Goal: Task Accomplishment & Management: Manage account settings

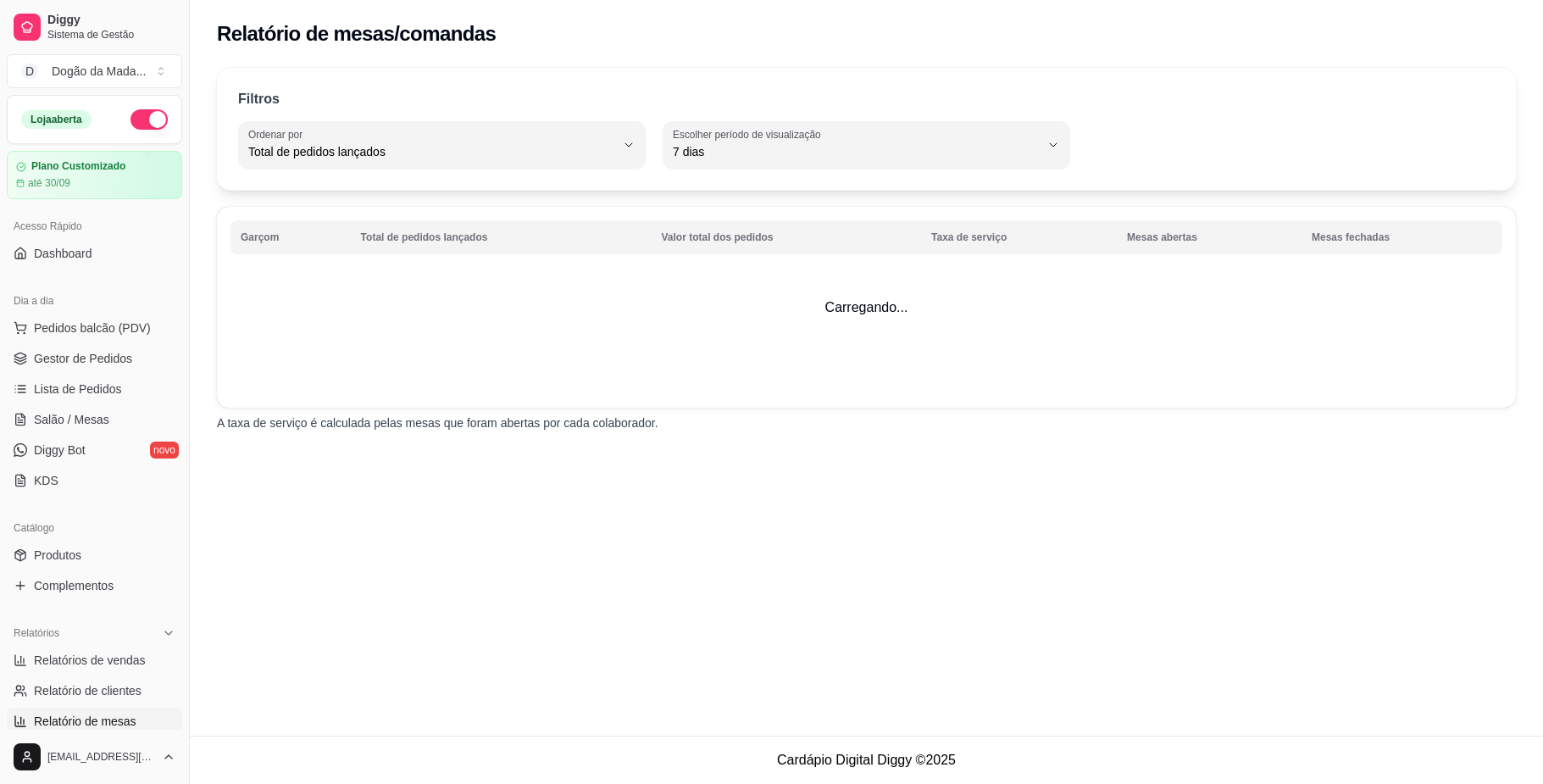
select select "TOTAL_OF_ORDERS"
select select "7"
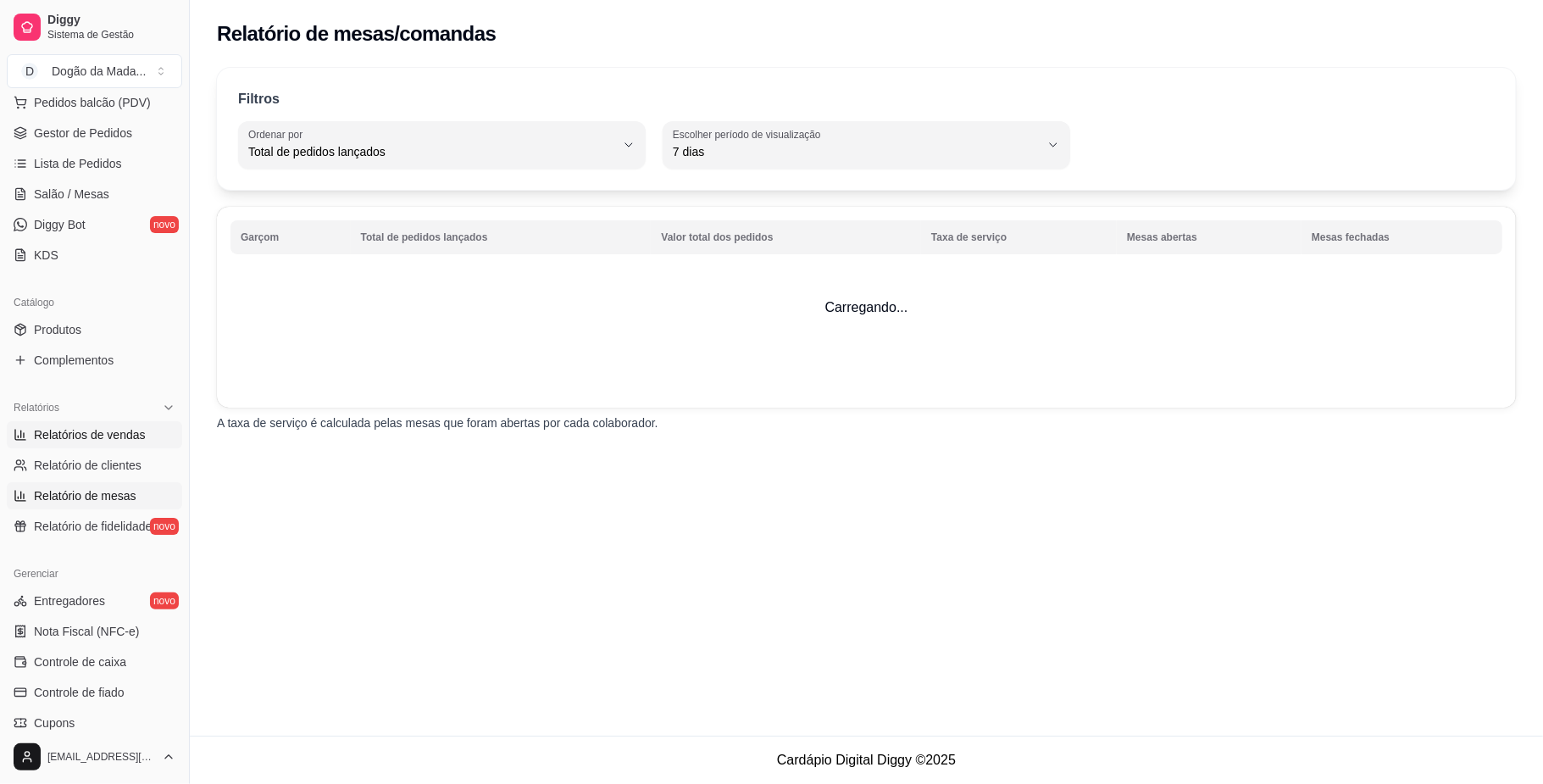
click at [79, 421] on link "Relatórios de vendas" at bounding box center [94, 434] width 176 height 27
select select "ALL"
select select "0"
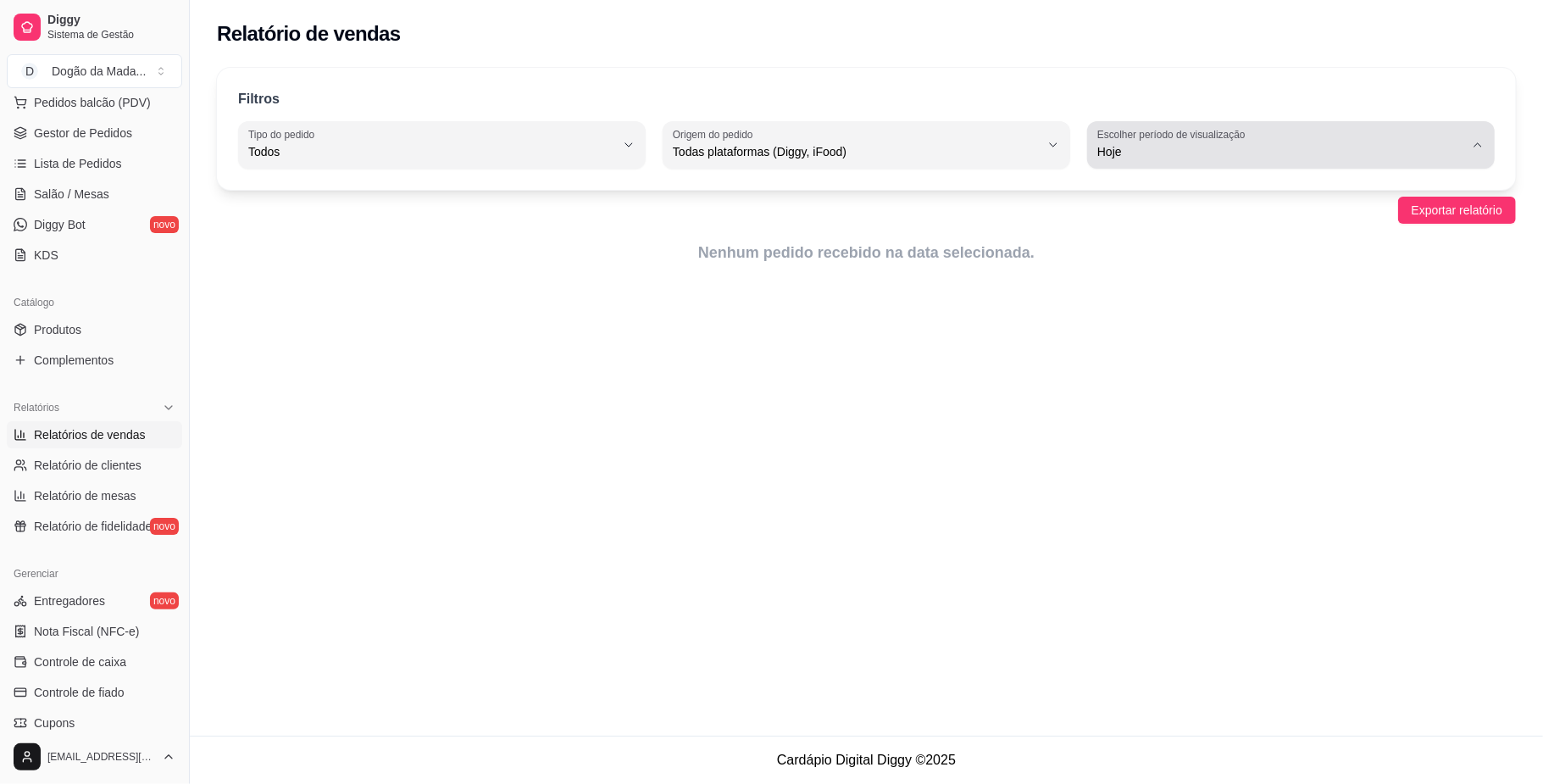
click at [1147, 156] on span "Hoje" at bounding box center [1281, 152] width 367 height 17
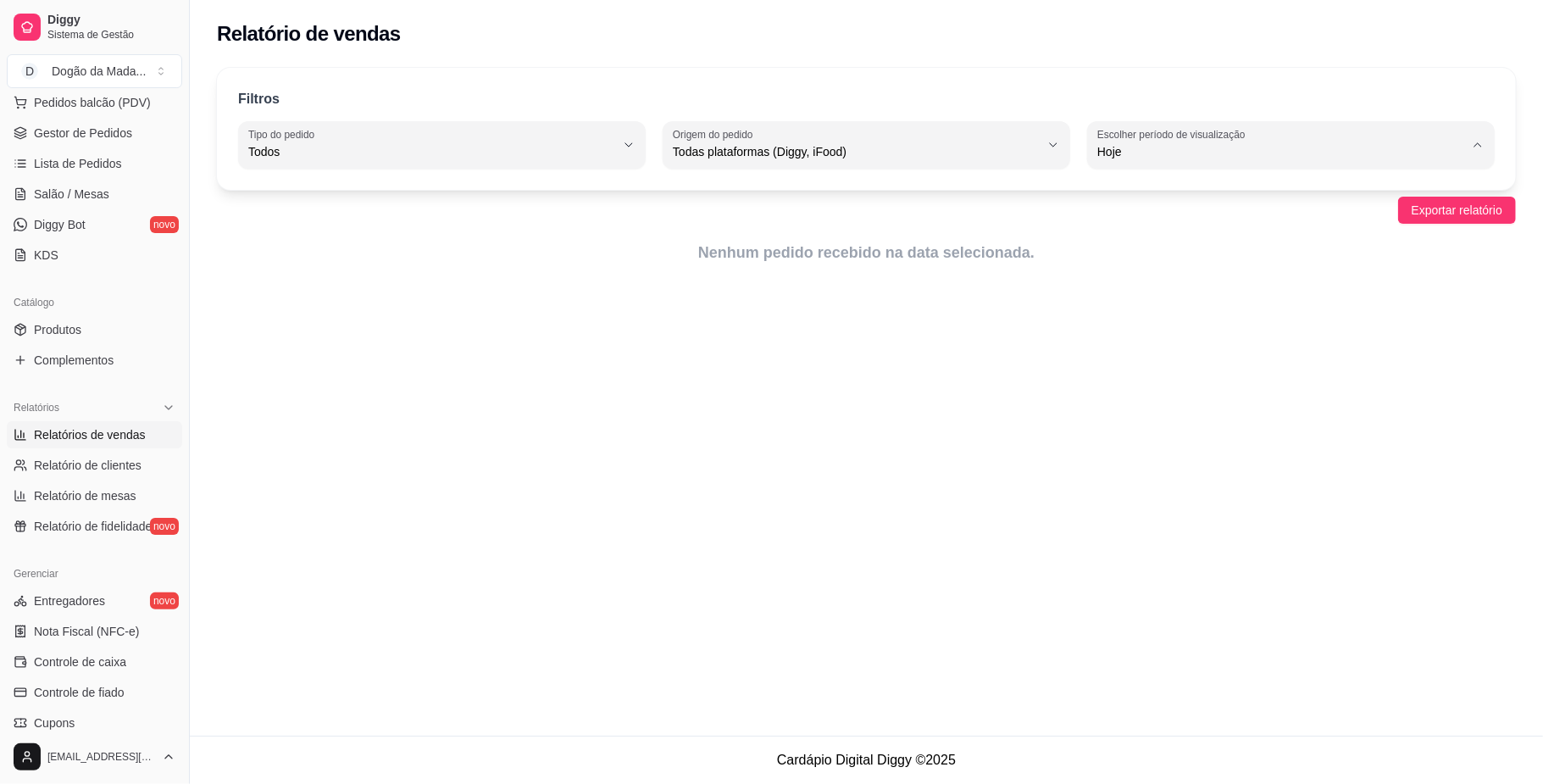
click at [1108, 366] on span "Customizado" at bounding box center [1282, 357] width 349 height 16
type input "-1"
select select "-1"
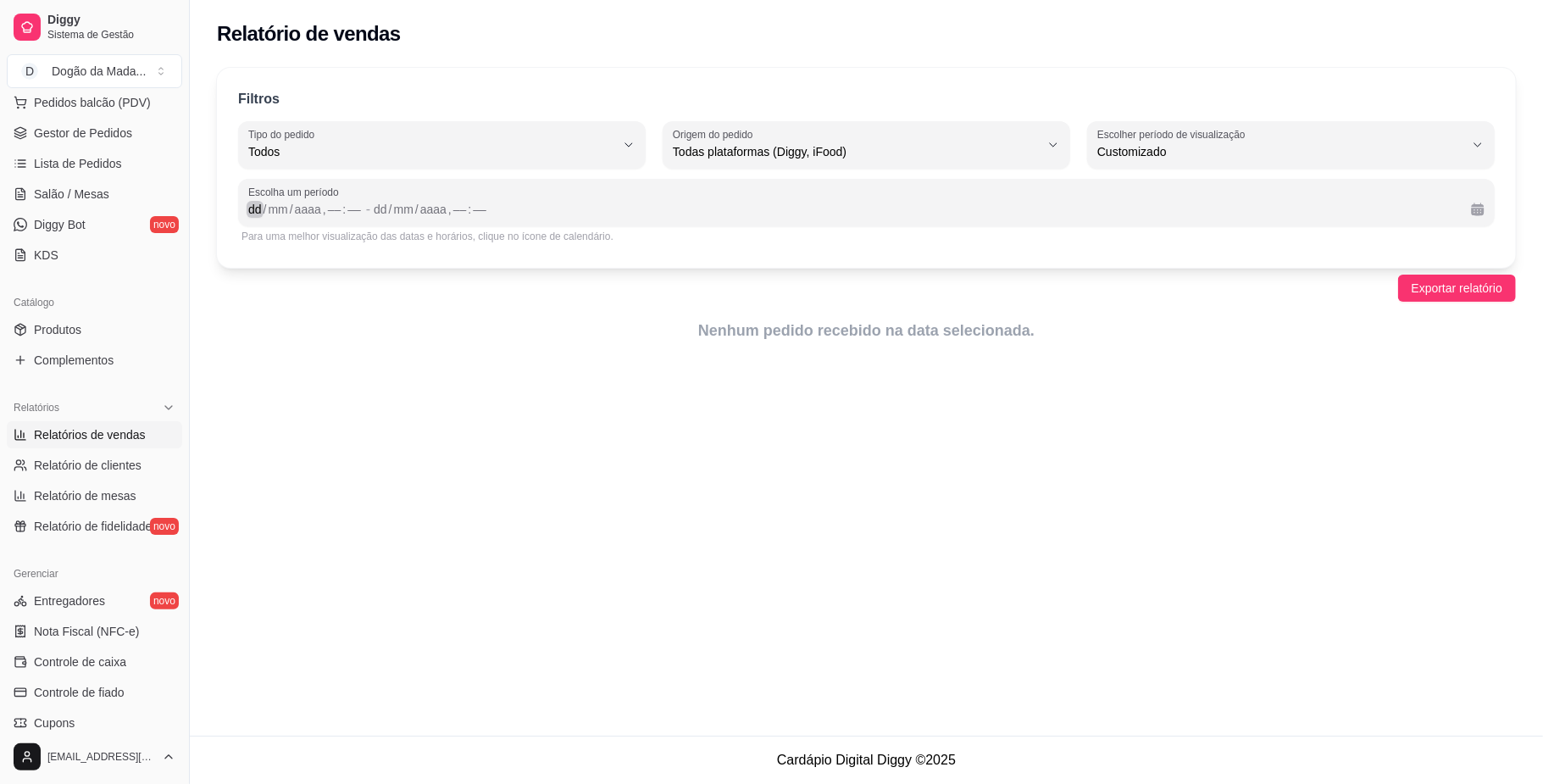
click at [248, 212] on div "dd" at bounding box center [255, 209] width 17 height 17
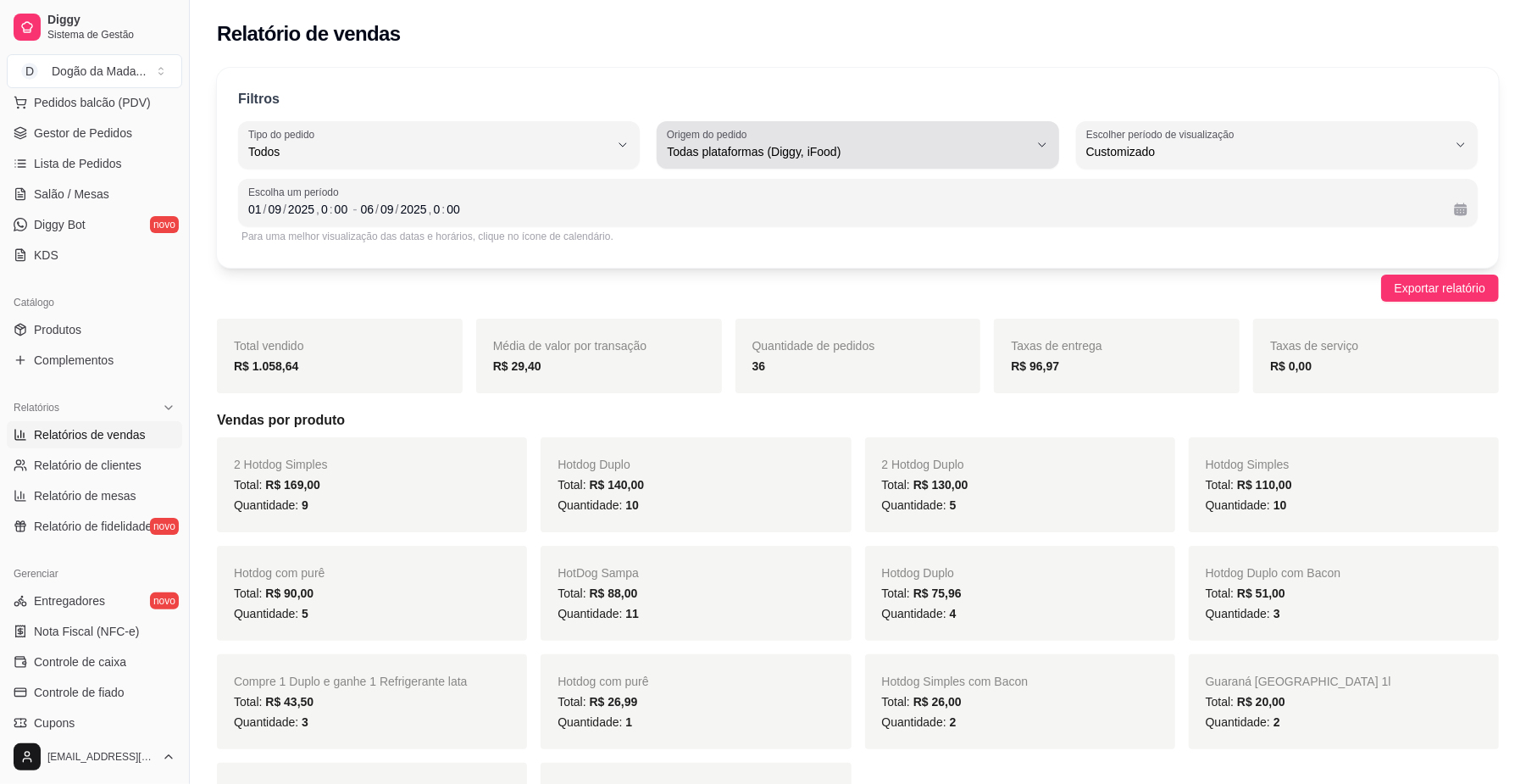
click at [787, 133] on div "Todas plataformas (Diggy, iFood)" at bounding box center [847, 144] width 361 height 34
click at [710, 228] on span "Diggy" at bounding box center [849, 219] width 343 height 16
type input "DIGGY"
select select "DIGGY"
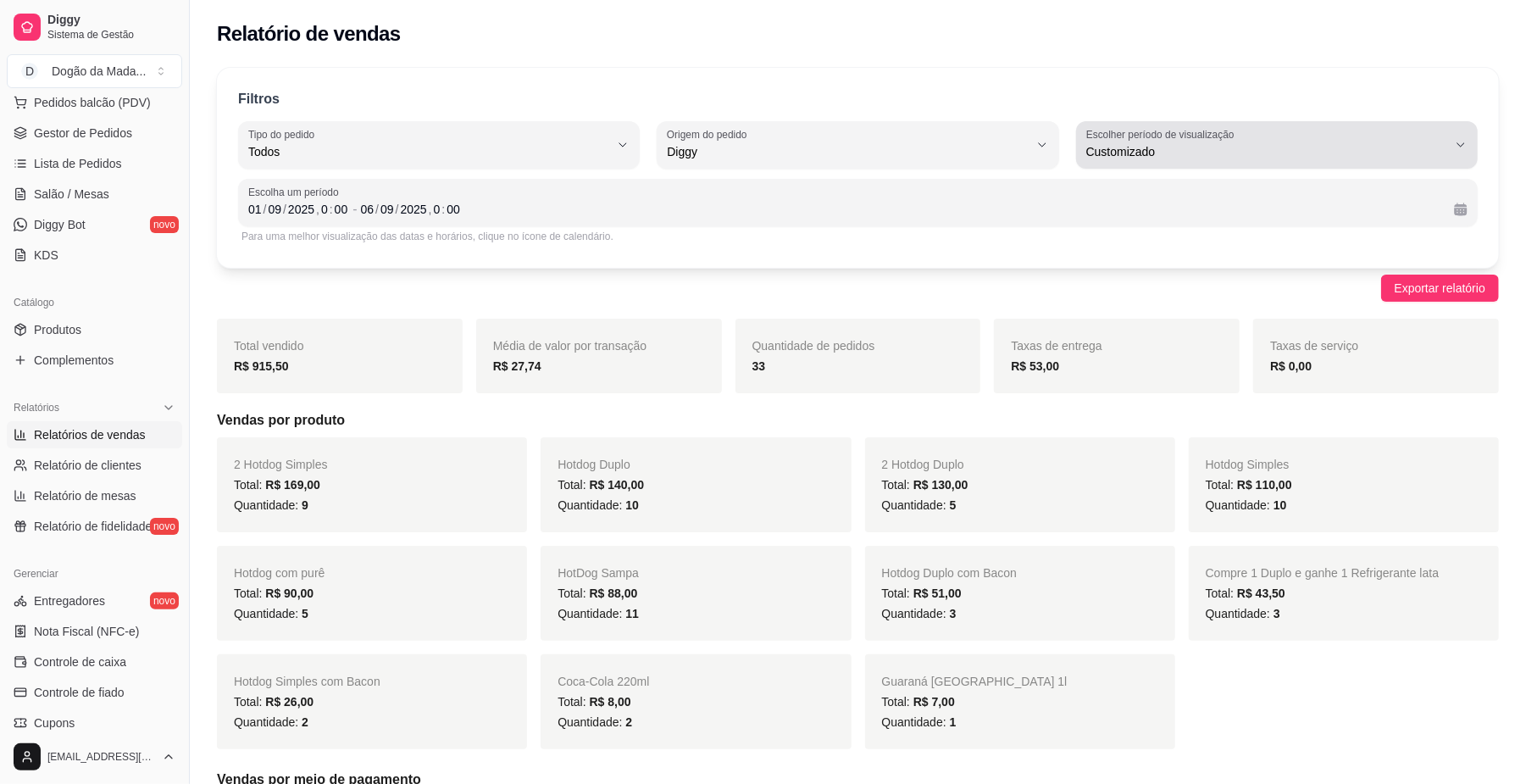
click at [1215, 163] on button "Escolher período de visualização Customizado" at bounding box center [1277, 145] width 401 height 48
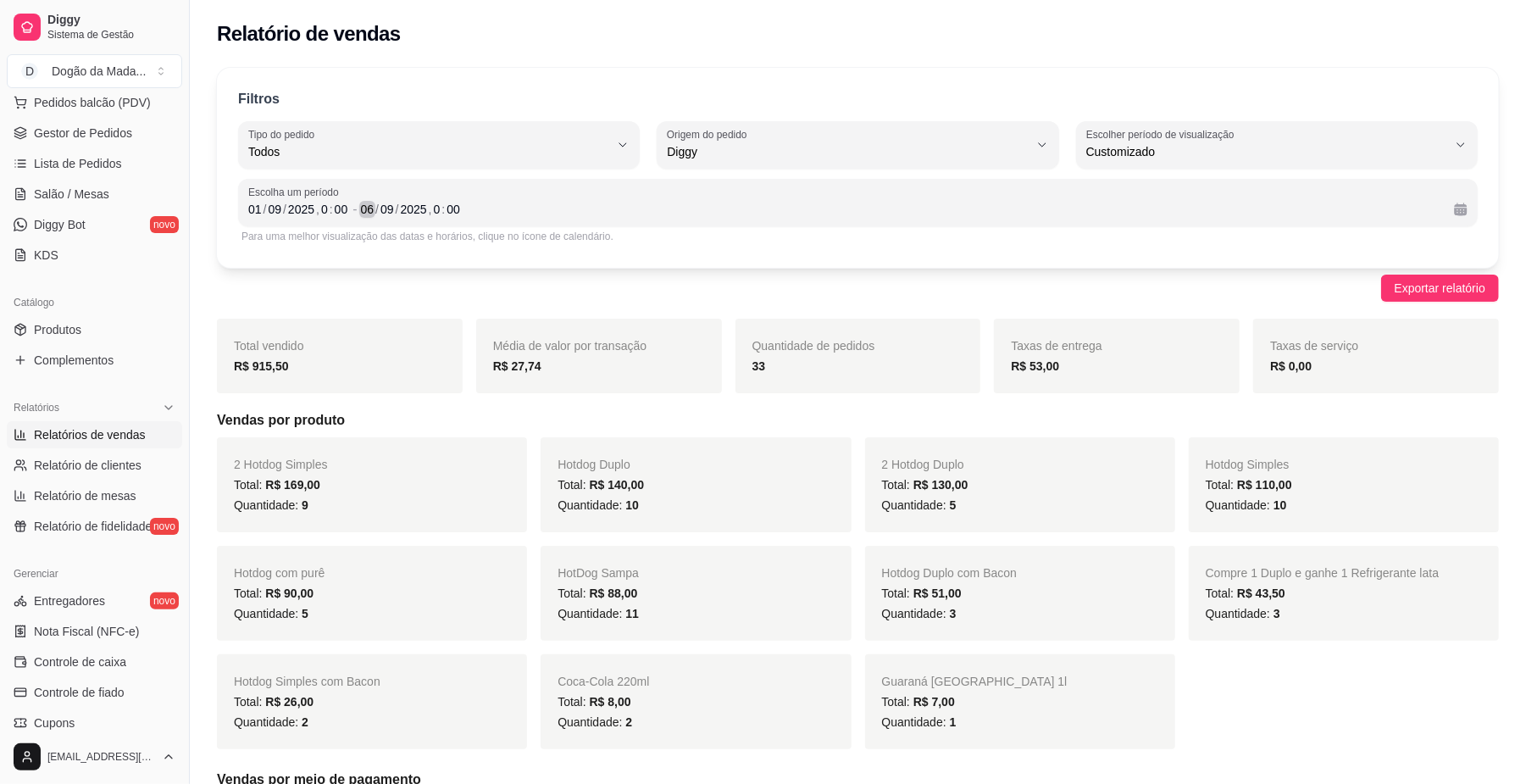
click at [368, 203] on div "06" at bounding box center [367, 209] width 17 height 17
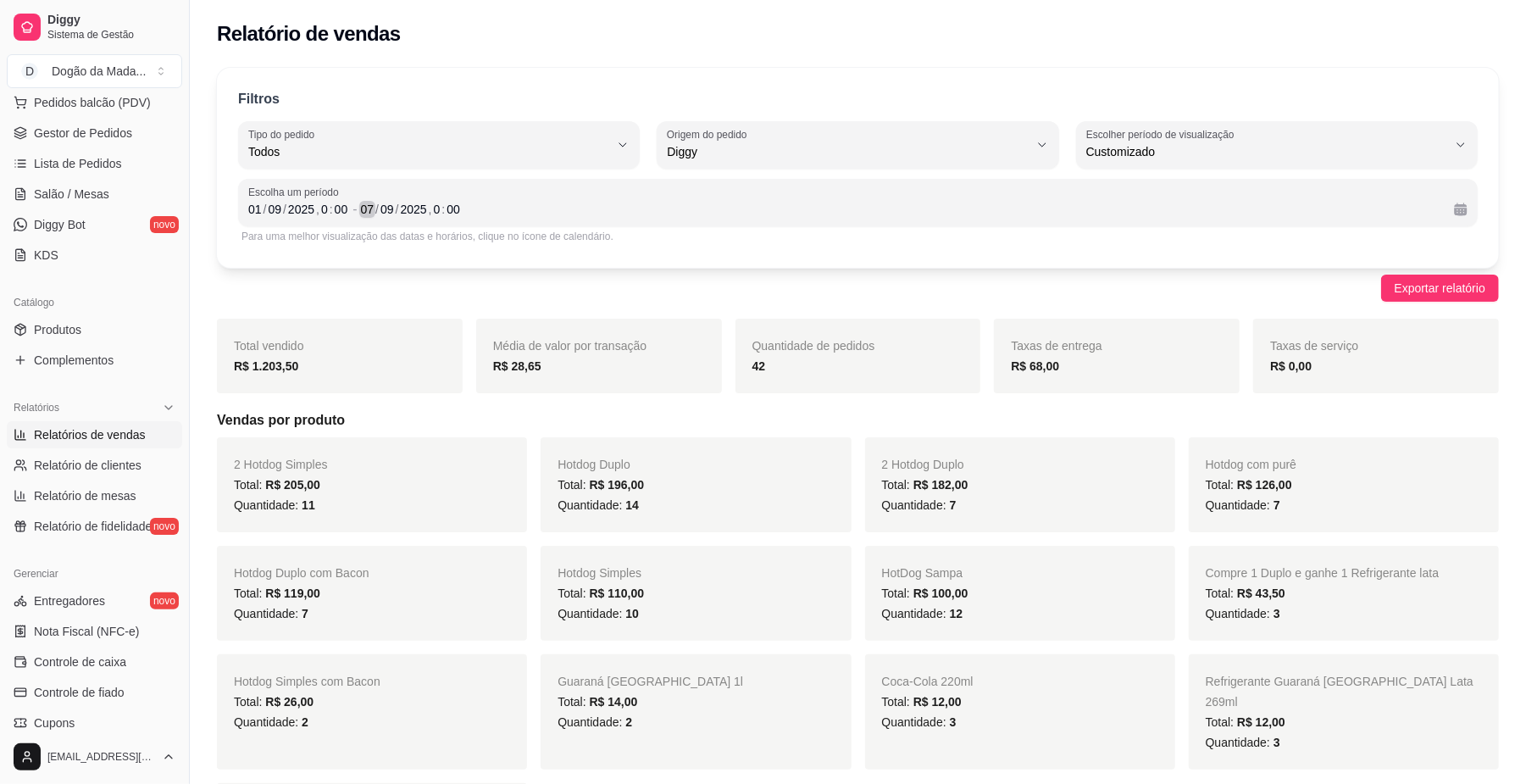
click at [367, 203] on div "07" at bounding box center [367, 209] width 17 height 17
click at [366, 203] on div "07" at bounding box center [367, 209] width 17 height 17
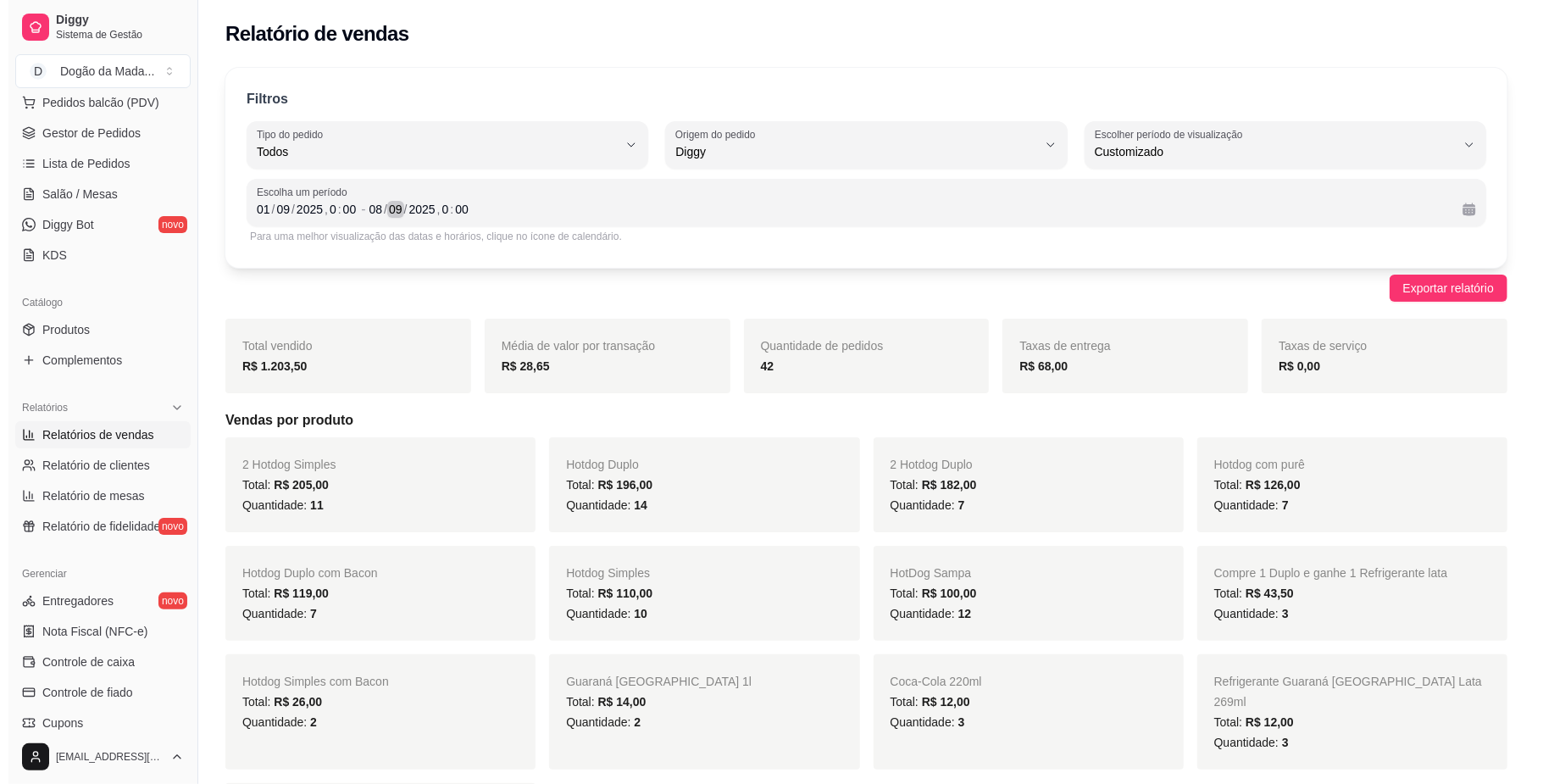
scroll to position [0, 0]
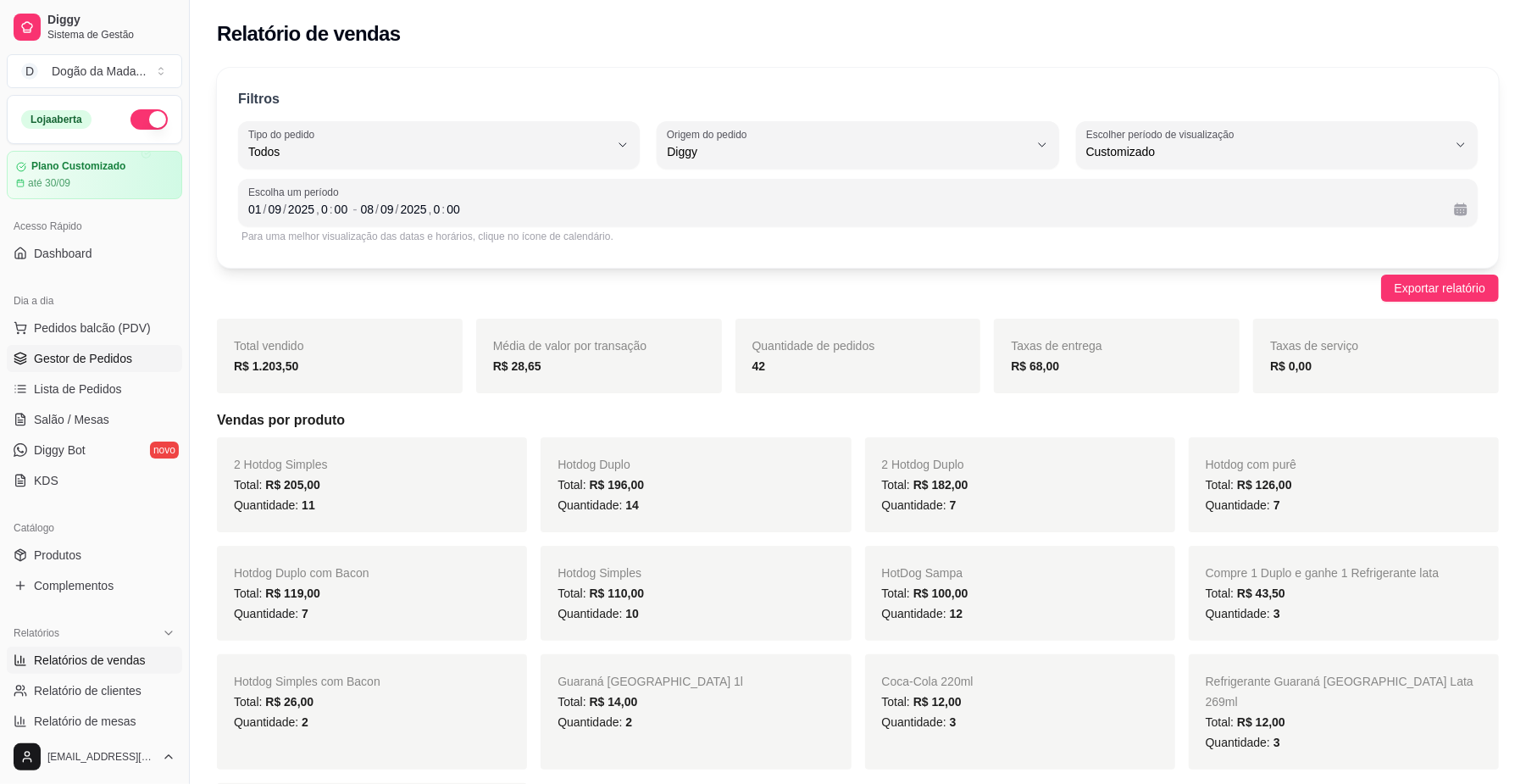
click at [59, 347] on link "Gestor de Pedidos" at bounding box center [94, 358] width 176 height 27
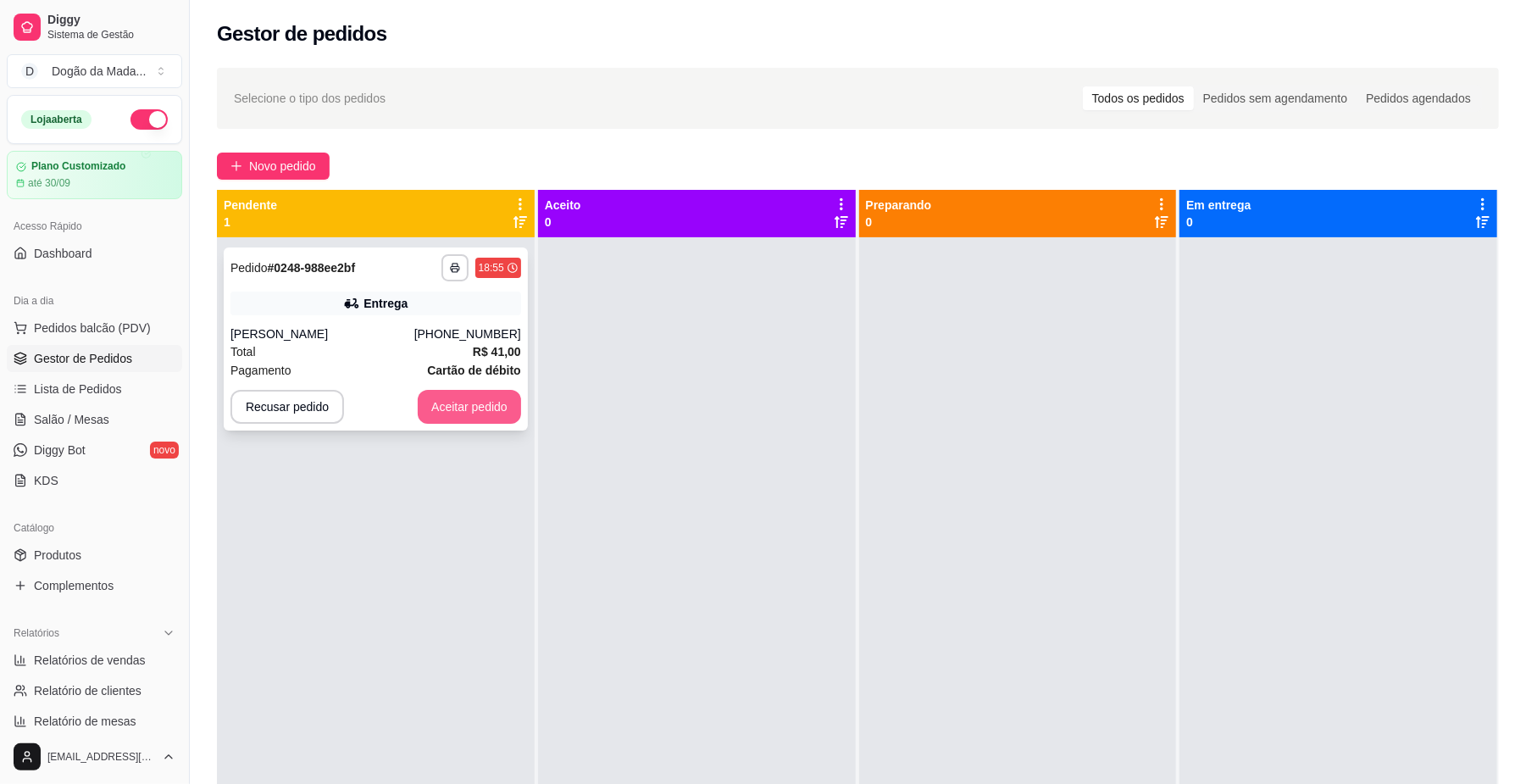
click at [485, 421] on button "Aceitar pedido" at bounding box center [469, 406] width 103 height 34
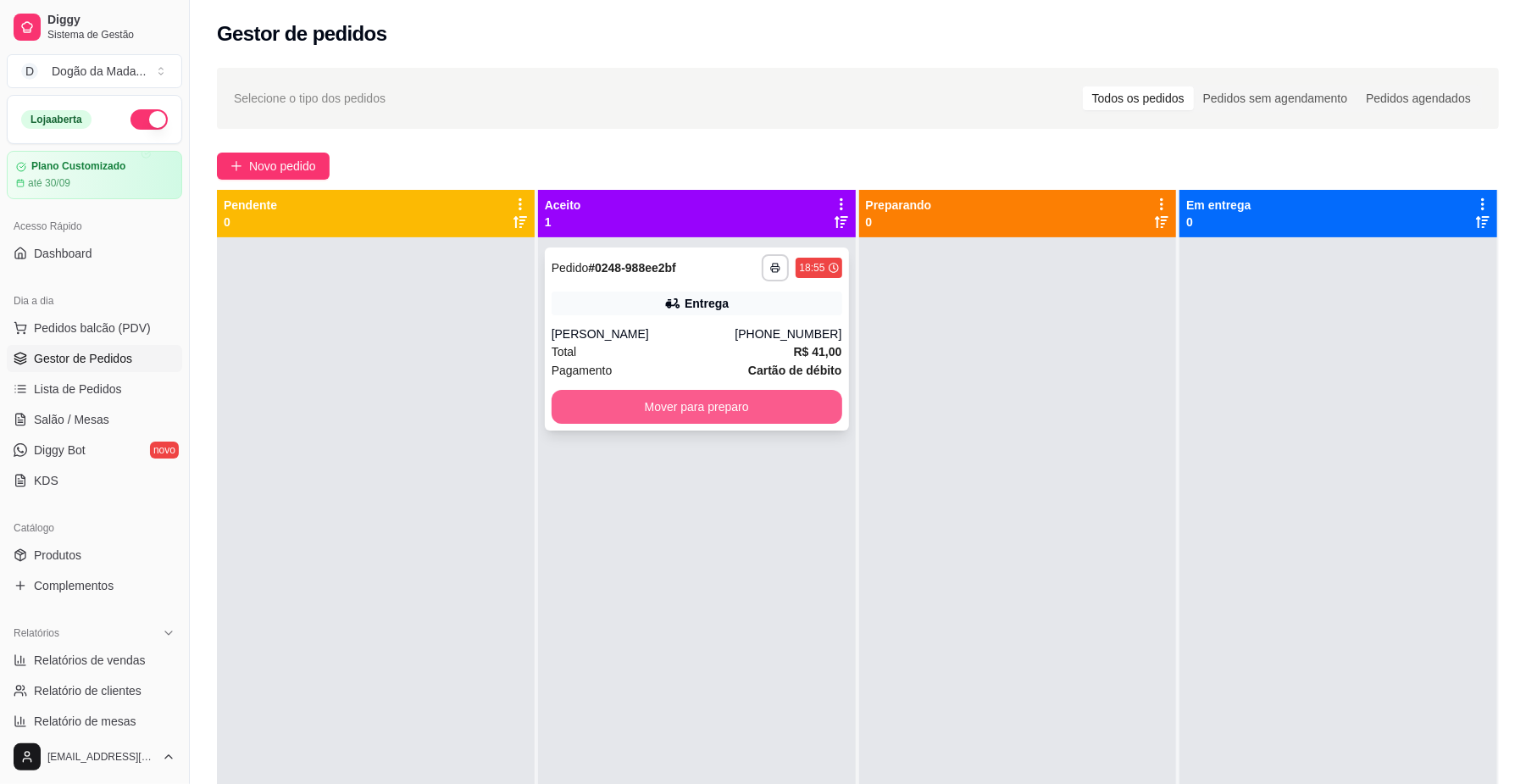
click at [638, 401] on button "Mover para preparo" at bounding box center [697, 406] width 291 height 34
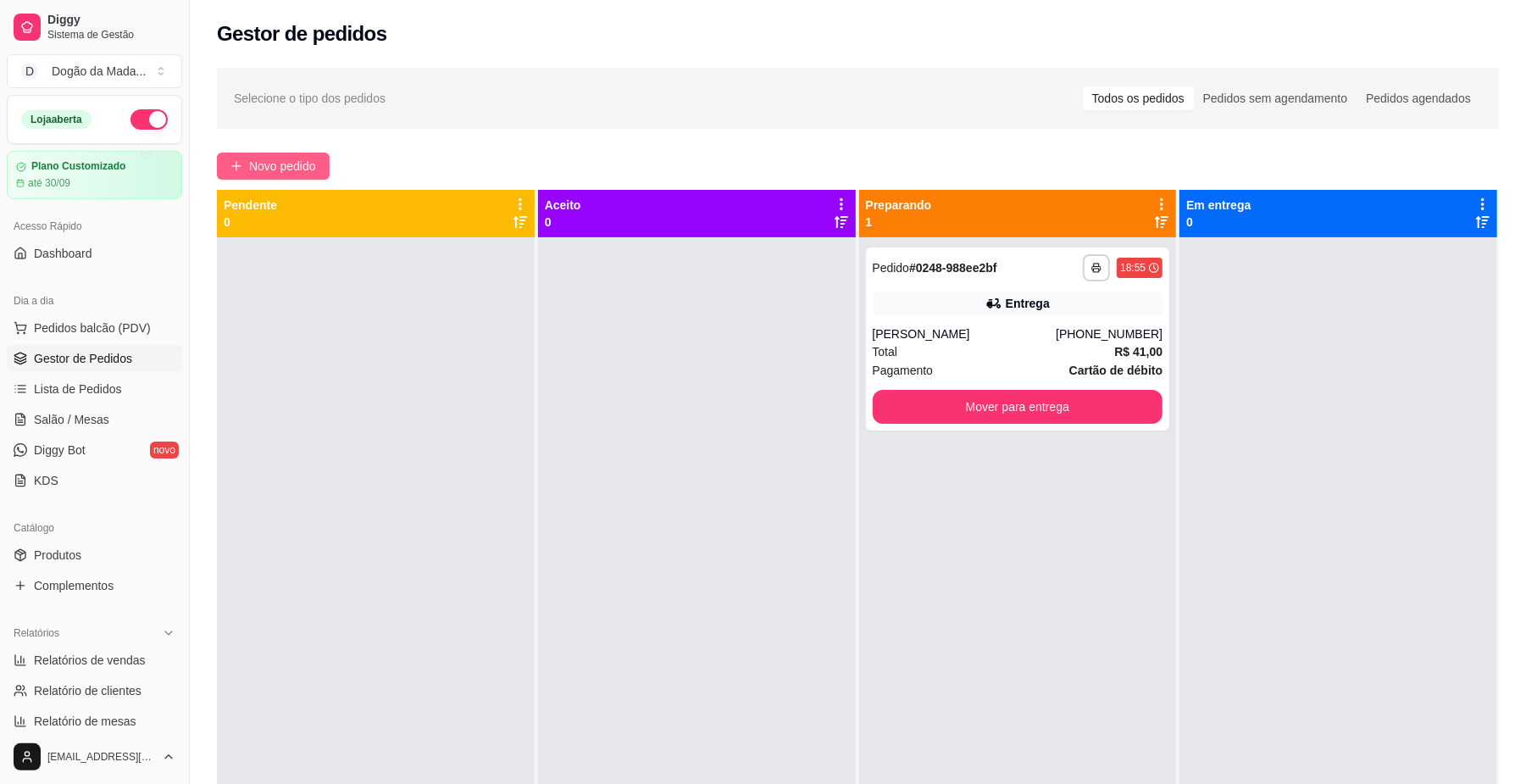
click at [279, 167] on span "Novo pedido" at bounding box center [283, 166] width 67 height 18
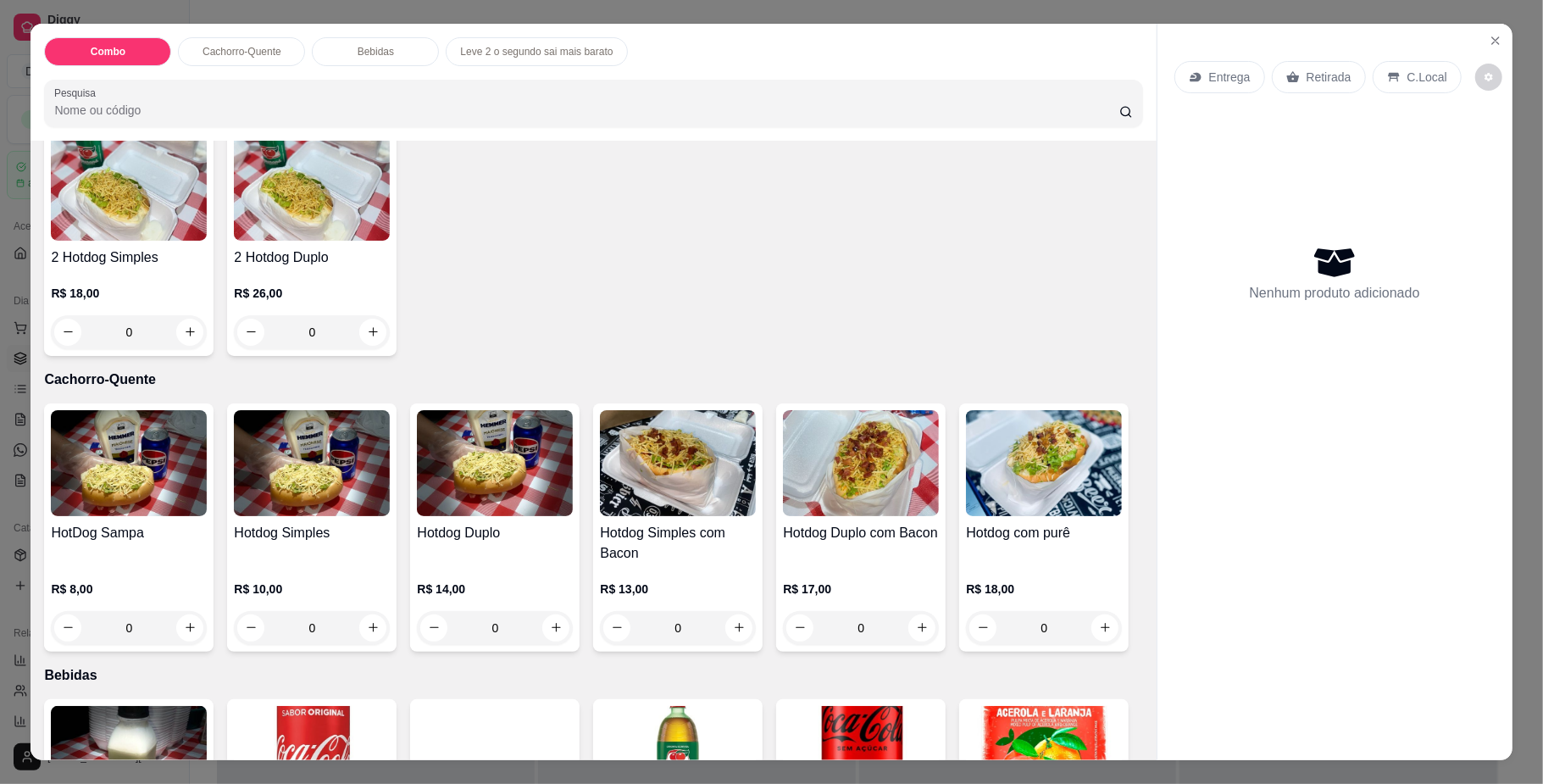
scroll to position [225, 0]
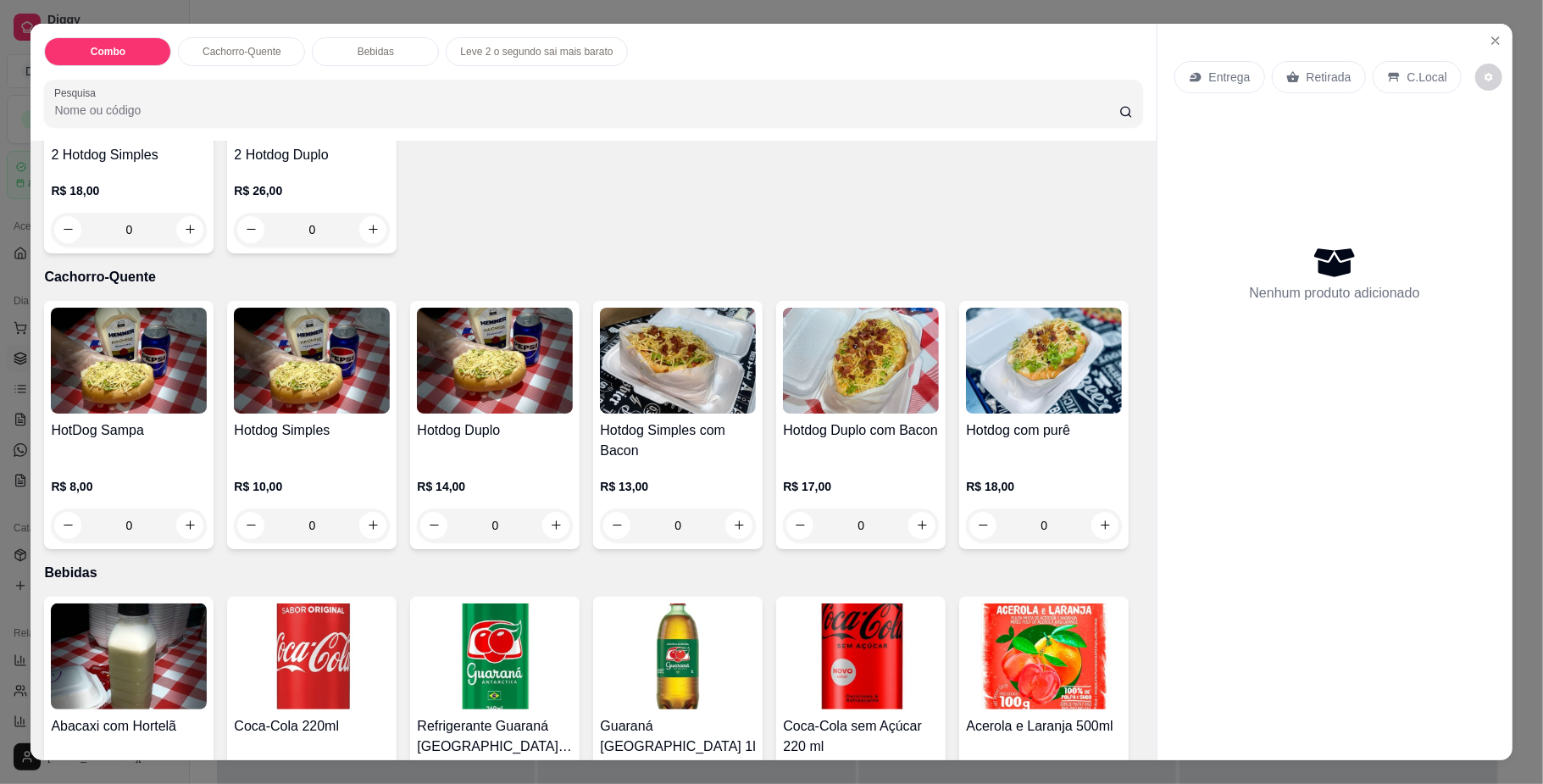
click at [127, 524] on div "0" at bounding box center [128, 525] width 156 height 34
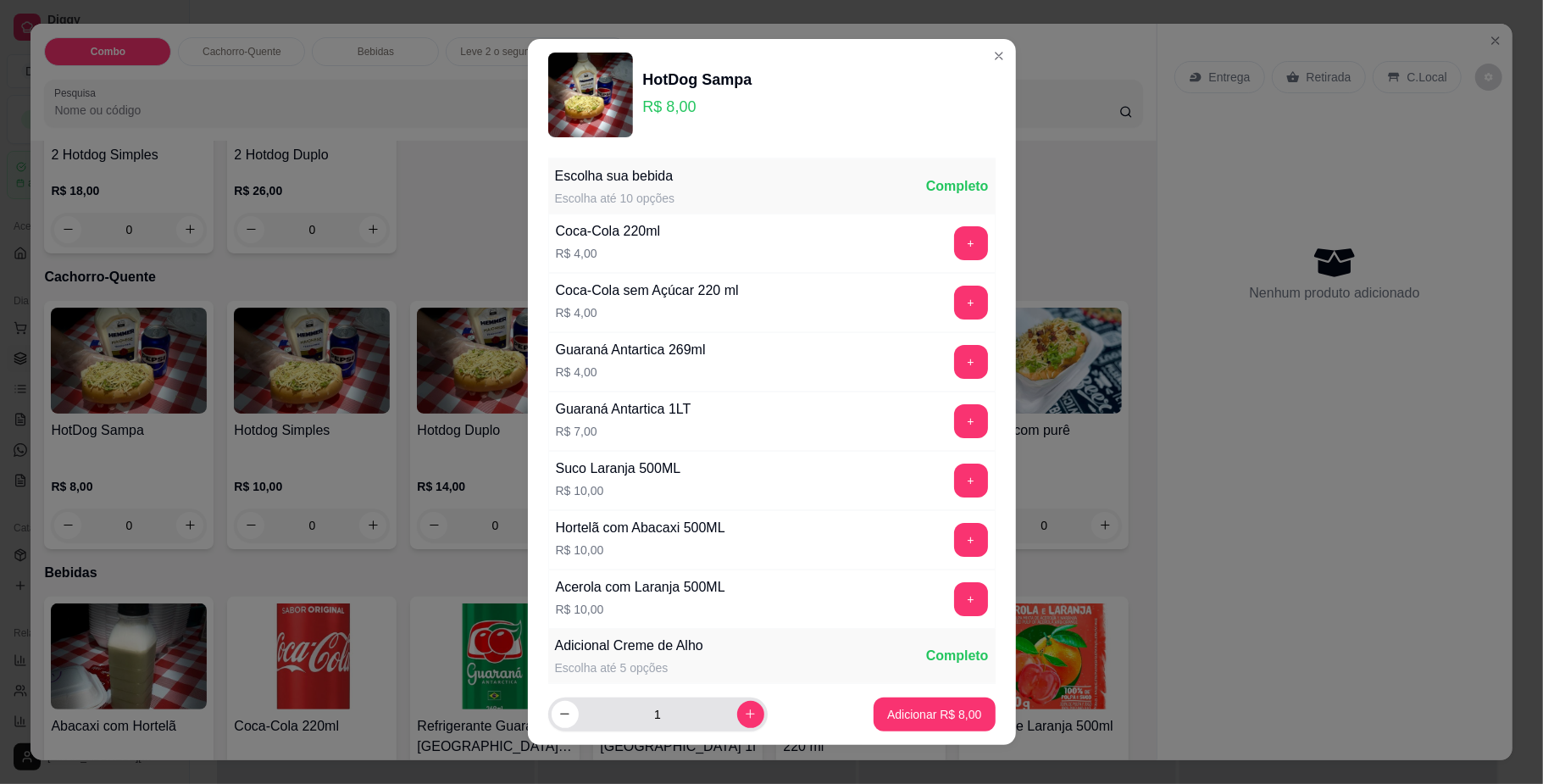
drag, startPoint x: 682, startPoint y: 720, endPoint x: 581, endPoint y: 698, distance: 103.4
click at [581, 698] on input "1" at bounding box center [658, 714] width 158 height 34
type input "7"
click at [899, 699] on button "Adicionar R$ 56,00" at bounding box center [931, 714] width 124 height 33
type input "7"
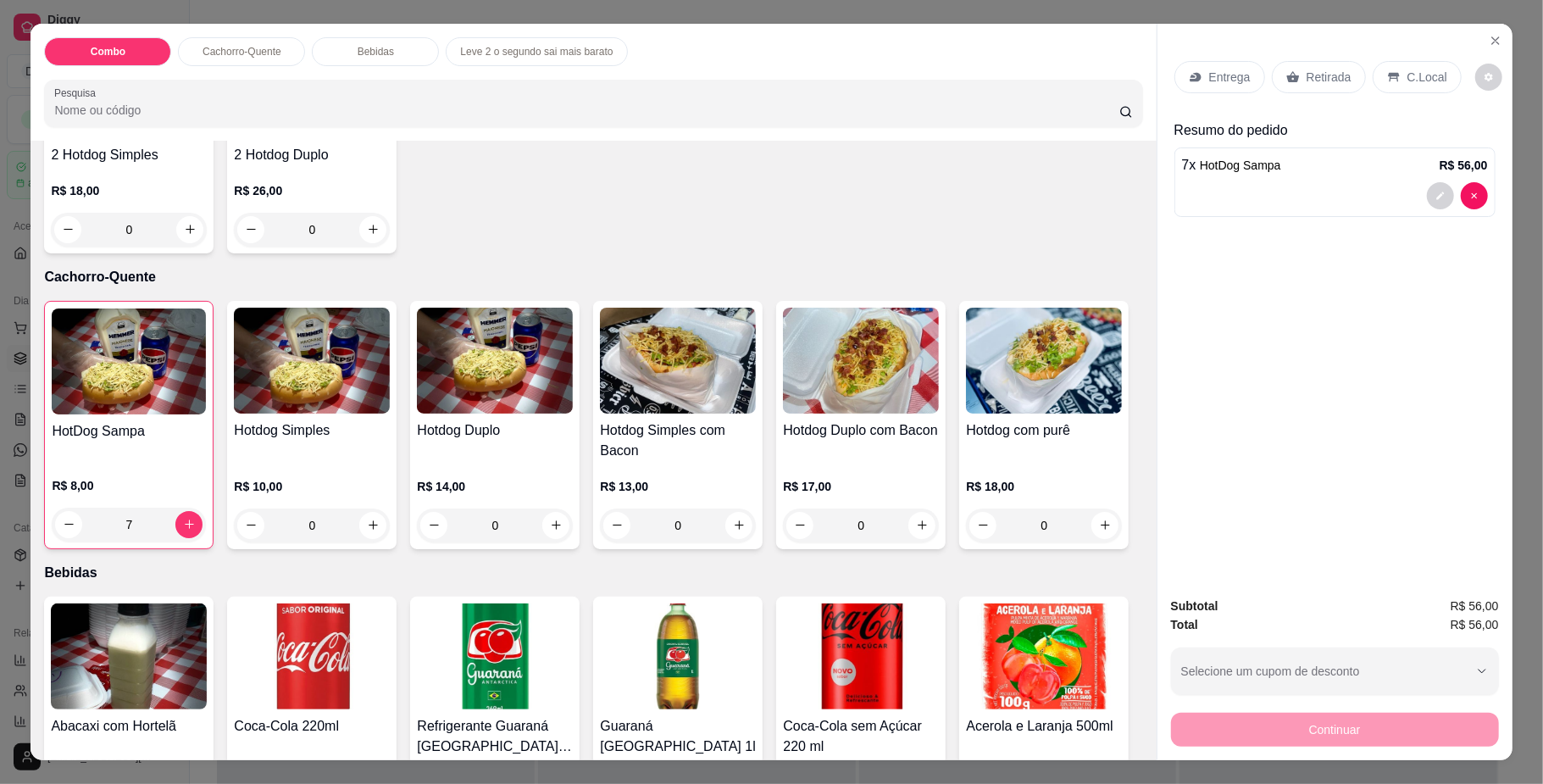
click at [1194, 61] on div "Entrega" at bounding box center [1220, 76] width 90 height 32
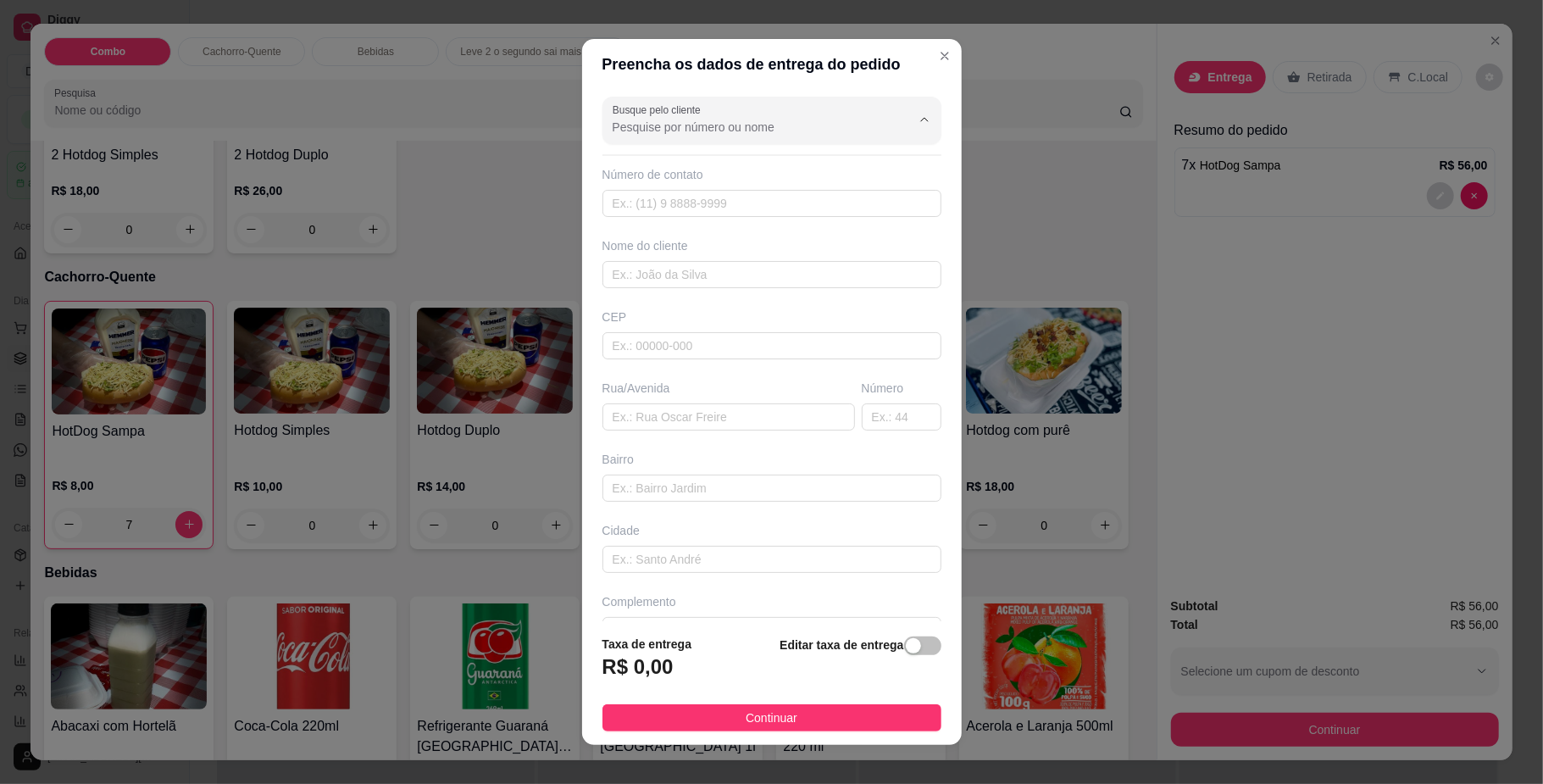
click at [696, 125] on input "Busque pelo cliente" at bounding box center [748, 127] width 272 height 17
click at [647, 171] on span "Natália" at bounding box center [738, 168] width 261 height 17
type input "Natália"
type input "67993328913"
type input "Natália"
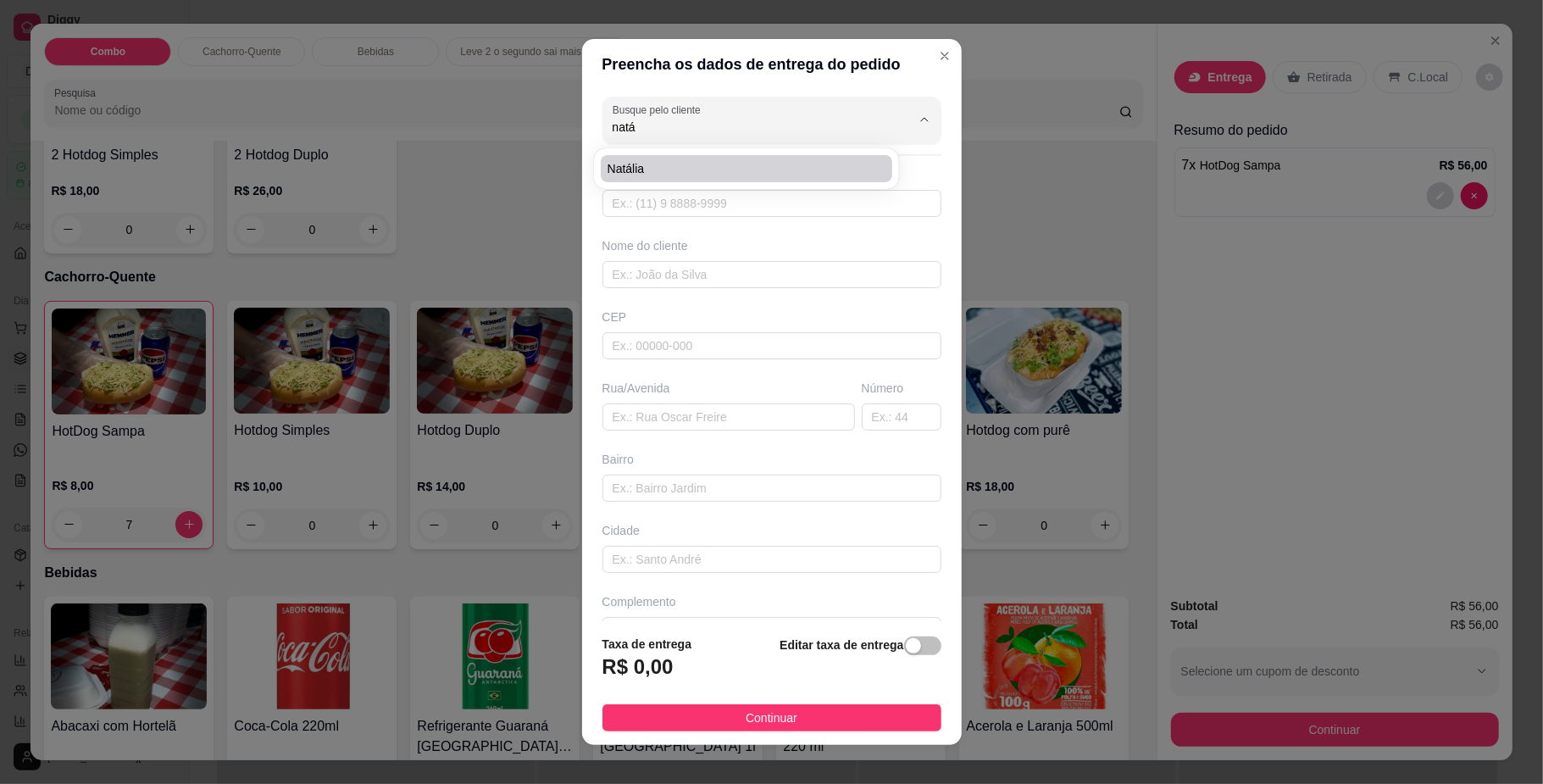
type input "79083830"
type input "[GEOGRAPHIC_DATA]"
type input "556"
type input "[GEOGRAPHIC_DATA]"
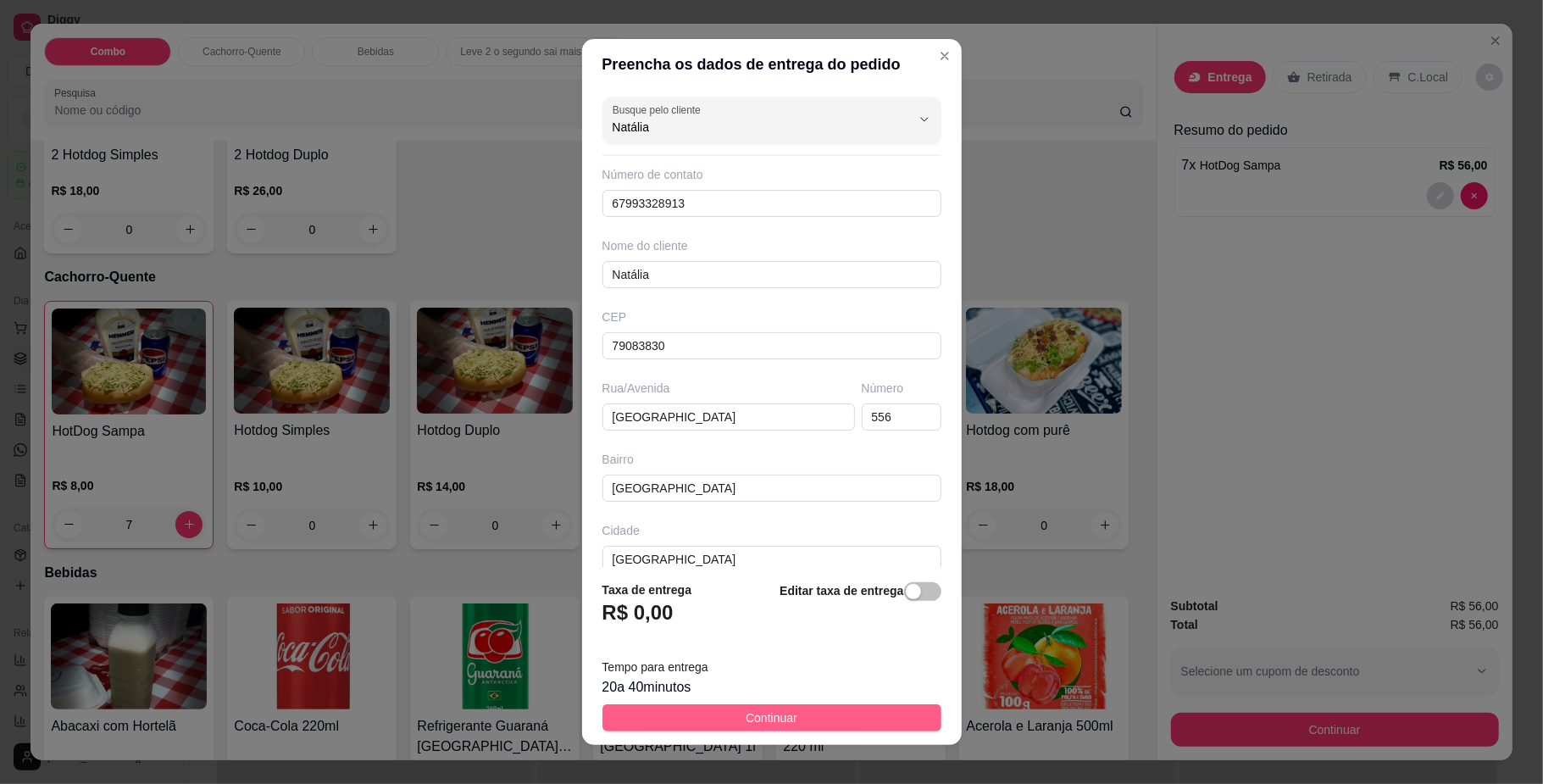
type input "Natália"
click at [763, 722] on span "Continuar" at bounding box center [772, 718] width 52 height 18
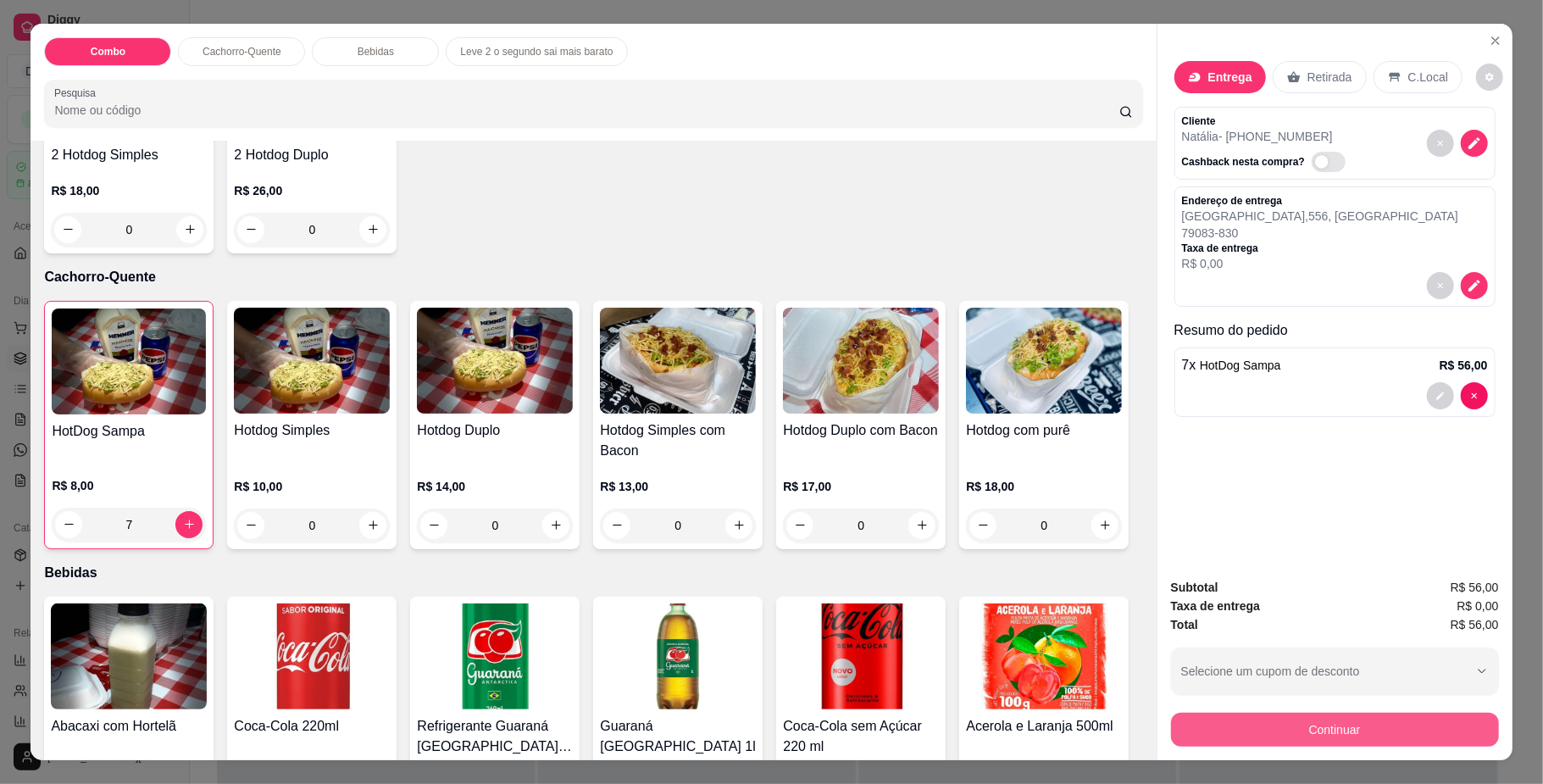
click at [1245, 729] on button "Continuar" at bounding box center [1335, 729] width 328 height 34
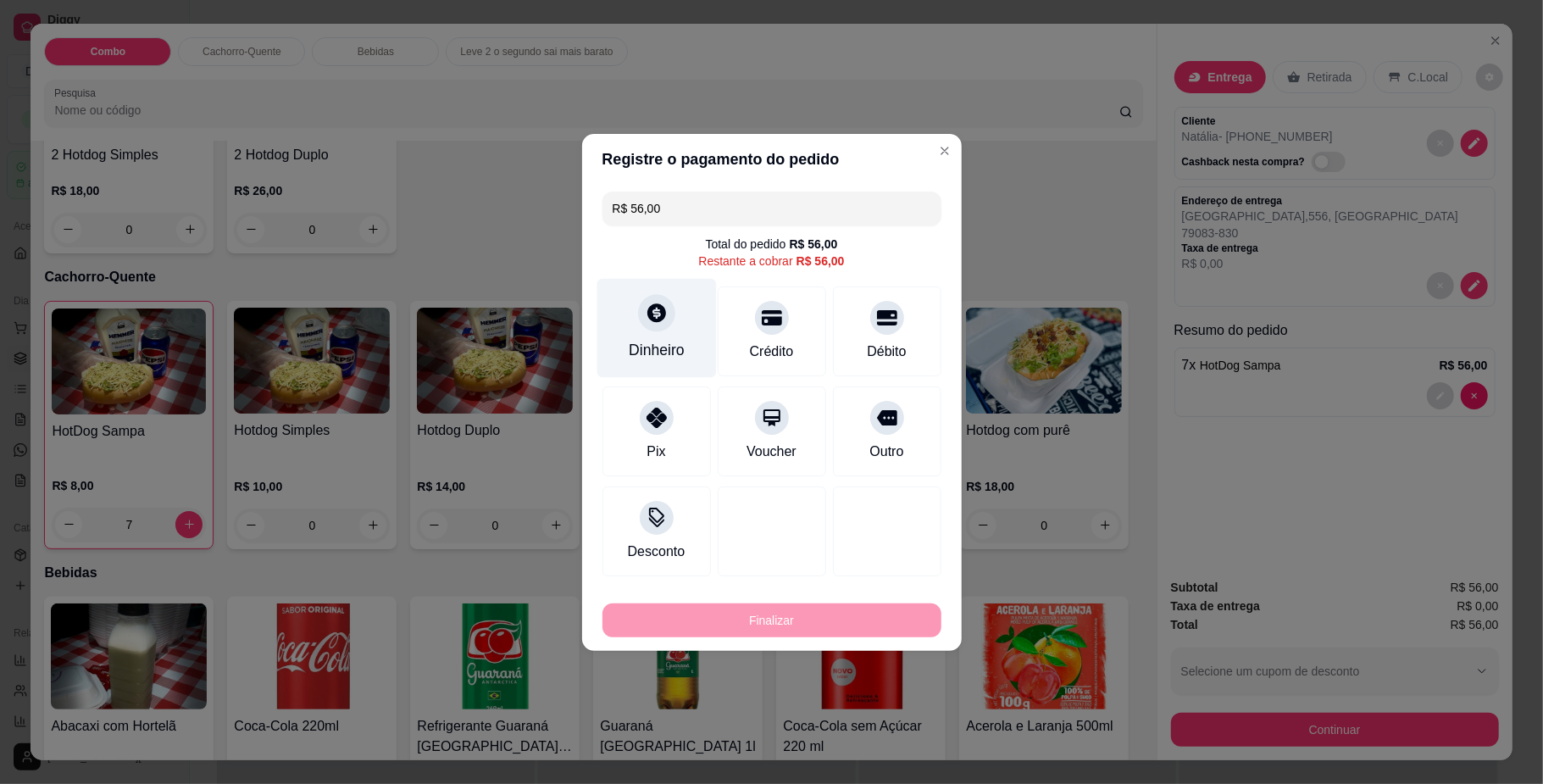
click at [668, 333] on div "Dinheiro" at bounding box center [656, 328] width 120 height 99
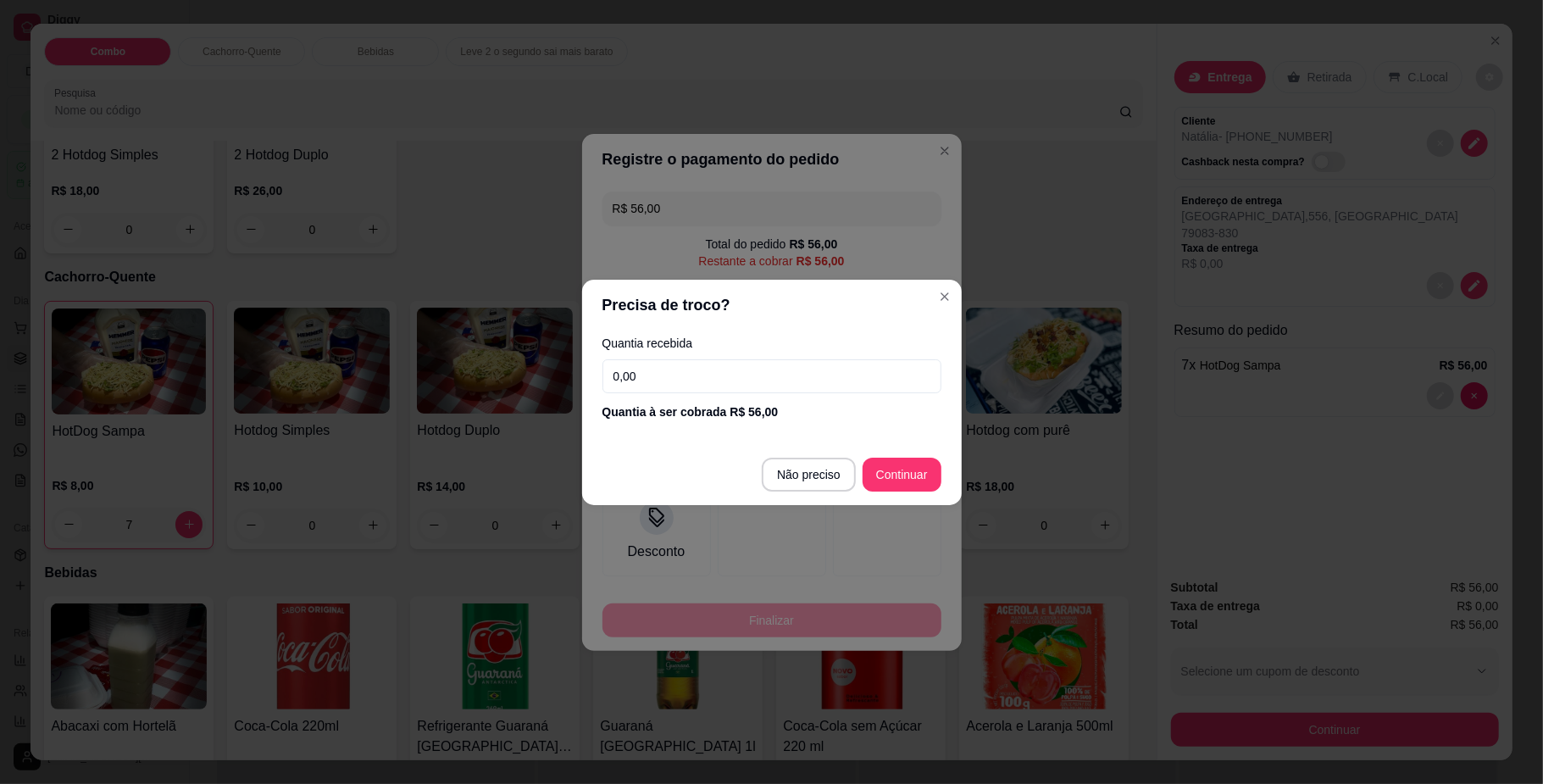
drag, startPoint x: 661, startPoint y: 379, endPoint x: 530, endPoint y: 344, distance: 135.6
click at [540, 351] on div "Precisa de troco? Quantia recebida 0,00 Quantia à ser cobrada R$ 56,00 Não prec…" at bounding box center [772, 392] width 1543 height 784
type input "56,00"
type input "R$ 0,00"
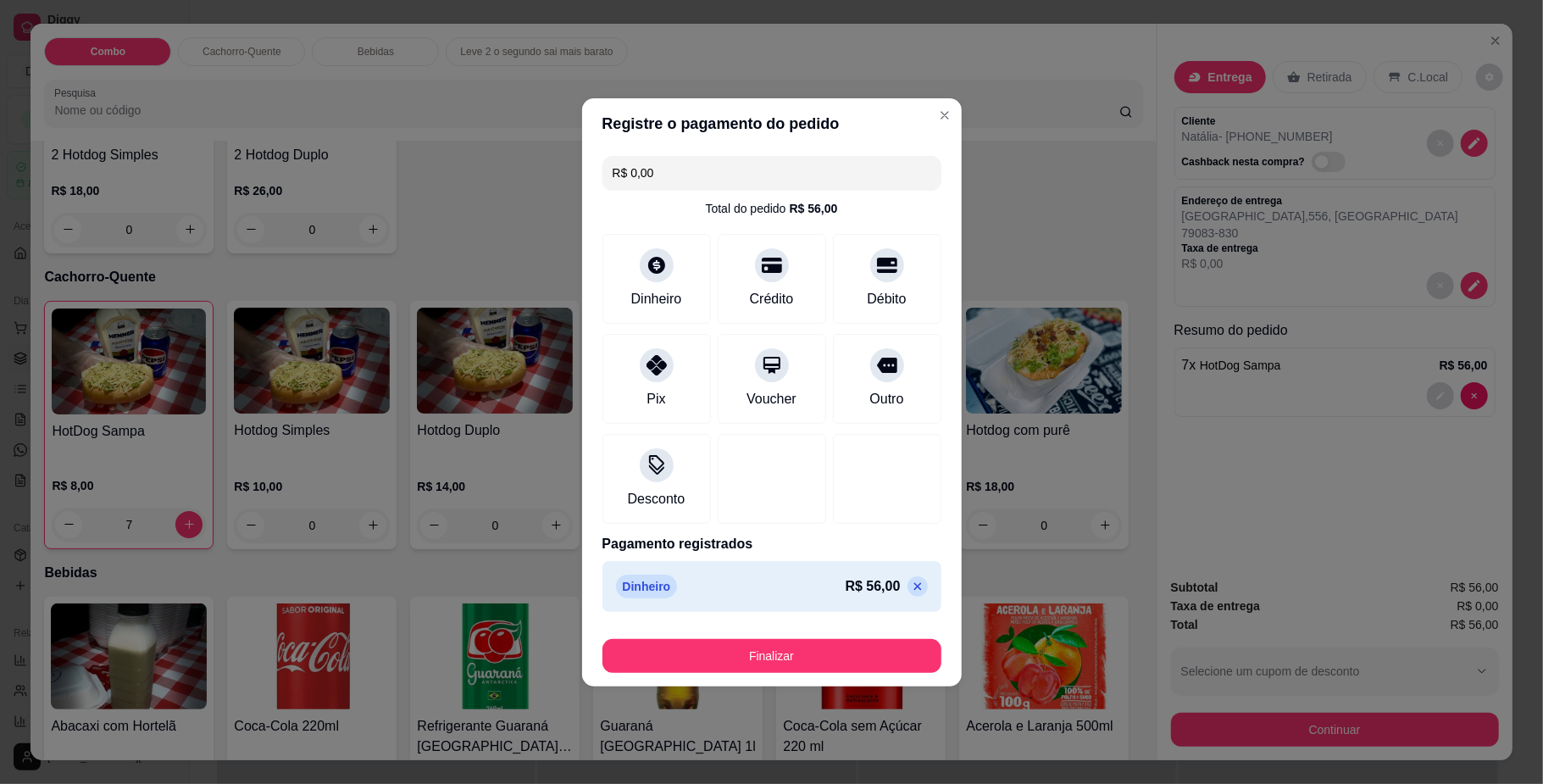
click at [806, 645] on button "Finalizar" at bounding box center [772, 655] width 339 height 34
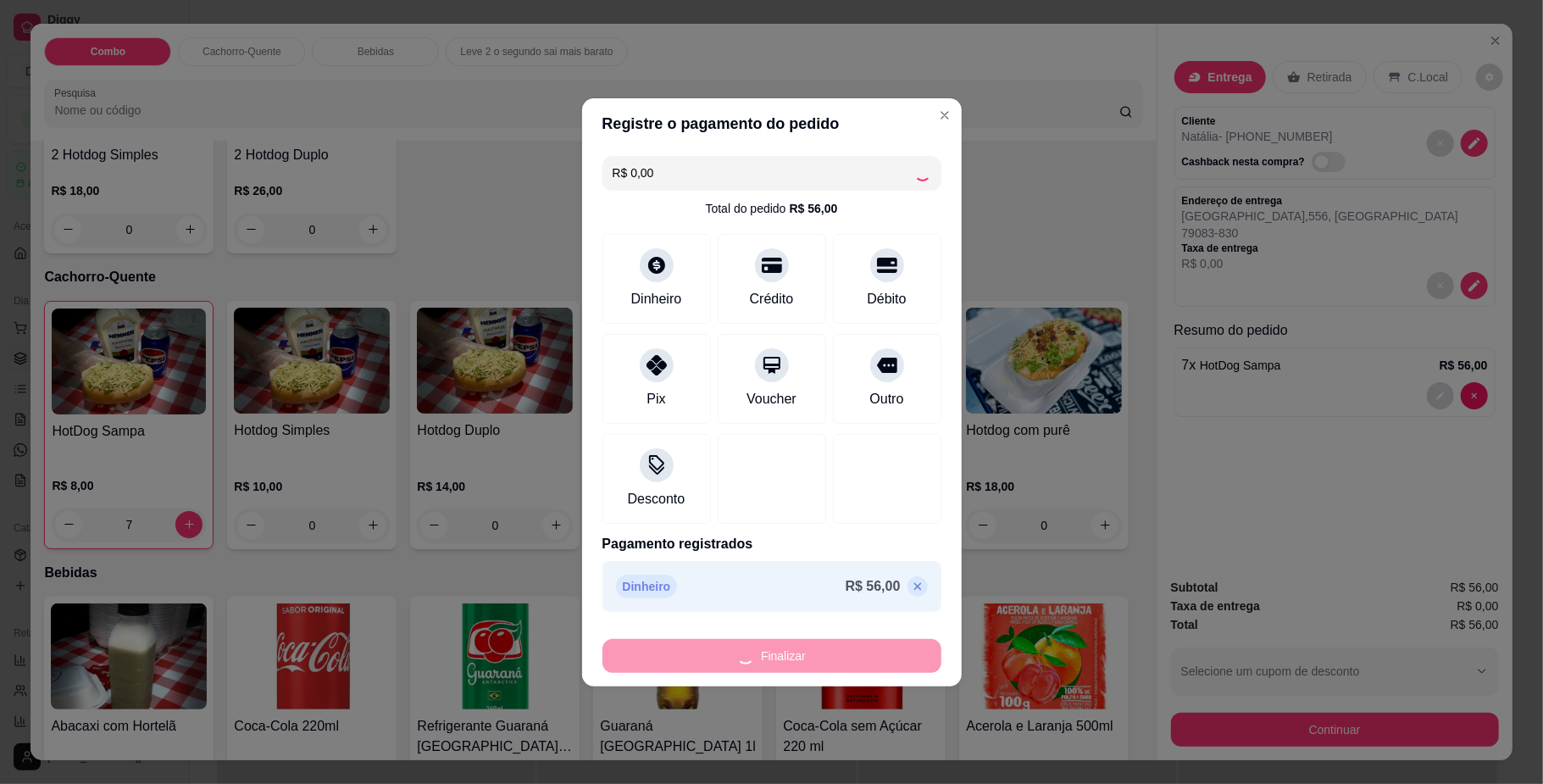
type input "0"
type input "-R$ 56,00"
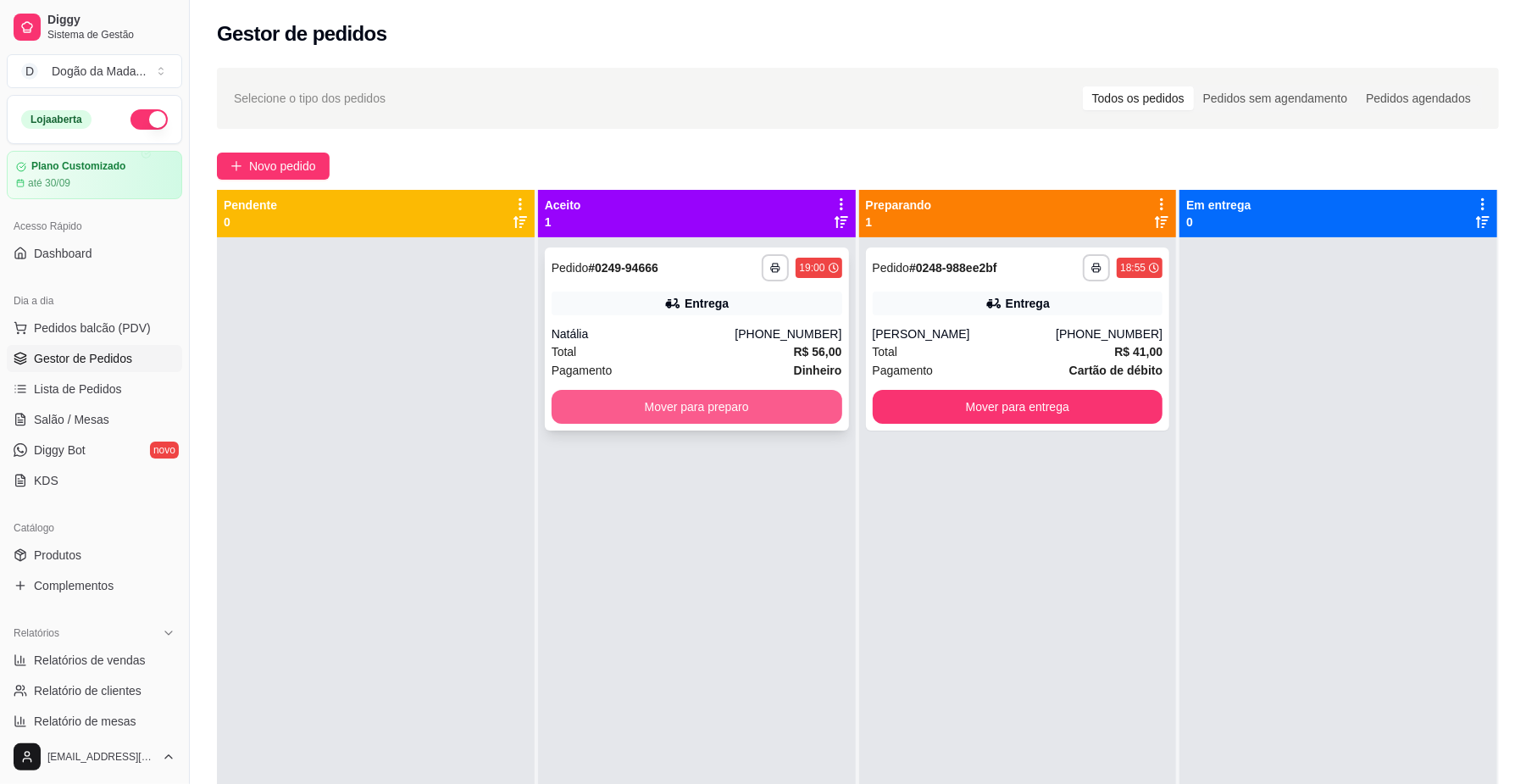
click at [726, 409] on button "Mover para preparo" at bounding box center [697, 406] width 291 height 34
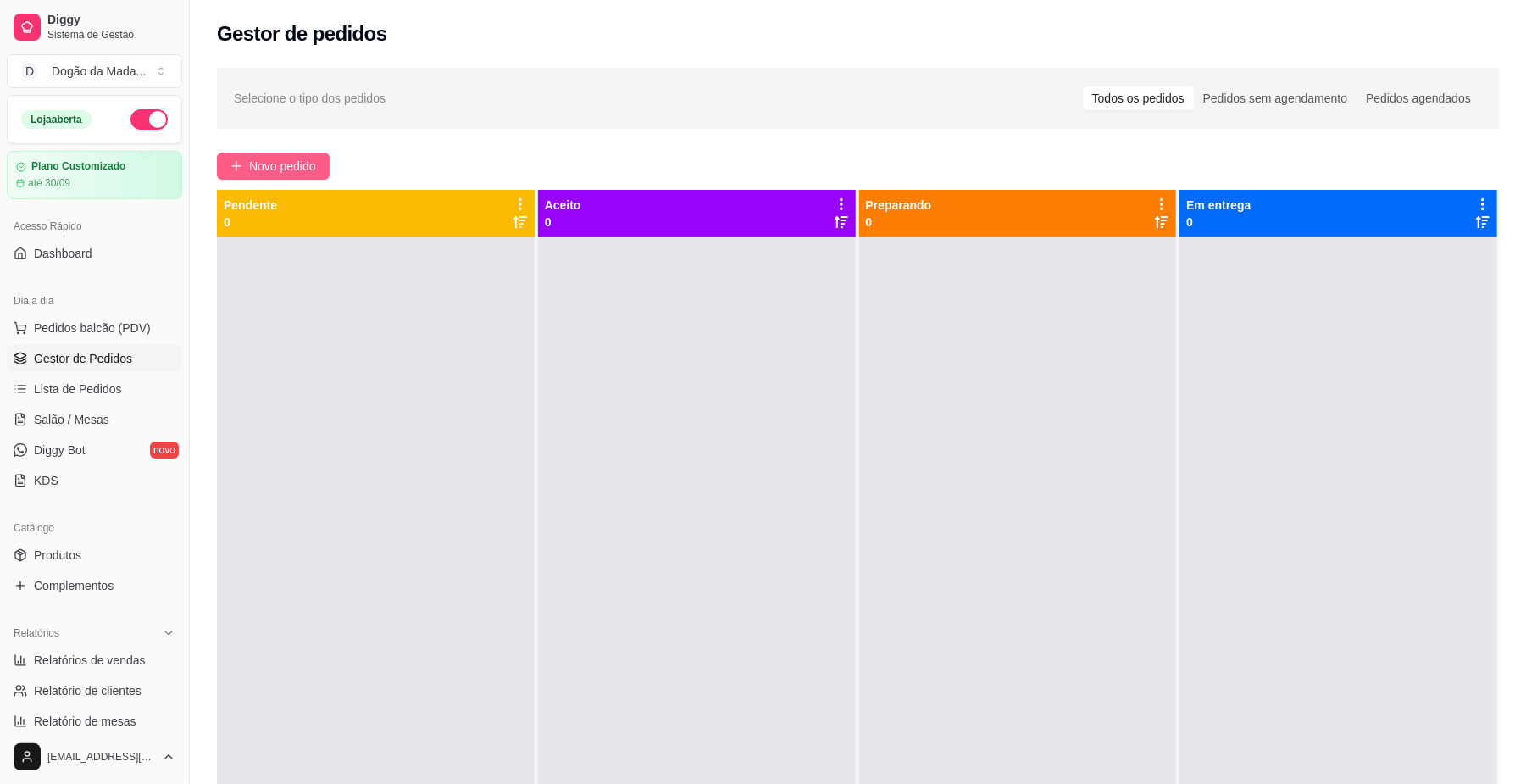
click at [289, 166] on span "Novo pedido" at bounding box center [283, 166] width 67 height 18
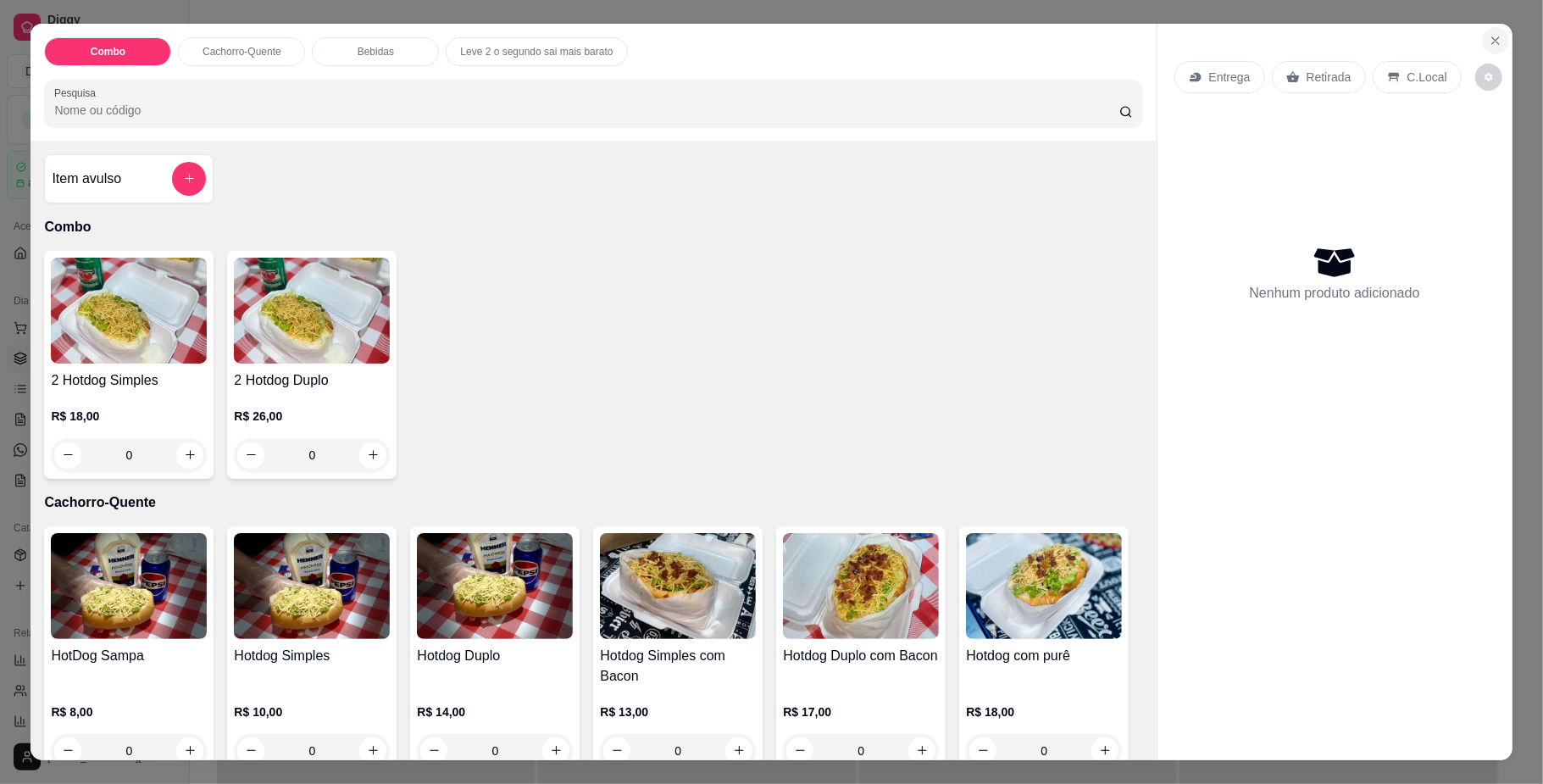
click at [1489, 36] on icon "Close" at bounding box center [1495, 40] width 14 height 14
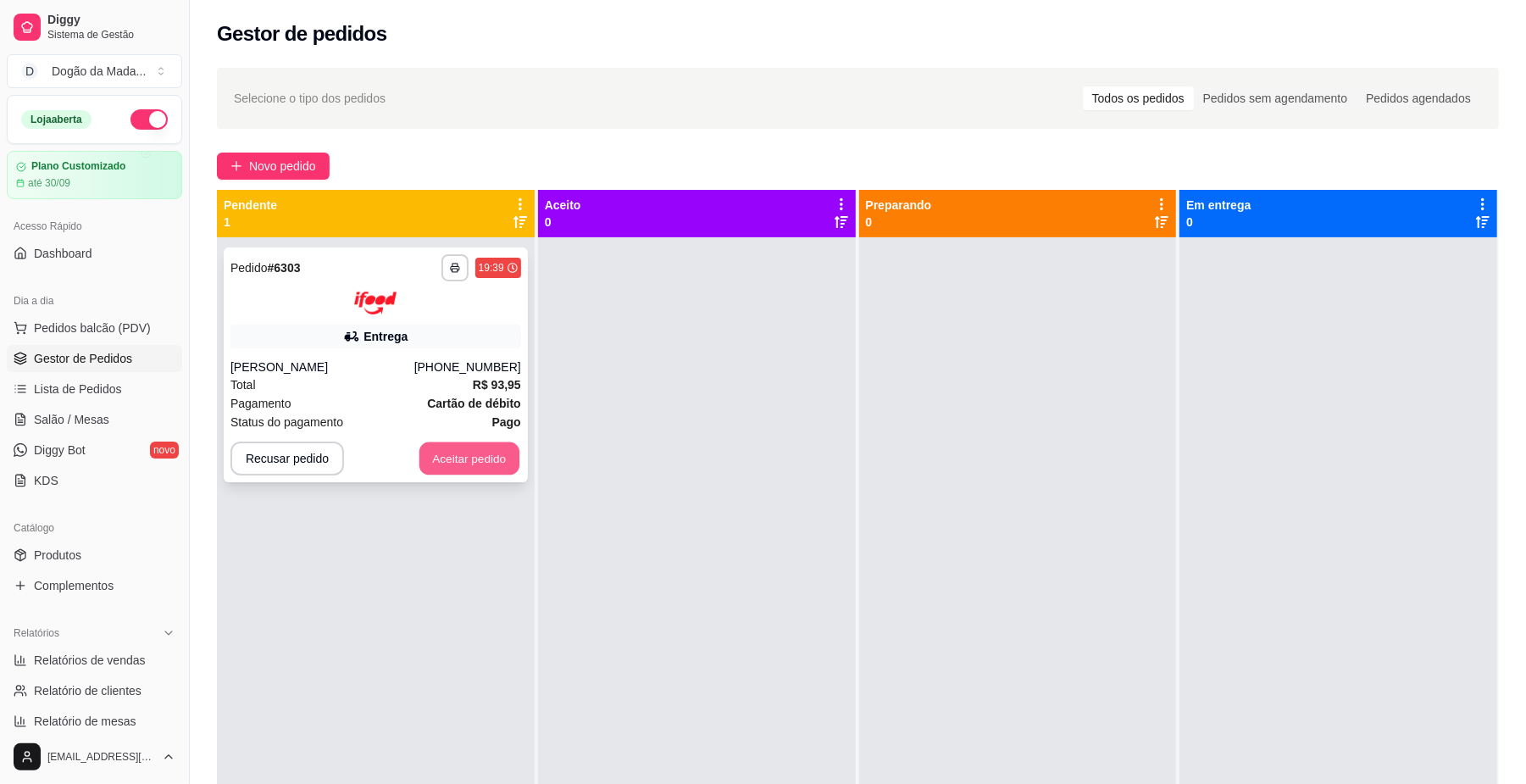
click at [485, 455] on button "Aceitar pedido" at bounding box center [469, 458] width 100 height 33
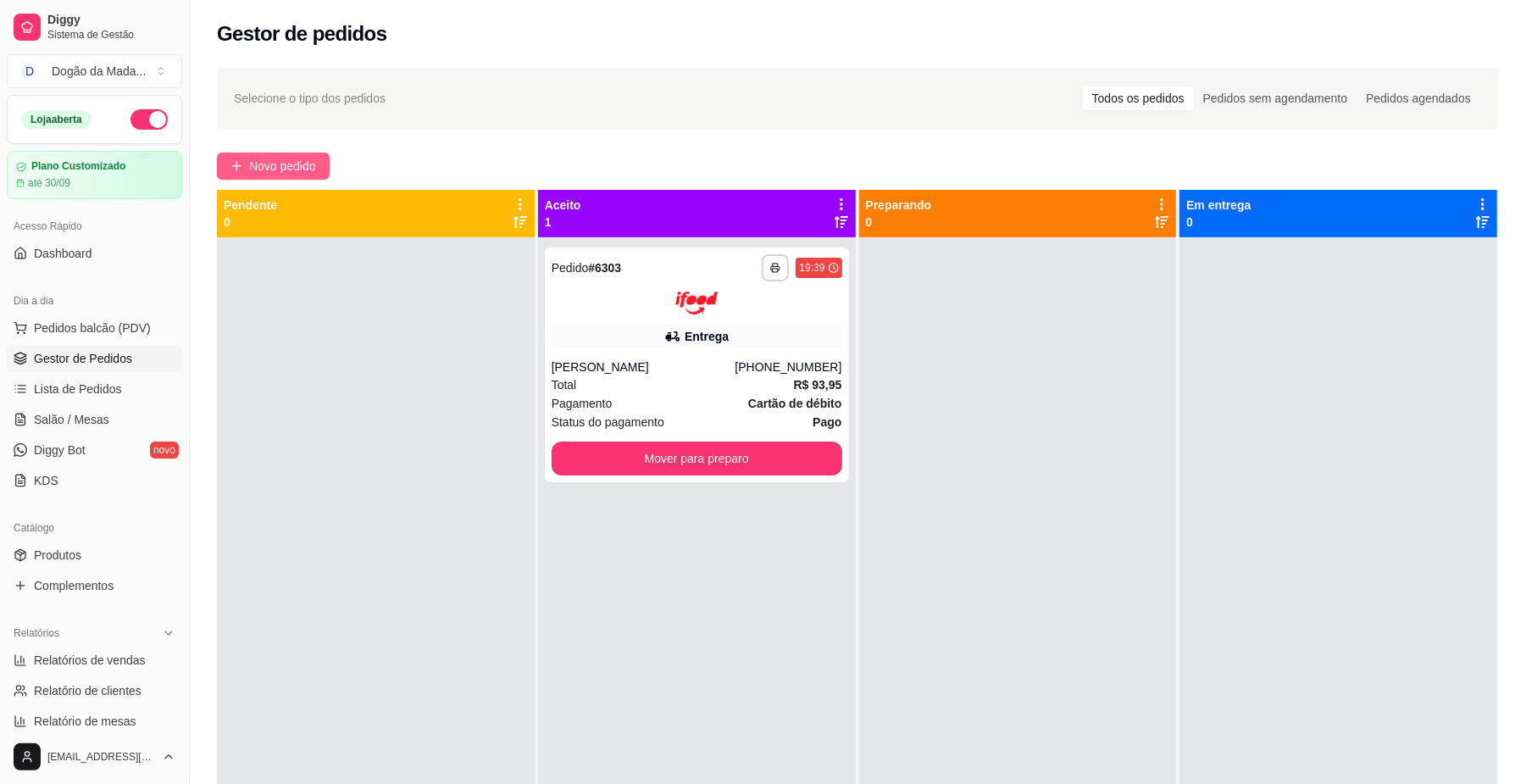
click at [240, 176] on button "Novo pedido" at bounding box center [273, 166] width 112 height 27
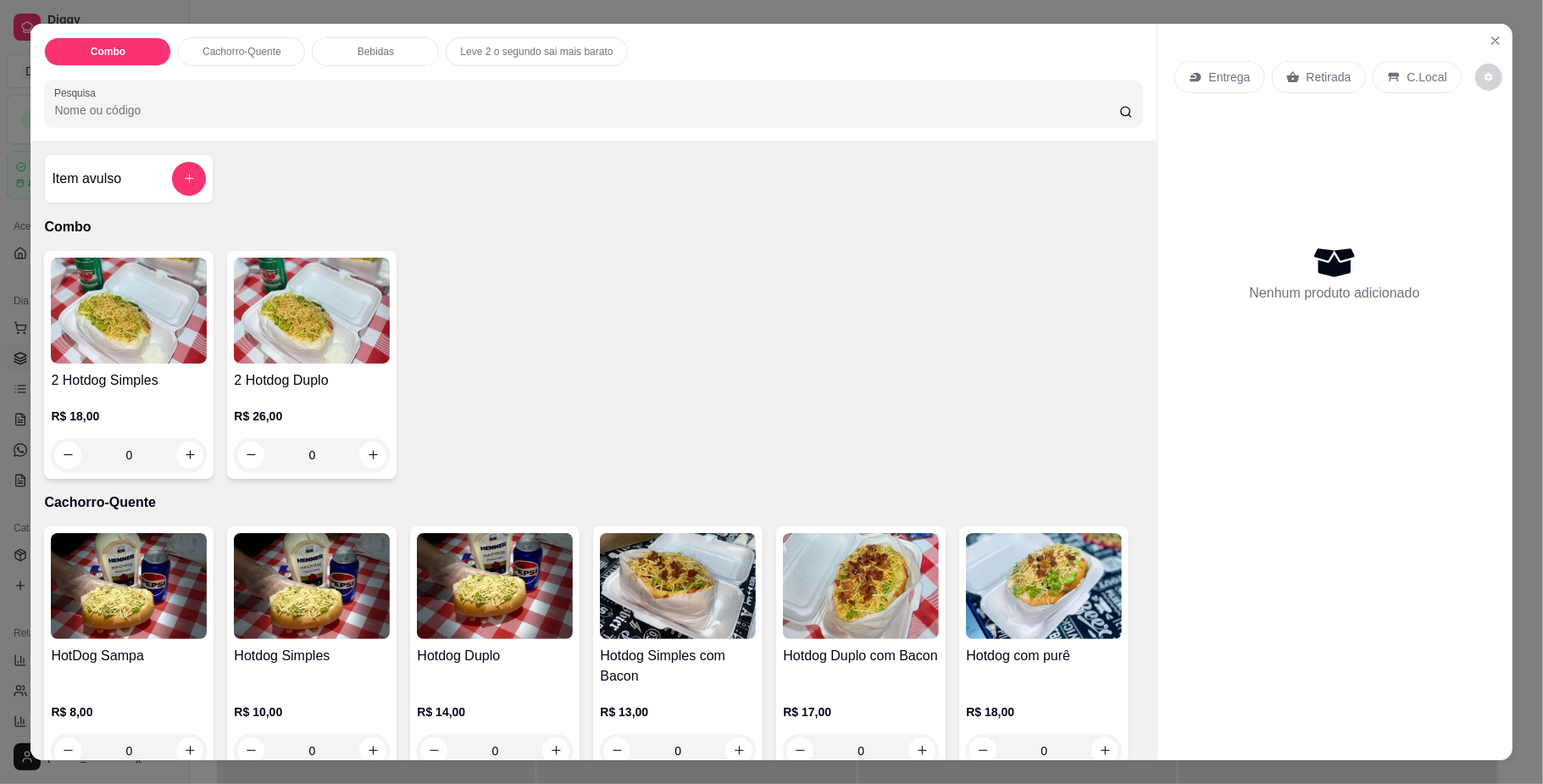
click at [1187, 65] on div "Entrega" at bounding box center [1220, 76] width 90 height 32
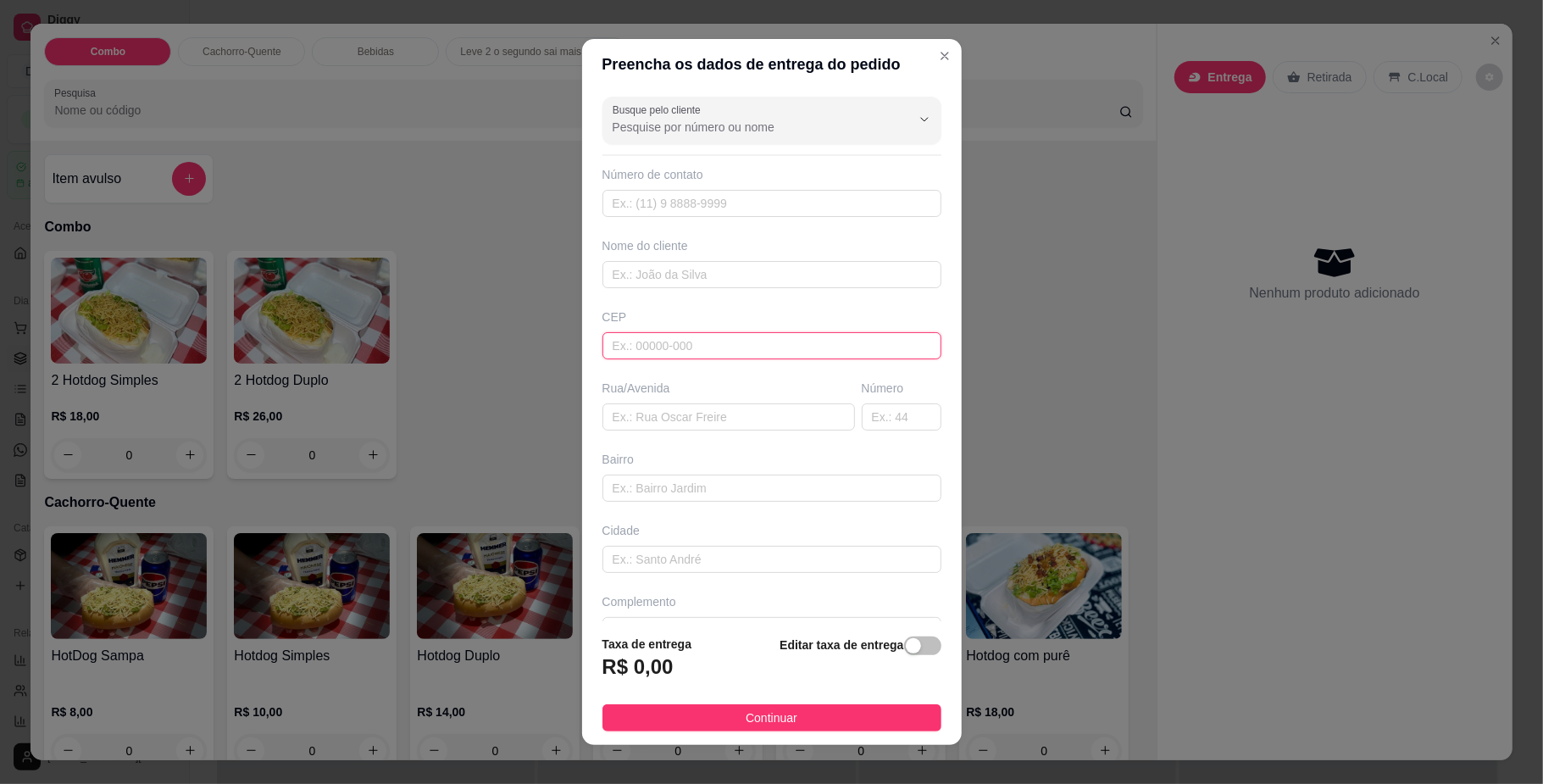
click at [642, 352] on input "text" at bounding box center [772, 345] width 339 height 27
type input "79005620"
type input "[GEOGRAPHIC_DATA]"
type input "[PERSON_NAME]"
type input "[GEOGRAPHIC_DATA]"
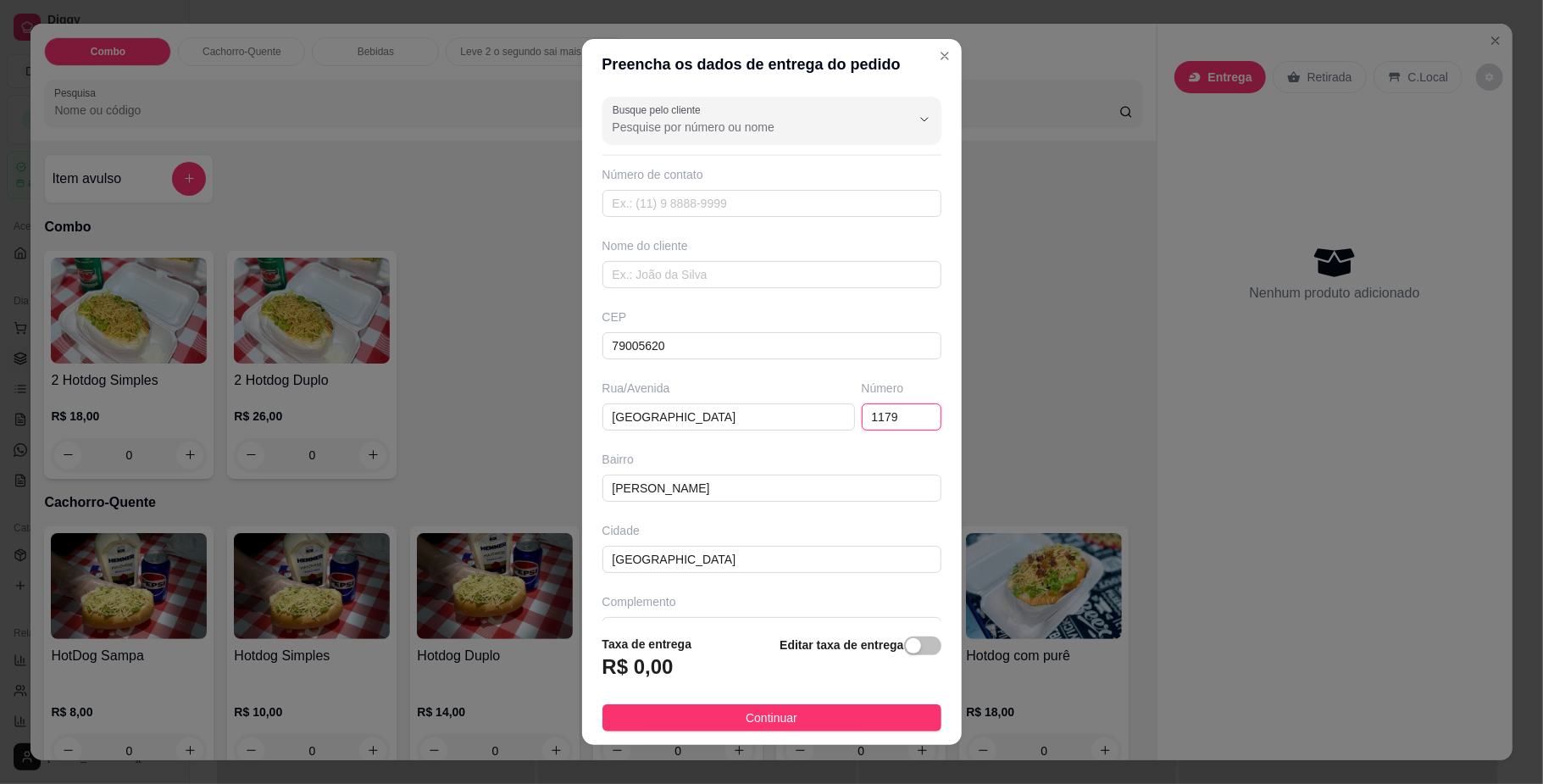
type input "1179"
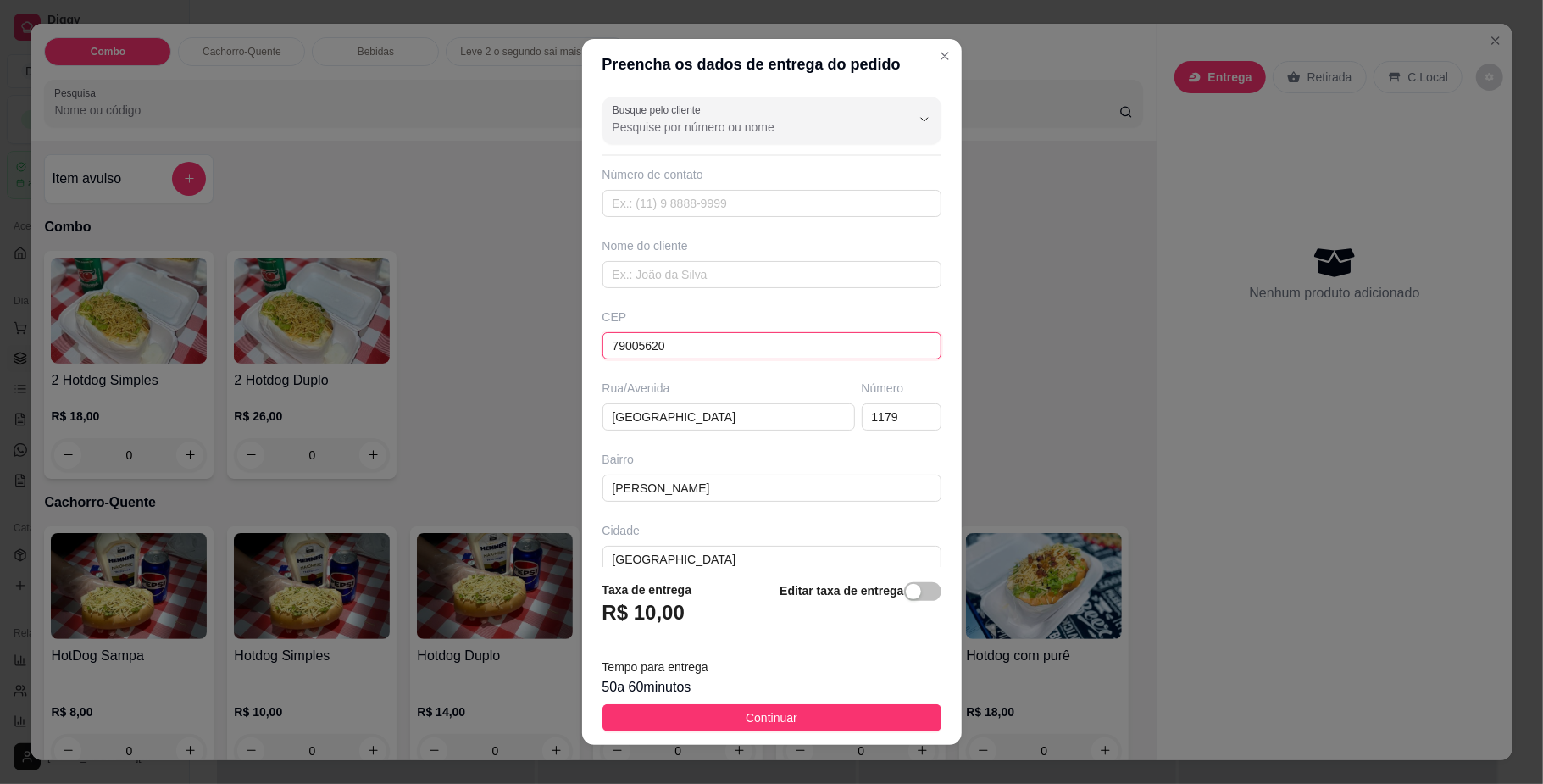
drag, startPoint x: 693, startPoint y: 356, endPoint x: 400, endPoint y: 294, distance: 299.5
click at [443, 305] on div "Preencha os dados de entrega do pedido Busque pelo cliente Número de contato No…" at bounding box center [772, 392] width 1543 height 784
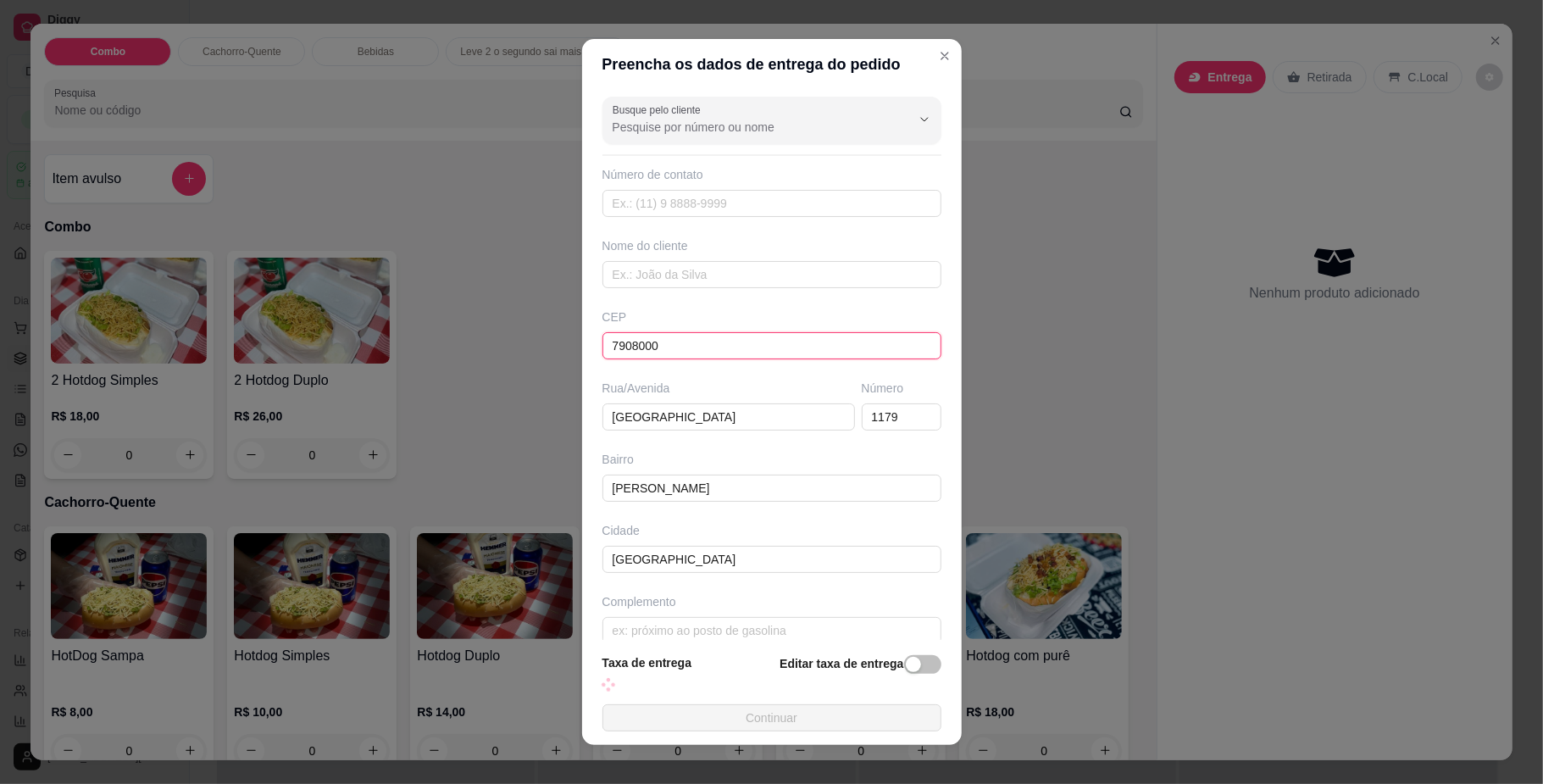
type input "79080001"
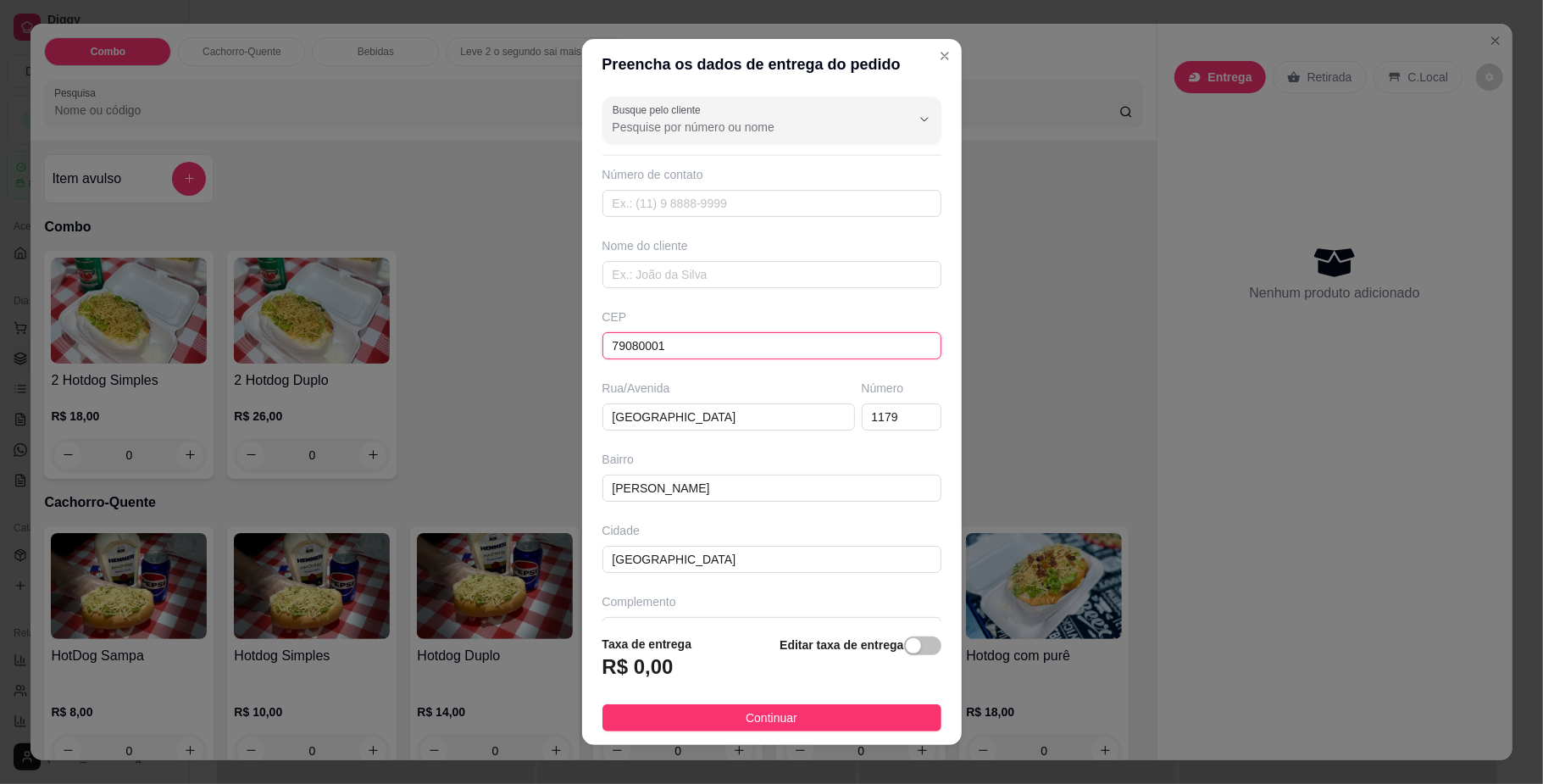
type input "Jardim Jockey Club"
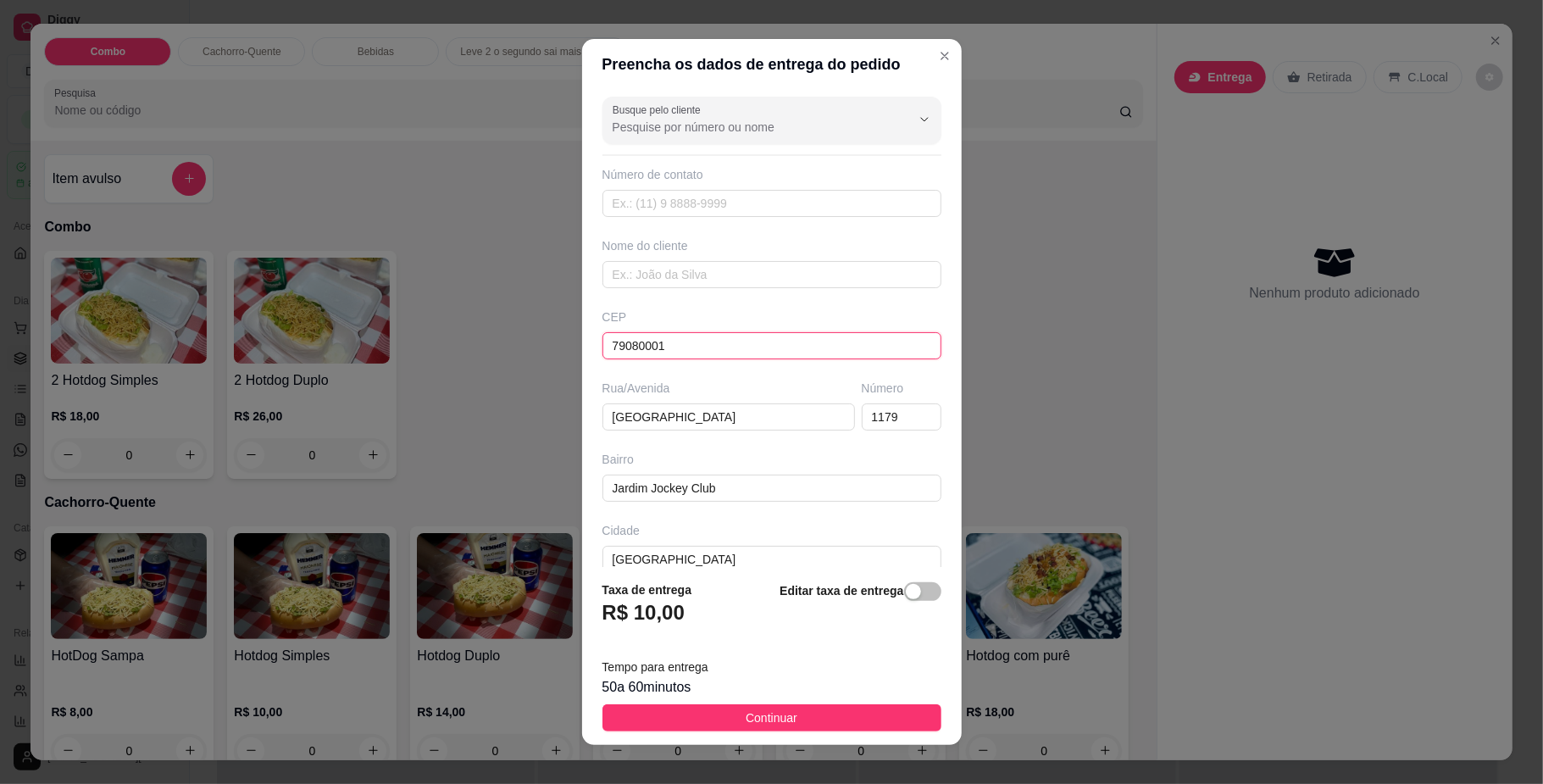
type input "79080001"
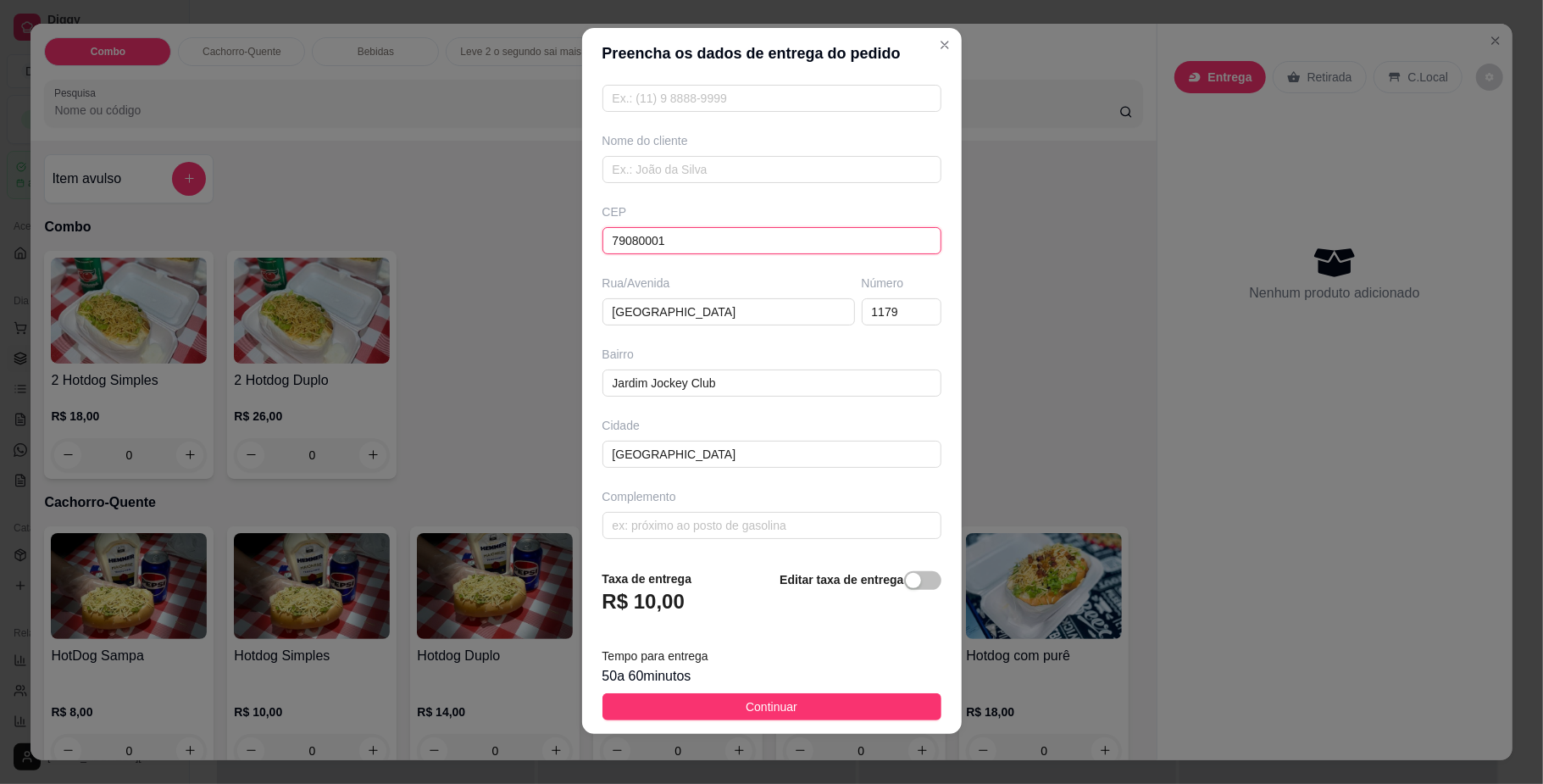
scroll to position [15, 0]
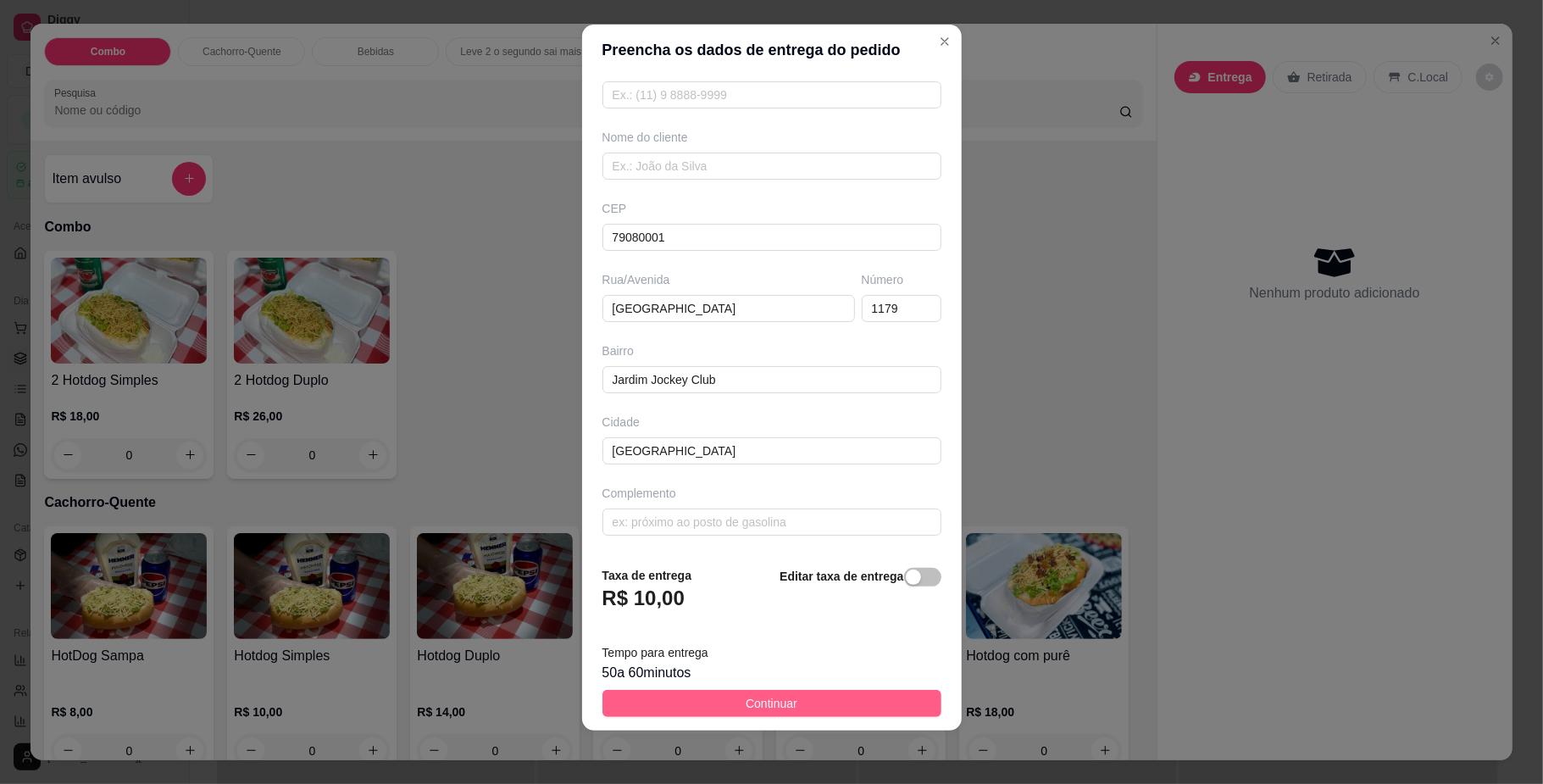
click at [712, 695] on button "Continuar" at bounding box center [772, 702] width 339 height 27
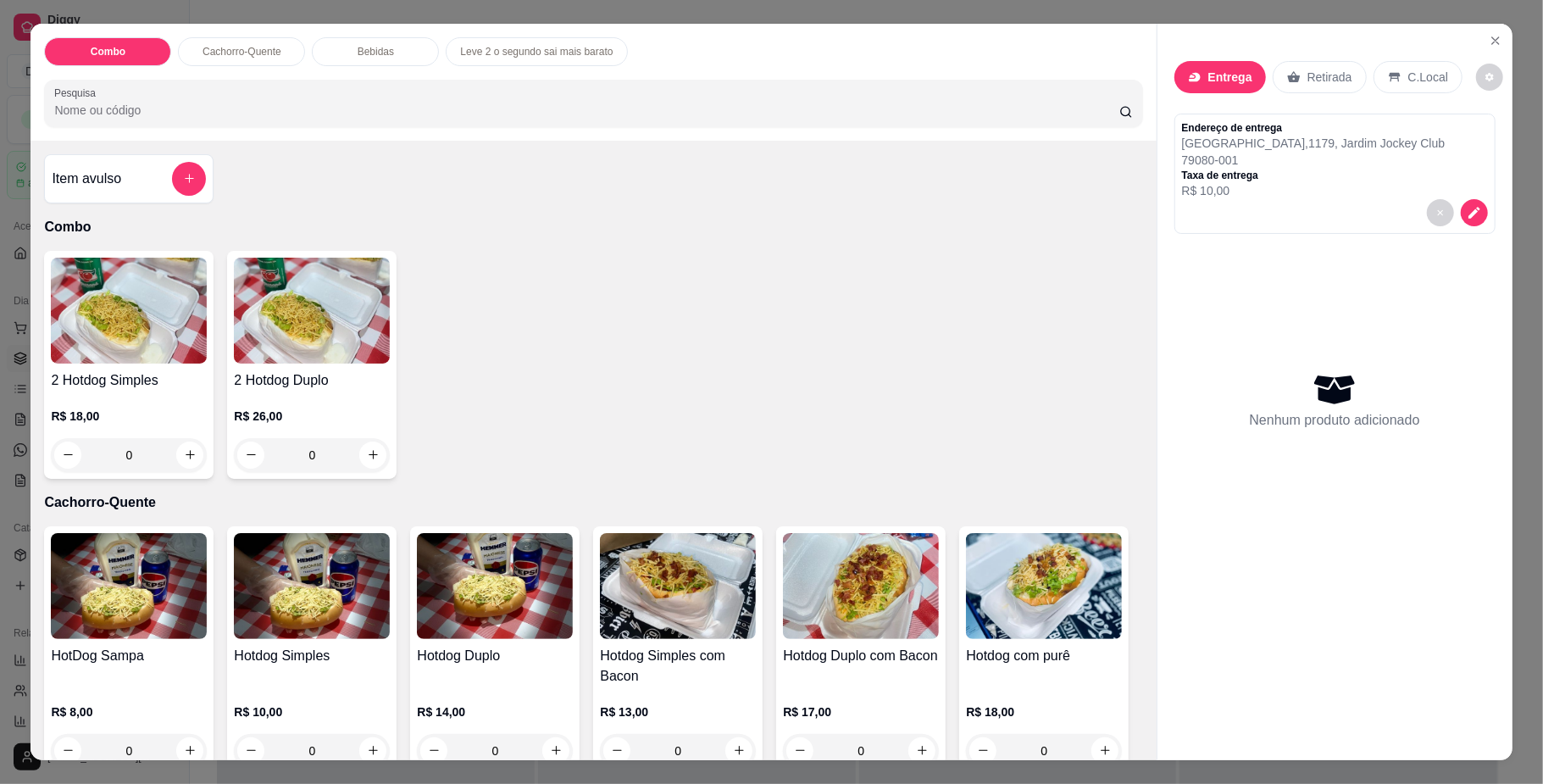
click at [359, 454] on div "0" at bounding box center [311, 455] width 156 height 34
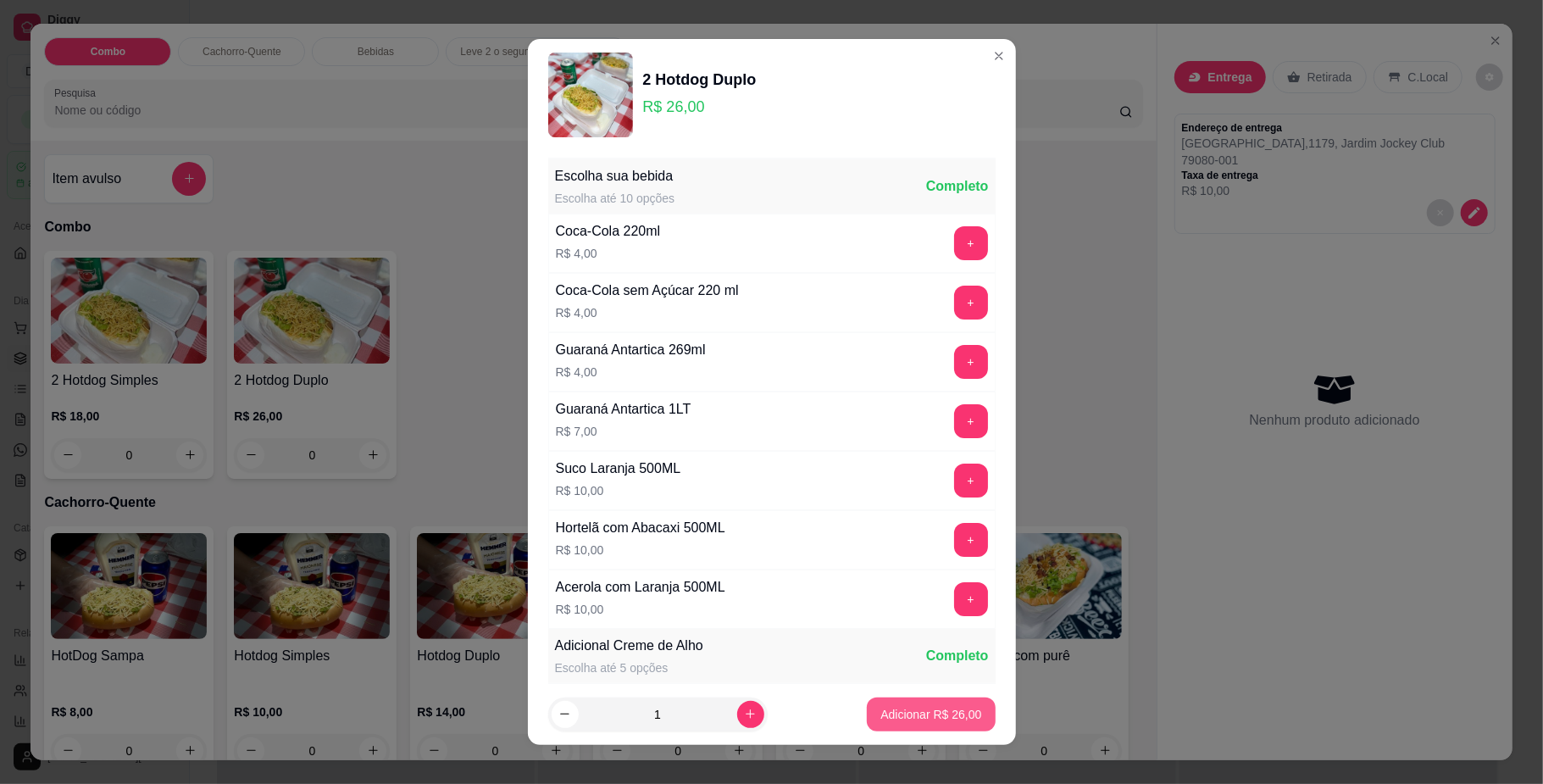
click at [912, 721] on p "Adicionar R$ 26,00" at bounding box center [931, 714] width 101 height 17
type input "1"
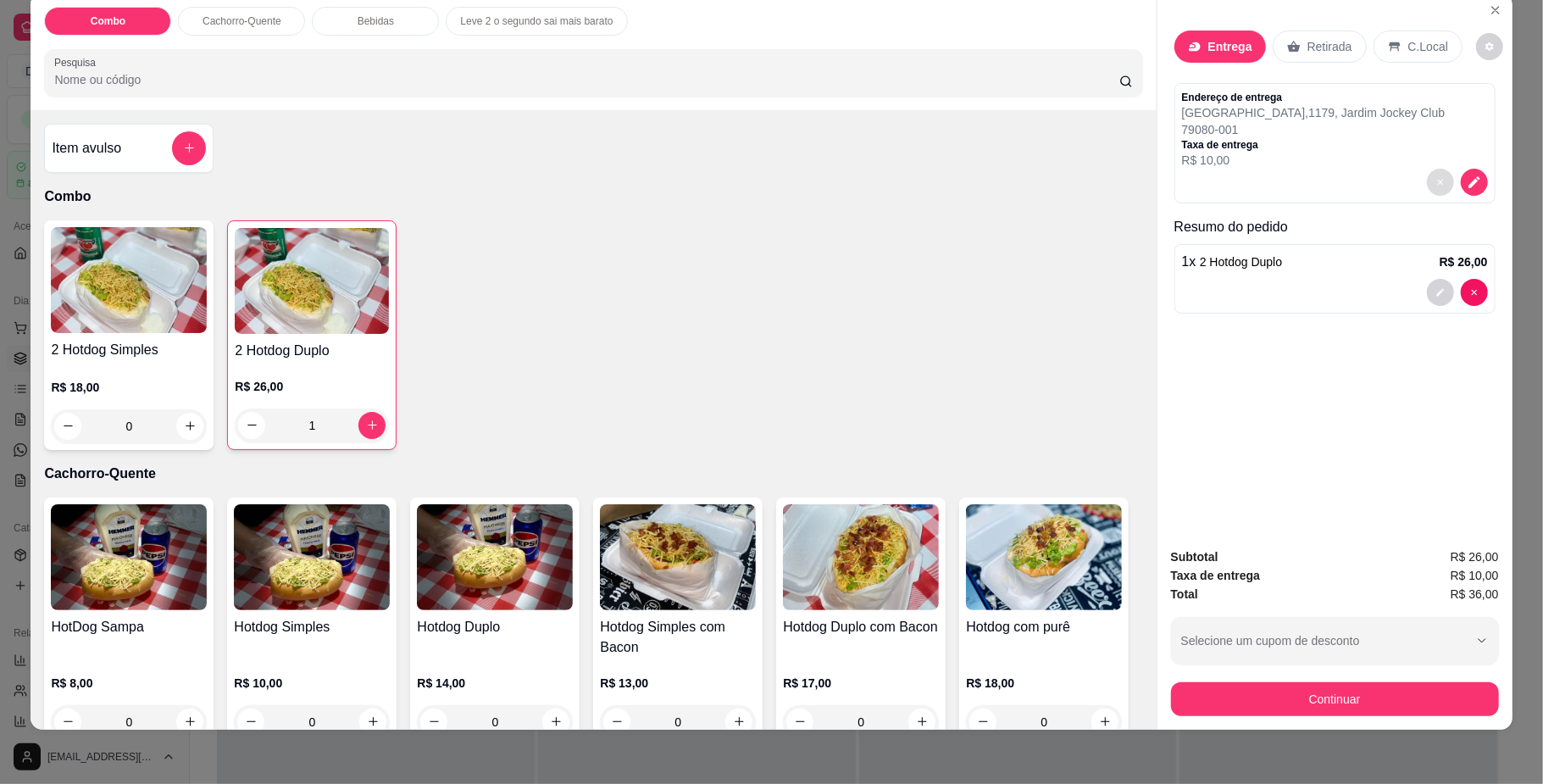
scroll to position [0, 0]
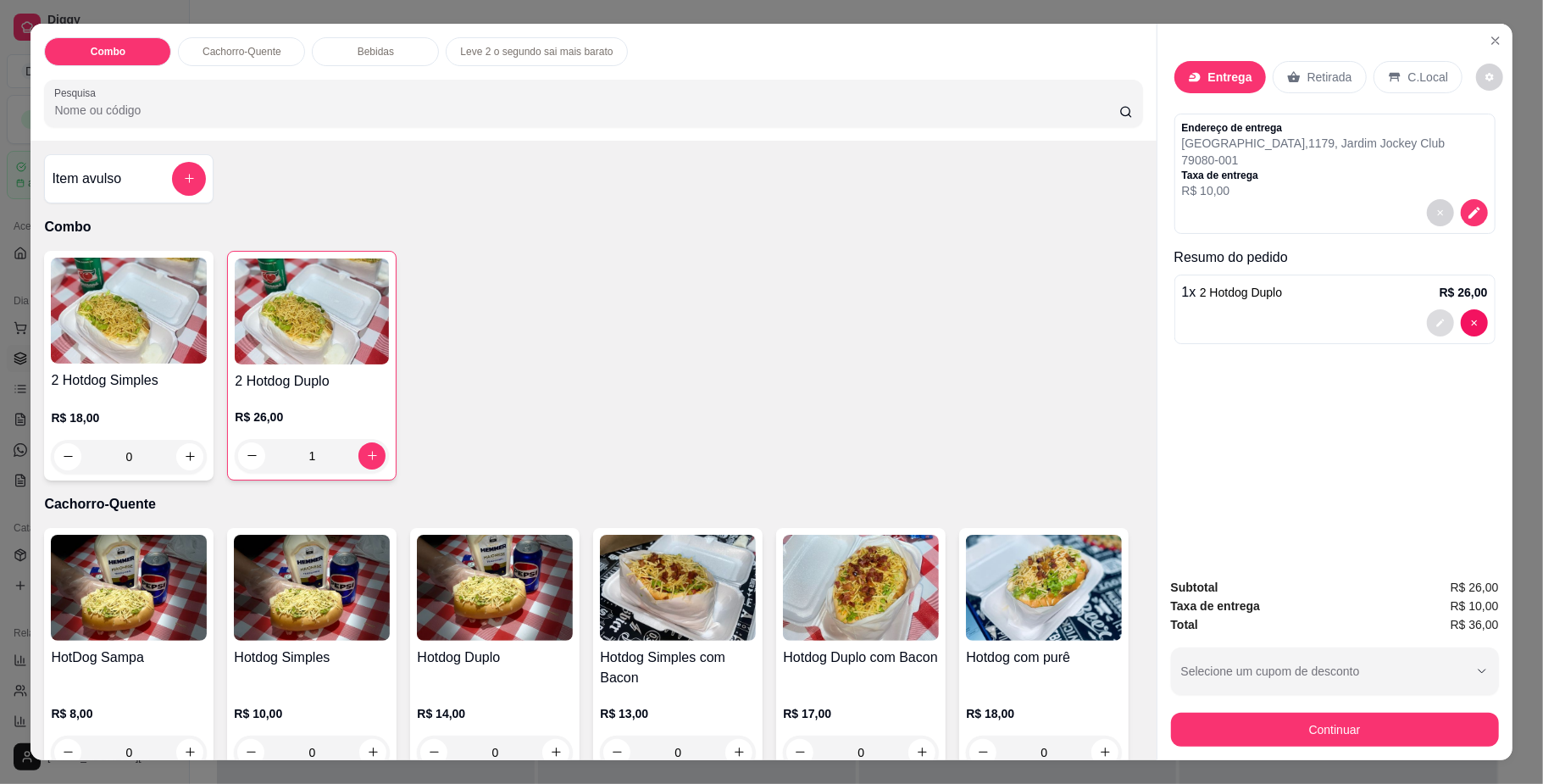
click at [1439, 318] on button "decrease-product-quantity" at bounding box center [1440, 322] width 27 height 27
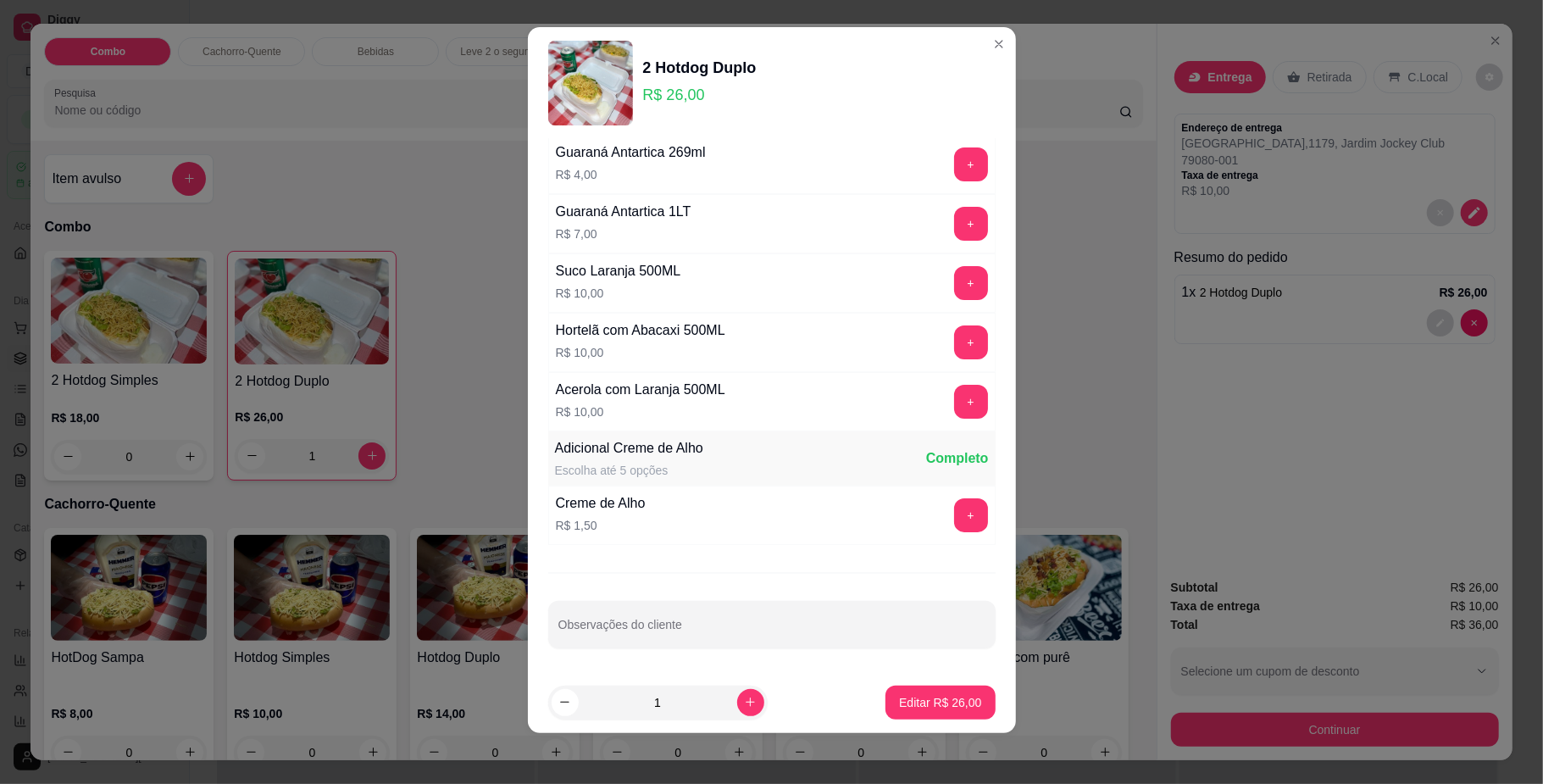
scroll to position [15, 0]
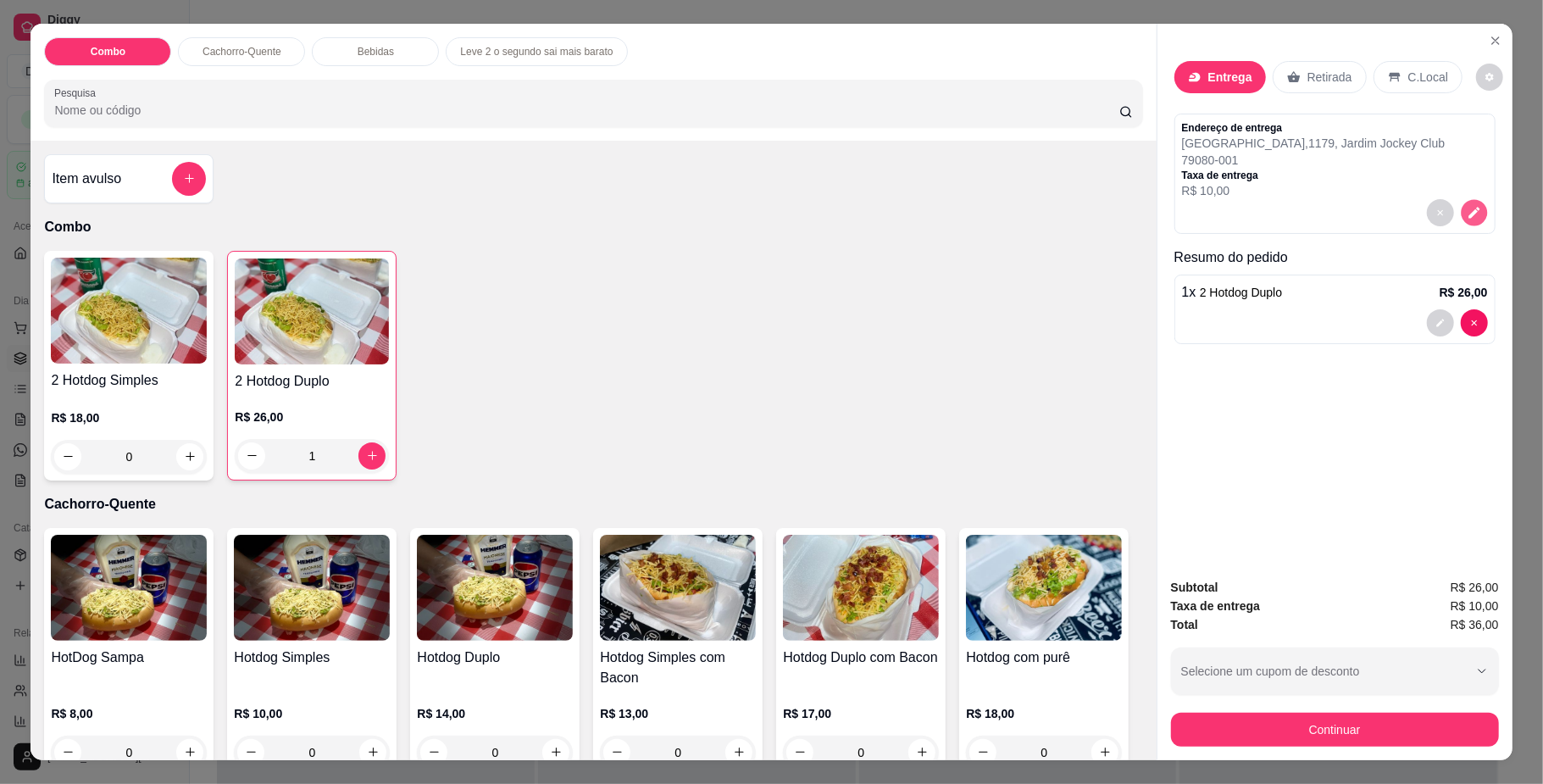
click at [1468, 211] on icon "decrease-product-quantity" at bounding box center [1474, 213] width 11 height 11
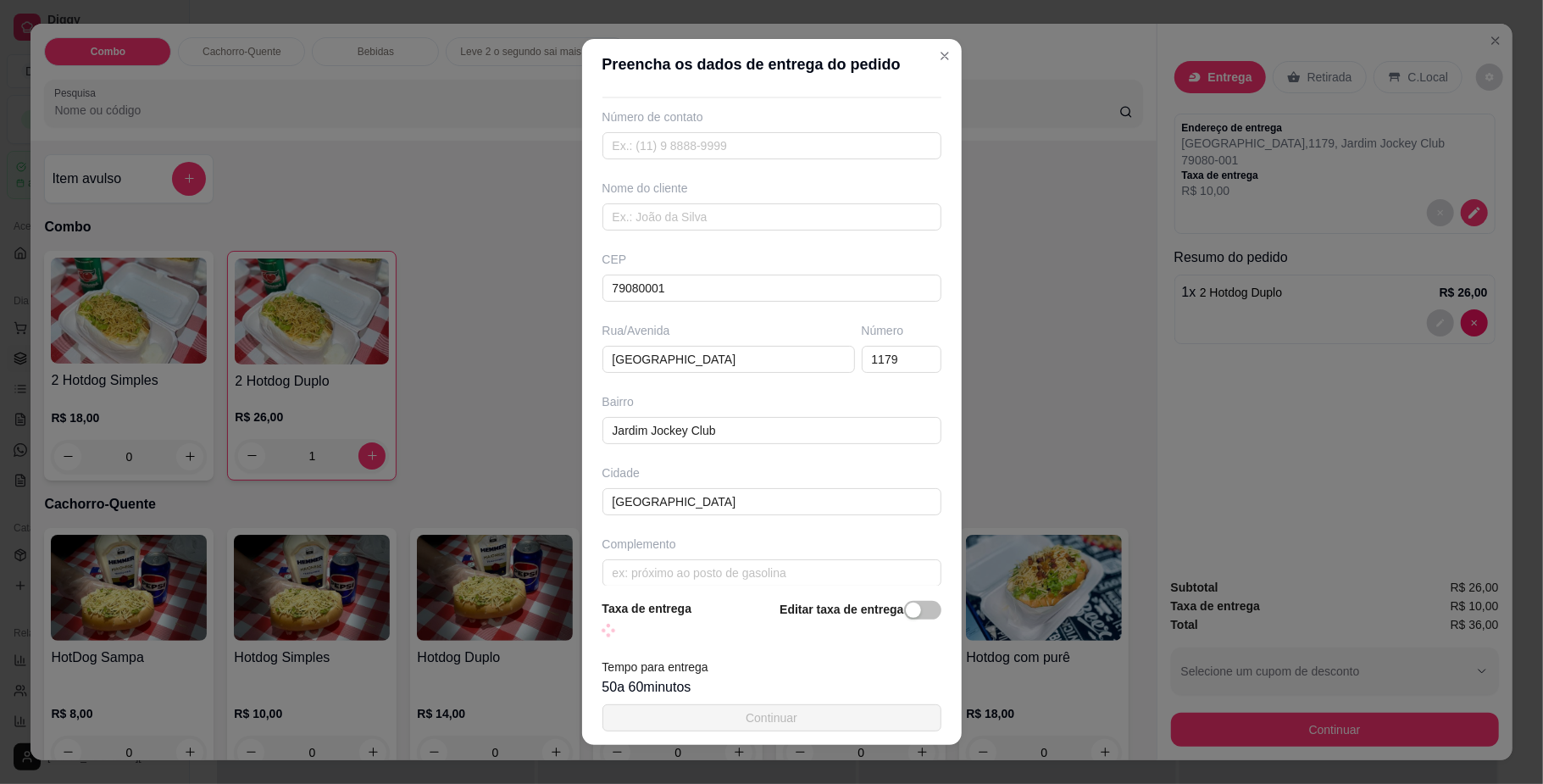
scroll to position [80, 0]
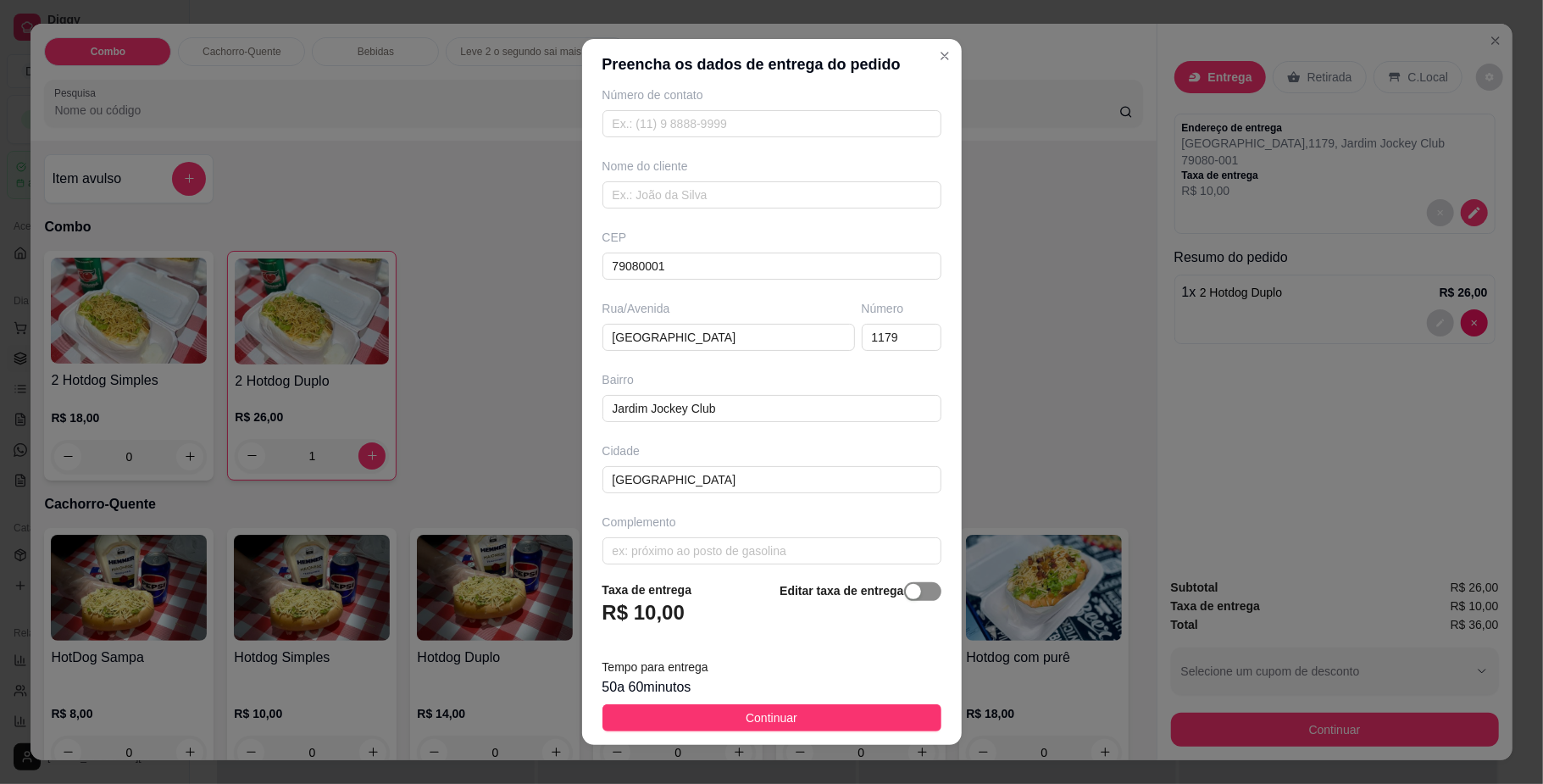
click at [906, 590] on div "button" at bounding box center [913, 591] width 16 height 16
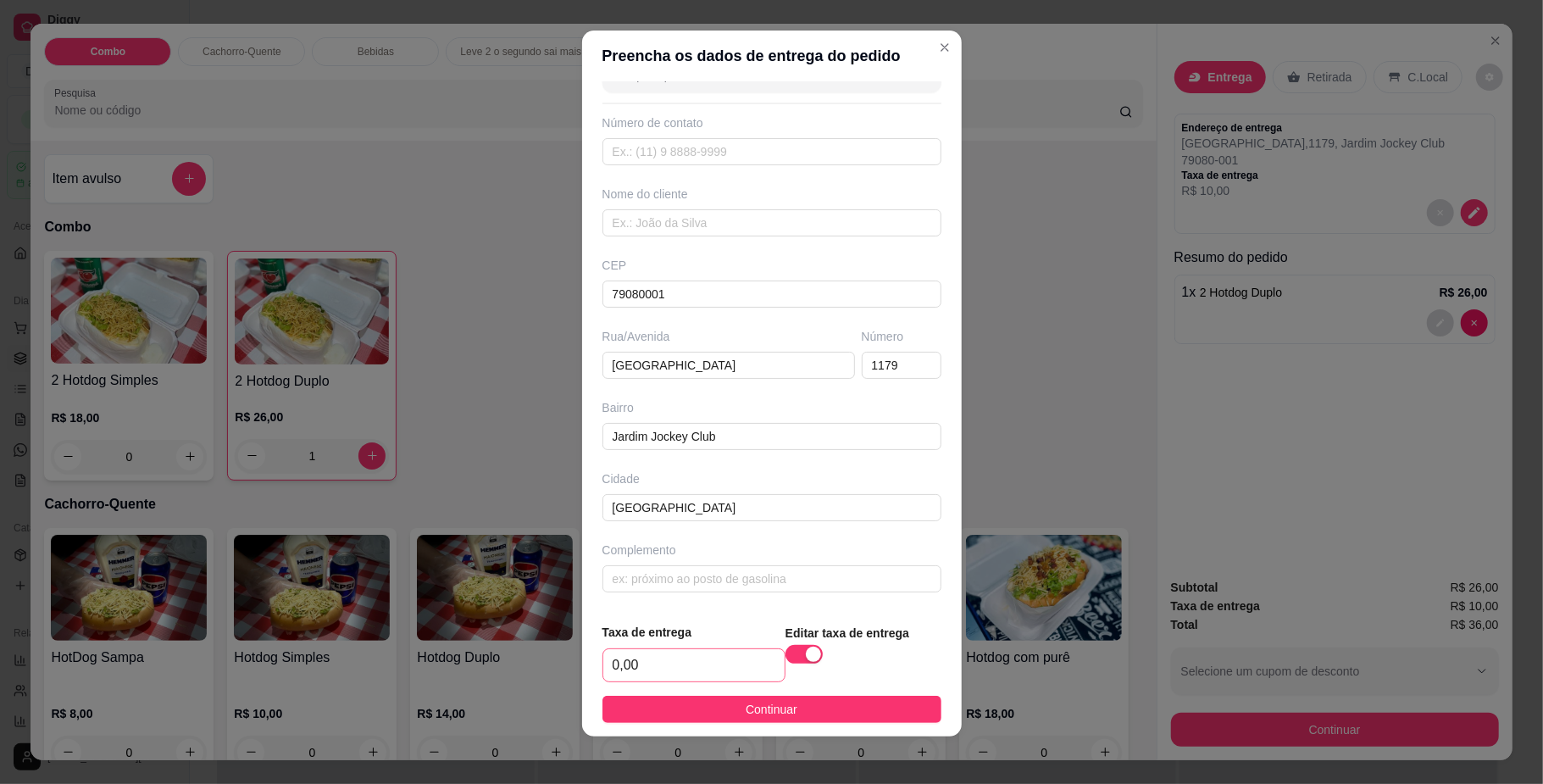
scroll to position [15, 0]
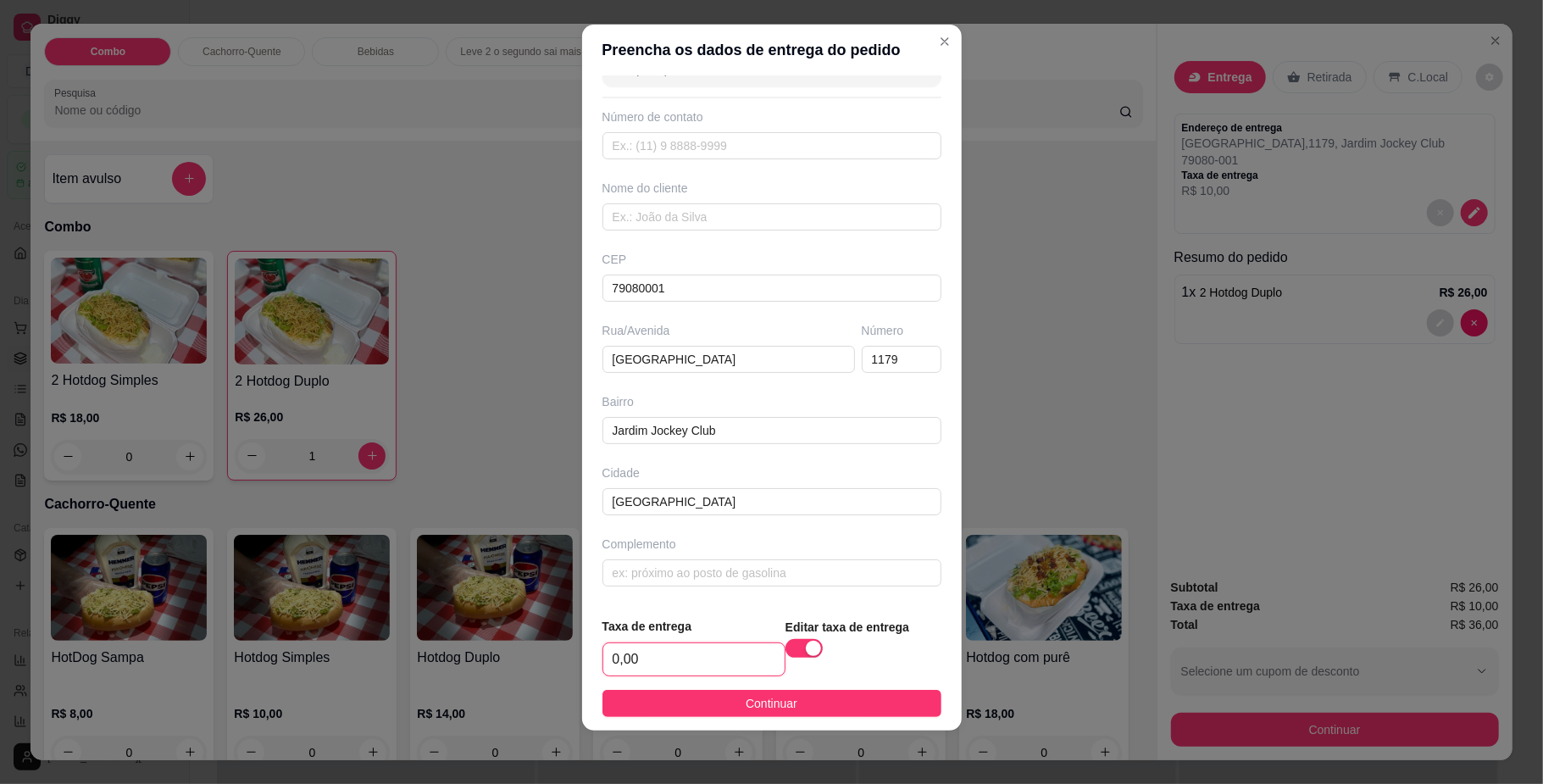
click at [653, 657] on input "0,00" at bounding box center [693, 659] width 181 height 32
type input "5,00"
click at [712, 706] on button "Continuar" at bounding box center [772, 702] width 339 height 27
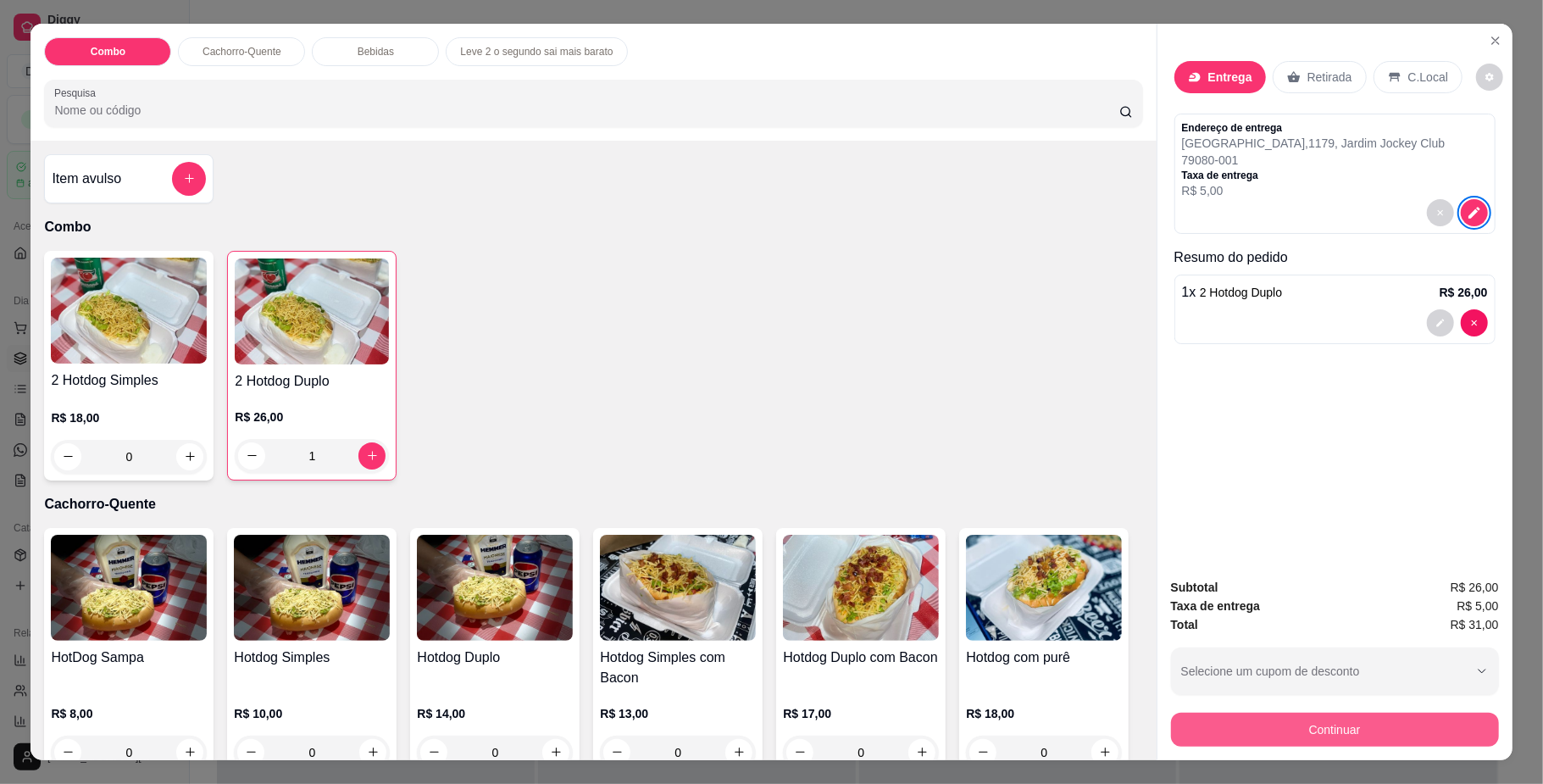
click at [1237, 727] on button "Continuar" at bounding box center [1335, 729] width 328 height 34
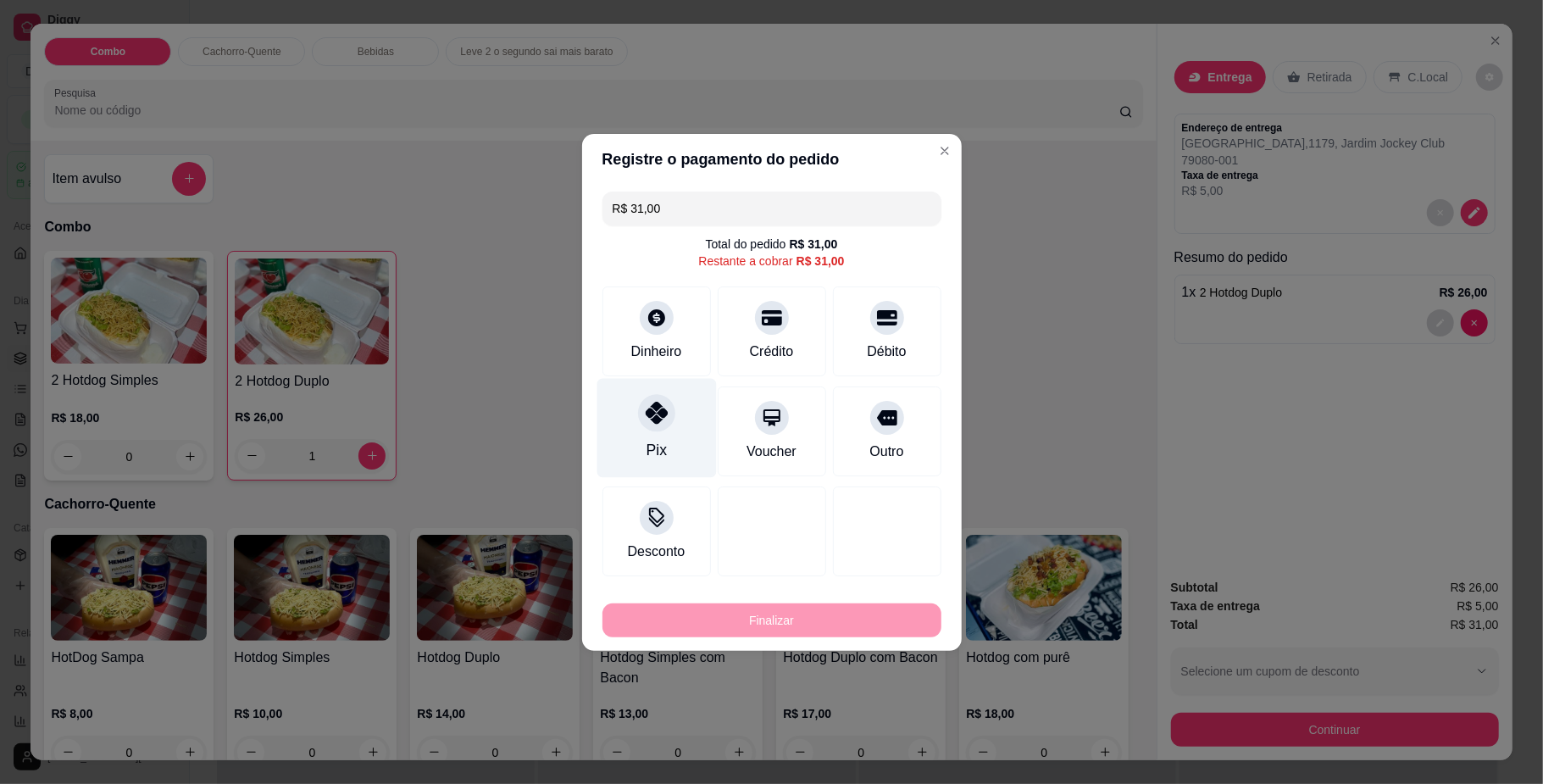
click at [668, 421] on div at bounding box center [656, 412] width 38 height 38
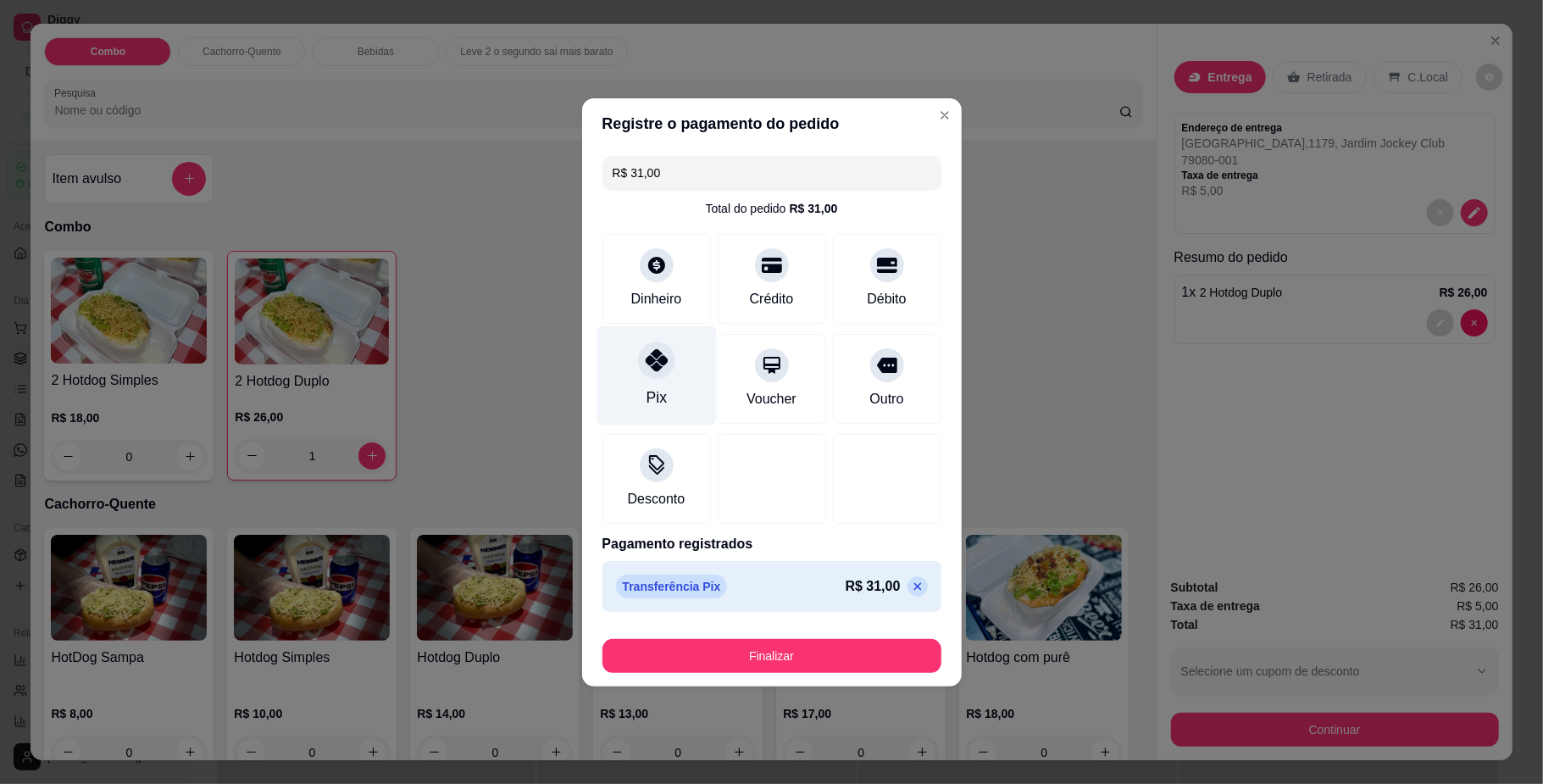
type input "R$ 0,00"
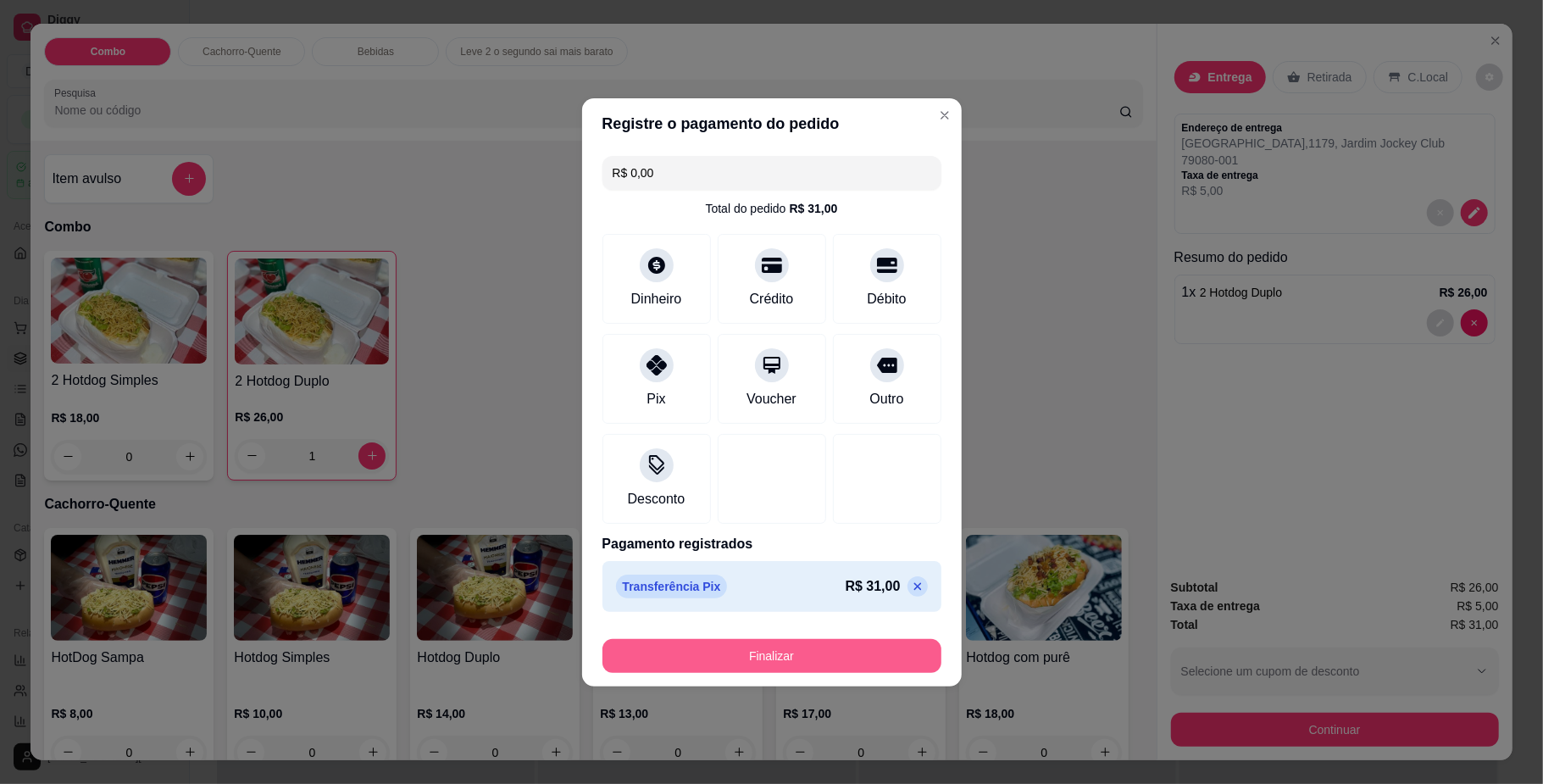
click at [713, 642] on button "Finalizar" at bounding box center [772, 655] width 339 height 34
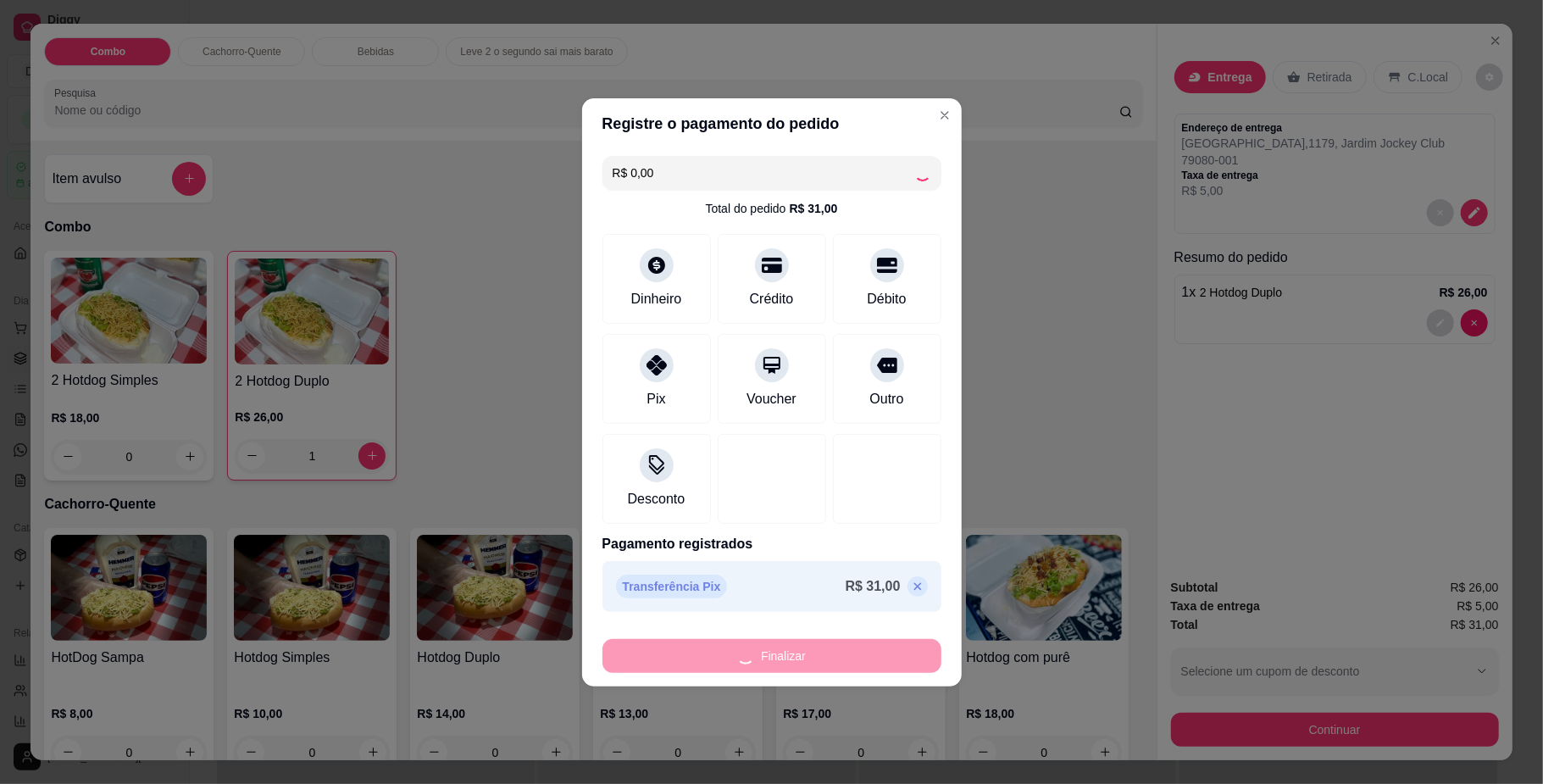
type input "0"
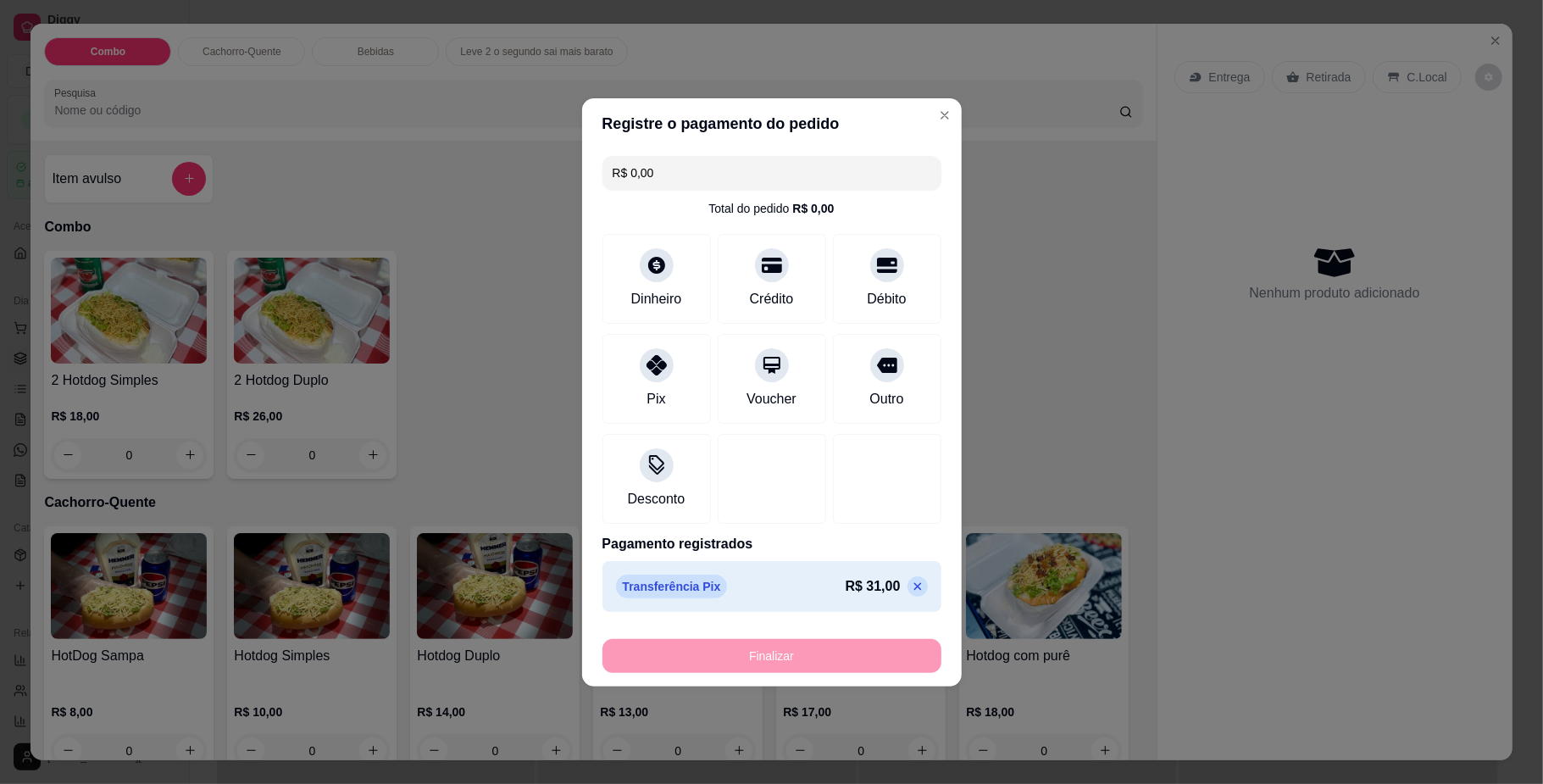
type input "-R$ 31,00"
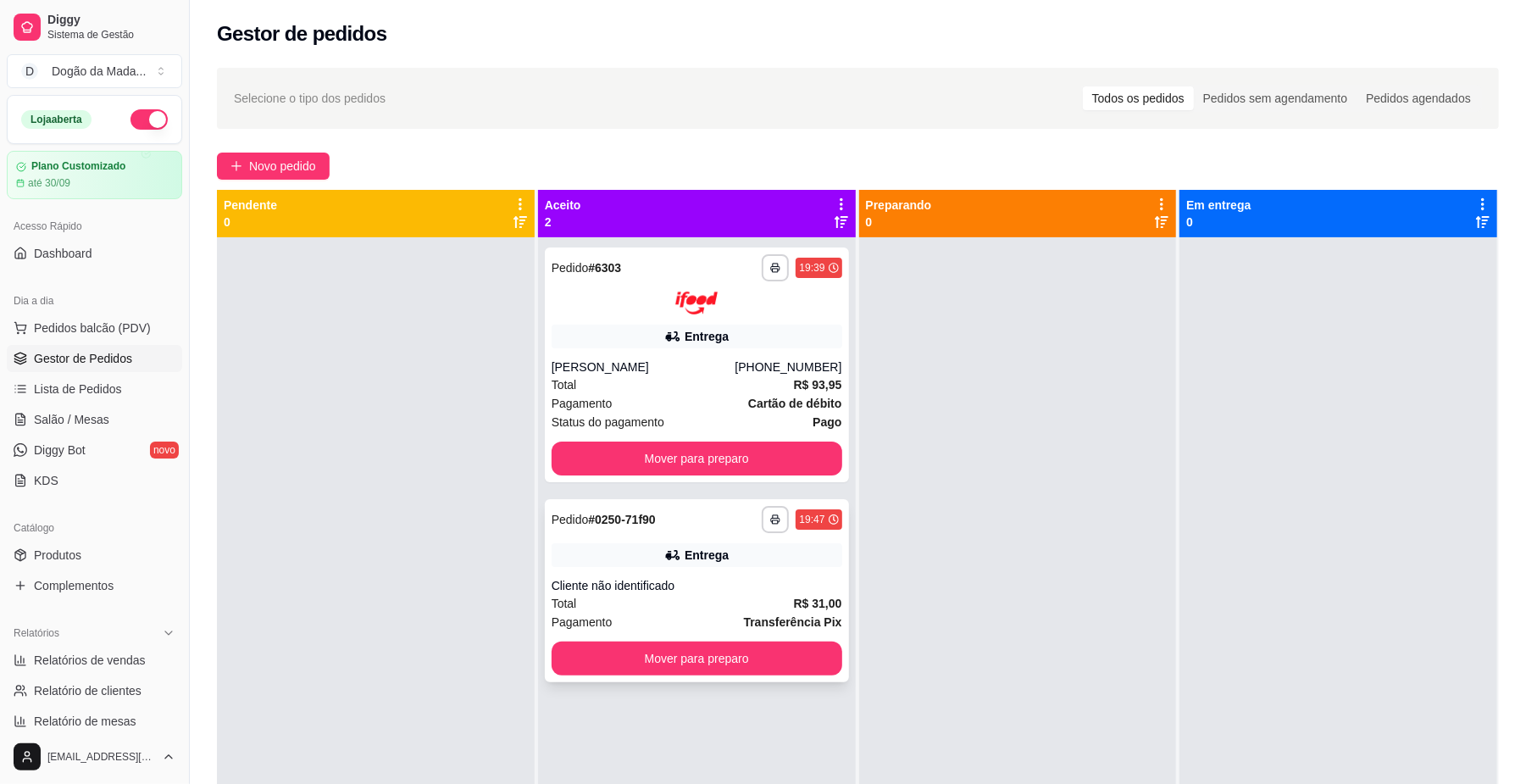
click at [642, 582] on div "Cliente não identificado" at bounding box center [697, 585] width 291 height 17
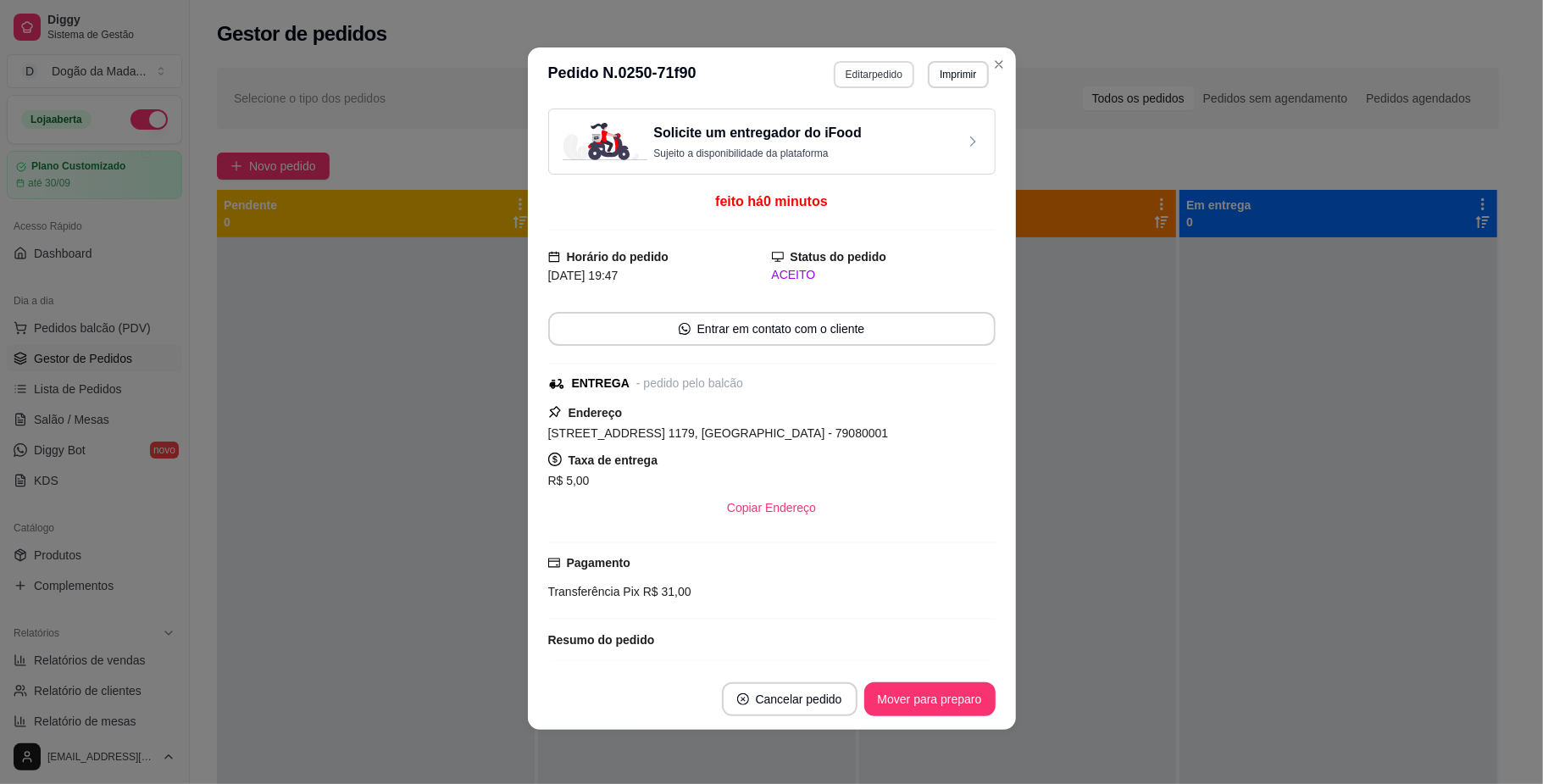
click at [859, 72] on button "Editar pedido" at bounding box center [874, 74] width 80 height 27
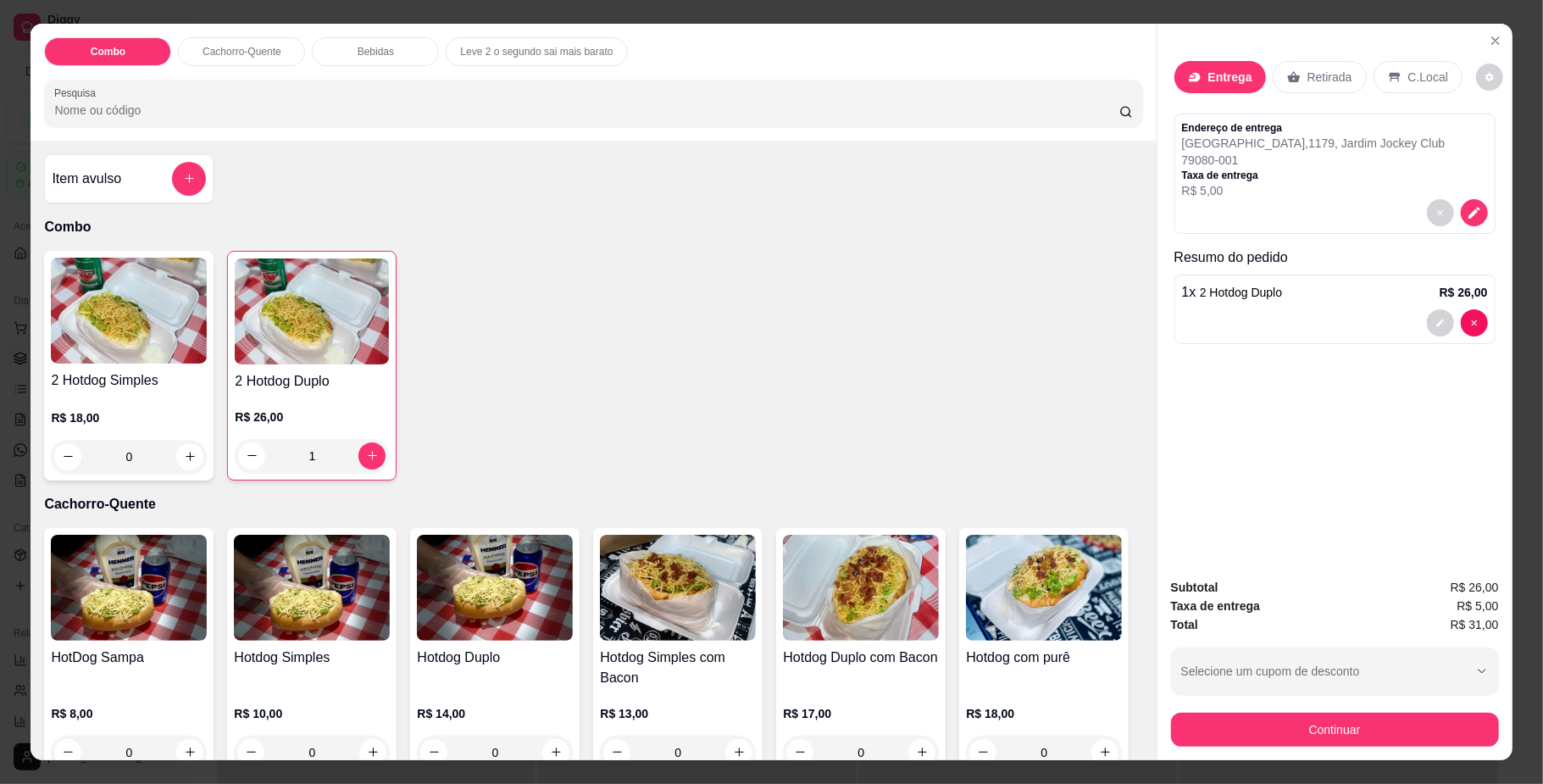
click at [1199, 75] on div "Entrega" at bounding box center [1220, 76] width 91 height 32
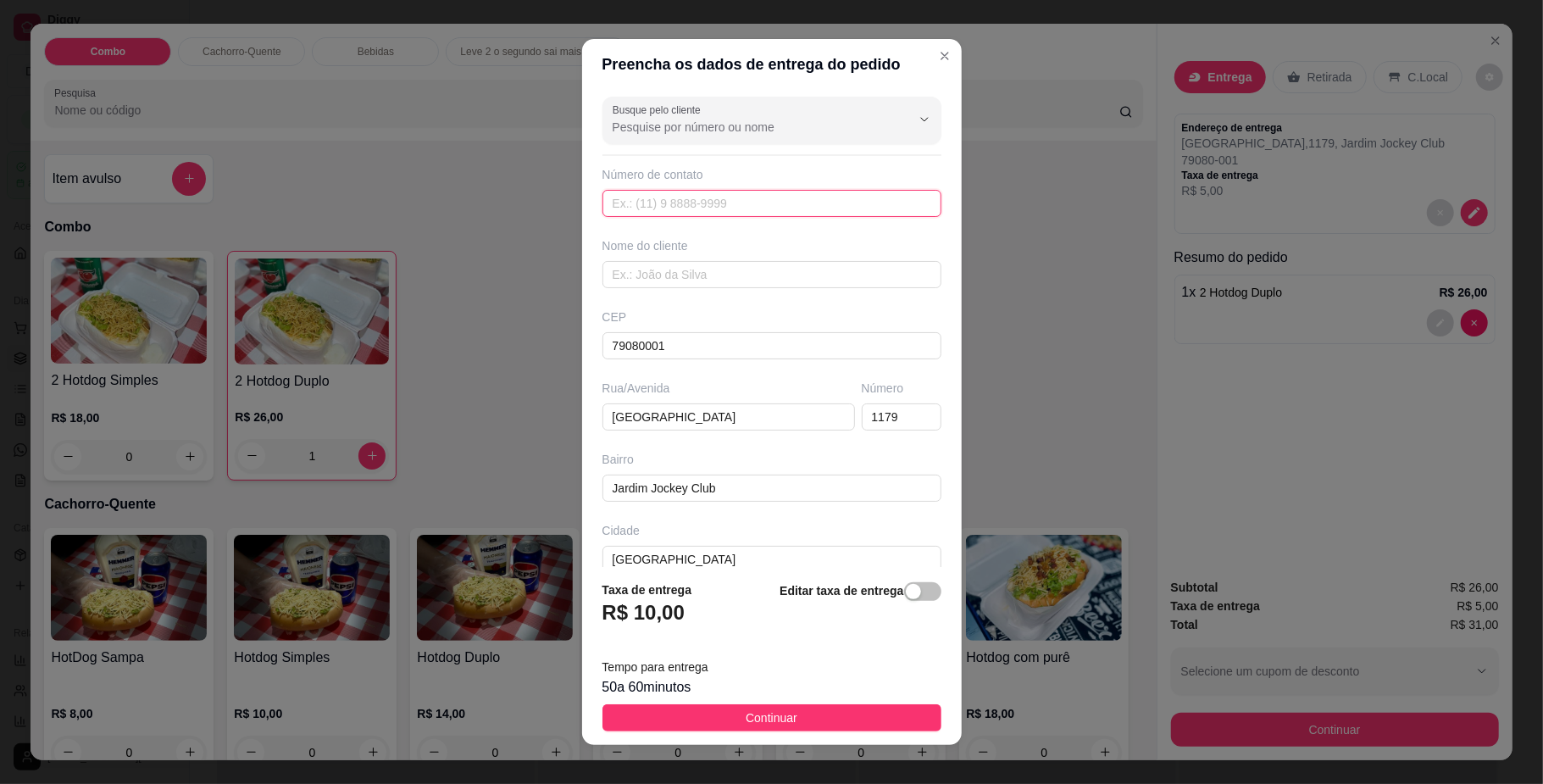
click at [683, 202] on input "text" at bounding box center [772, 202] width 339 height 27
type input "[PERSON_NAME]"
click at [734, 205] on input "text" at bounding box center [772, 202] width 339 height 27
type input "[PHONE_NUMBER]"
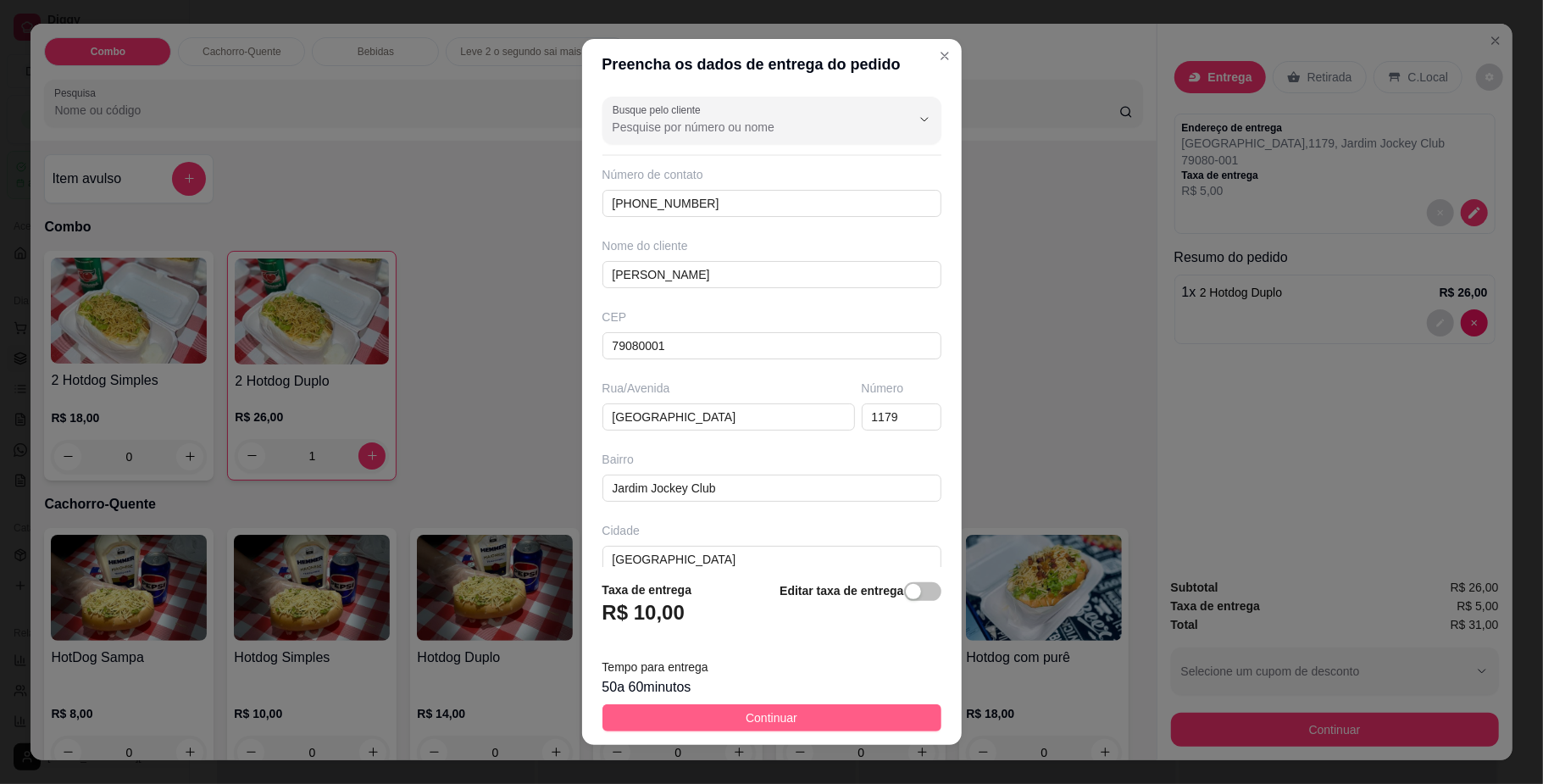
click at [746, 709] on span "Continuar" at bounding box center [772, 718] width 52 height 18
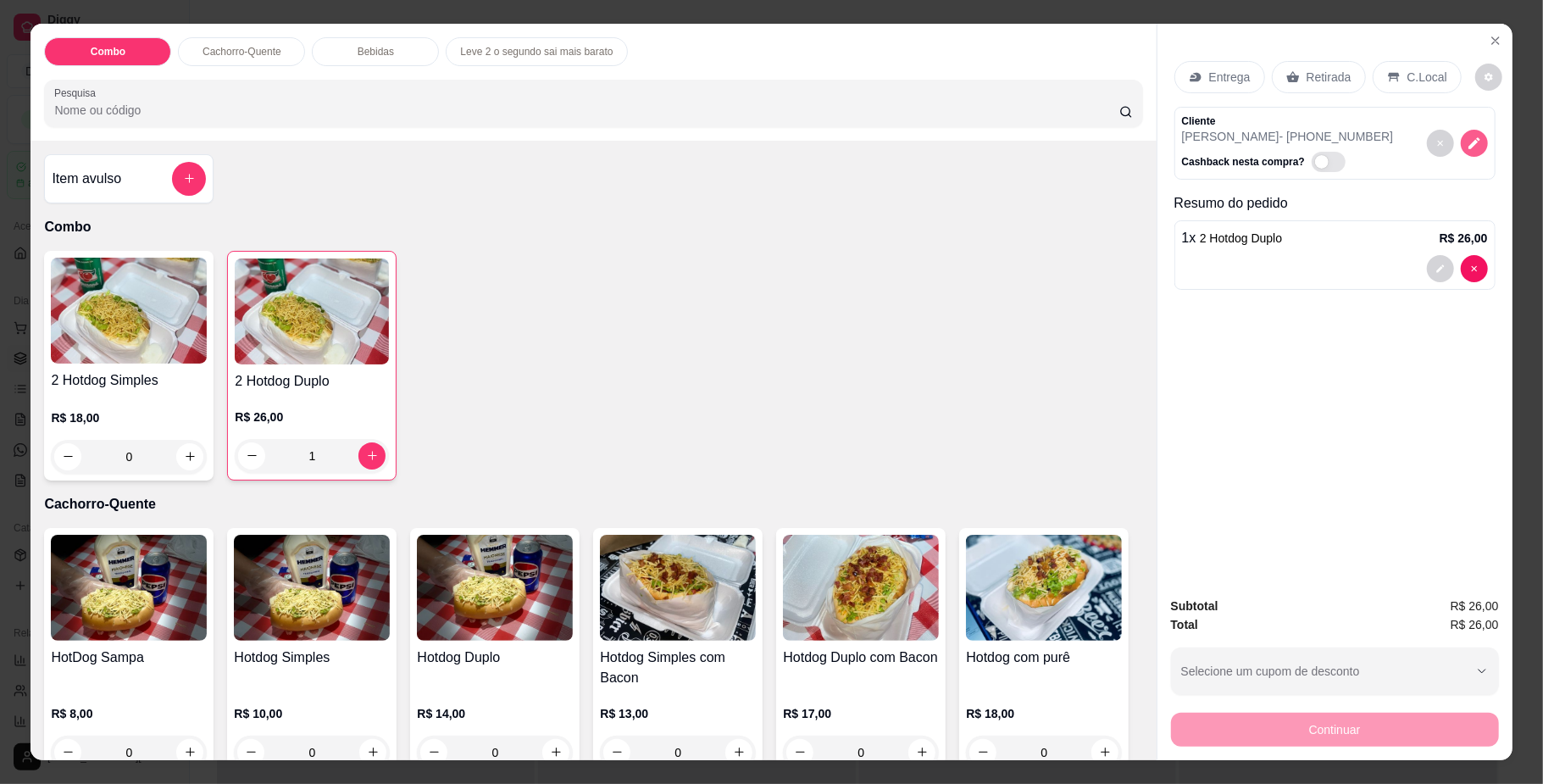
click at [1467, 149] on icon "decrease-product-quantity" at bounding box center [1474, 143] width 16 height 16
click at [1210, 71] on p "Entrega" at bounding box center [1230, 77] width 41 height 17
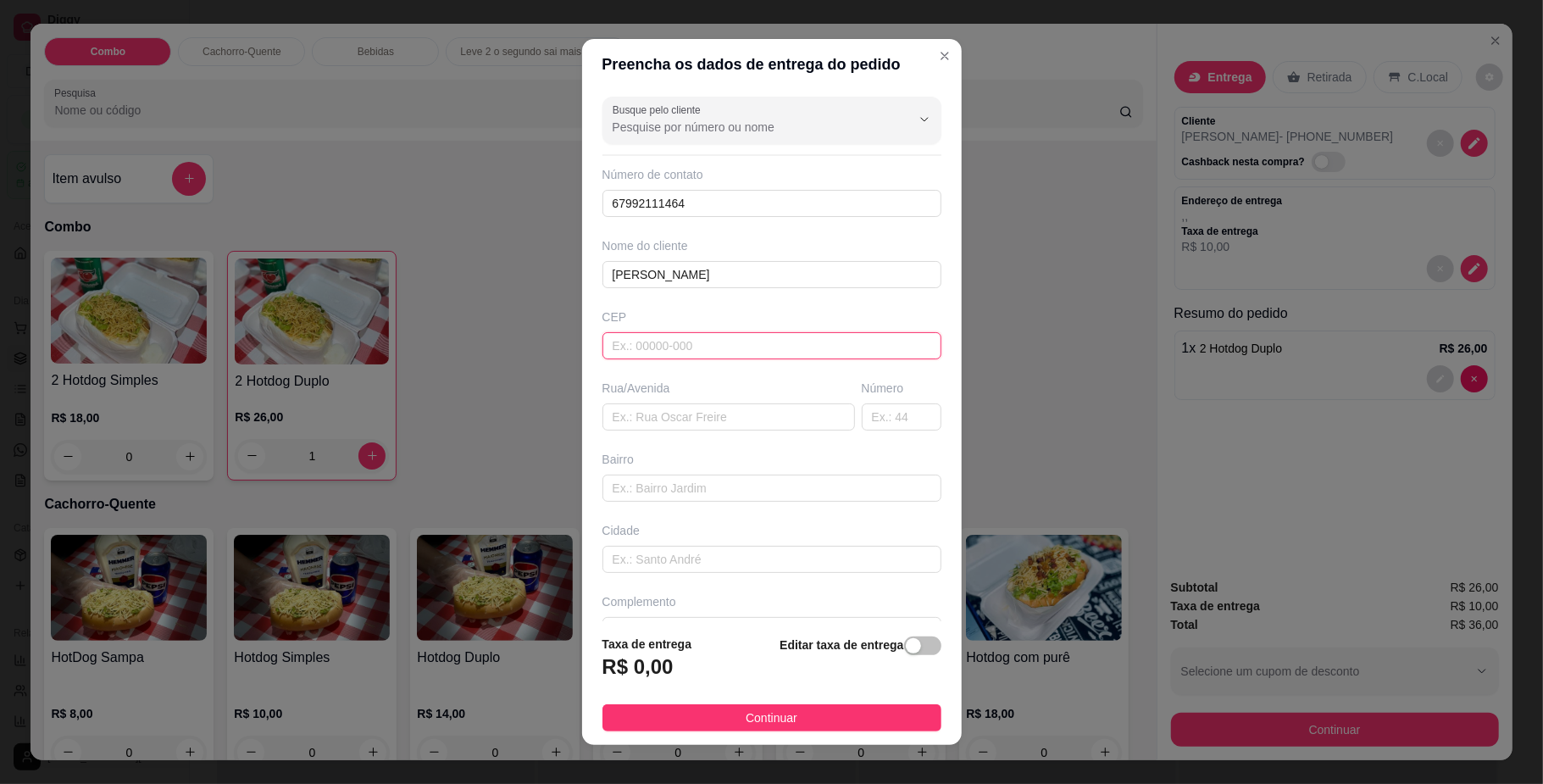
click at [665, 339] on input "text" at bounding box center [772, 345] width 339 height 27
type input "79080001"
type input "[GEOGRAPHIC_DATA]"
type input "Jardim Jockey Club"
type input "[GEOGRAPHIC_DATA]"
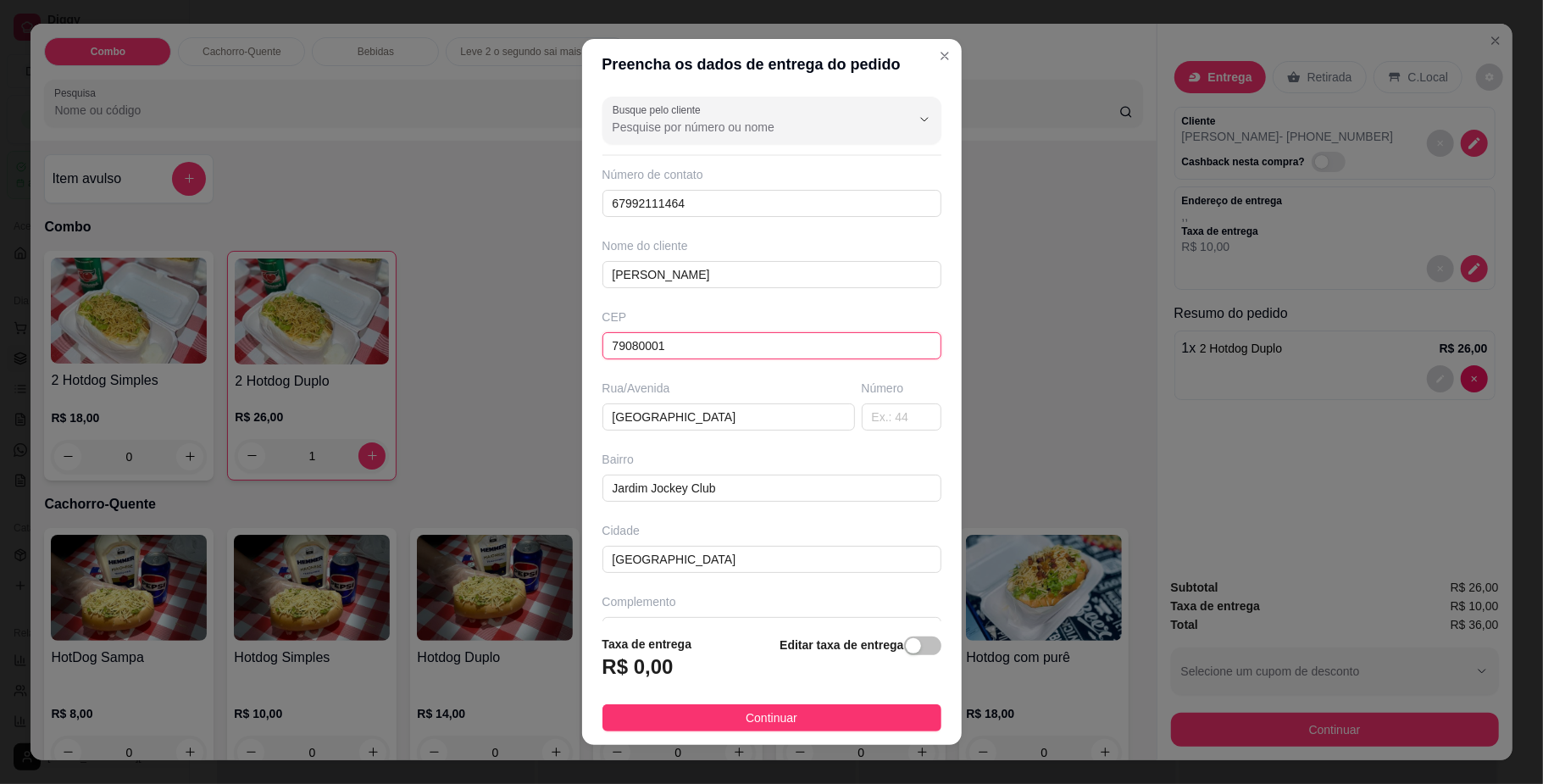
type input "79080001"
type input "0"
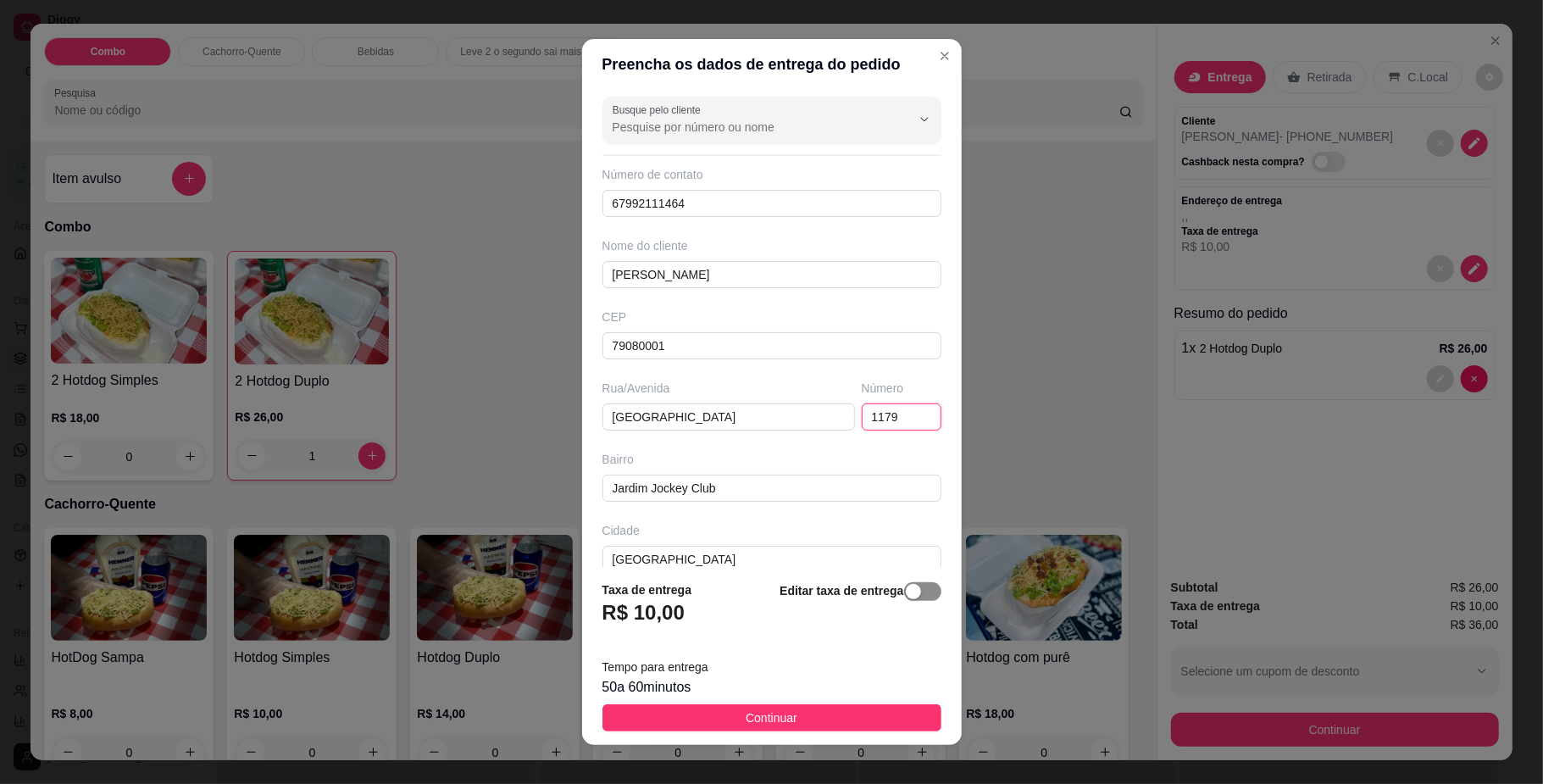
type input "1179"
click at [904, 583] on button "button" at bounding box center [922, 591] width 38 height 18
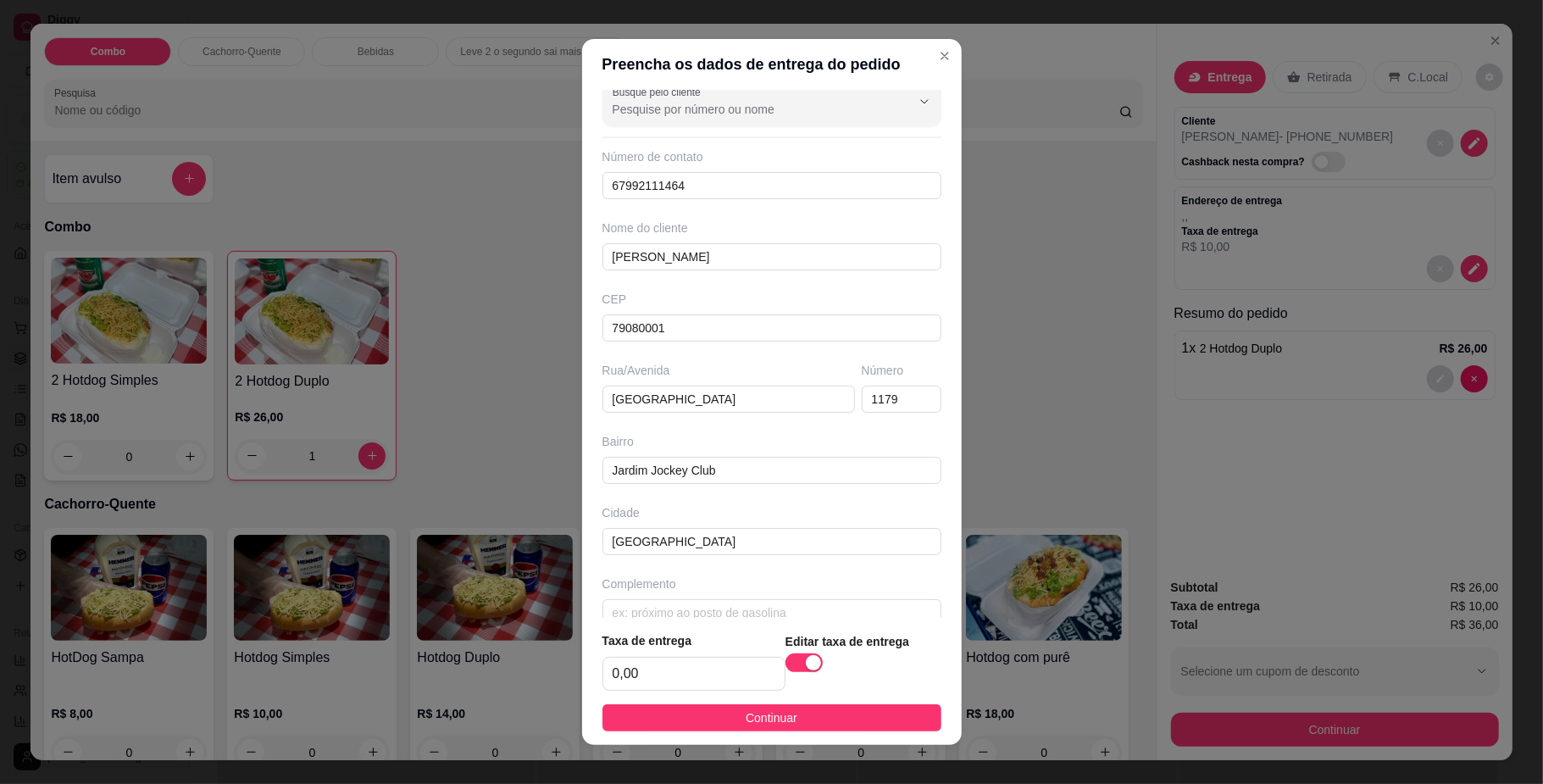
scroll to position [48, 0]
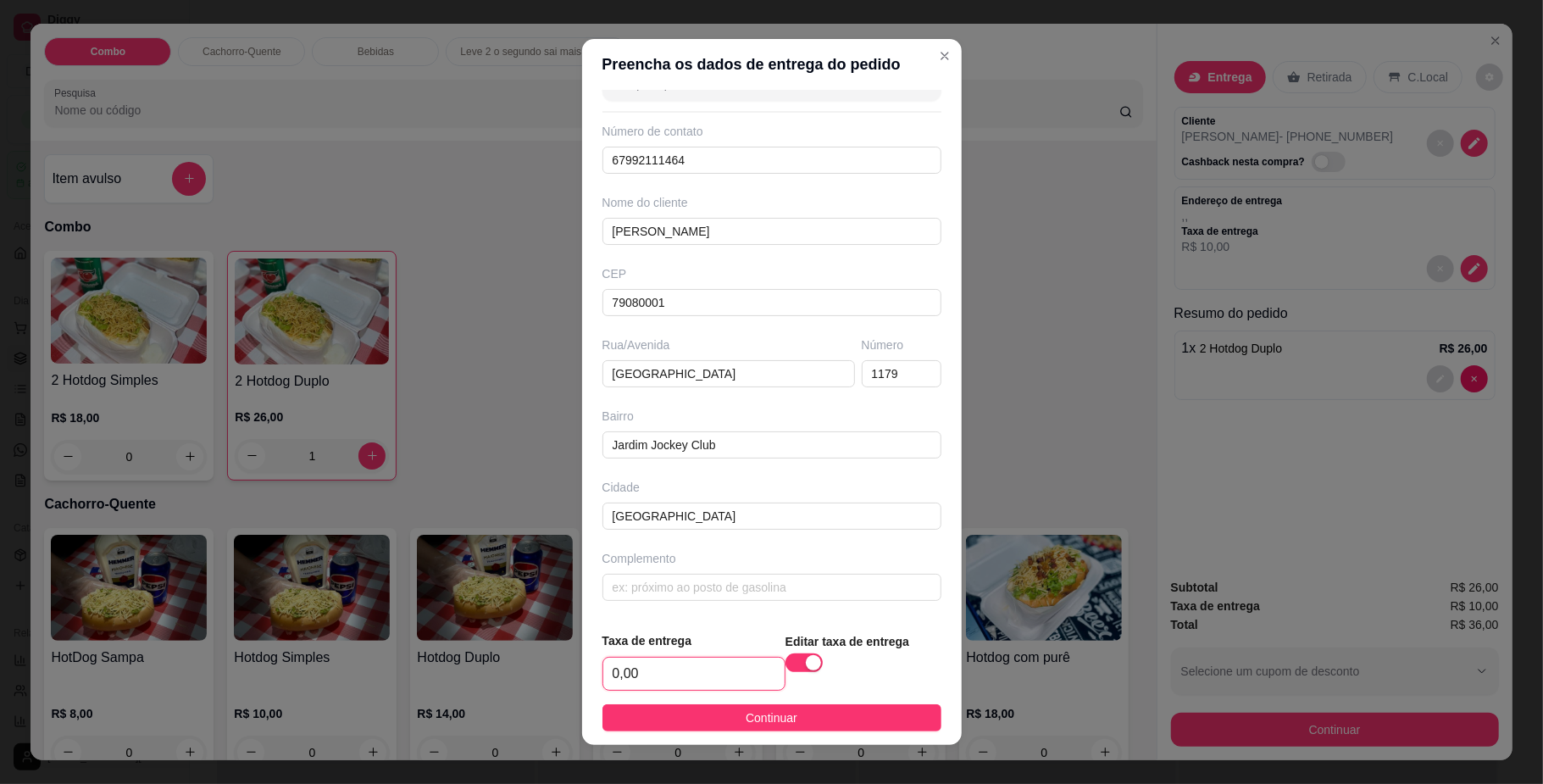
drag, startPoint x: 657, startPoint y: 671, endPoint x: 523, endPoint y: 648, distance: 136.0
click at [538, 654] on div "Preencha os dados de entrega do pedido Busque pelo cliente Número de contato 67…" at bounding box center [772, 392] width 1543 height 784
type input "6,00"
click at [748, 715] on span "Continuar" at bounding box center [772, 718] width 52 height 18
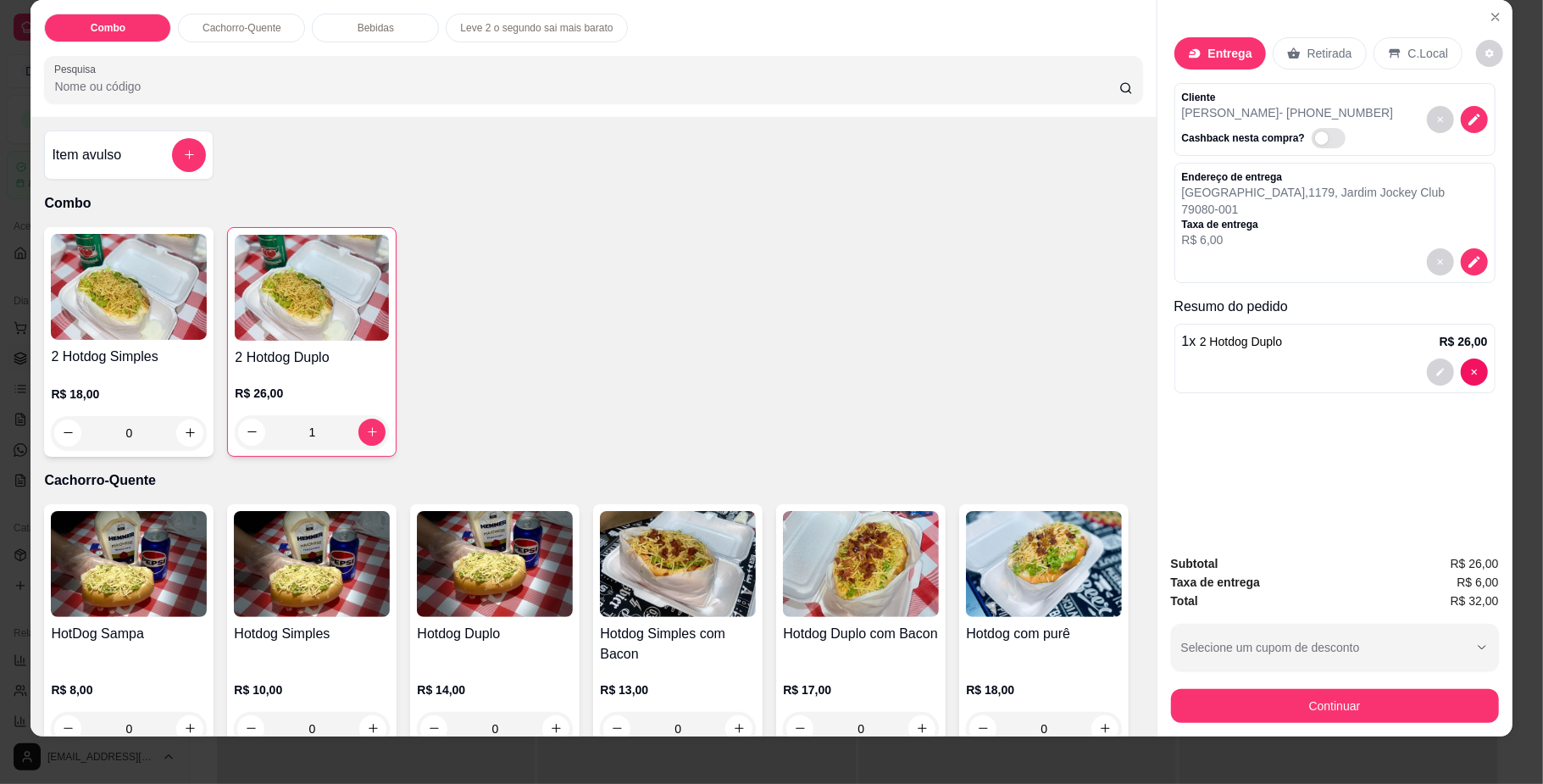
scroll to position [30, 0]
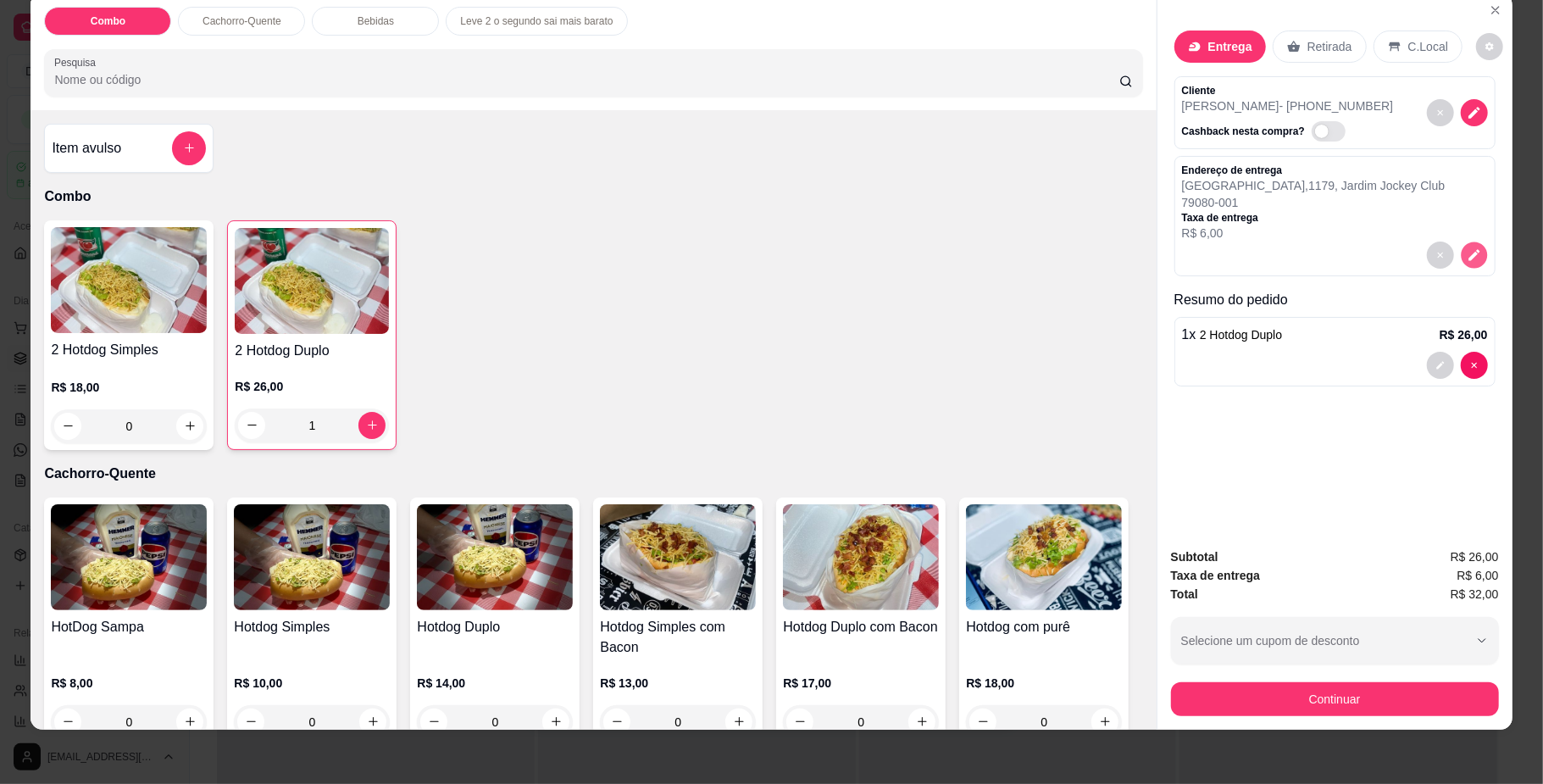
click at [1467, 261] on icon "decrease-product-quantity" at bounding box center [1474, 255] width 15 height 15
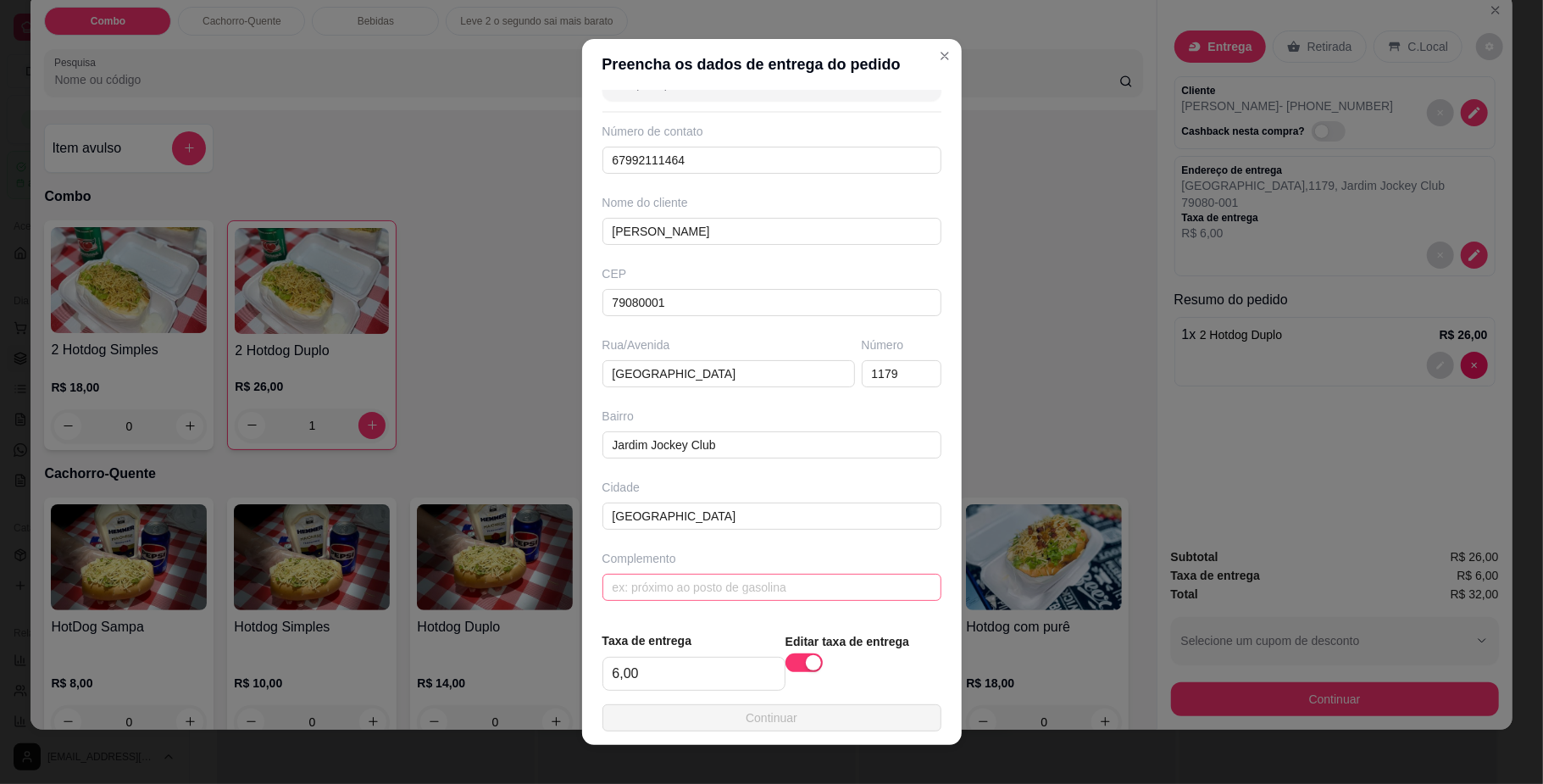
scroll to position [15, 0]
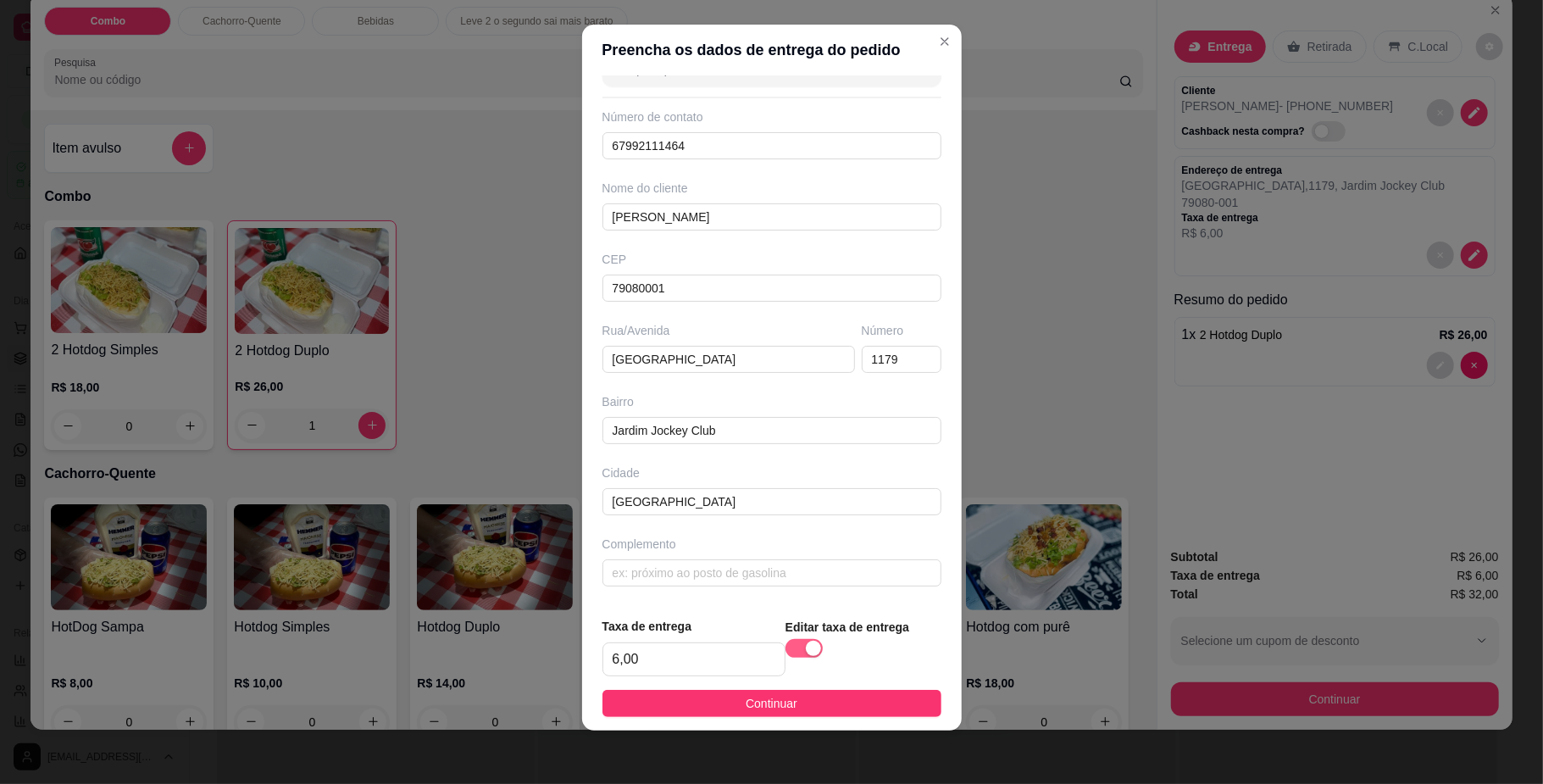
click at [806, 654] on div "button" at bounding box center [813, 648] width 16 height 16
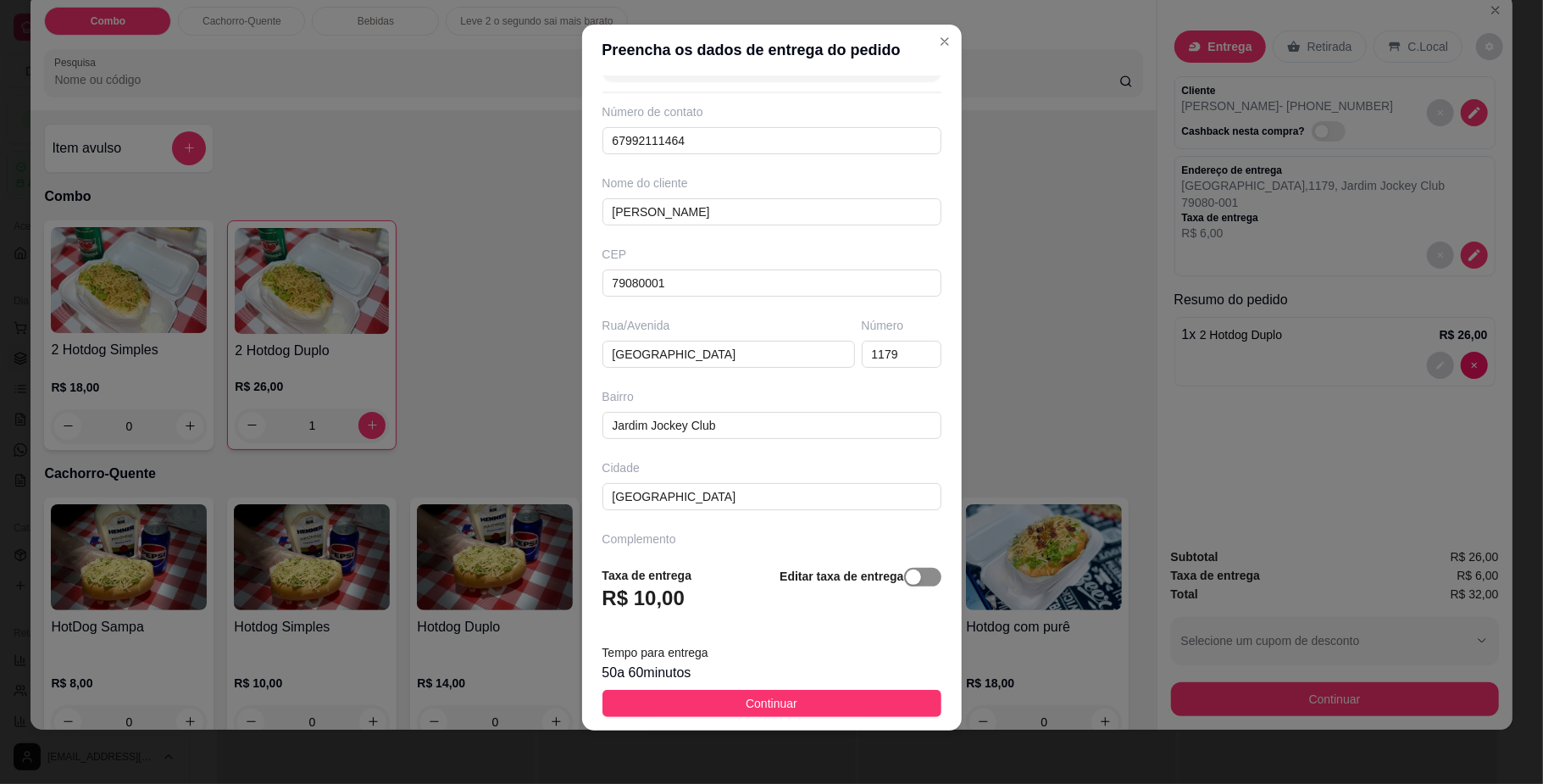
click at [906, 580] on div "button" at bounding box center [913, 577] width 16 height 16
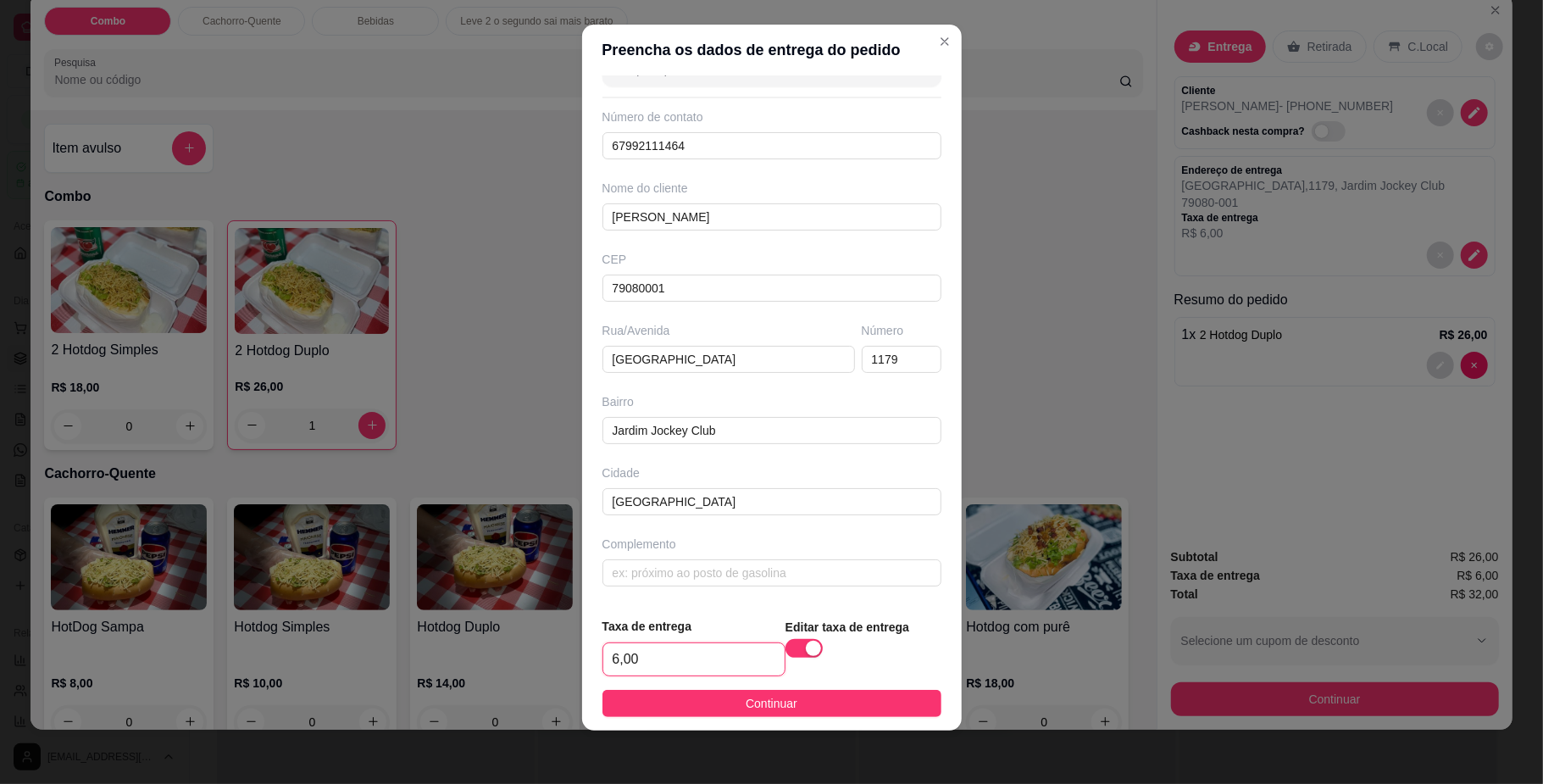
drag, startPoint x: 645, startPoint y: 651, endPoint x: 506, endPoint y: 628, distance: 140.9
click at [514, 634] on div "Preencha os dados de entrega do pedido Busque pelo cliente Número de contato 67…" at bounding box center [772, 392] width 1543 height 784
type input "5,00"
click at [787, 701] on button "Continuar" at bounding box center [772, 702] width 339 height 27
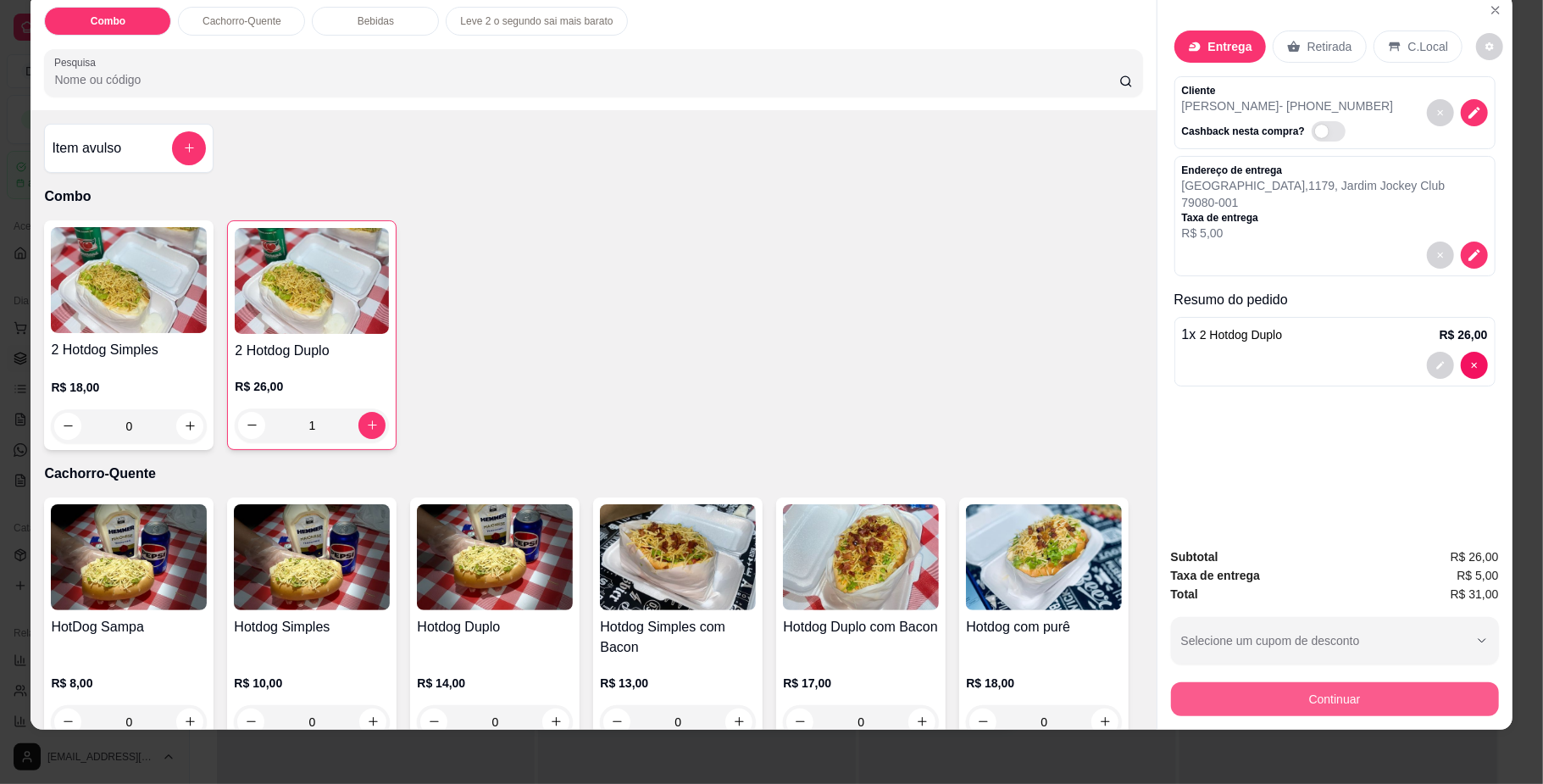
click at [1367, 707] on button "Continuar" at bounding box center [1335, 698] width 328 height 34
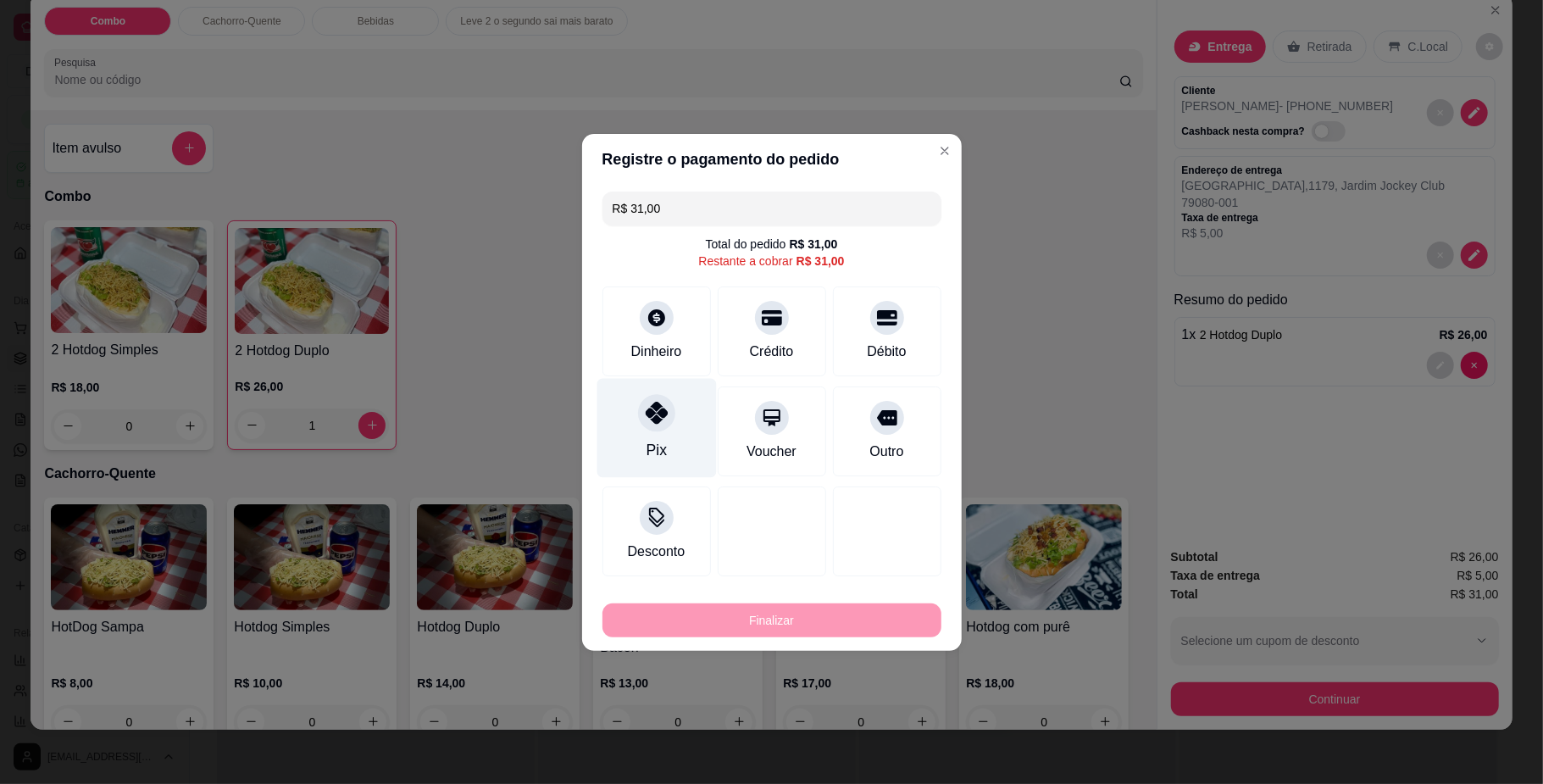
click at [655, 424] on div at bounding box center [656, 412] width 38 height 38
type input "R$ 0,00"
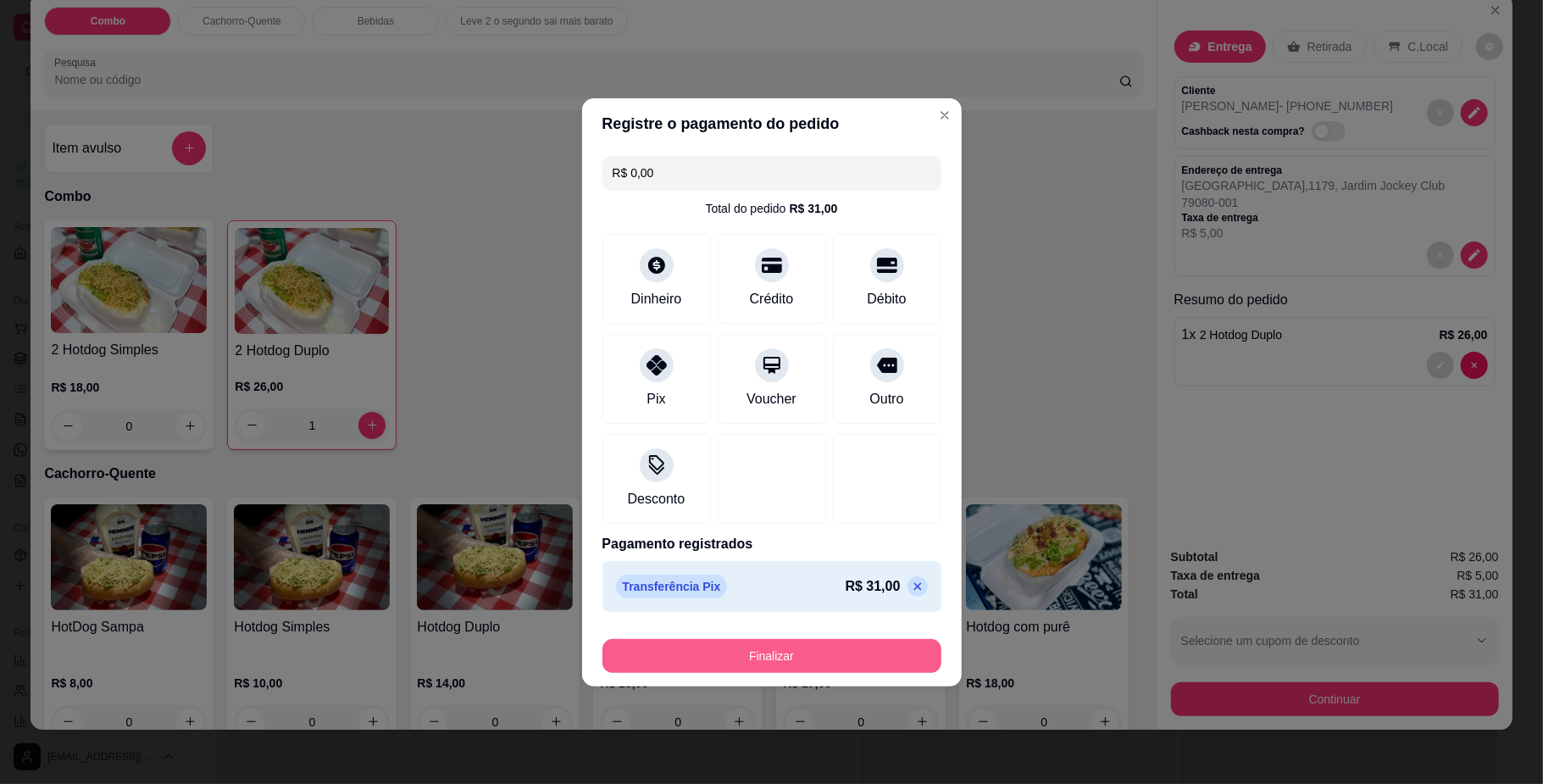
click at [729, 659] on button "Finalizar" at bounding box center [772, 655] width 339 height 34
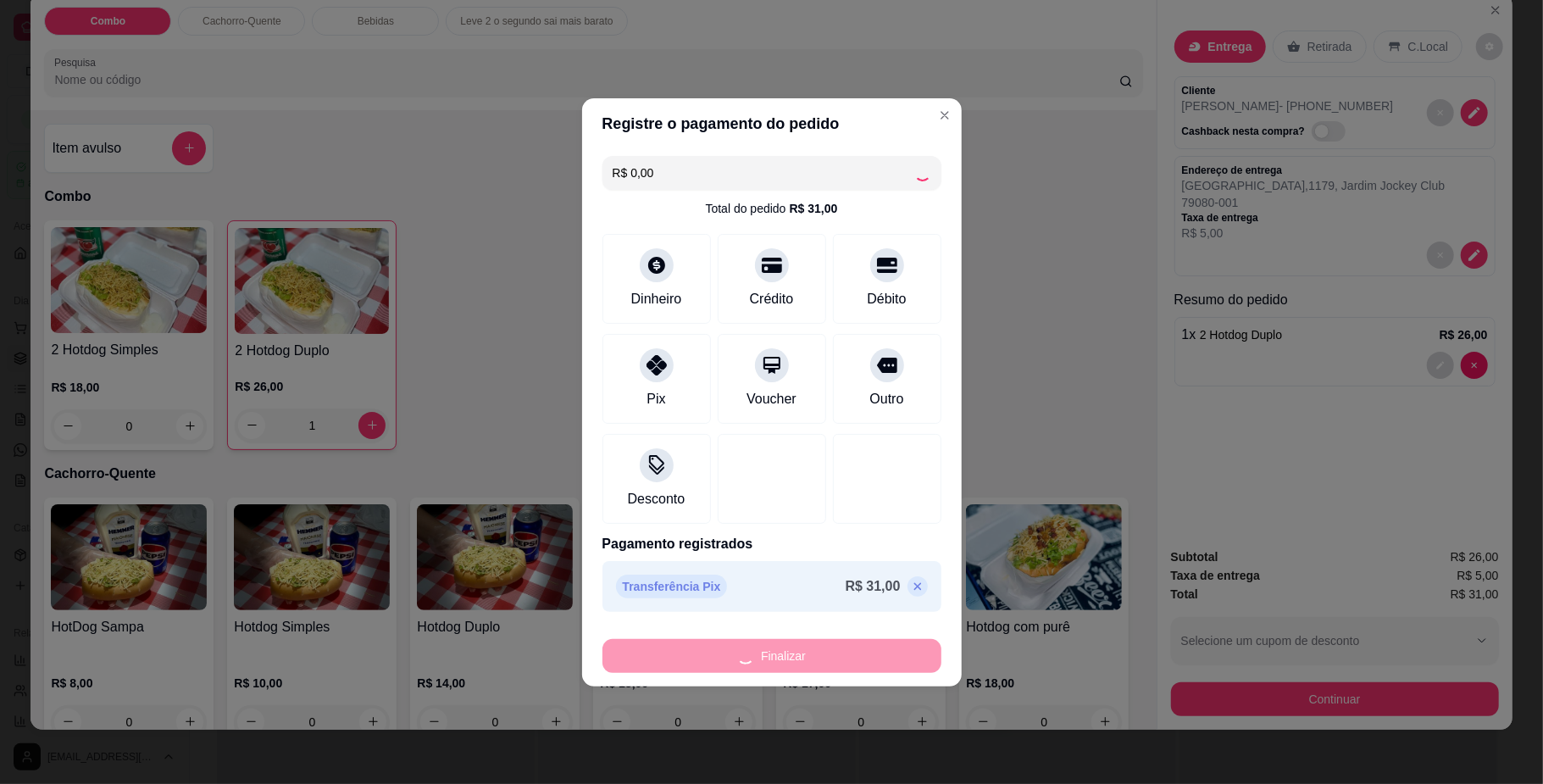
type input "0"
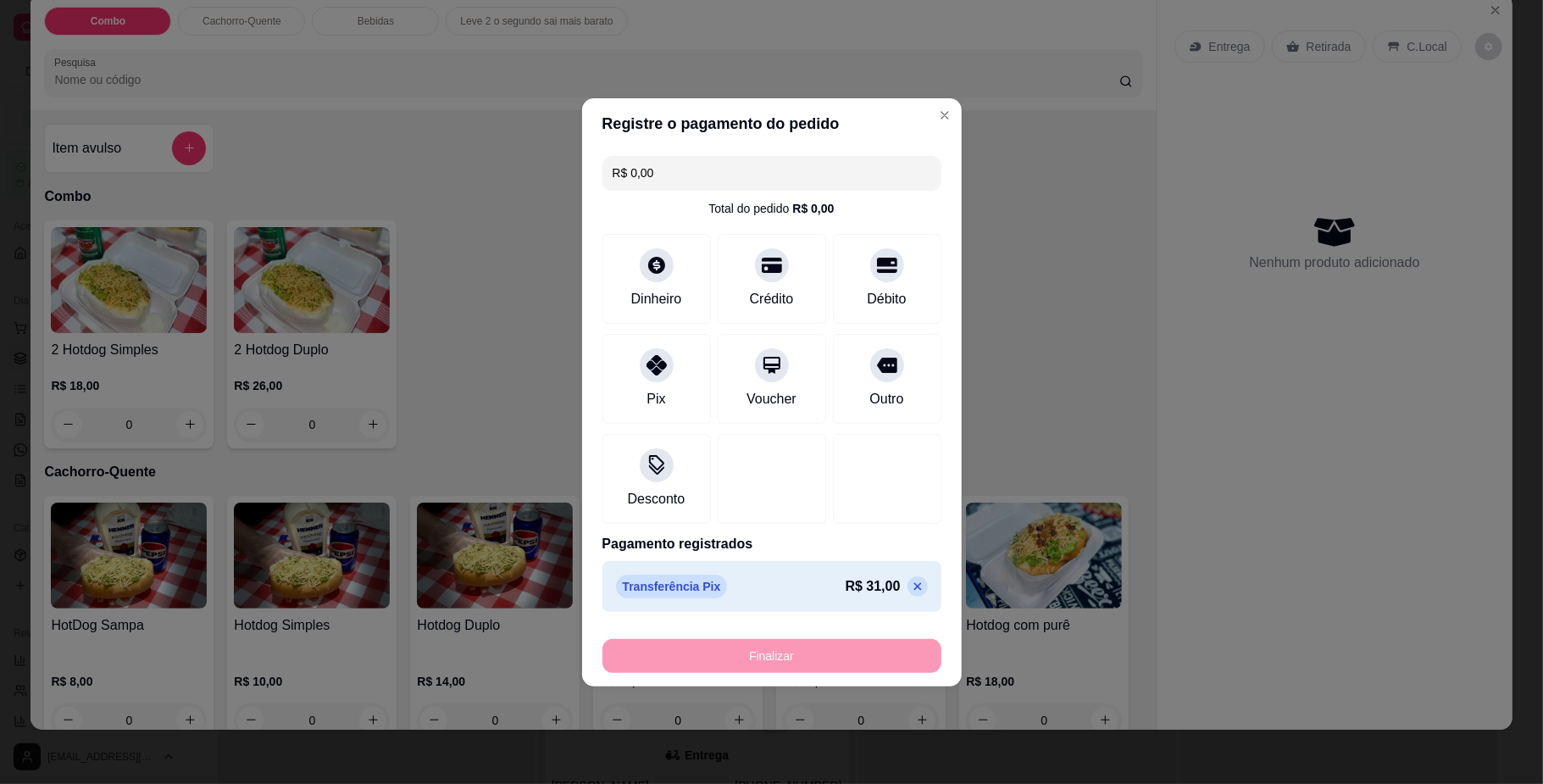
type input "-R$ 31,00"
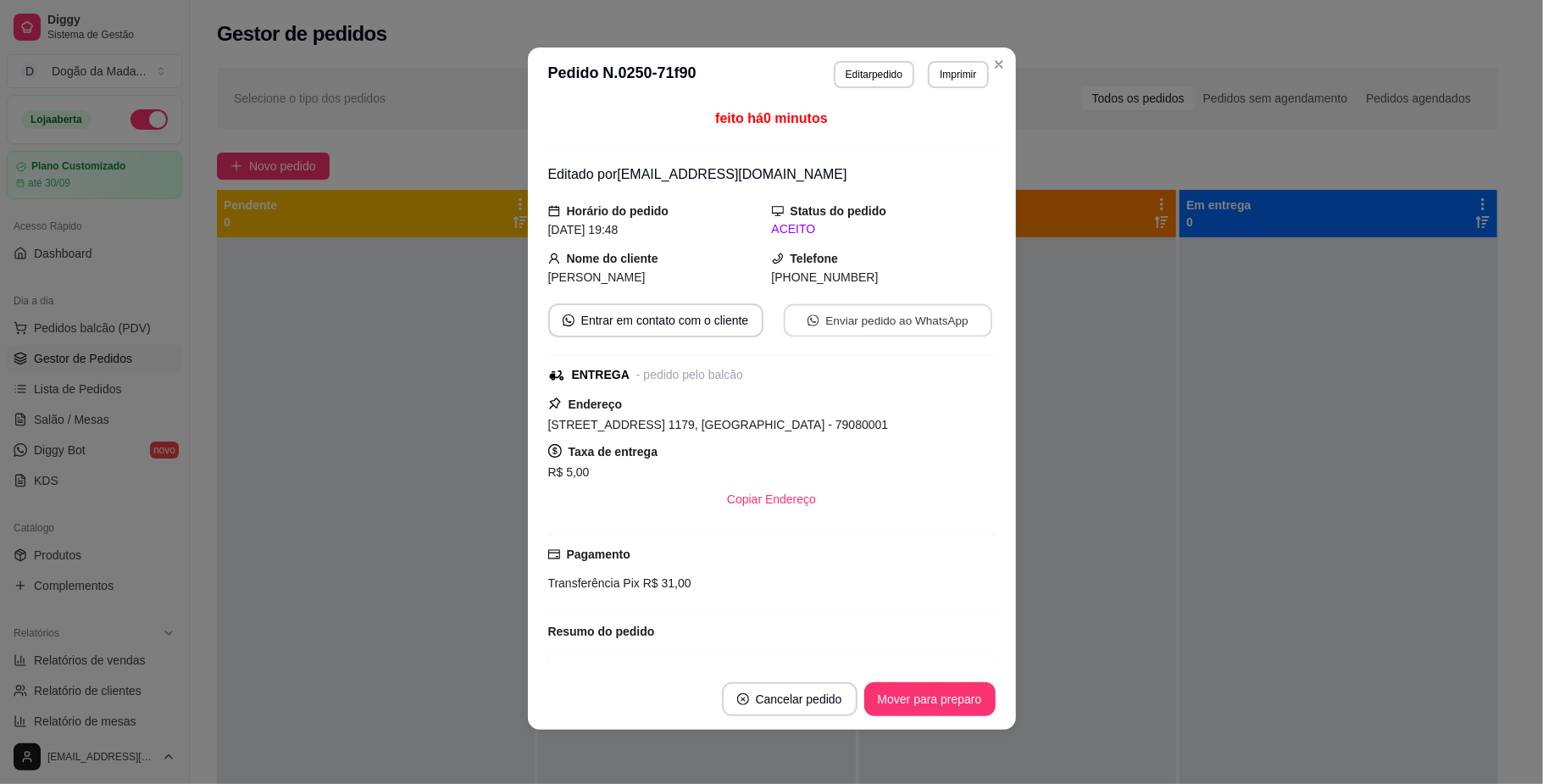
click at [849, 320] on button "Enviar pedido ao WhatsApp" at bounding box center [888, 320] width 208 height 33
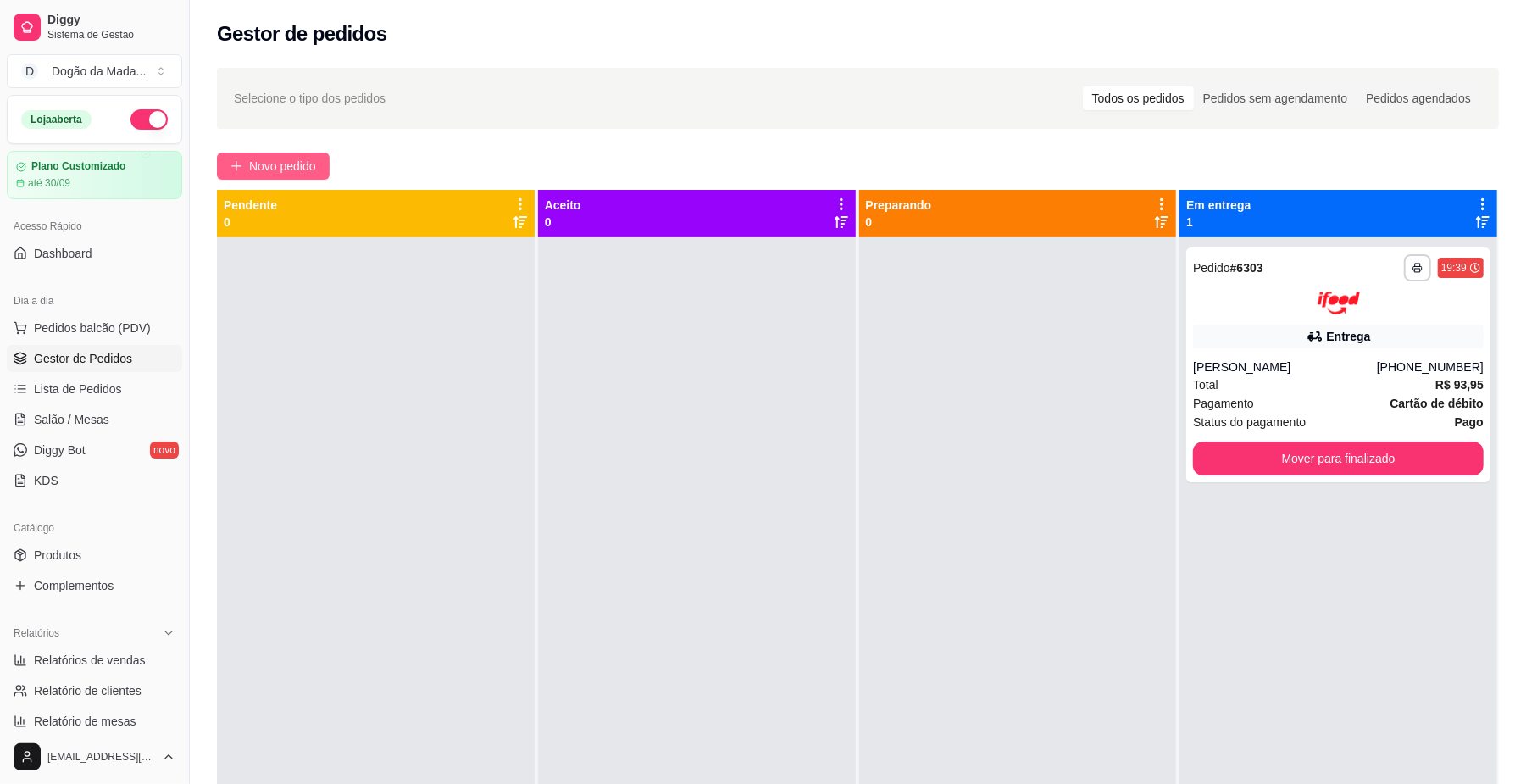
click at [245, 166] on button "Novo pedido" at bounding box center [273, 166] width 112 height 27
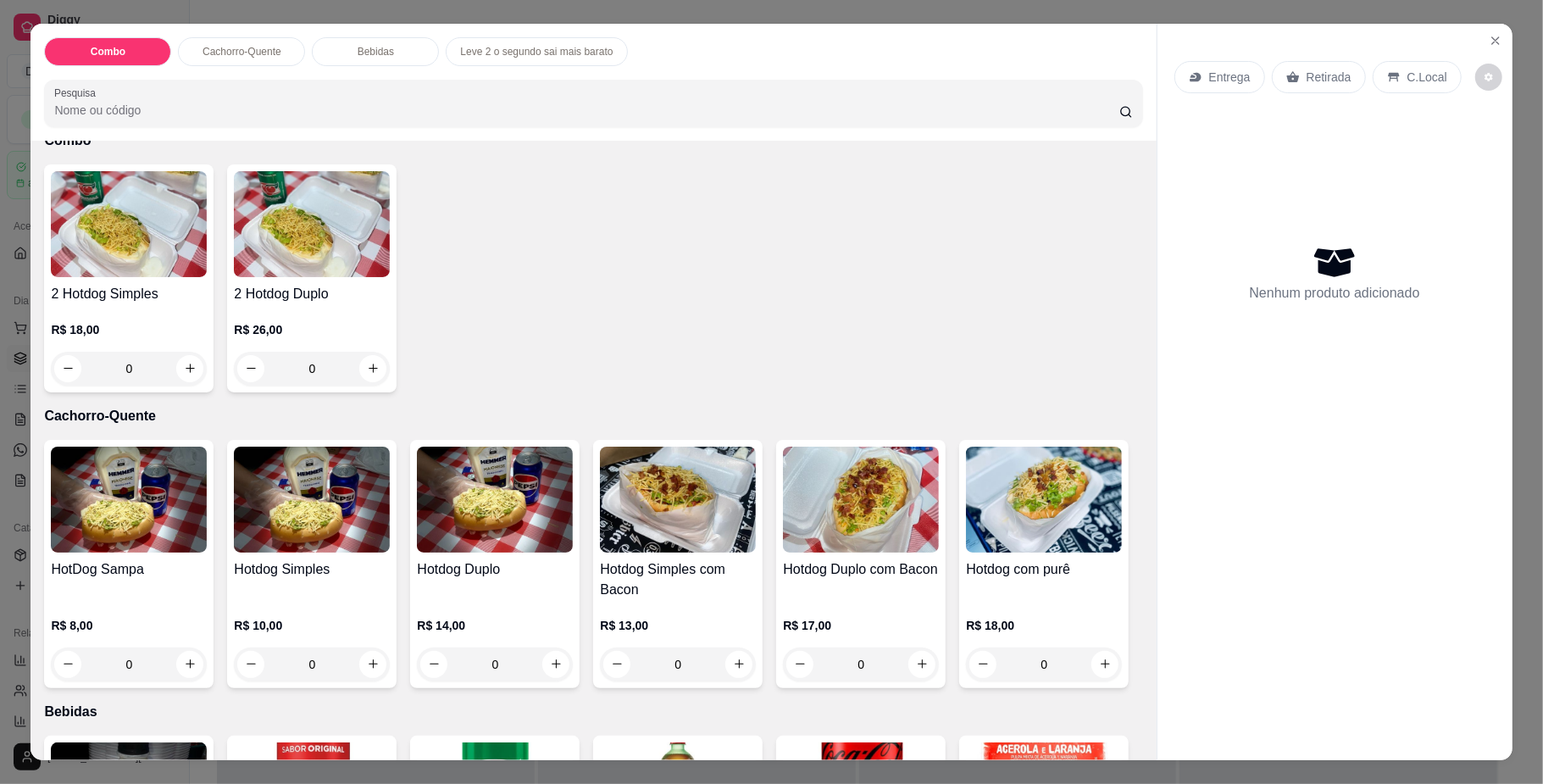
scroll to position [225, 0]
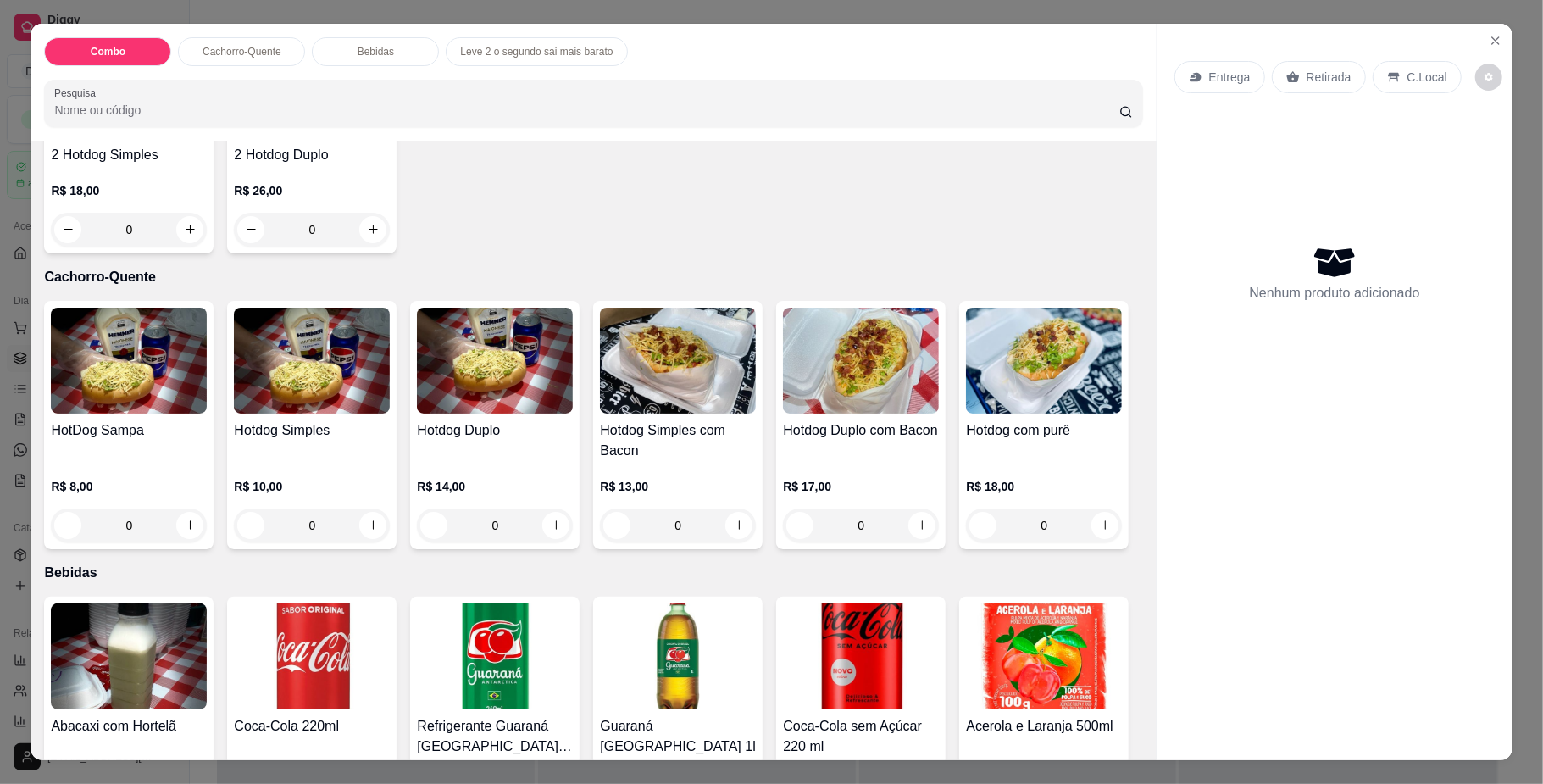
click at [349, 516] on div "0" at bounding box center [311, 525] width 156 height 34
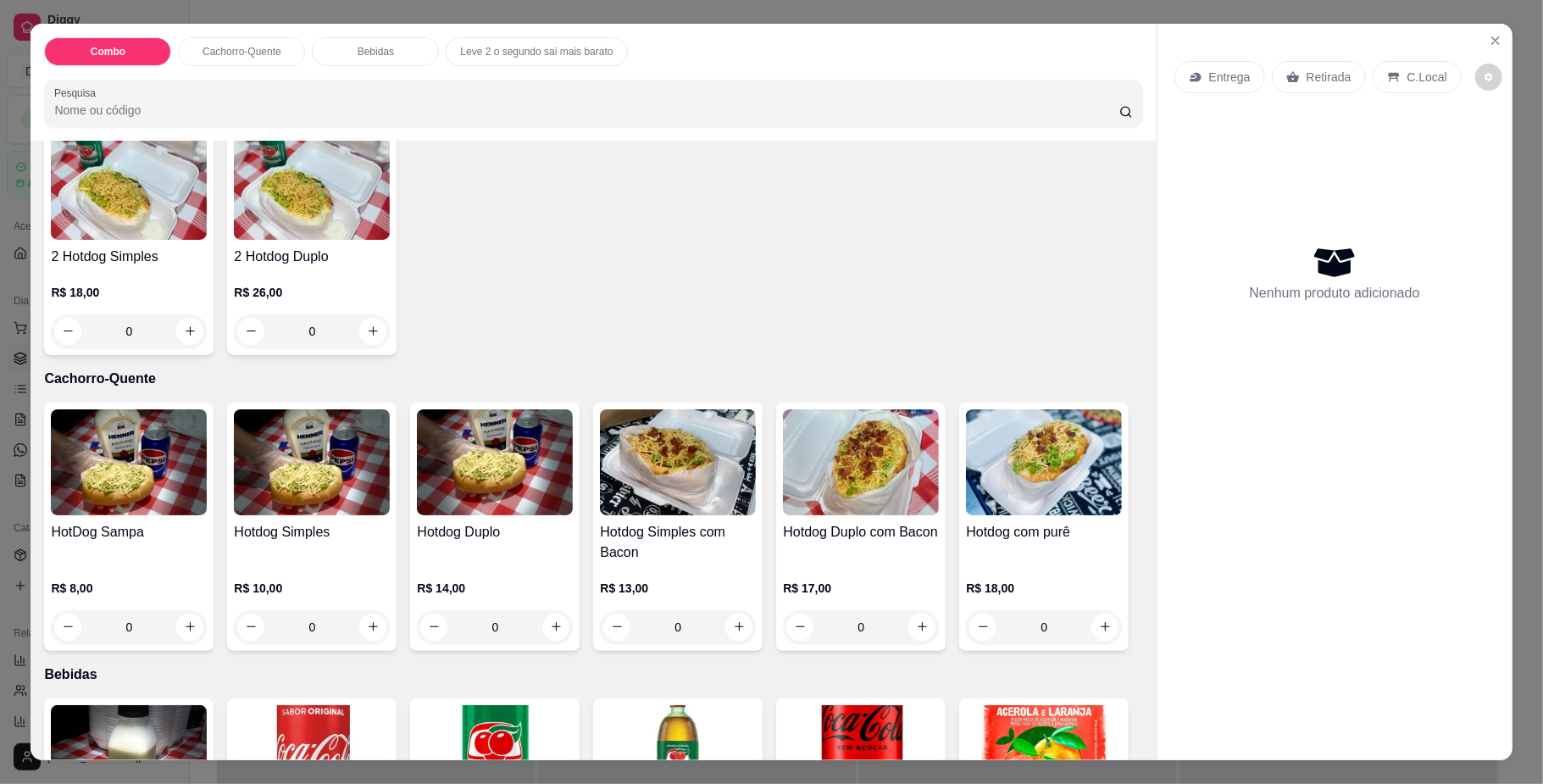
scroll to position [112, 0]
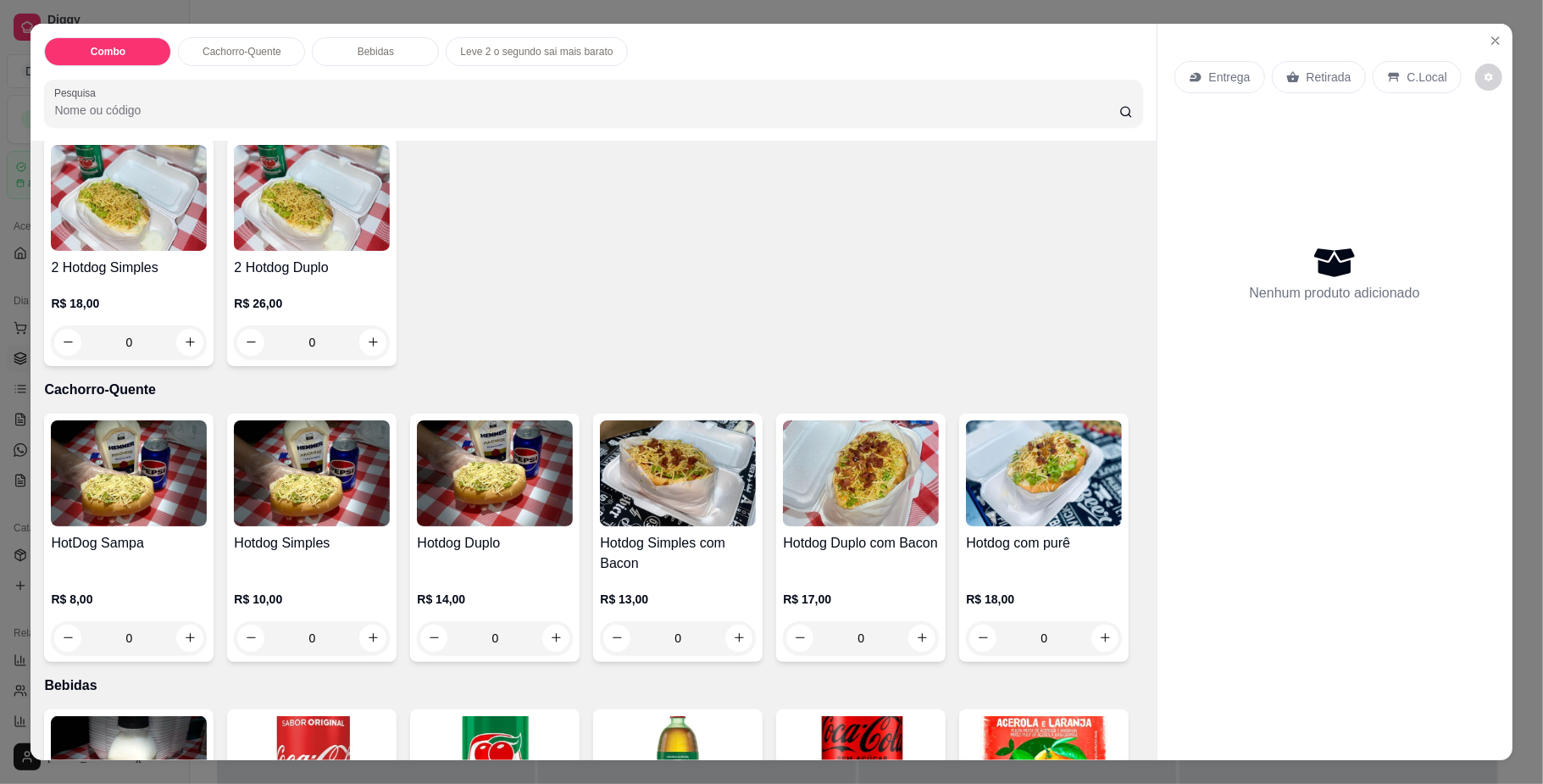
click at [361, 624] on div "0" at bounding box center [311, 638] width 156 height 34
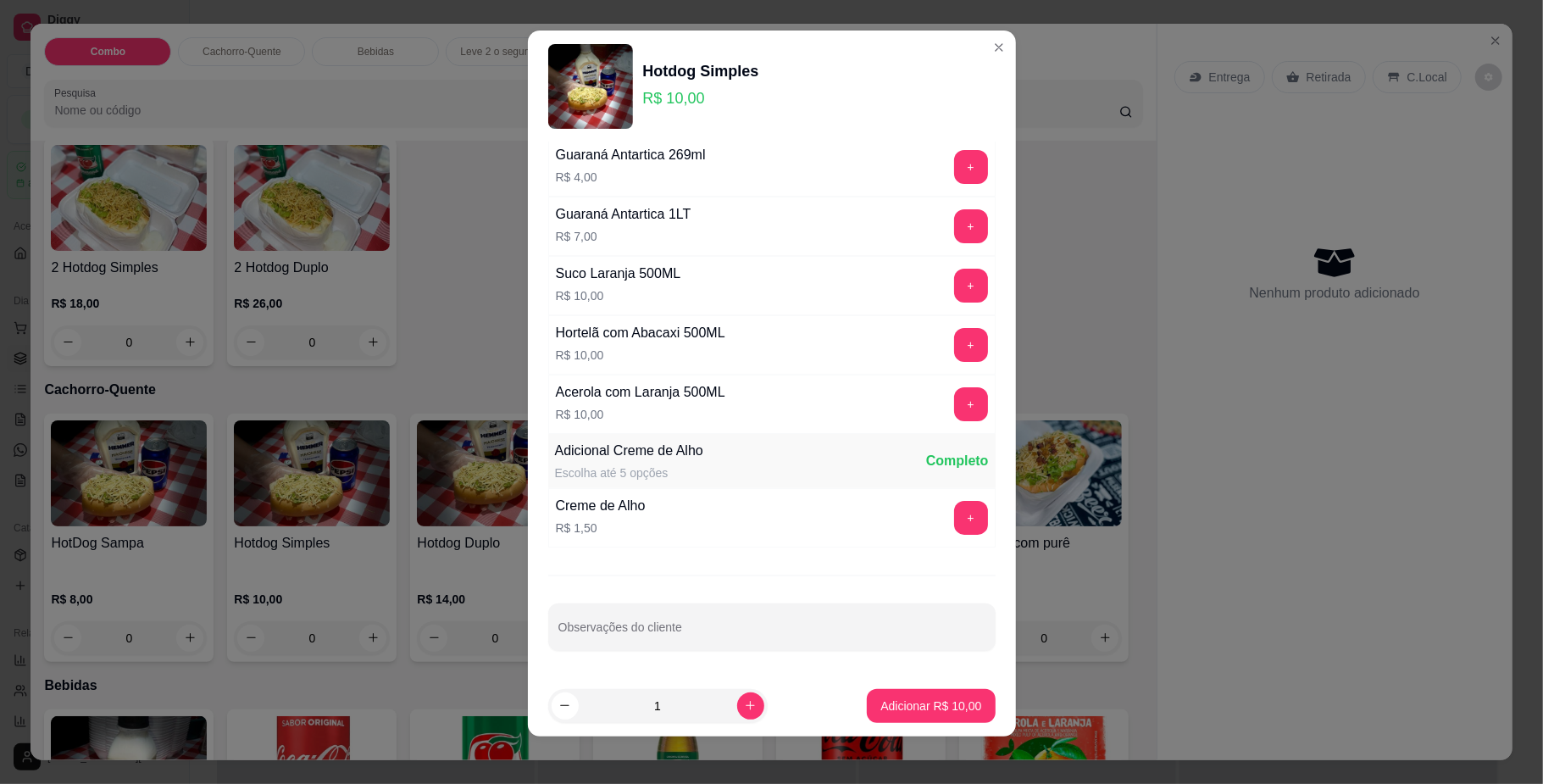
scroll to position [15, 0]
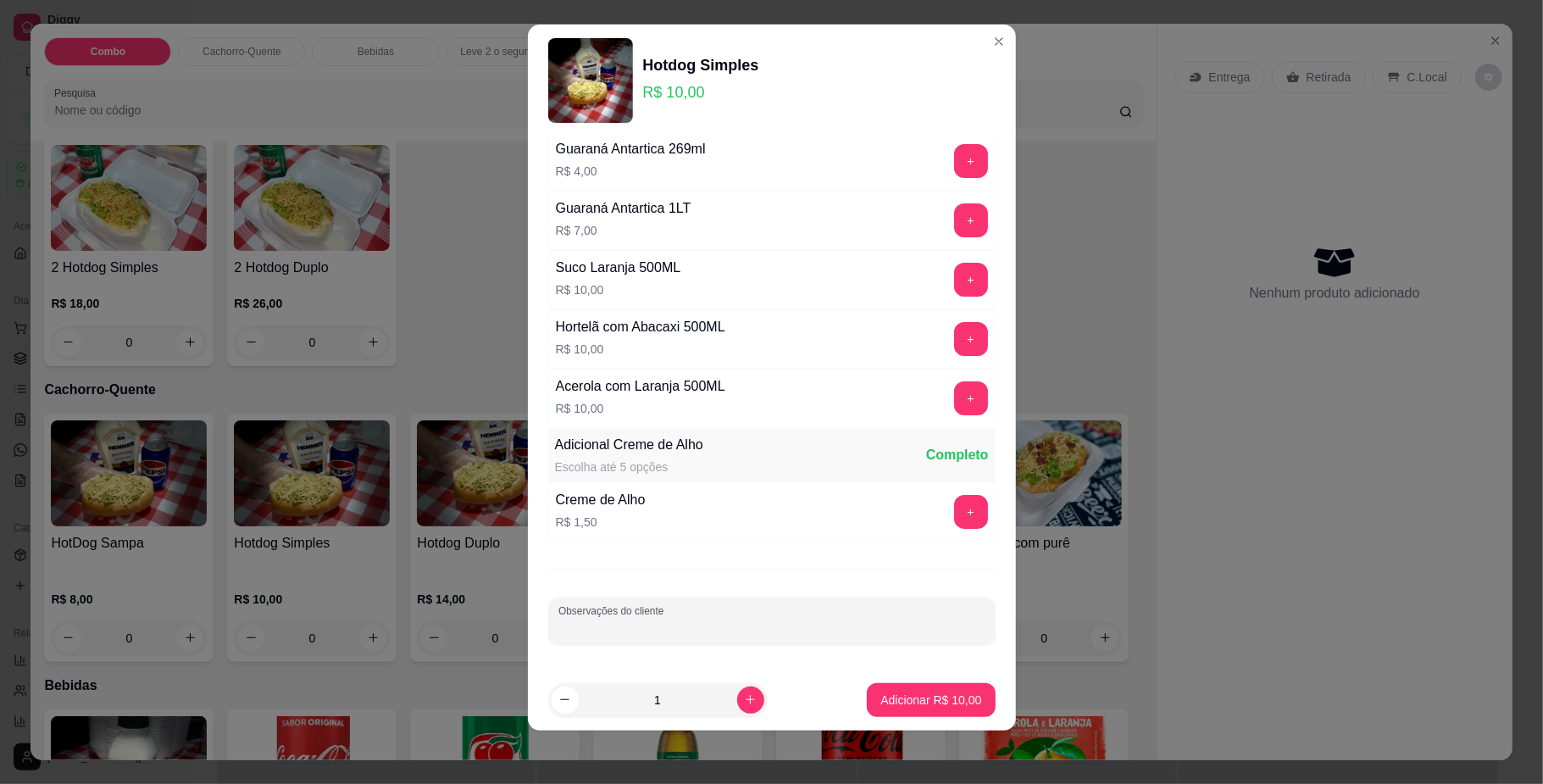
click at [639, 620] on input "Observações do cliente" at bounding box center [772, 628] width 427 height 17
type input "sem milho e sem vinagrete"
click at [917, 692] on p "Adicionar R$ 10,00" at bounding box center [931, 699] width 101 height 17
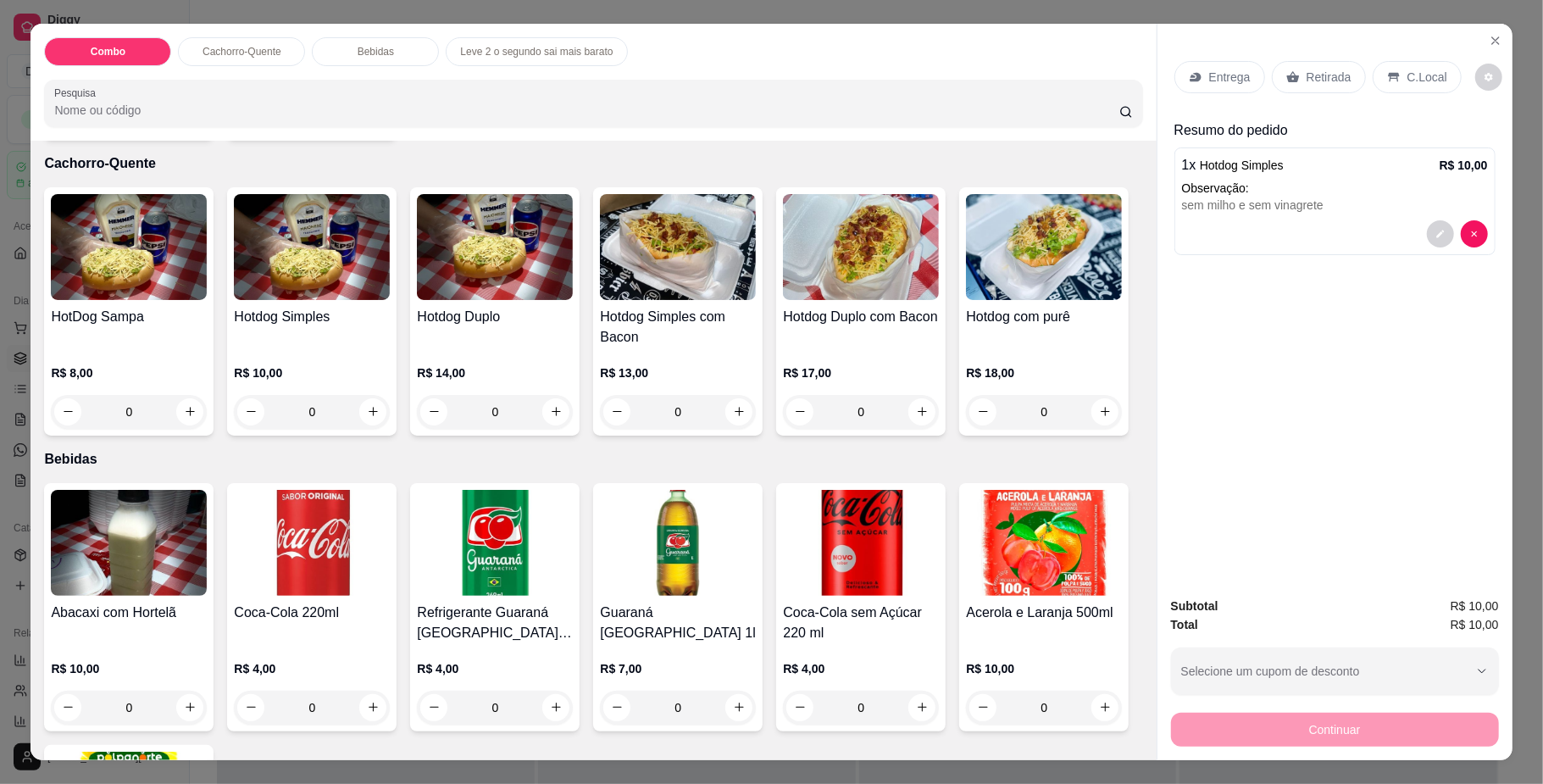
scroll to position [0, 0]
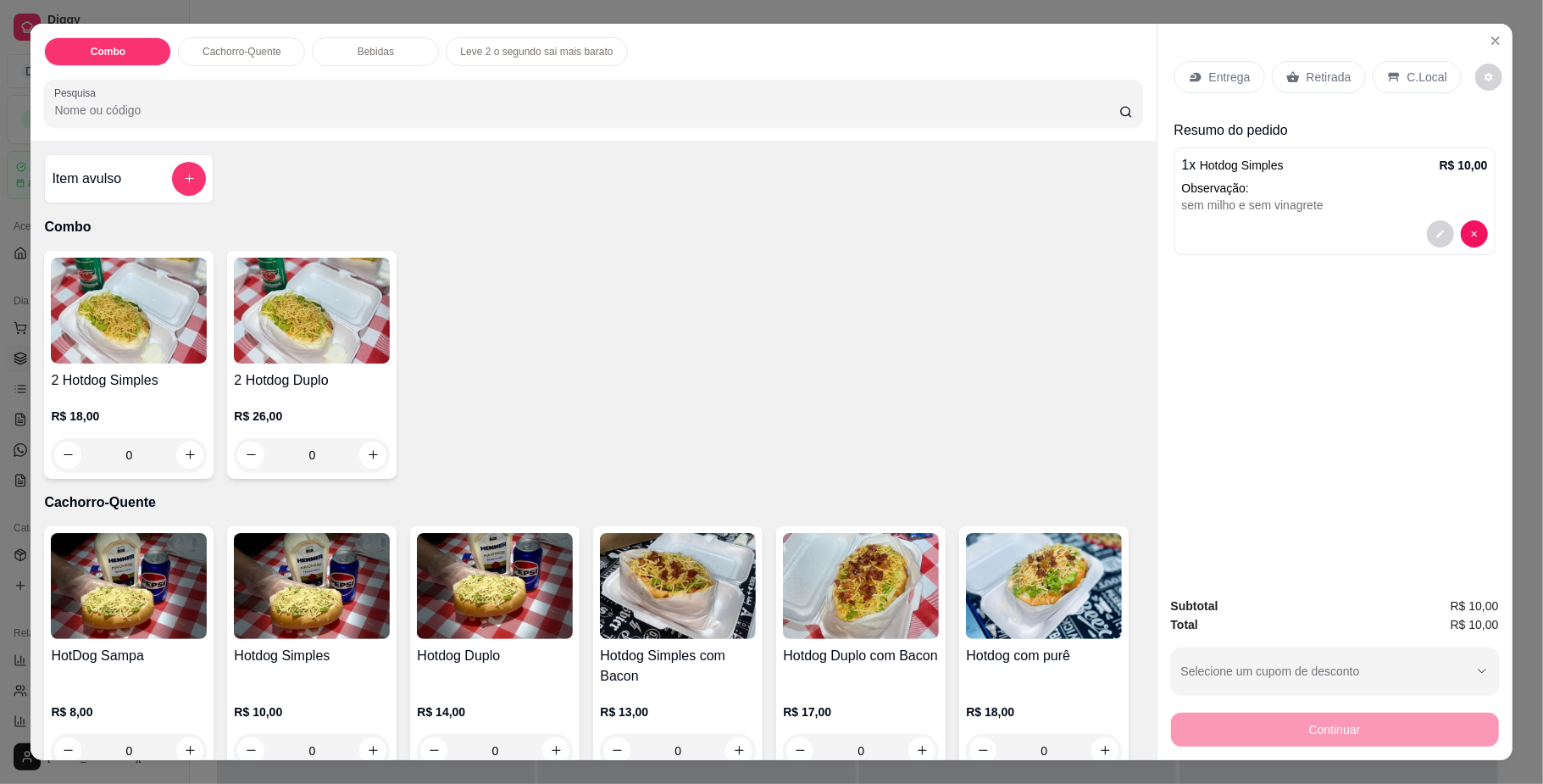
click at [365, 448] on div "0" at bounding box center [311, 455] width 156 height 34
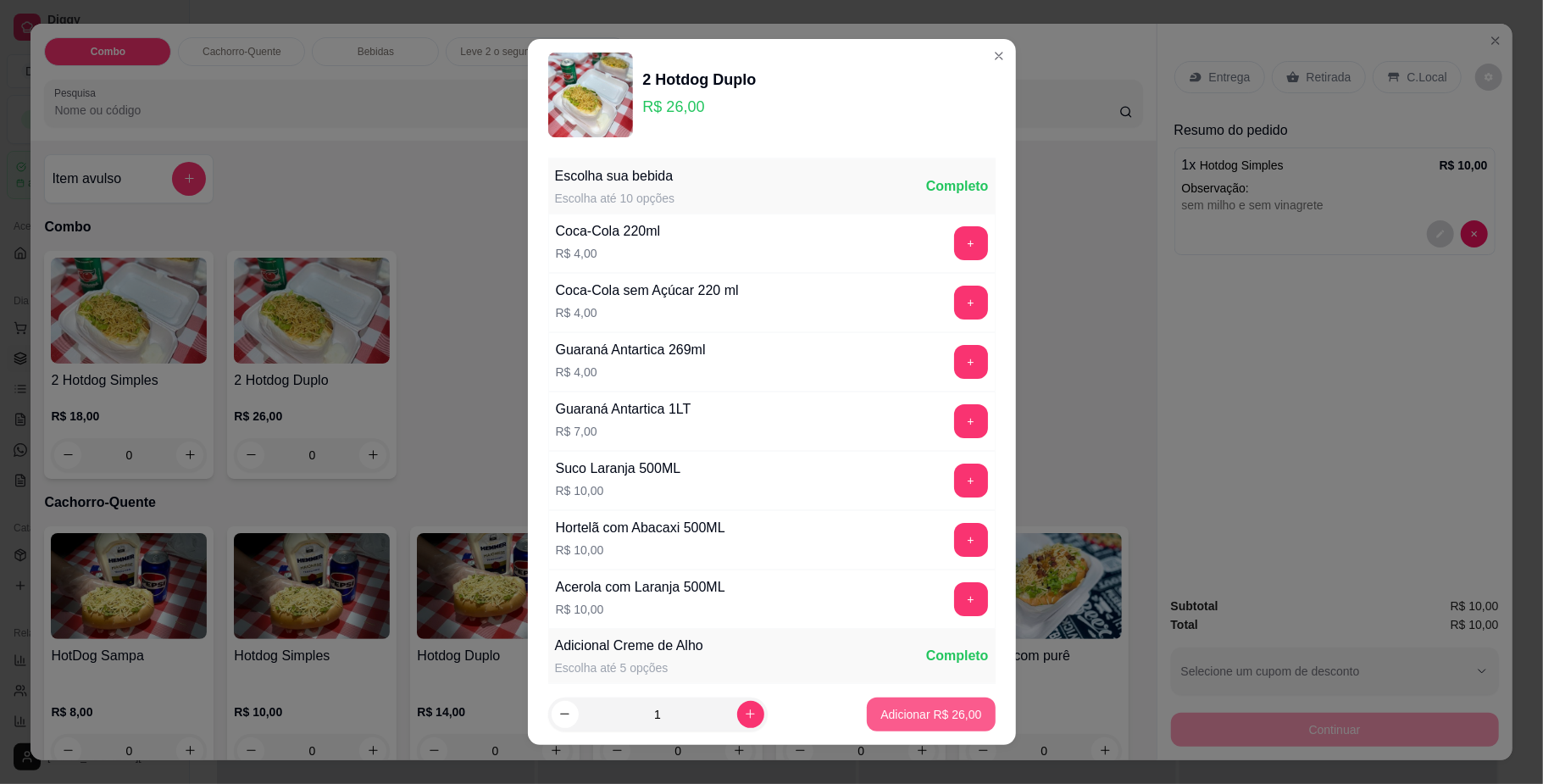
click at [876, 699] on button "Adicionar R$ 26,00" at bounding box center [931, 714] width 128 height 34
type input "1"
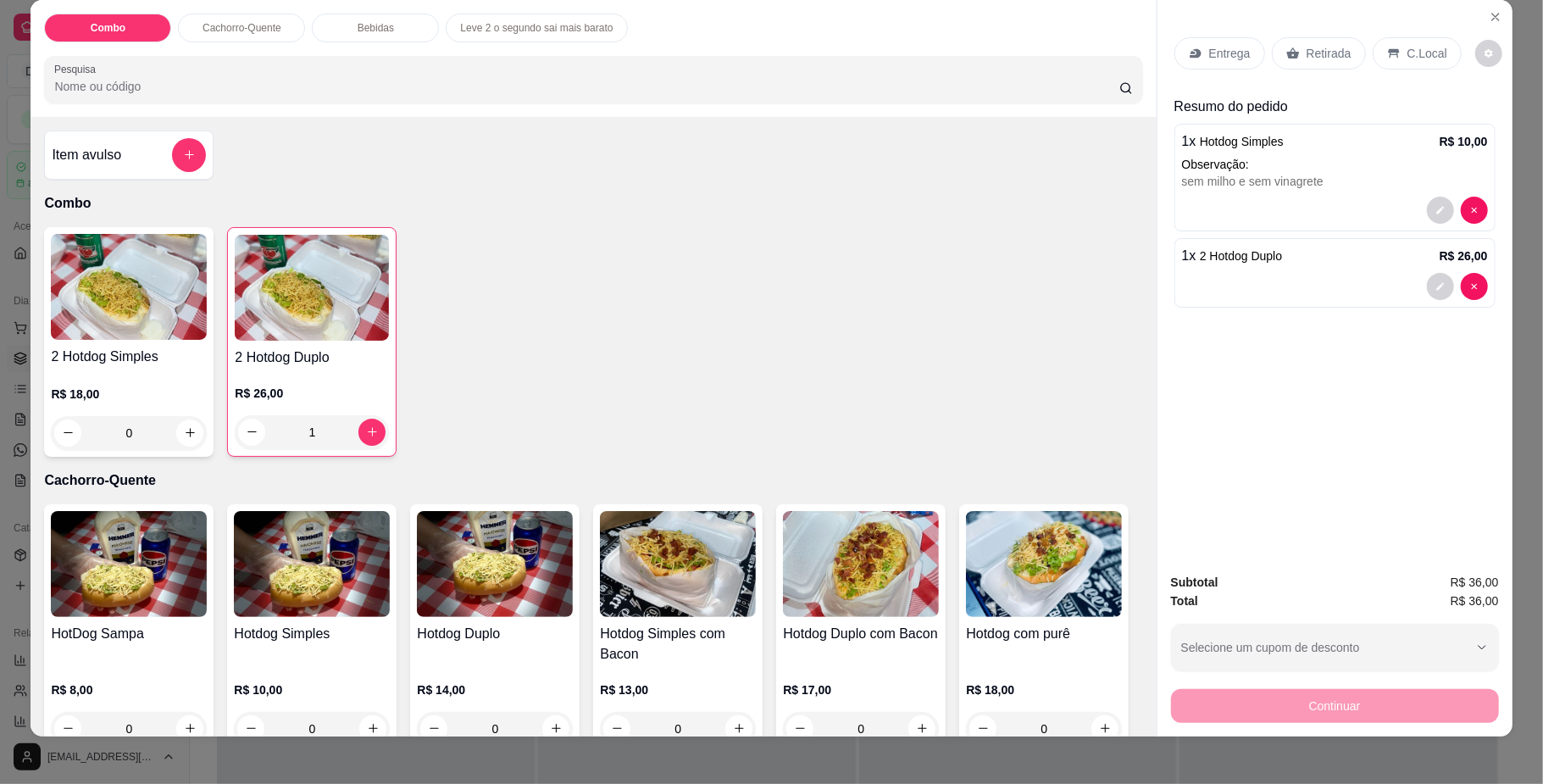
scroll to position [30, 0]
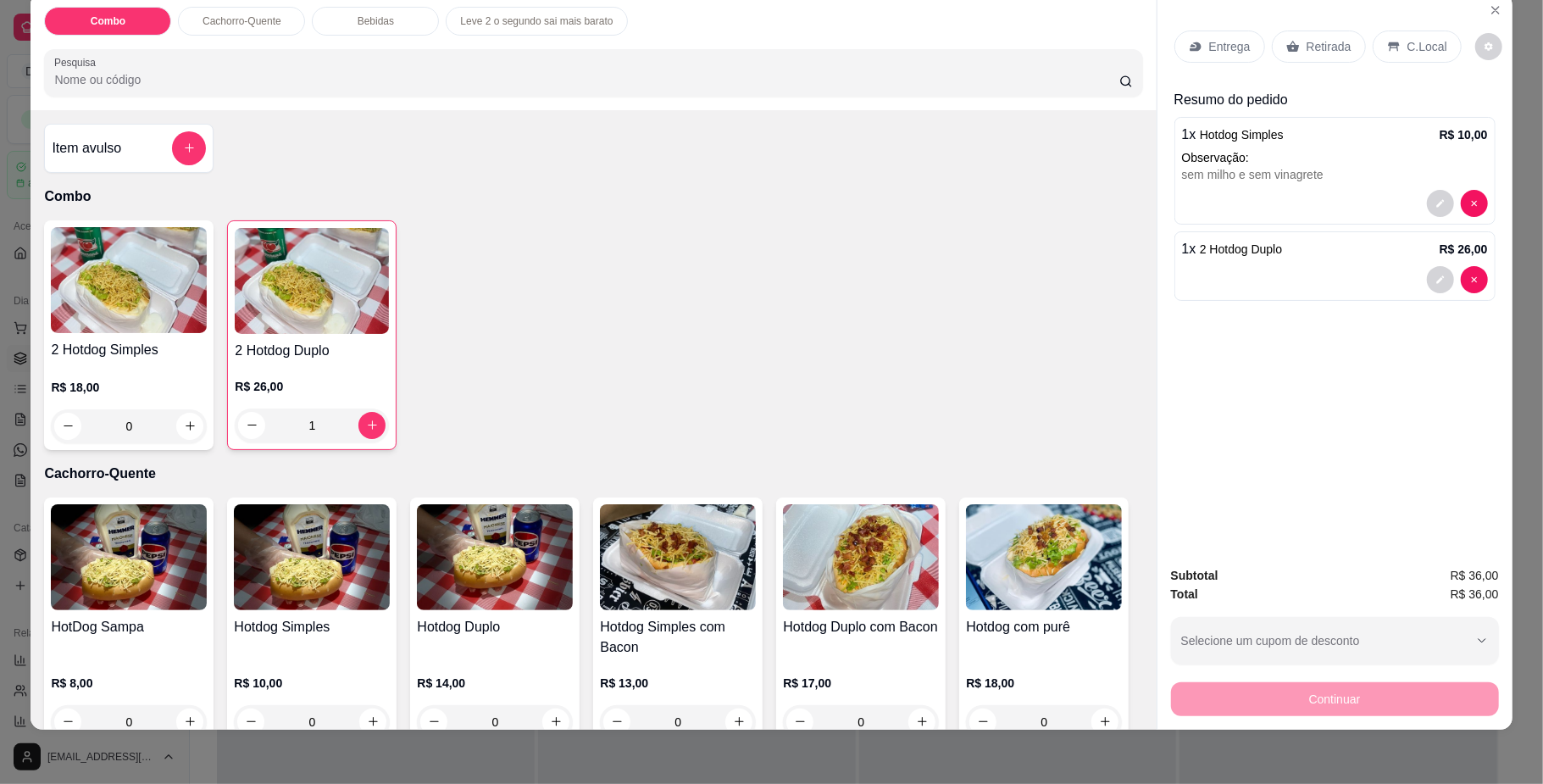
click at [1225, 46] on p "Entrega" at bounding box center [1230, 46] width 41 height 17
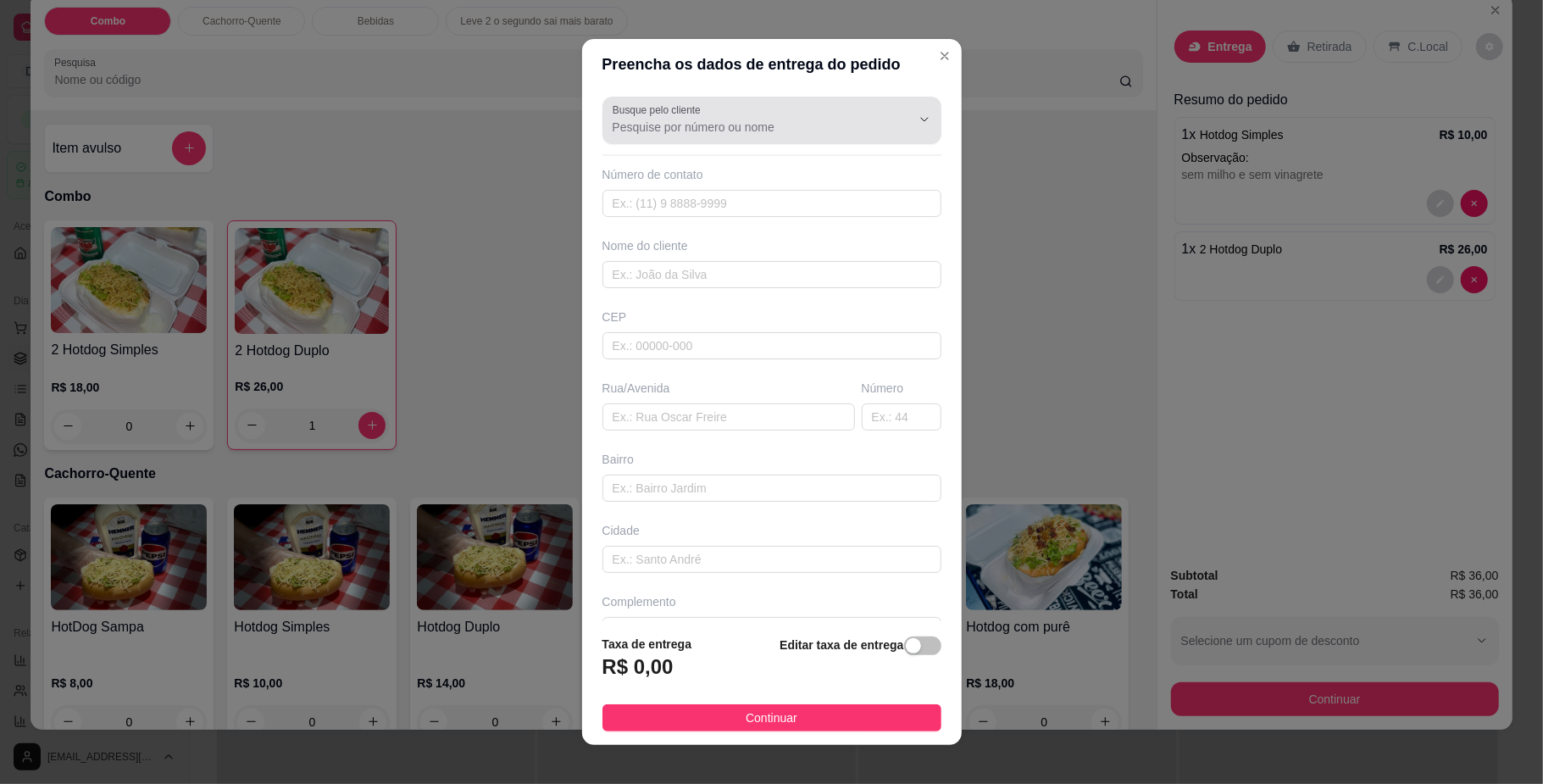
click at [724, 117] on div at bounding box center [772, 120] width 319 height 34
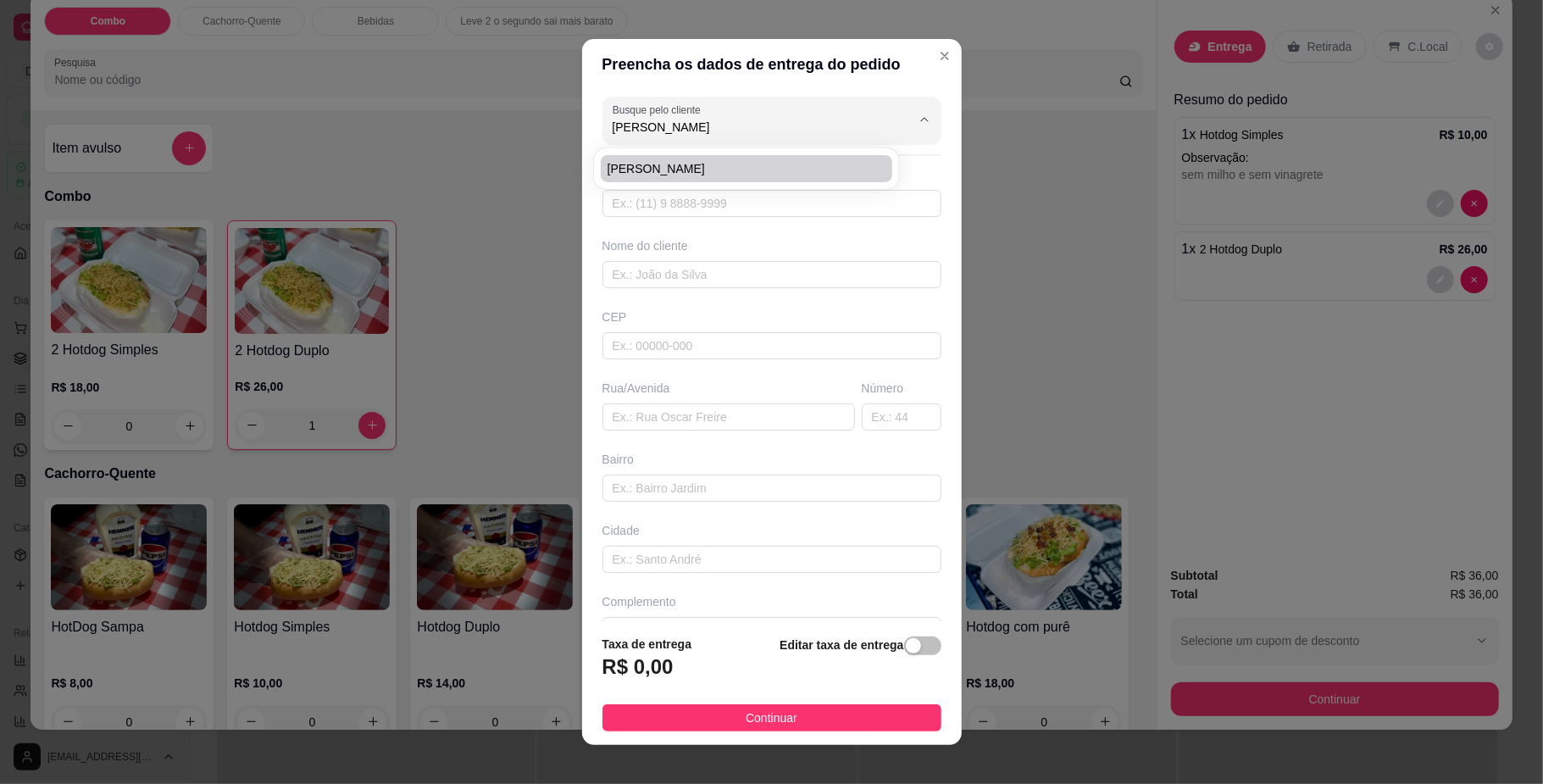
click at [671, 155] on li "[PERSON_NAME]" at bounding box center [747, 167] width 292 height 27
type input "[PERSON_NAME]"
type input "67992599476"
type input "[PERSON_NAME]"
type input "79084000"
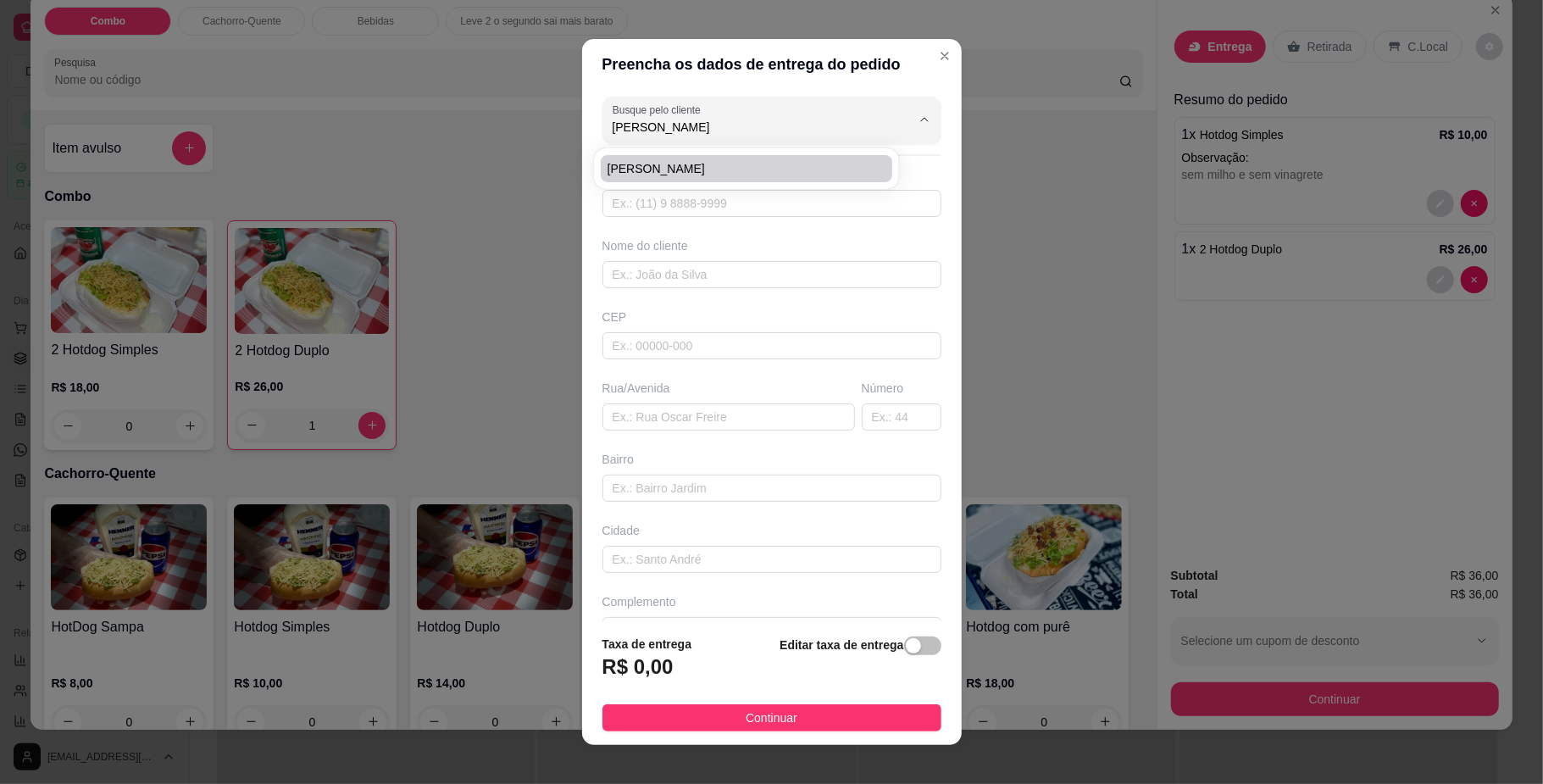
type input "Rua Berent Friele"
type input "31"
type input "Aero Rancho"
type input "[GEOGRAPHIC_DATA]"
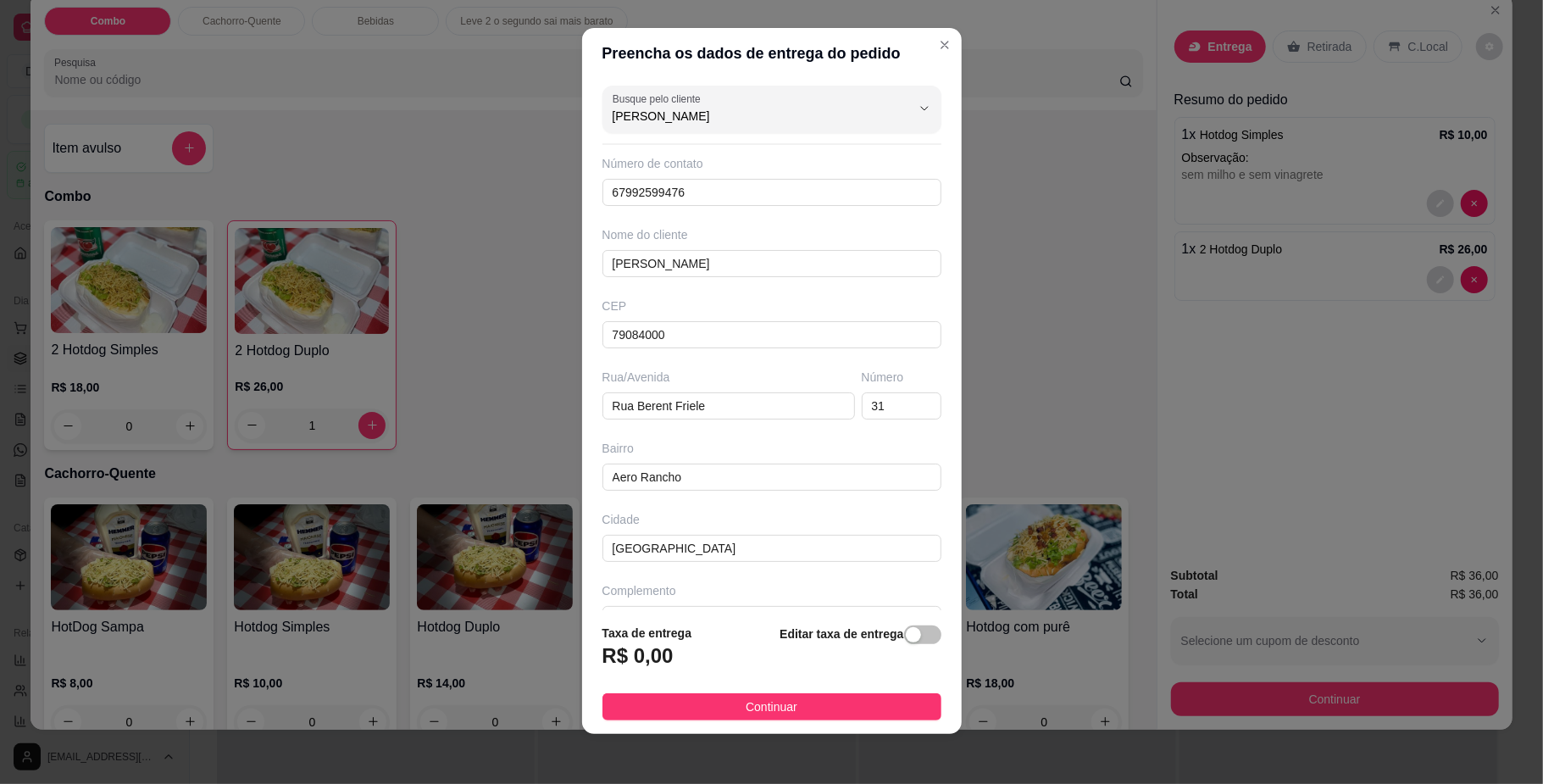
scroll to position [15, 0]
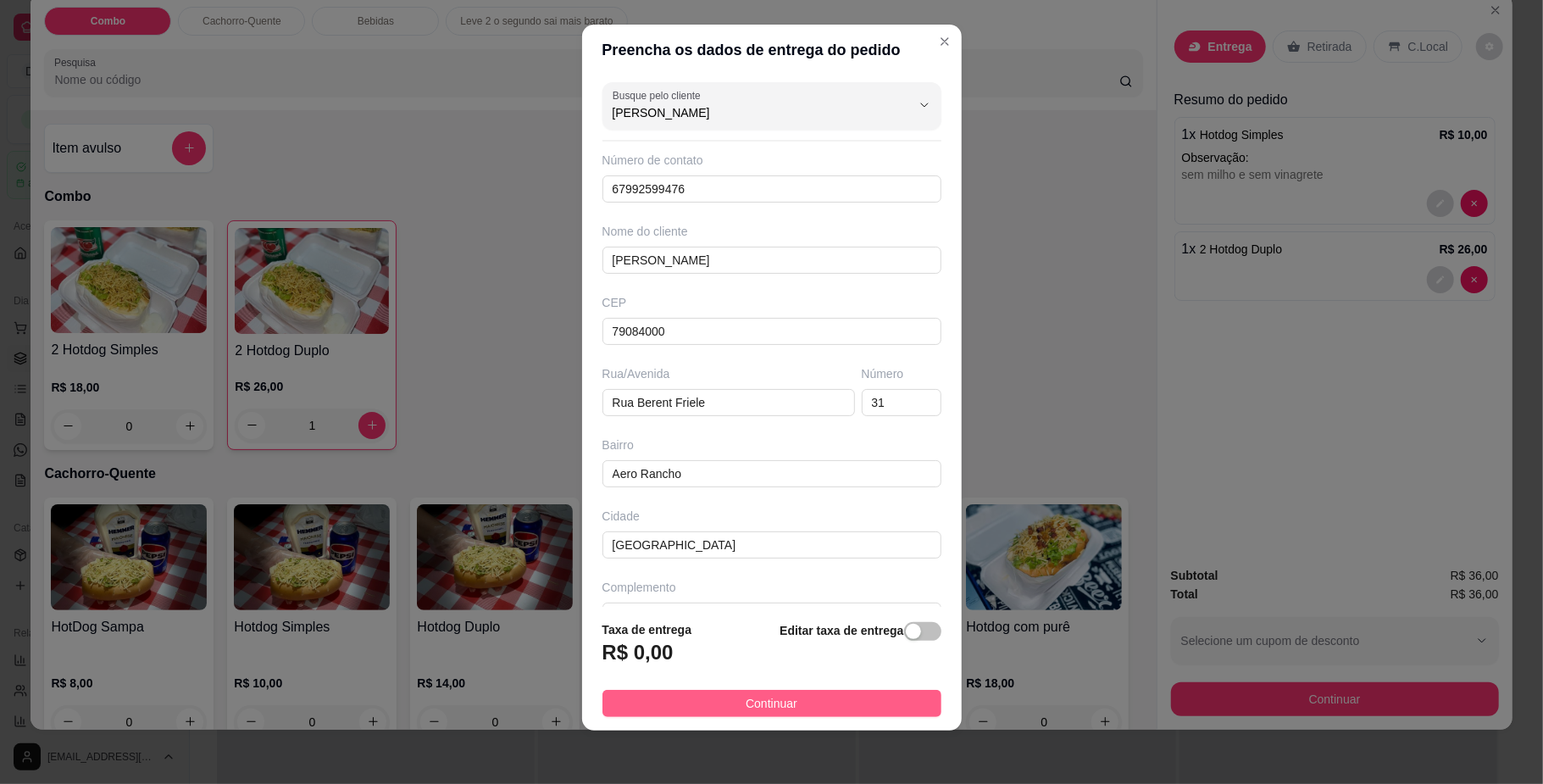
type input "[PERSON_NAME]"
click at [795, 709] on button "Continuar" at bounding box center [772, 702] width 339 height 27
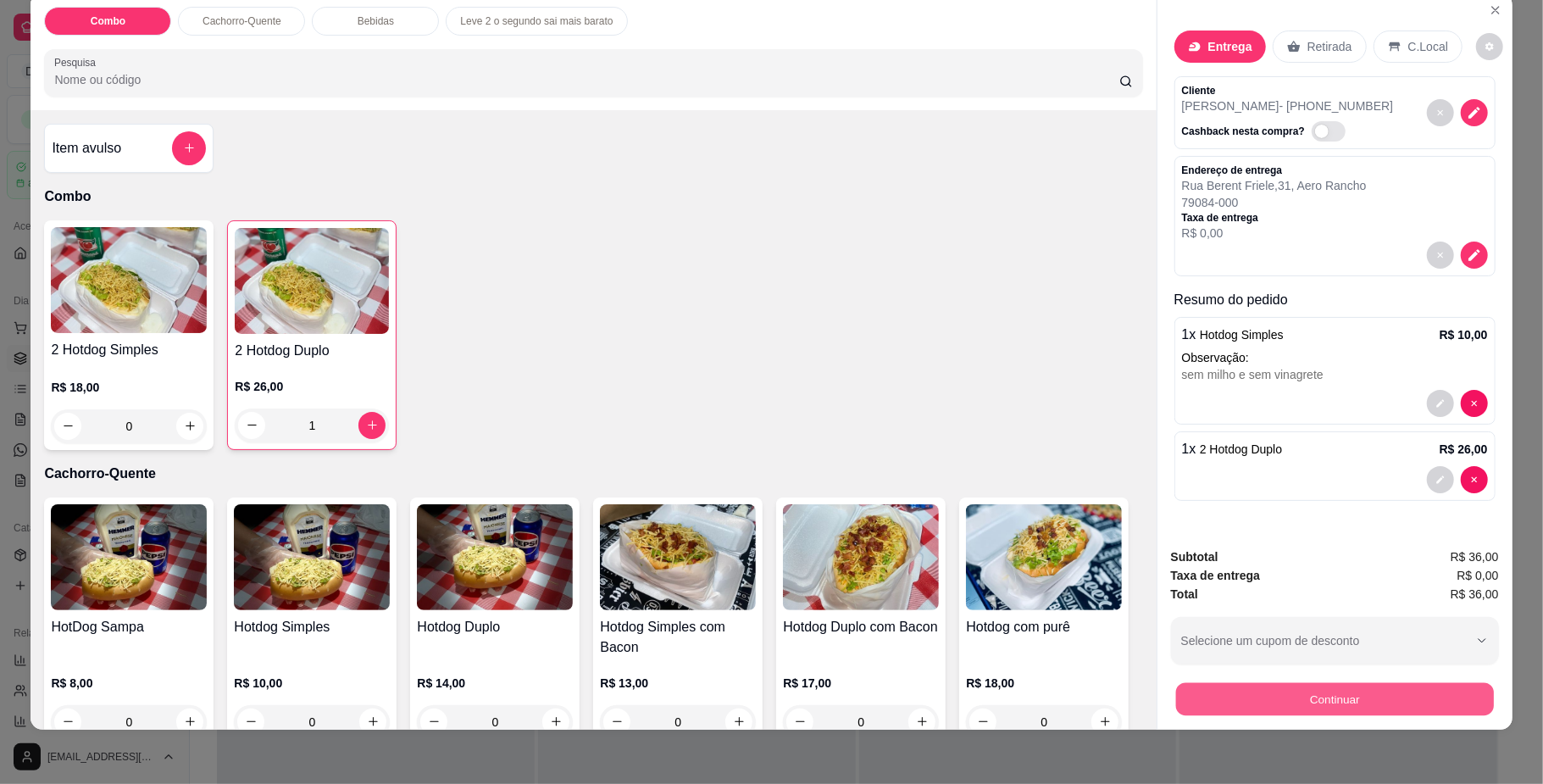
click at [1405, 688] on button "Continuar" at bounding box center [1334, 699] width 318 height 33
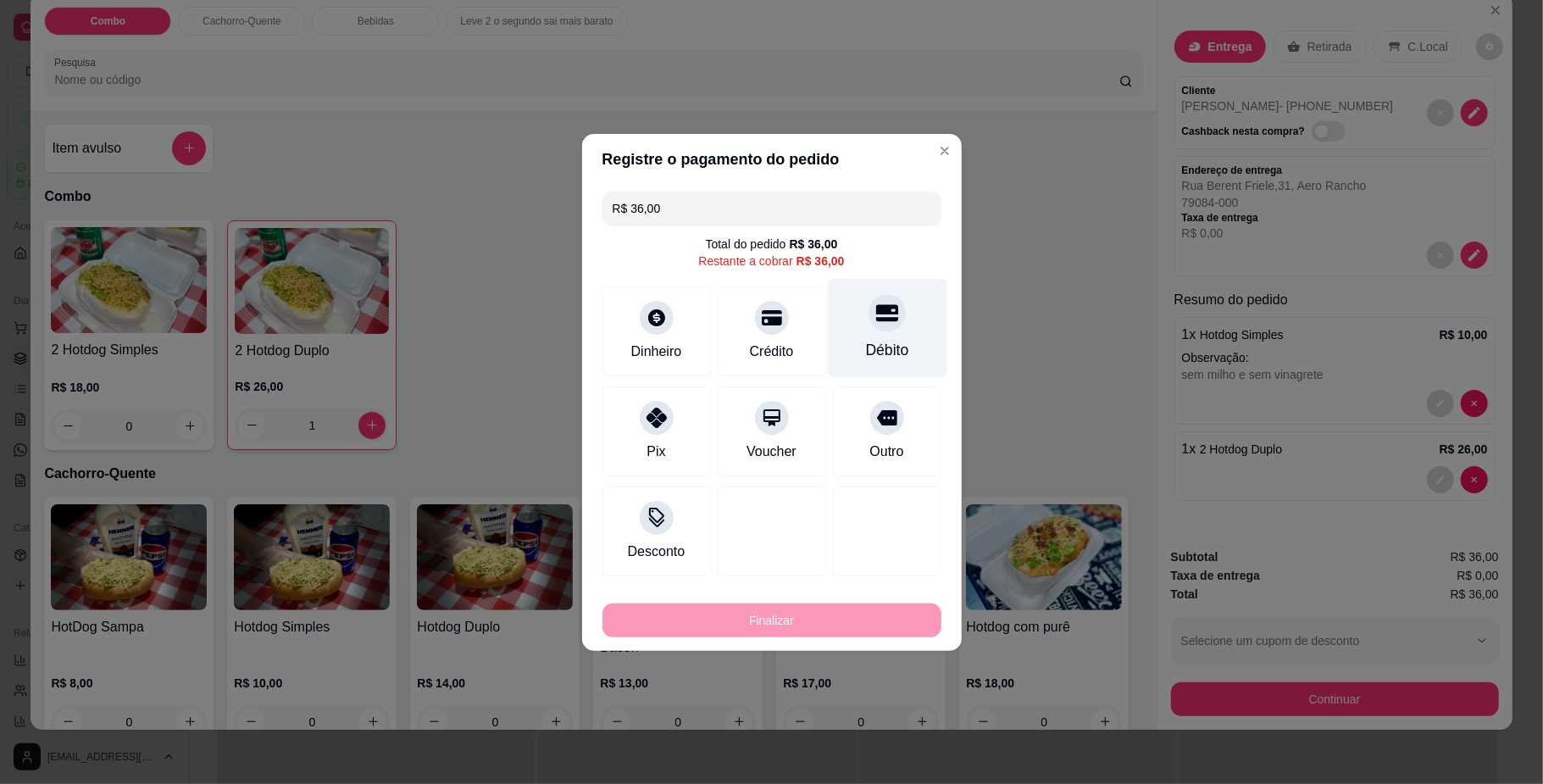
click at [861, 336] on div "Débito" at bounding box center [887, 328] width 120 height 99
type input "R$ 0,00"
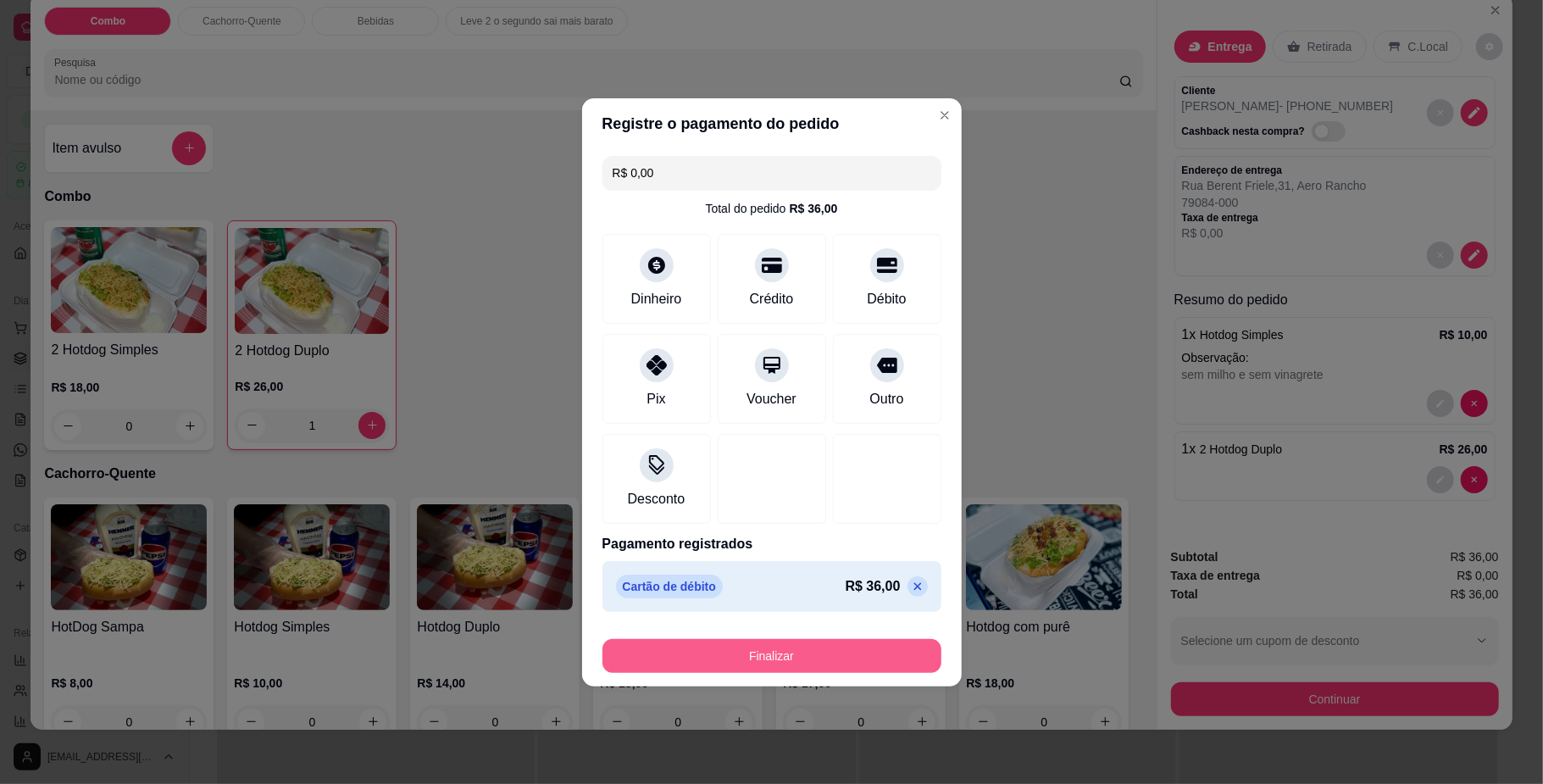
click at [888, 648] on button "Finalizar" at bounding box center [772, 655] width 339 height 34
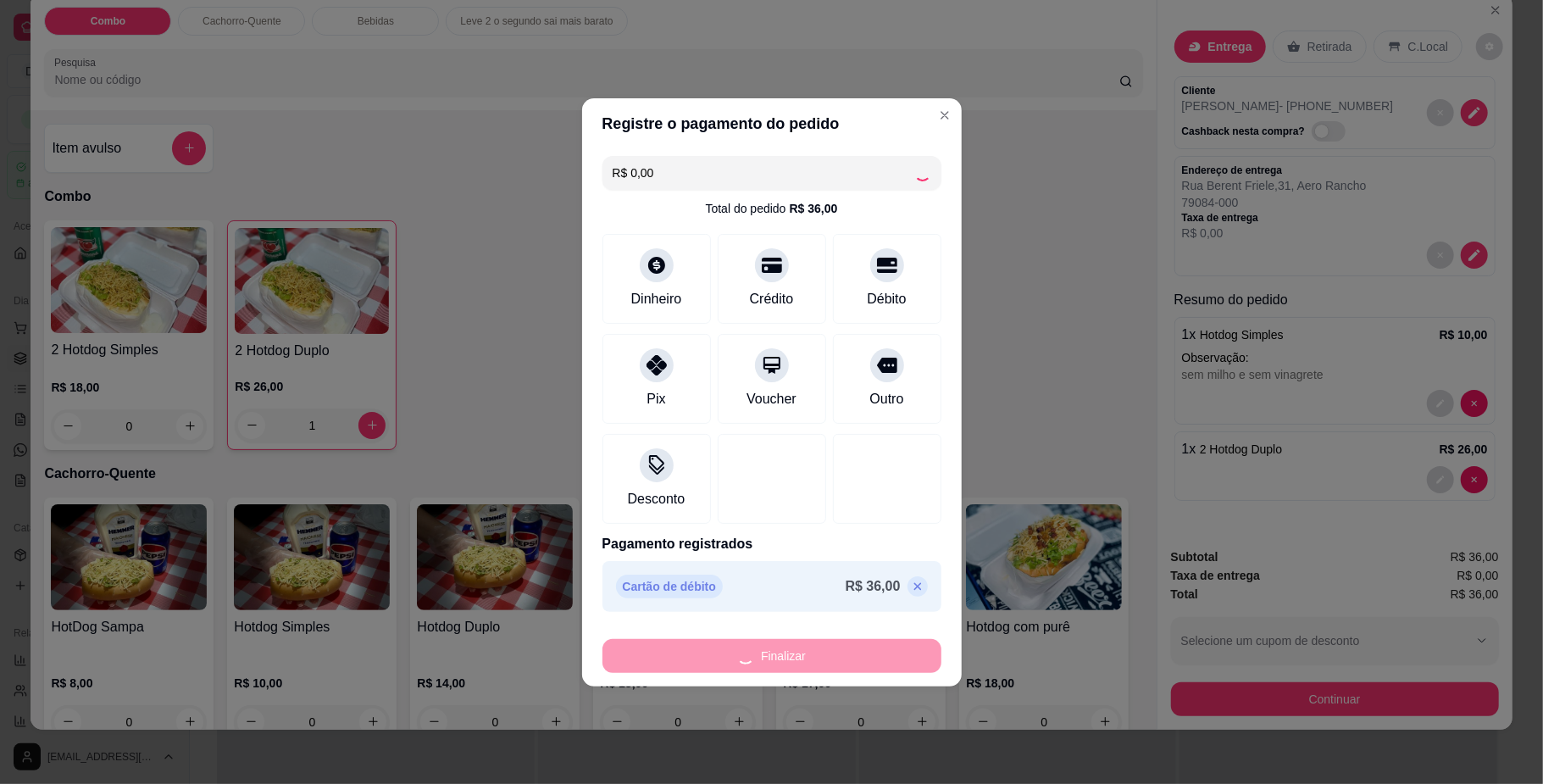
type input "0"
type input "-R$ 36,00"
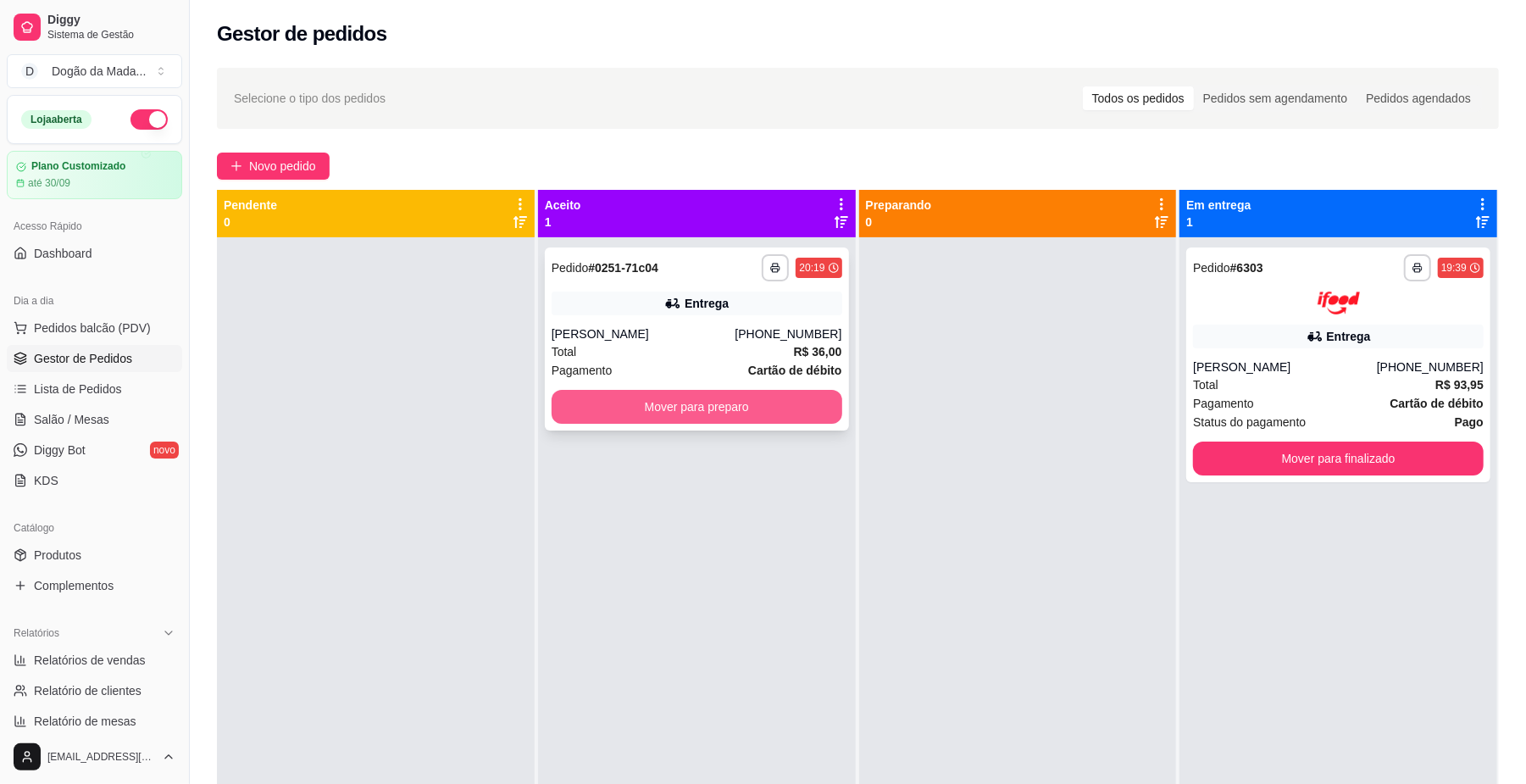
click at [787, 418] on button "Mover para preparo" at bounding box center [697, 406] width 291 height 34
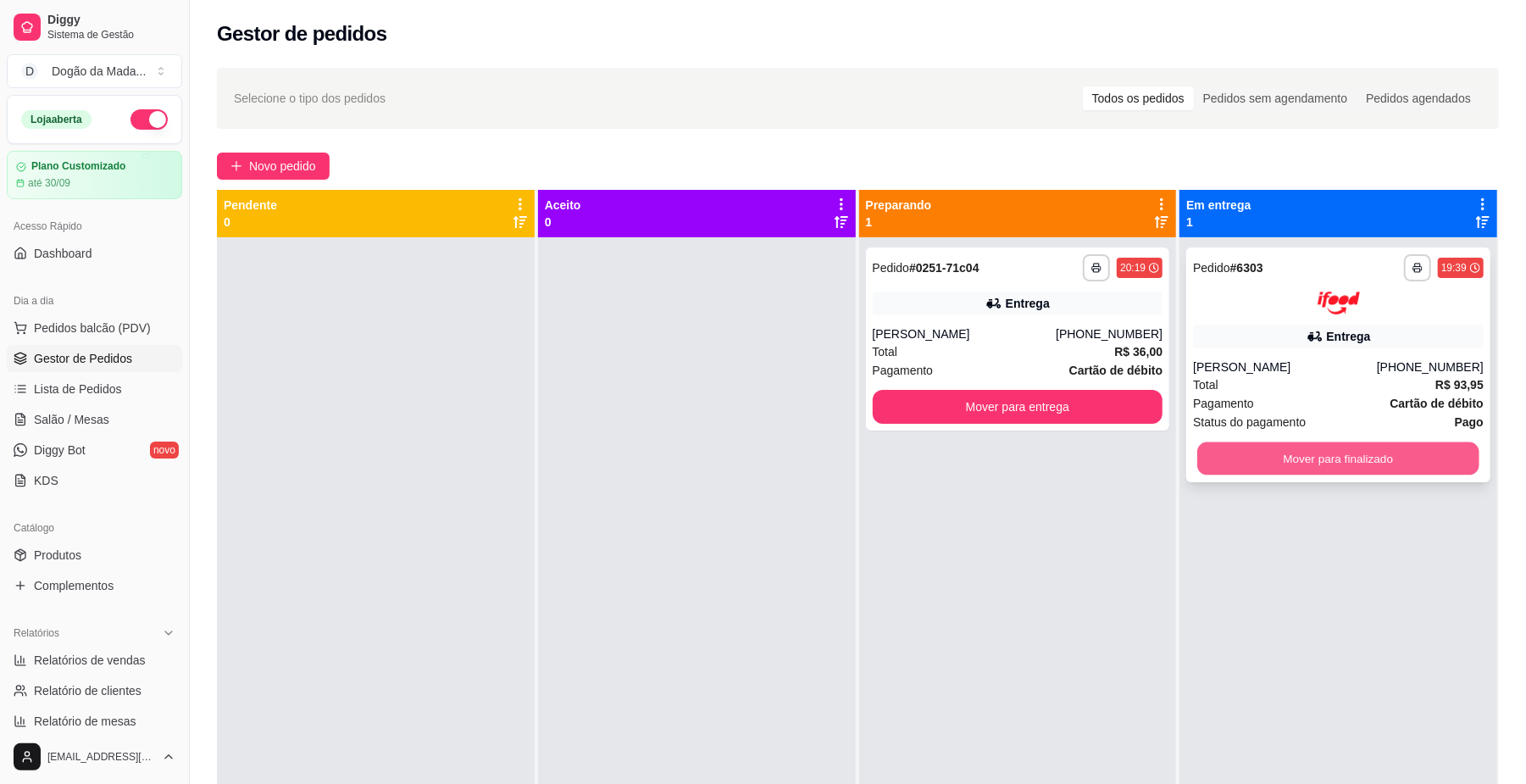
click at [1275, 454] on button "Mover para finalizado" at bounding box center [1338, 458] width 282 height 33
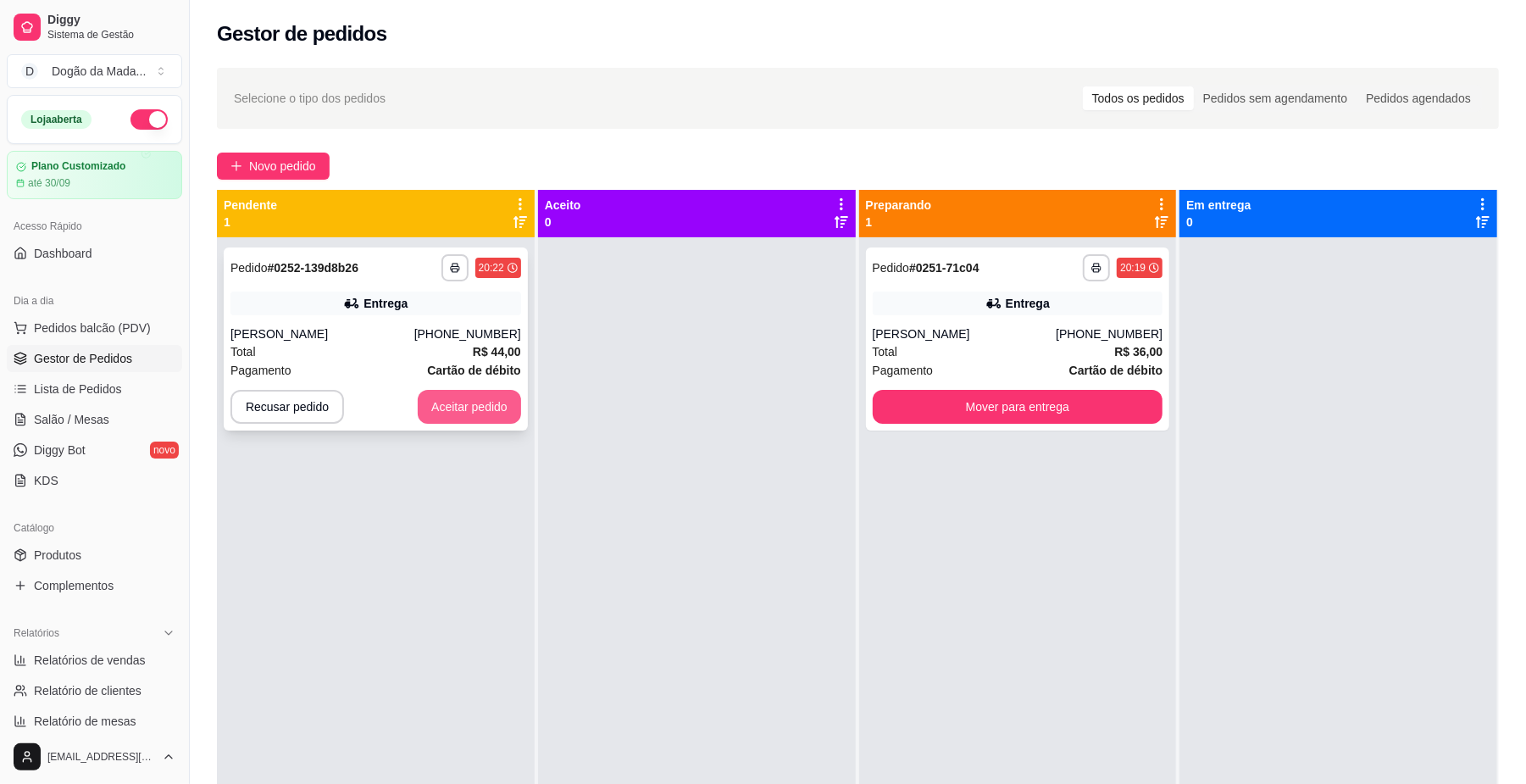
click at [441, 404] on button "Aceitar pedido" at bounding box center [469, 406] width 103 height 34
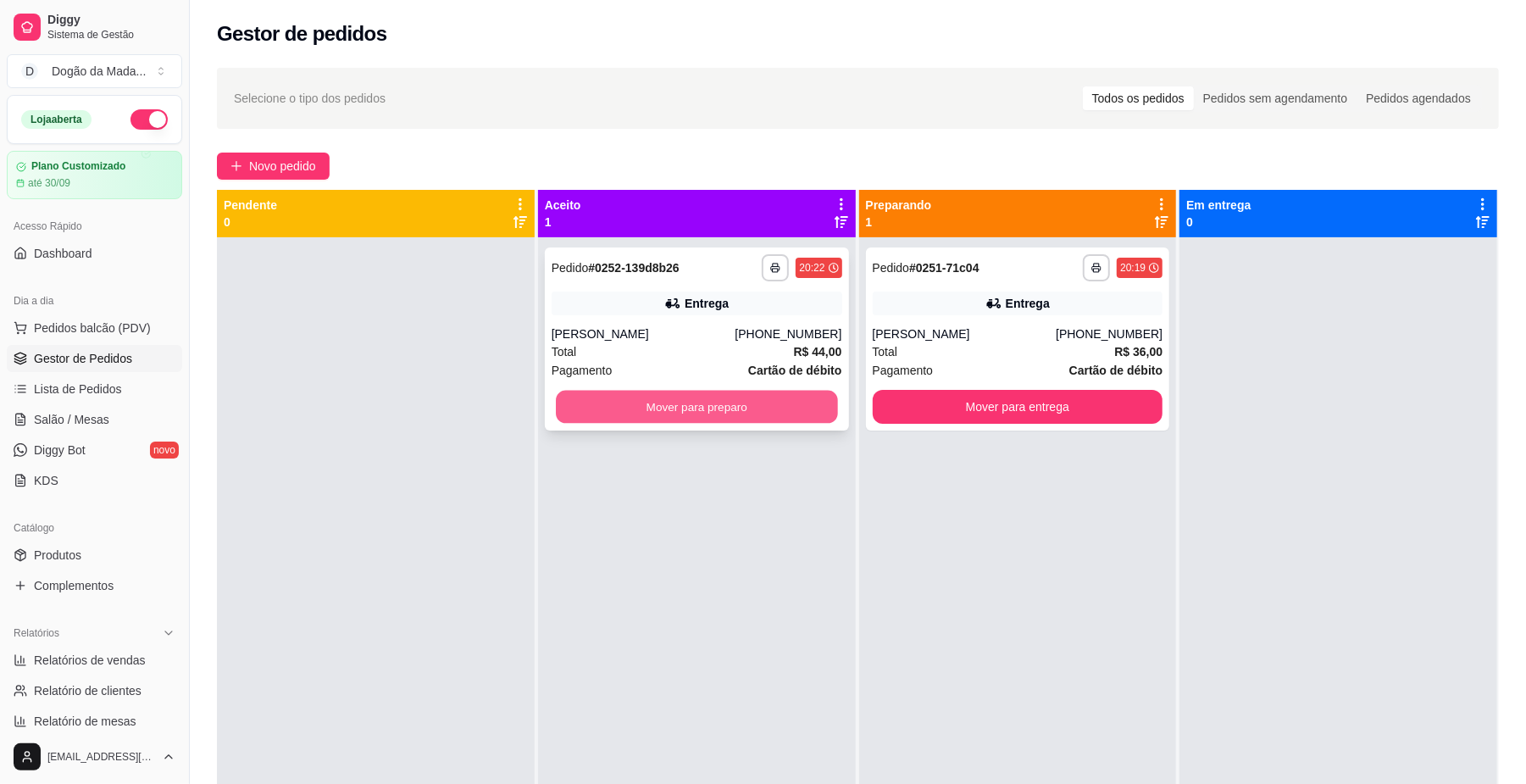
click at [688, 409] on button "Mover para preparo" at bounding box center [697, 407] width 282 height 33
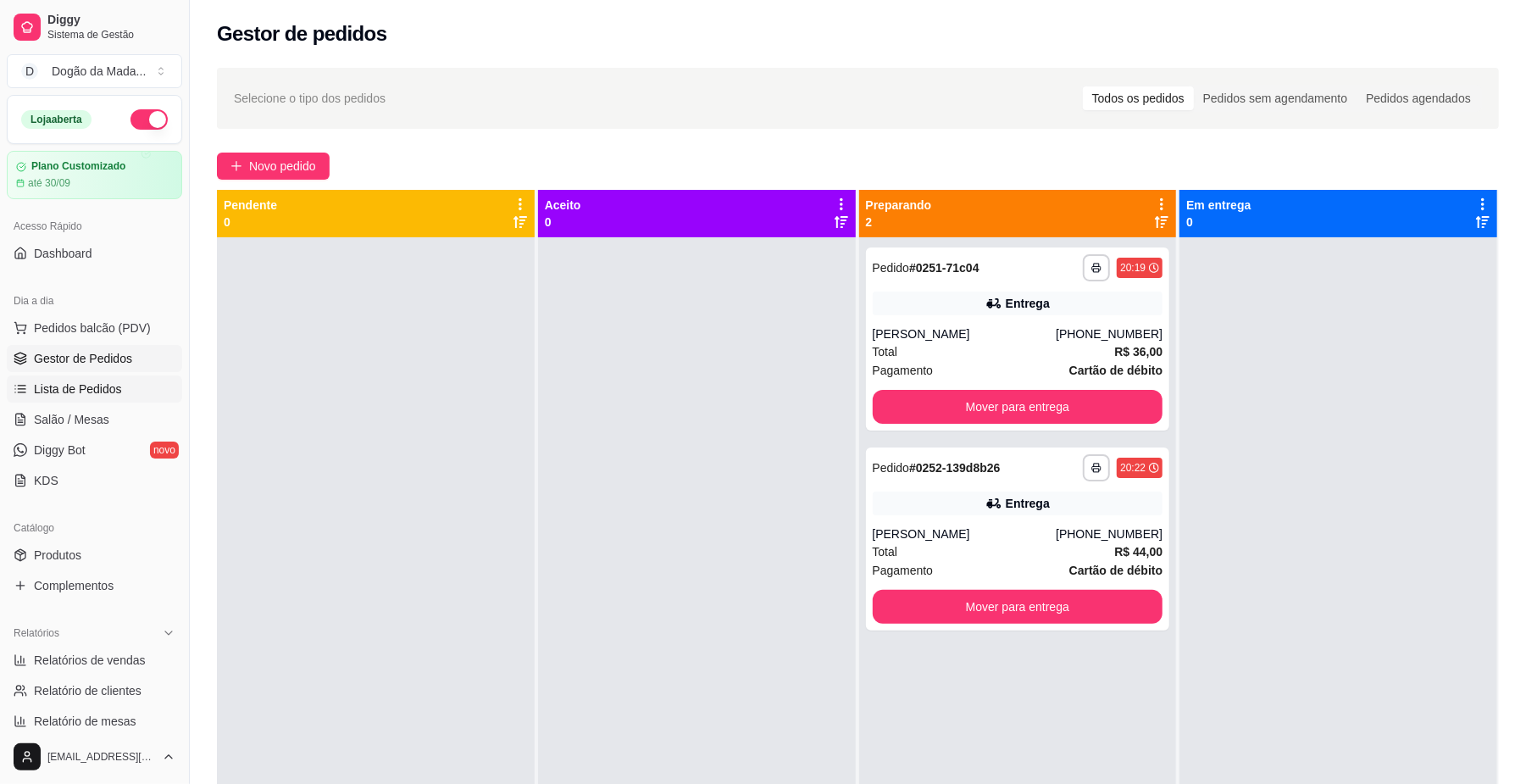
click at [58, 391] on span "Lista de Pedidos" at bounding box center [78, 388] width 88 height 17
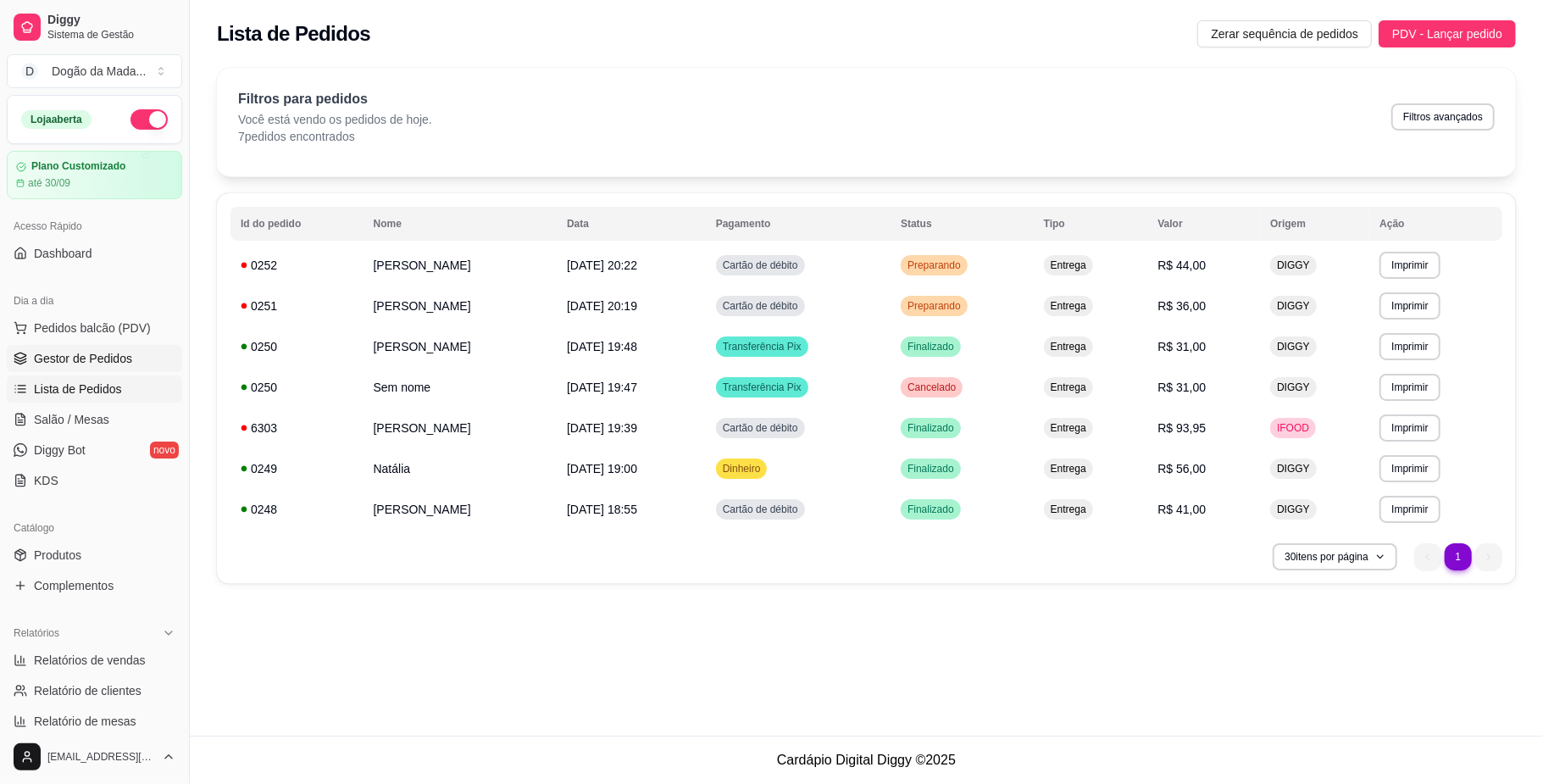
click at [88, 354] on span "Gestor de Pedidos" at bounding box center [83, 358] width 99 height 17
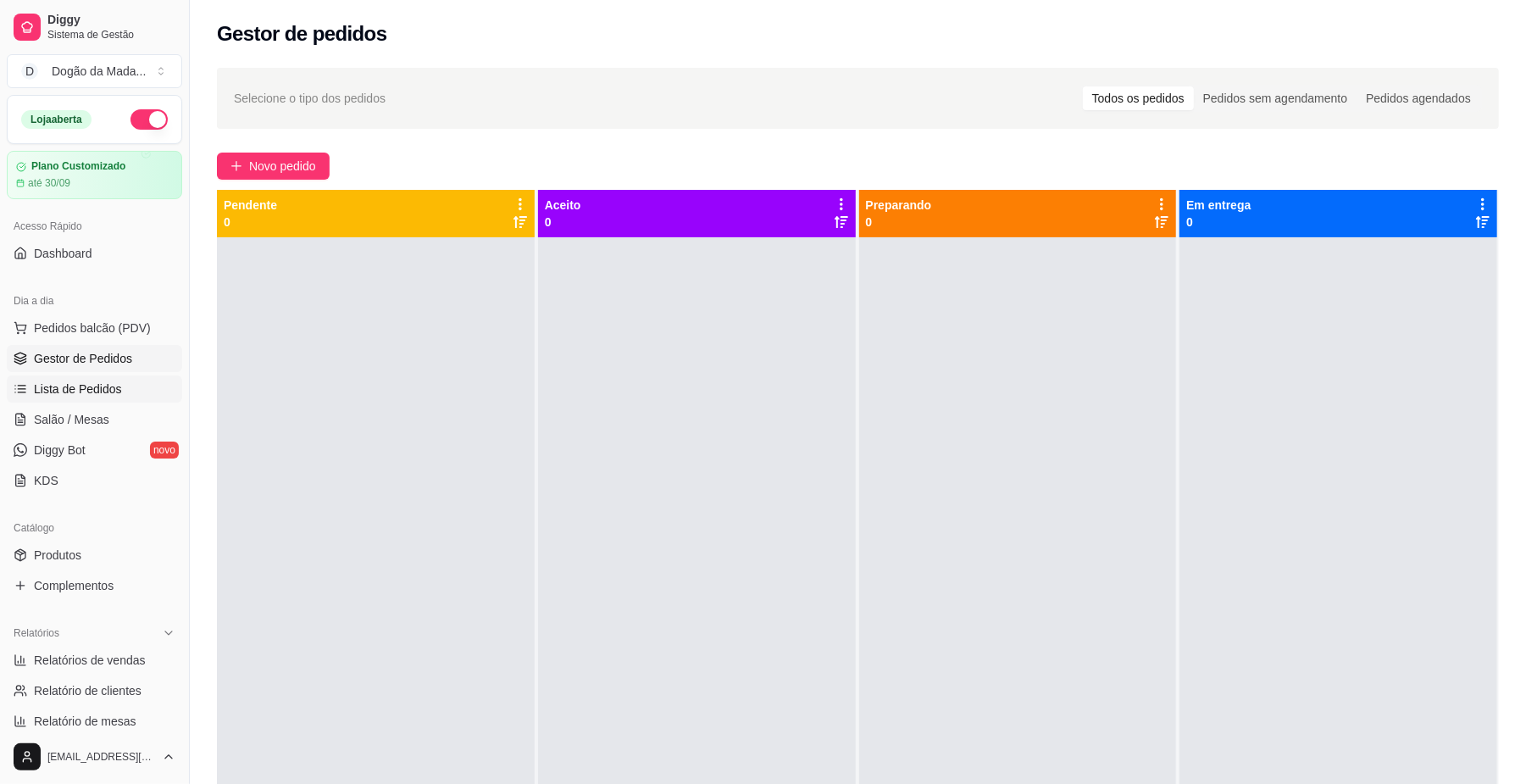
click at [92, 383] on span "Lista de Pedidos" at bounding box center [78, 388] width 88 height 17
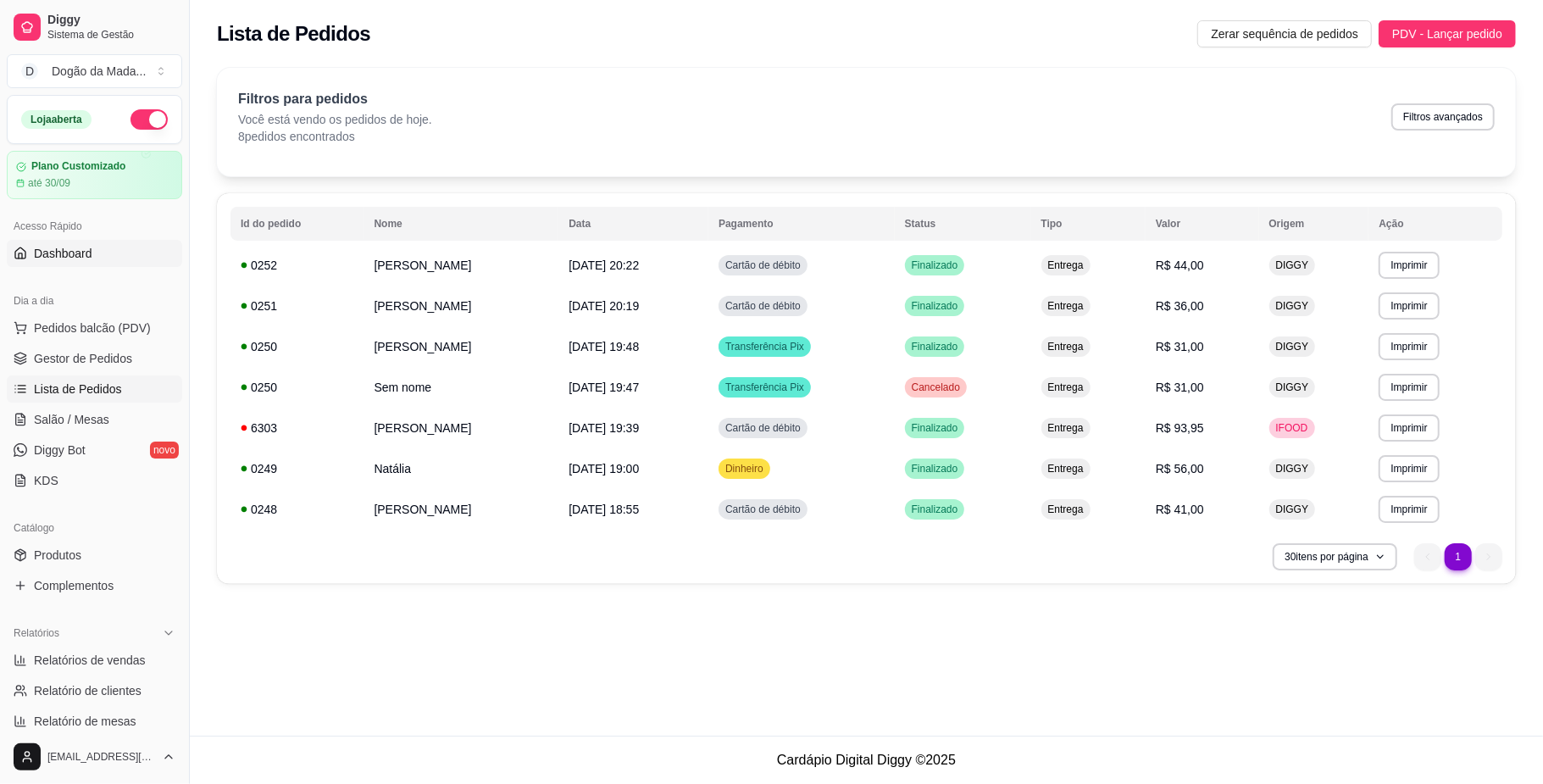
click at [76, 259] on span "Dashboard" at bounding box center [64, 253] width 59 height 17
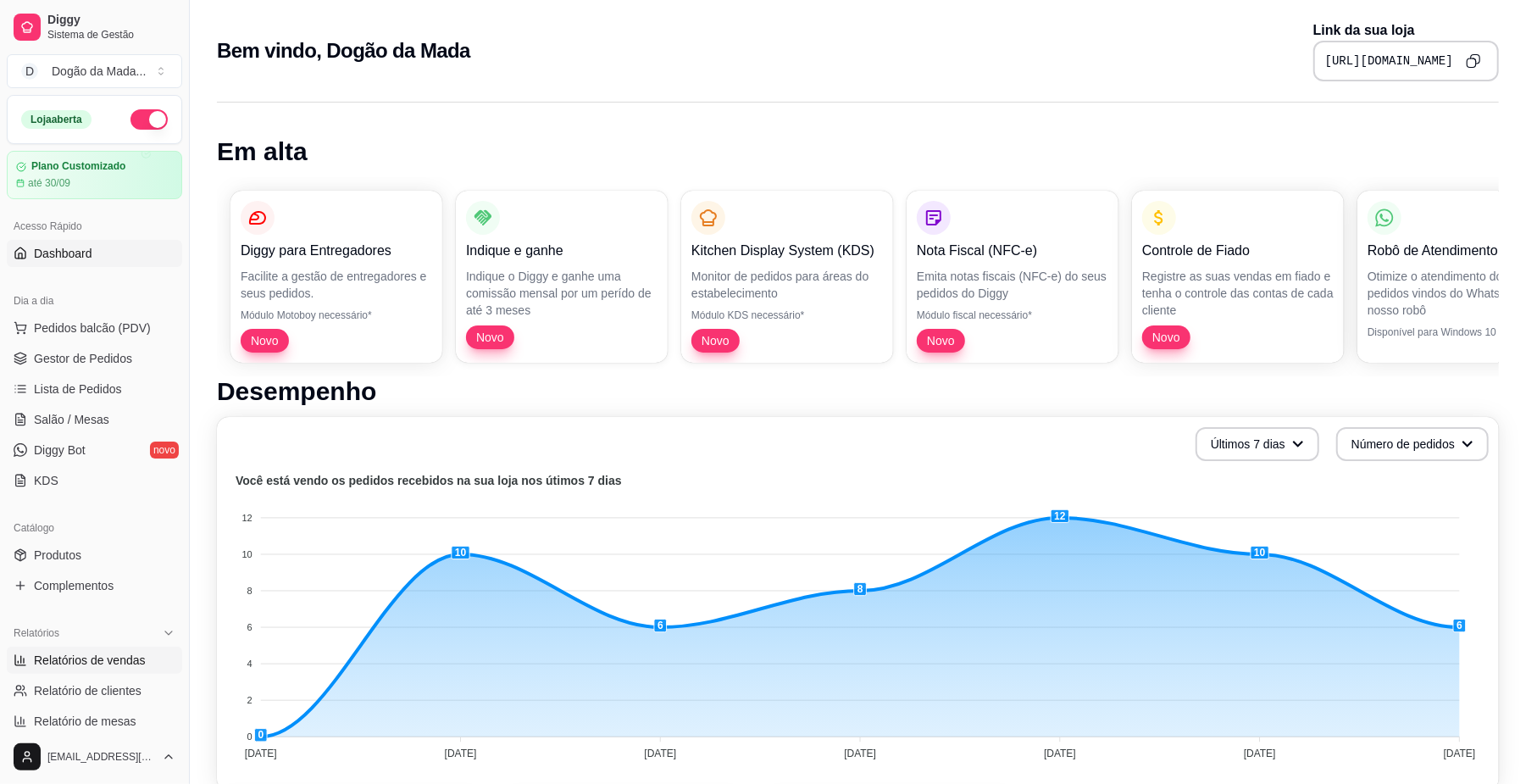
click at [102, 664] on span "Relatórios de vendas" at bounding box center [90, 660] width 112 height 17
select select "ALL"
select select "0"
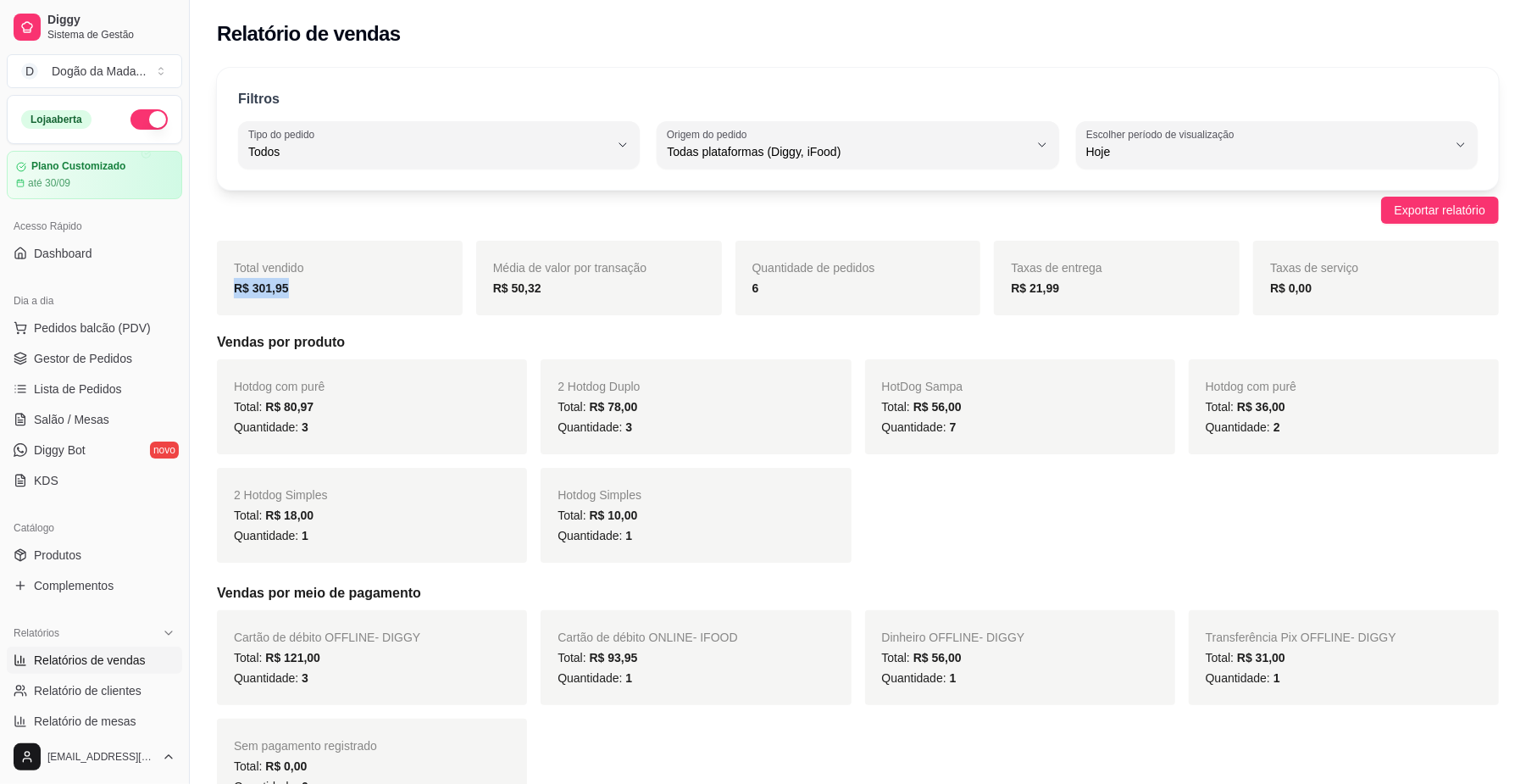
drag, startPoint x: 230, startPoint y: 290, endPoint x: 292, endPoint y: 292, distance: 62.0
click at [292, 292] on div "Total vendido R$ 301,95" at bounding box center [340, 277] width 246 height 75
click at [76, 378] on link "Lista de Pedidos" at bounding box center [94, 388] width 176 height 27
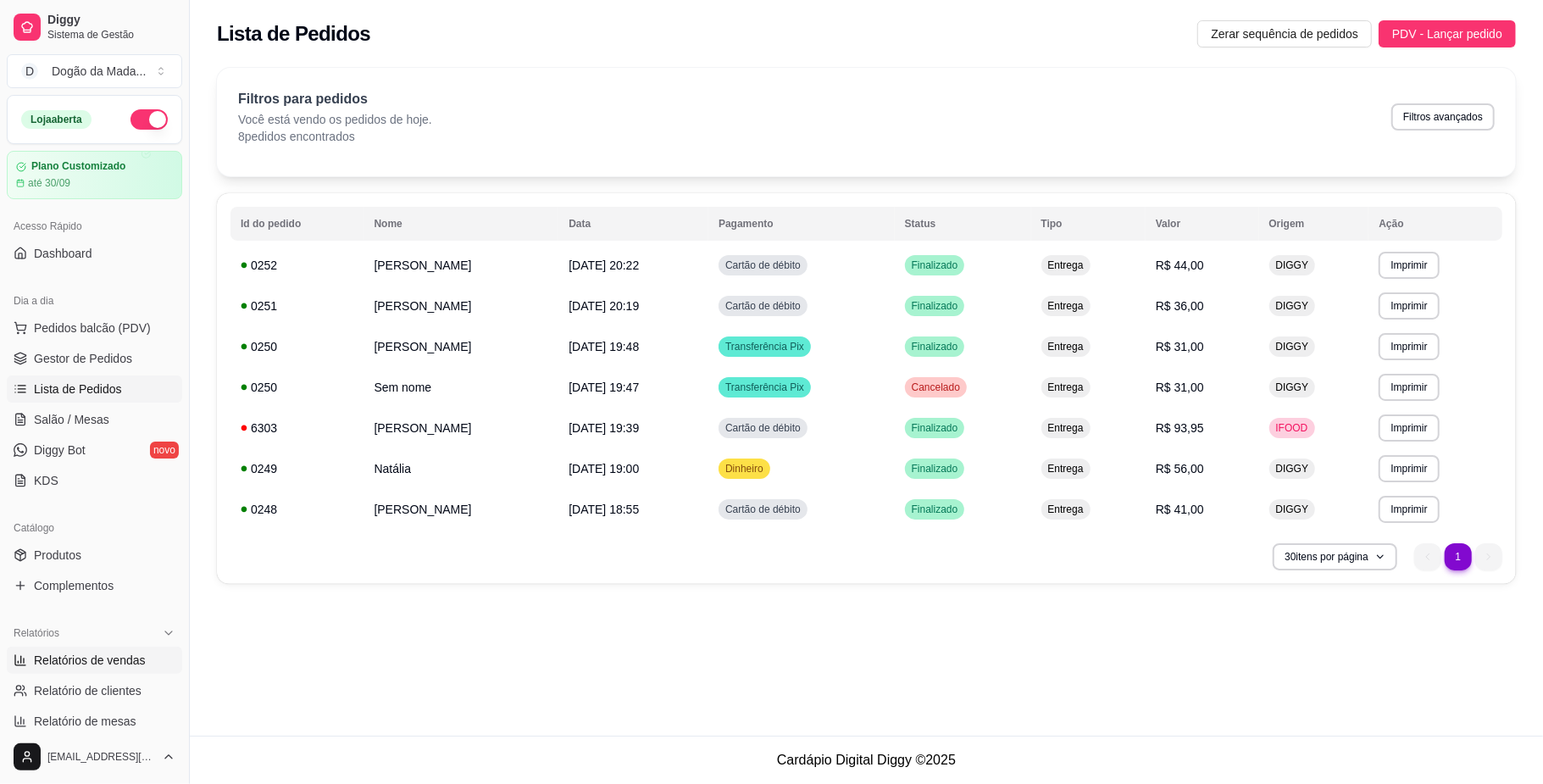
click at [106, 662] on span "Relatórios de vendas" at bounding box center [90, 660] width 112 height 17
select select "ALL"
select select "0"
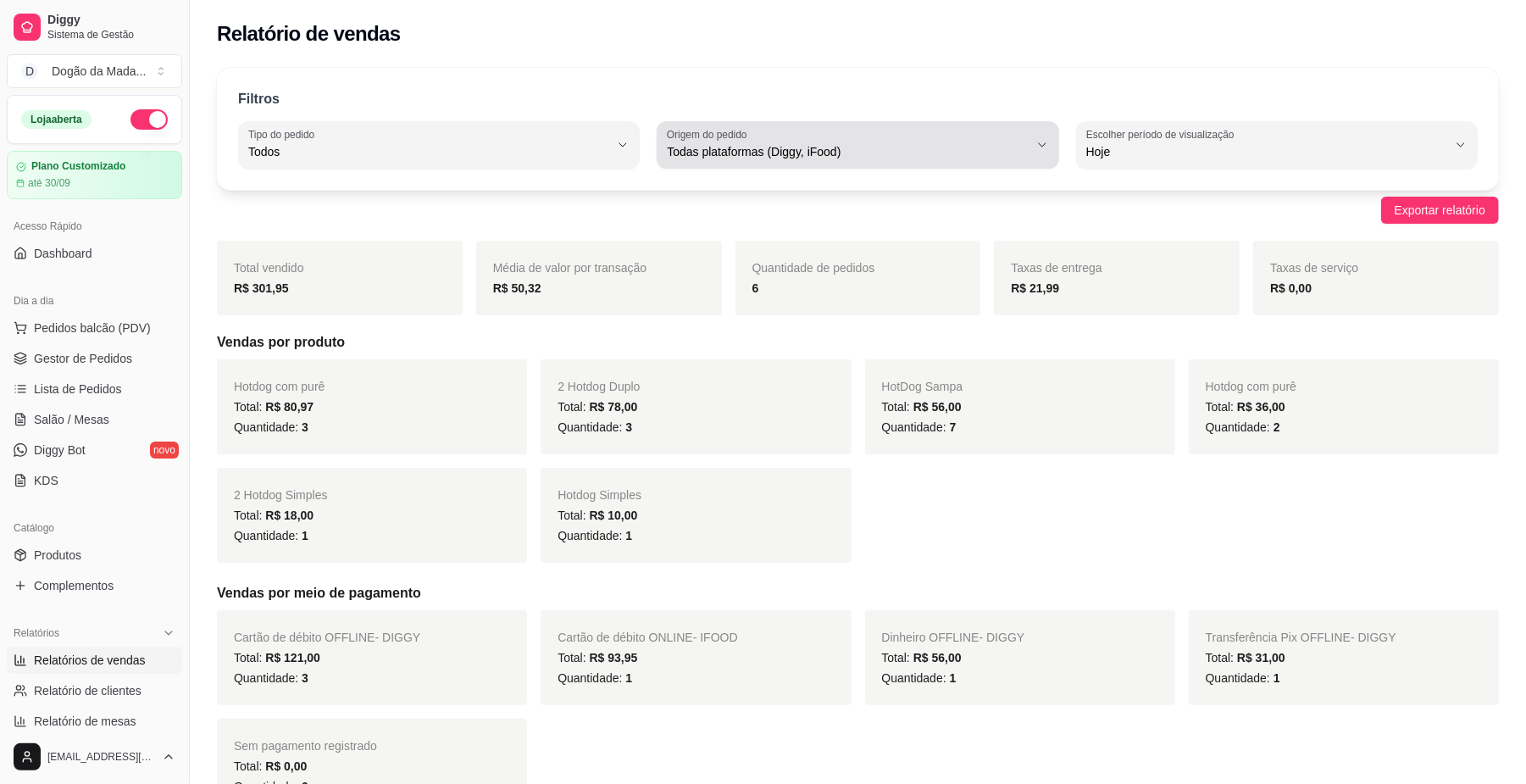
click at [821, 165] on button "Origem do pedido Todas plataformas (Diggy, iFood)" at bounding box center [857, 145] width 401 height 48
click at [697, 227] on span "Diggy" at bounding box center [849, 219] width 343 height 16
type input "DIGGY"
select select "DIGGY"
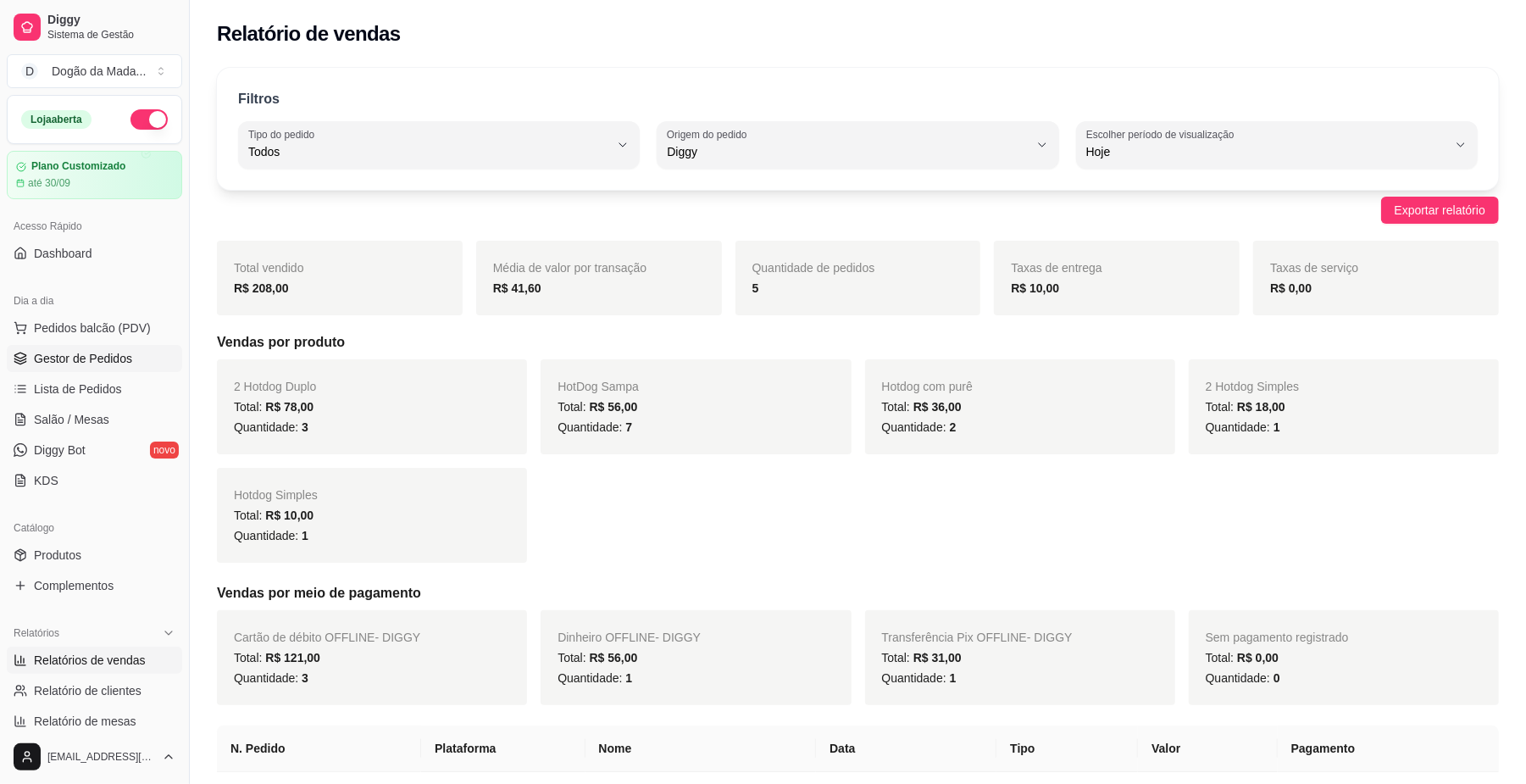
click at [75, 357] on span "Gestor de Pedidos" at bounding box center [83, 358] width 98 height 17
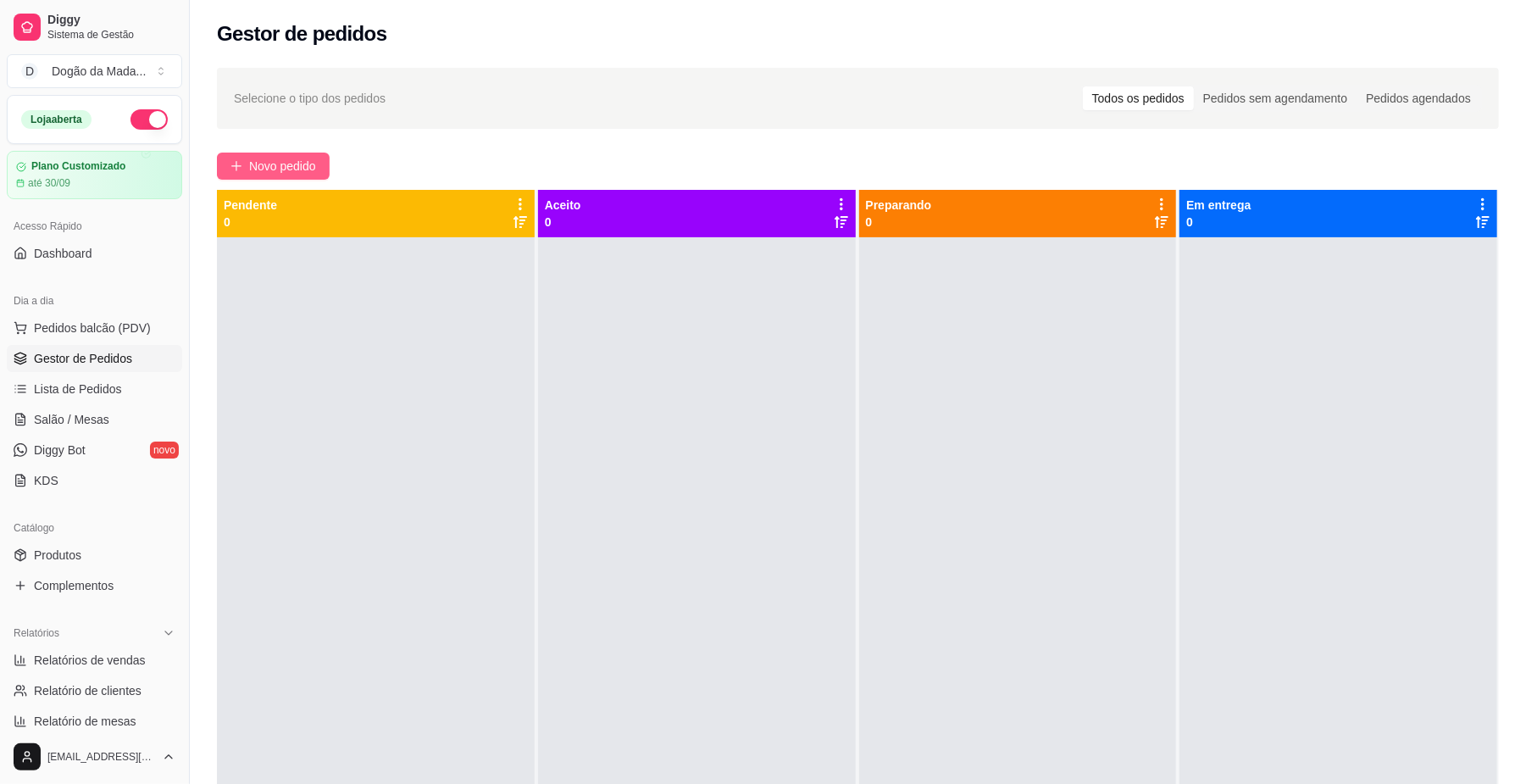
click at [260, 166] on span "Novo pedido" at bounding box center [283, 166] width 67 height 18
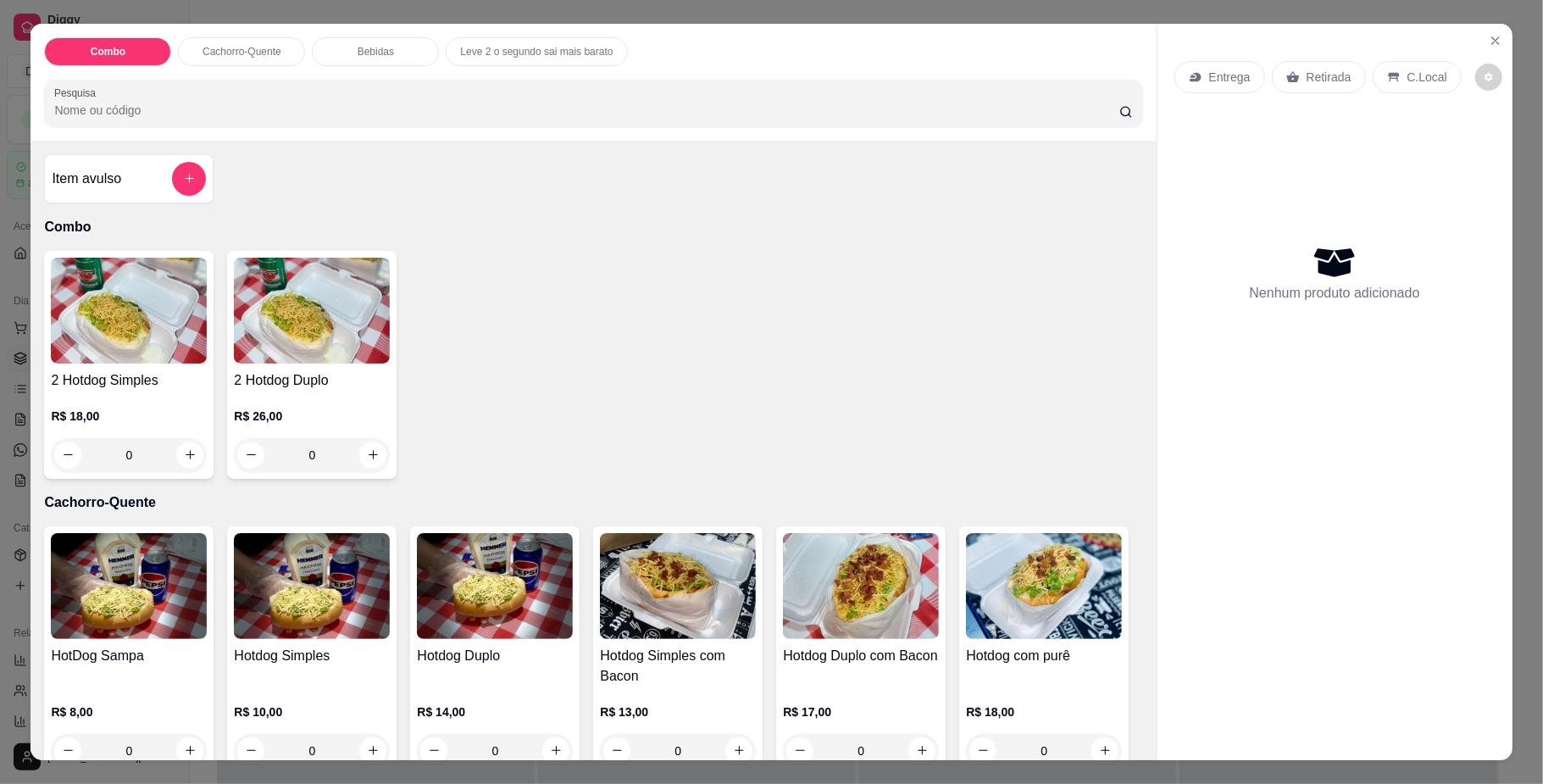
click at [1208, 65] on div "Entrega" at bounding box center [1220, 76] width 90 height 32
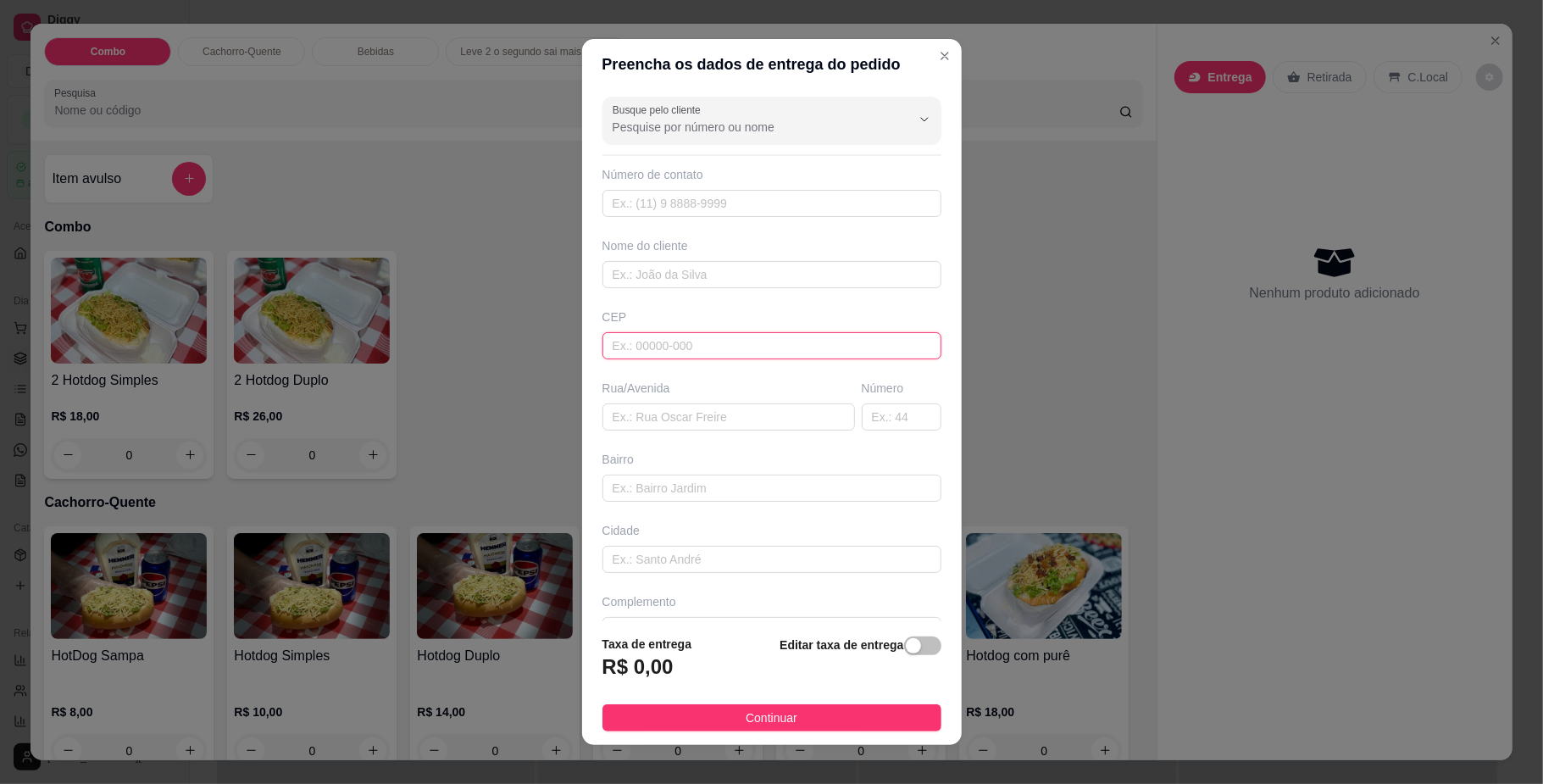
click at [685, 354] on input "text" at bounding box center [772, 345] width 339 height 27
type input "79091080"
type input "Rua [PERSON_NAME]"
type input "Núcleo Habitacional Buriti"
type input "[GEOGRAPHIC_DATA]"
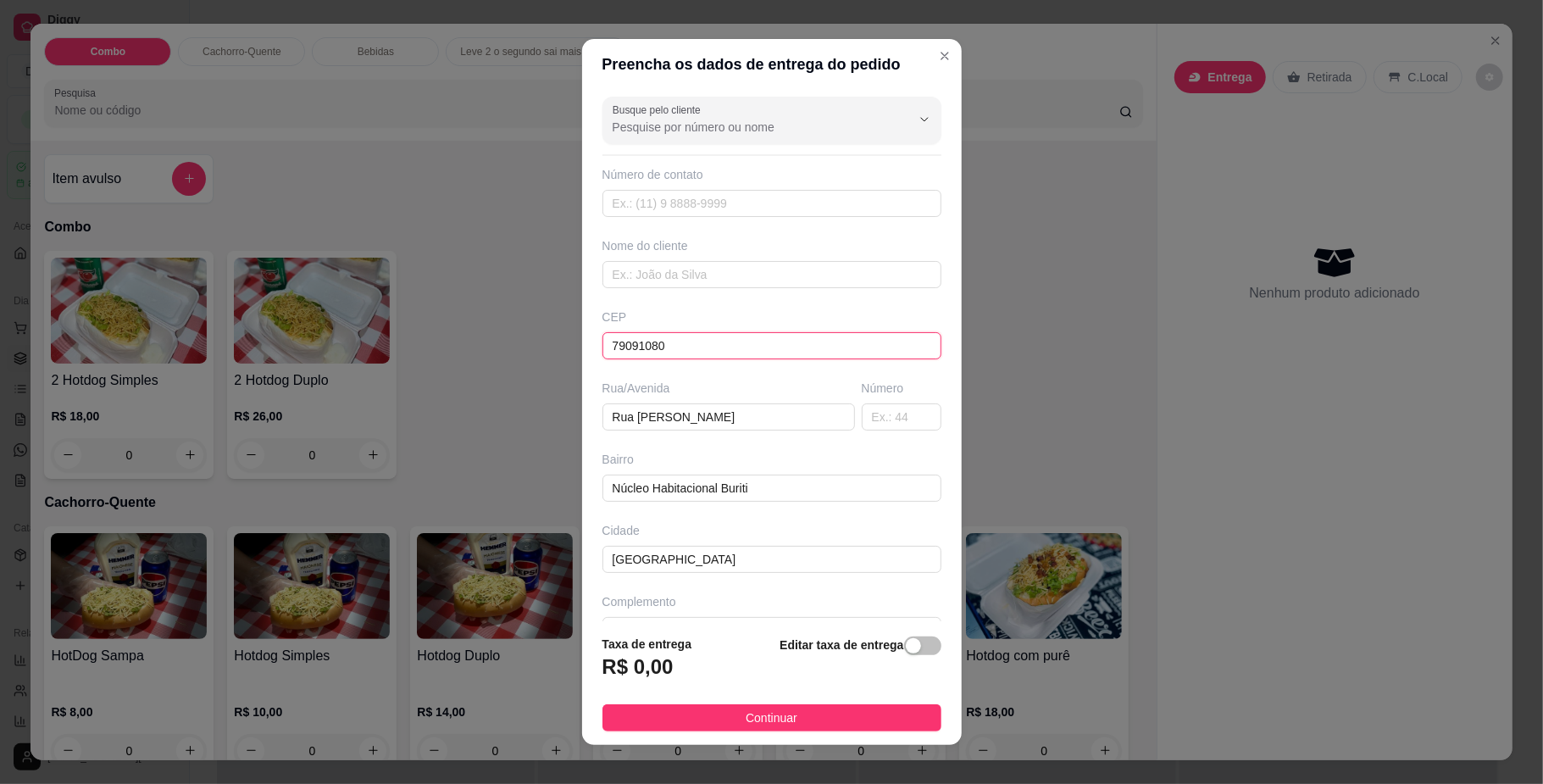
type input "79091080"
type input "675"
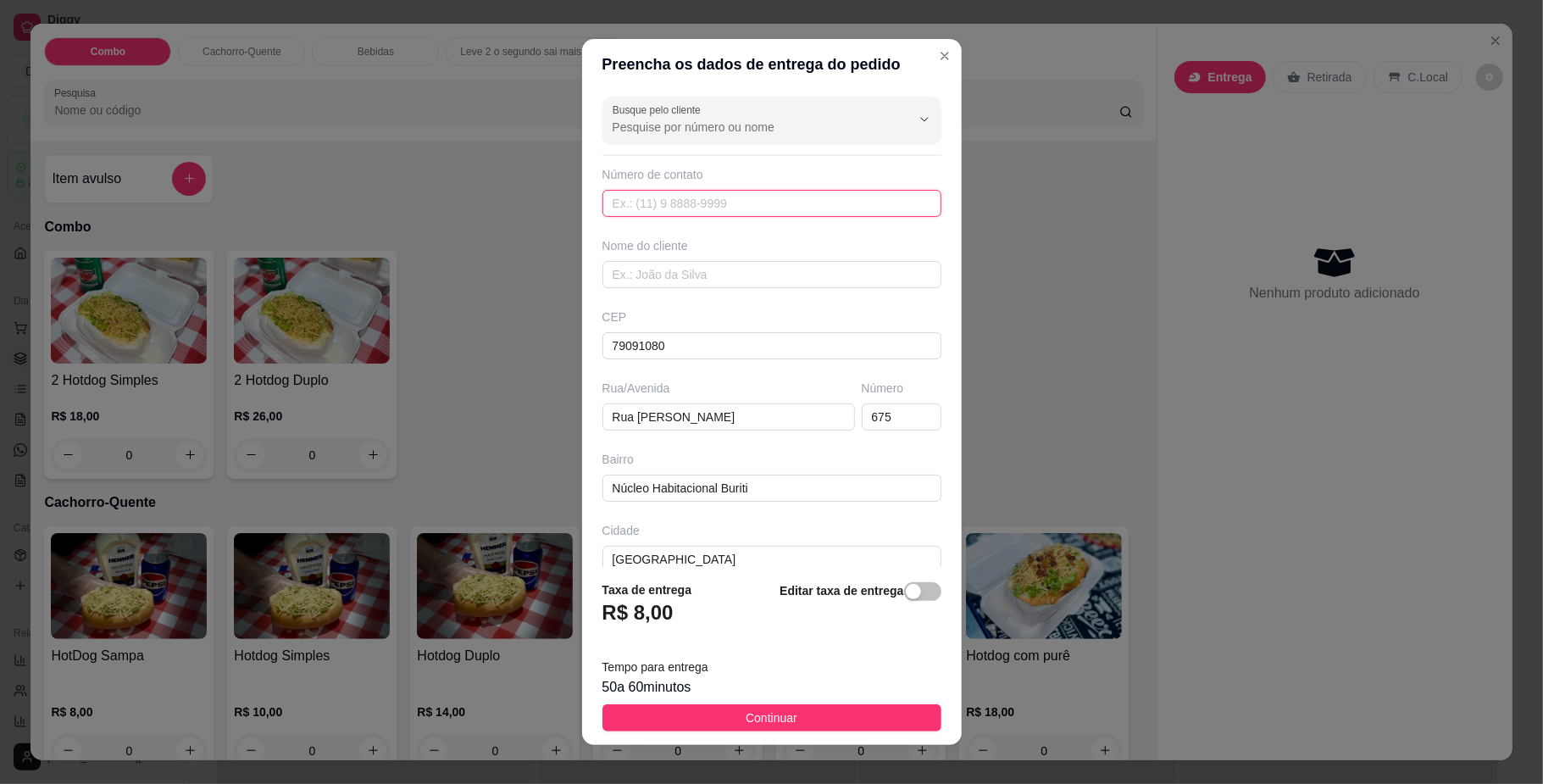
click at [656, 195] on input "text" at bounding box center [772, 202] width 339 height 27
type input "[PHONE_NUMBER]"
type input "Elize"
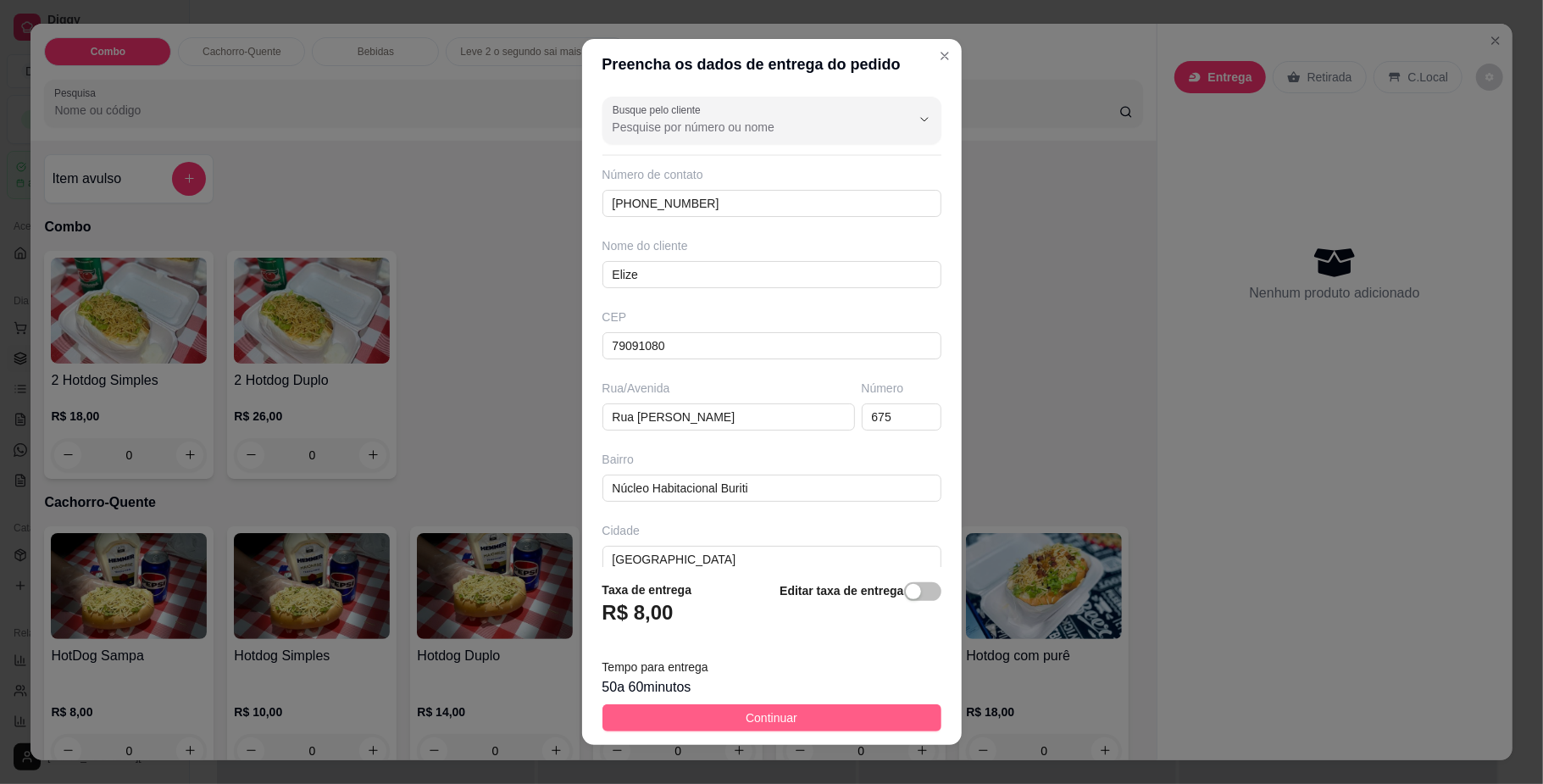
click at [713, 709] on button "Continuar" at bounding box center [772, 717] width 339 height 27
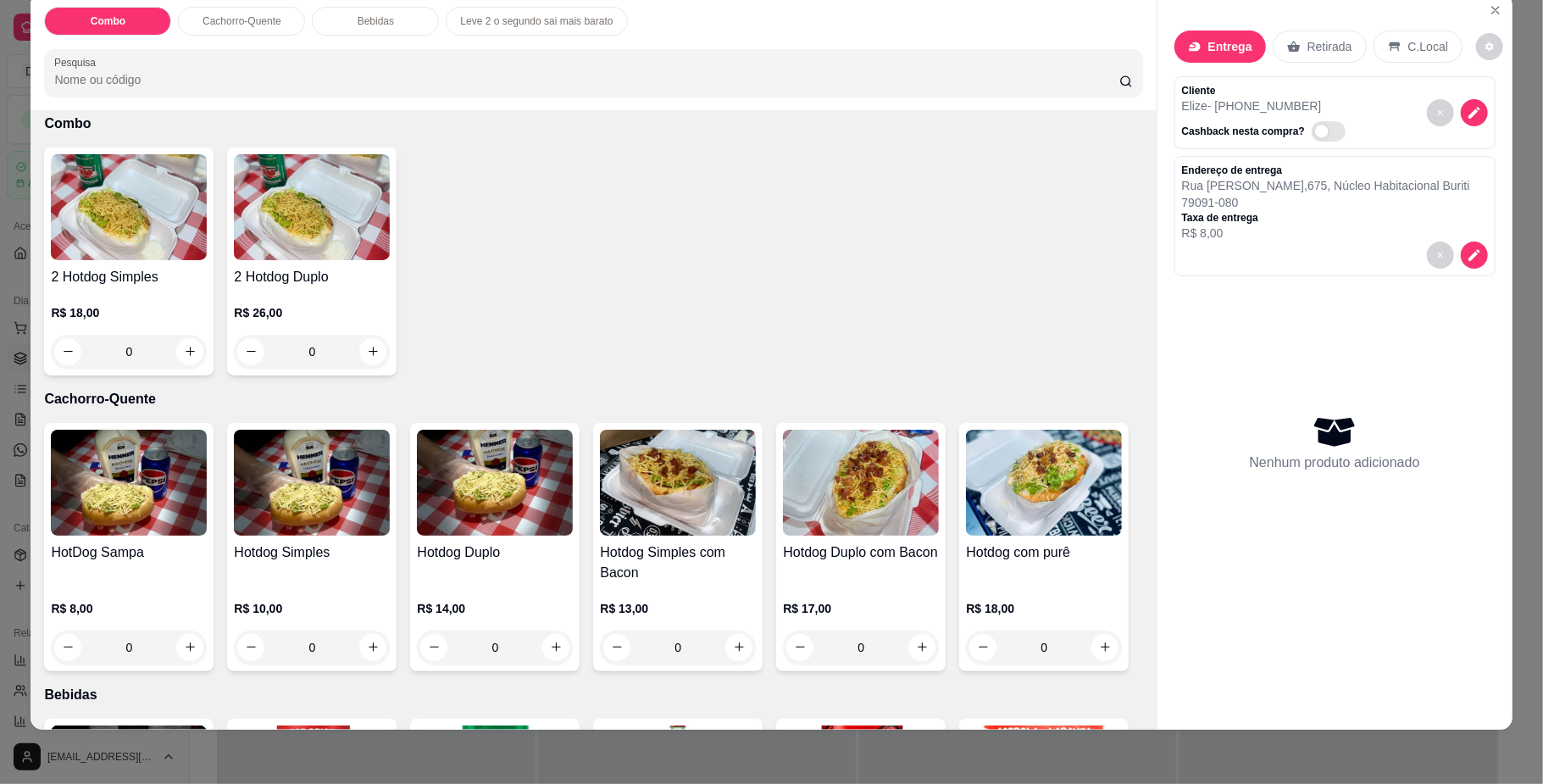
scroll to position [112, 0]
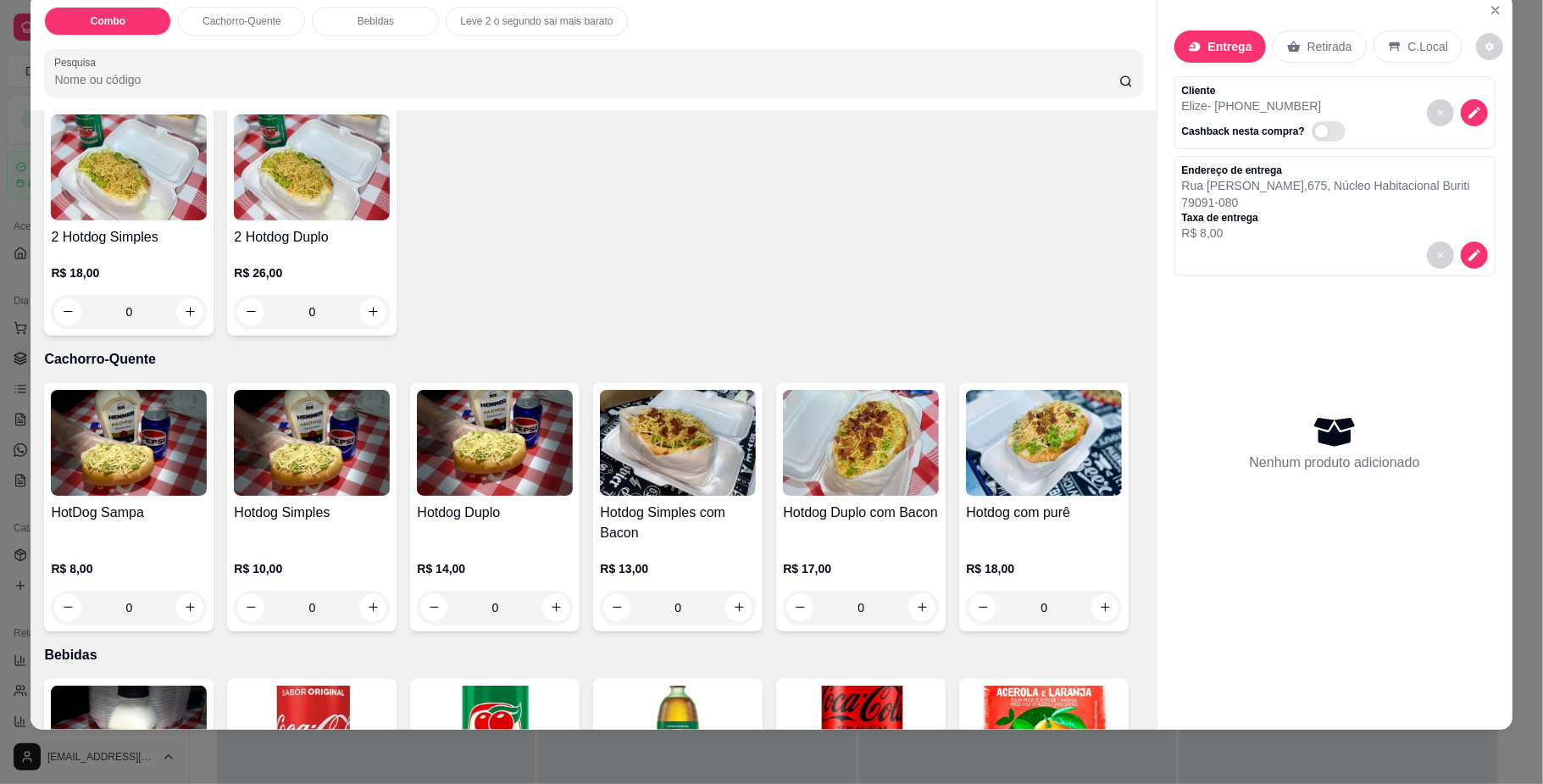
click at [366, 610] on div "0" at bounding box center [311, 607] width 156 height 34
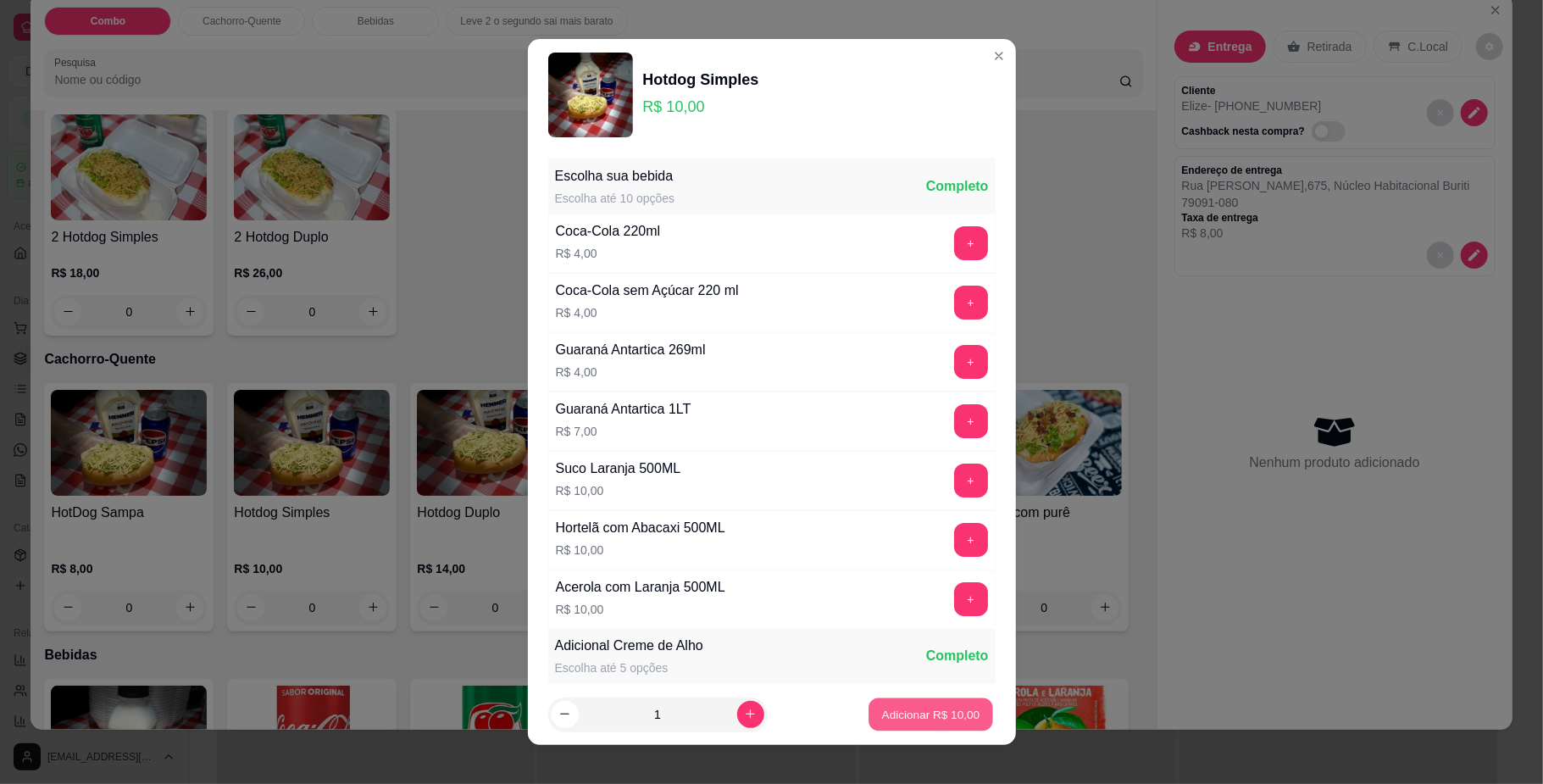
click at [920, 709] on p "Adicionar R$ 10,00" at bounding box center [931, 713] width 99 height 16
type input "1"
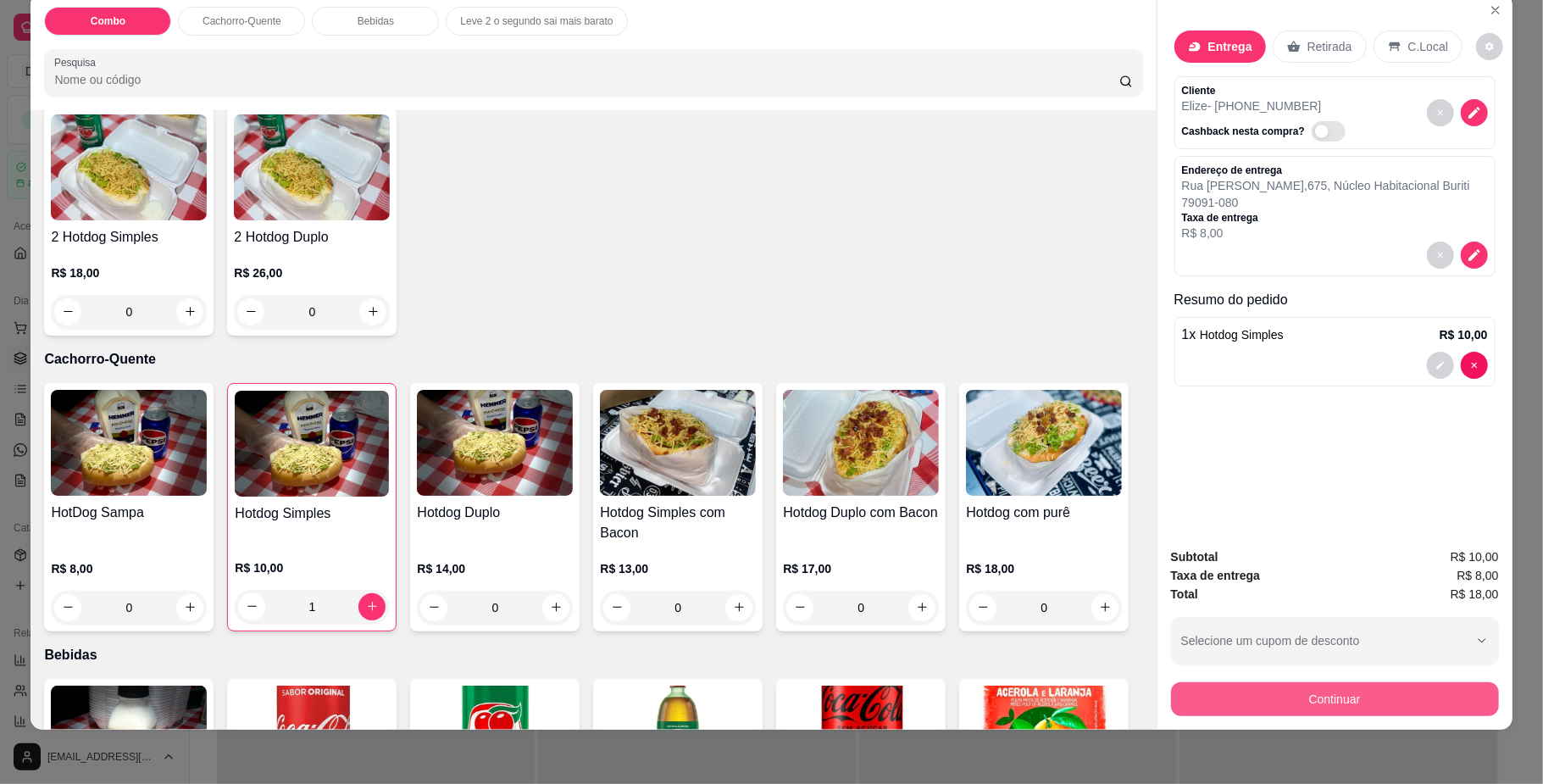
click at [1303, 689] on button "Continuar" at bounding box center [1335, 698] width 328 height 34
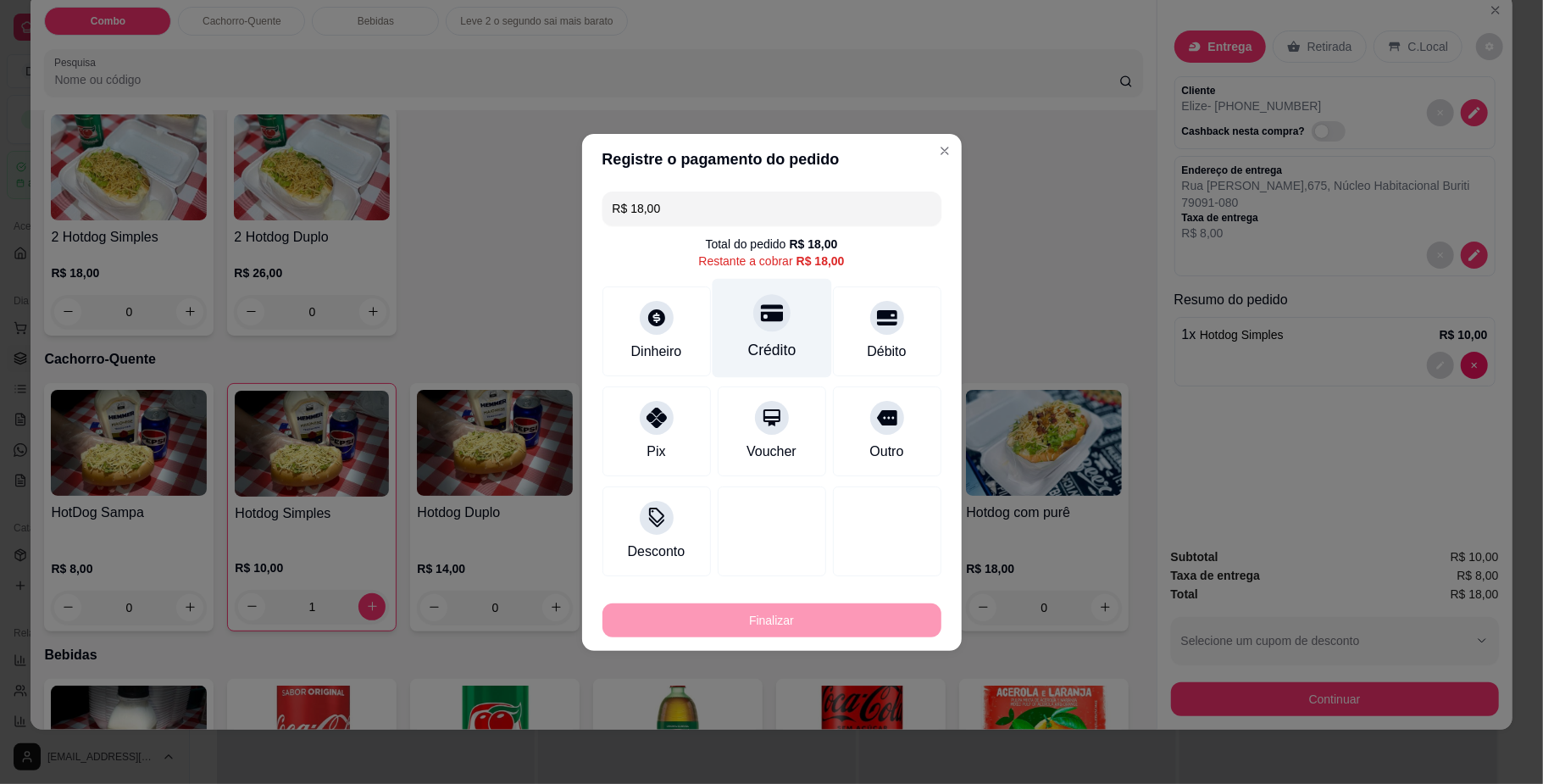
click at [767, 340] on div "Crédito" at bounding box center [772, 350] width 48 height 22
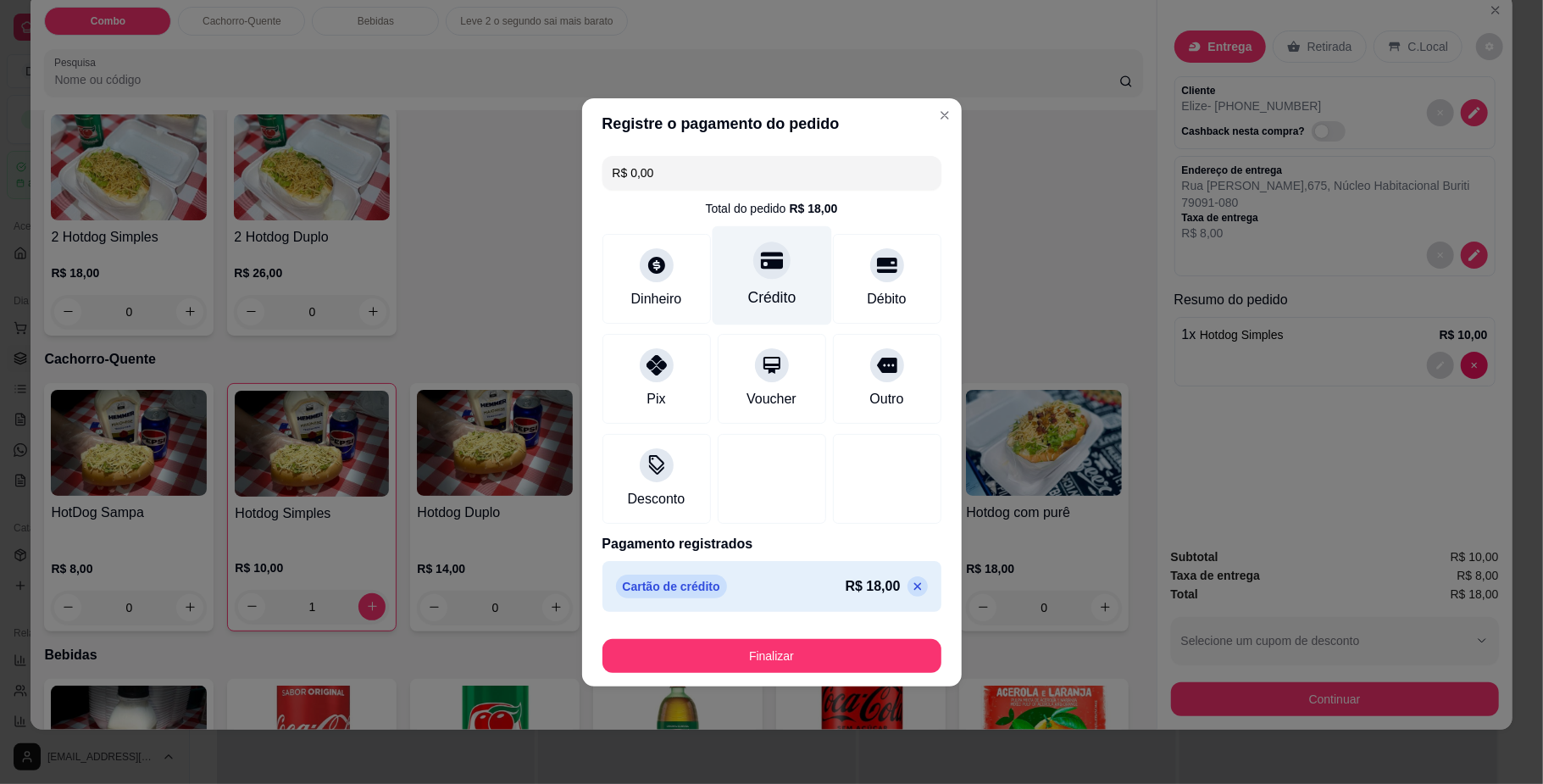
type input "R$ 0,00"
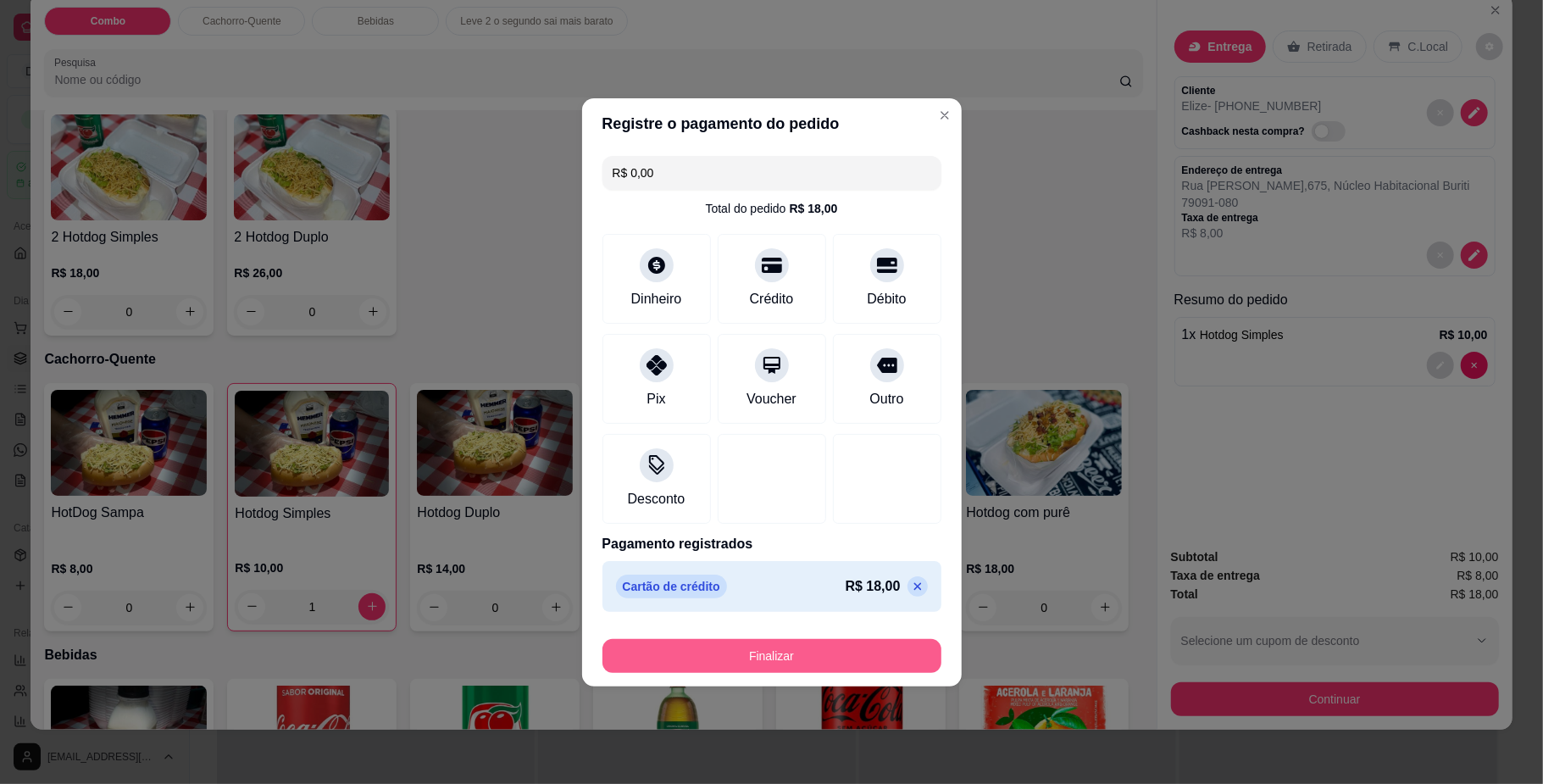
click at [808, 649] on button "Finalizar" at bounding box center [772, 655] width 339 height 34
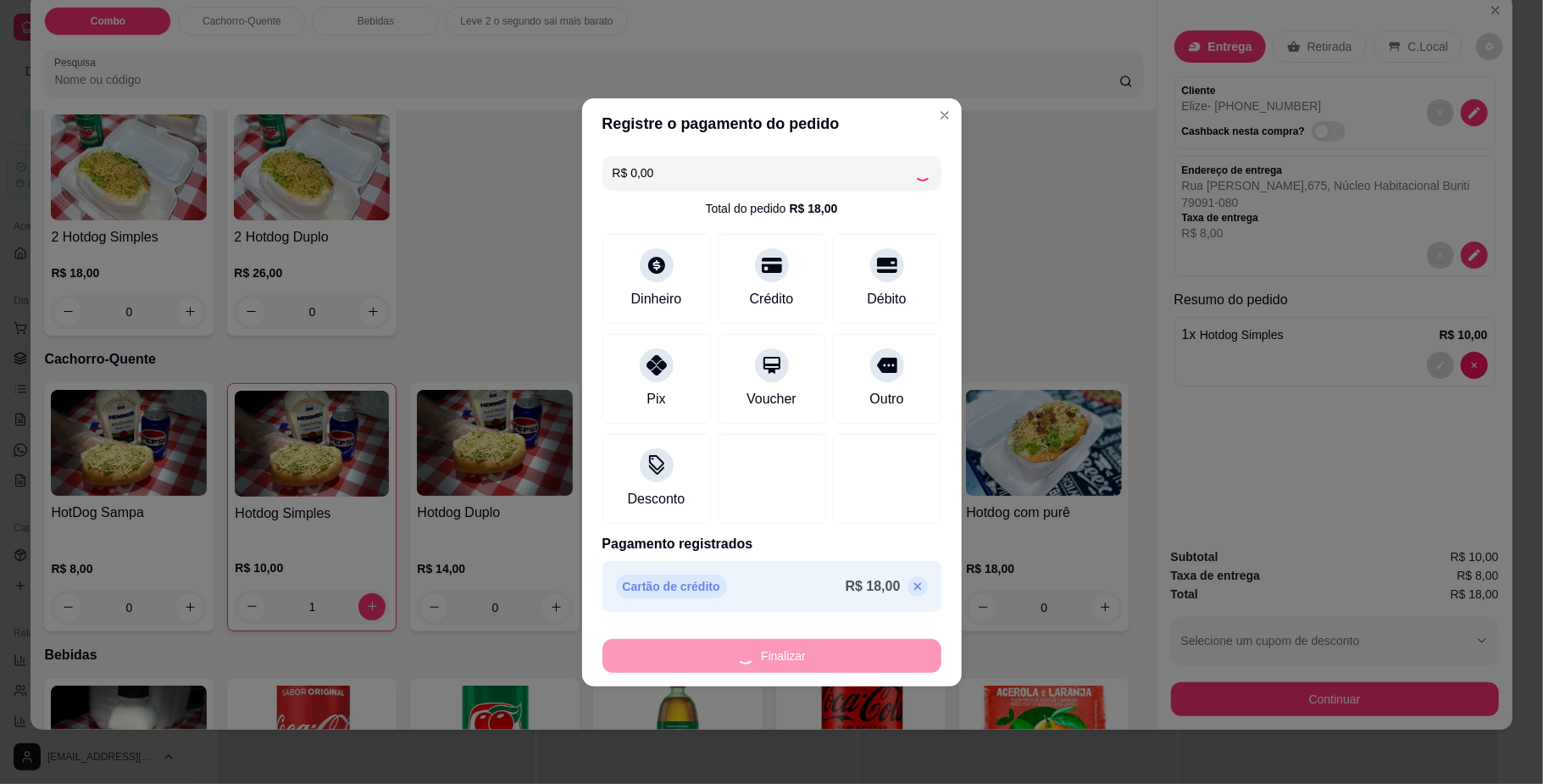
type input "0"
type input "-R$ 18,00"
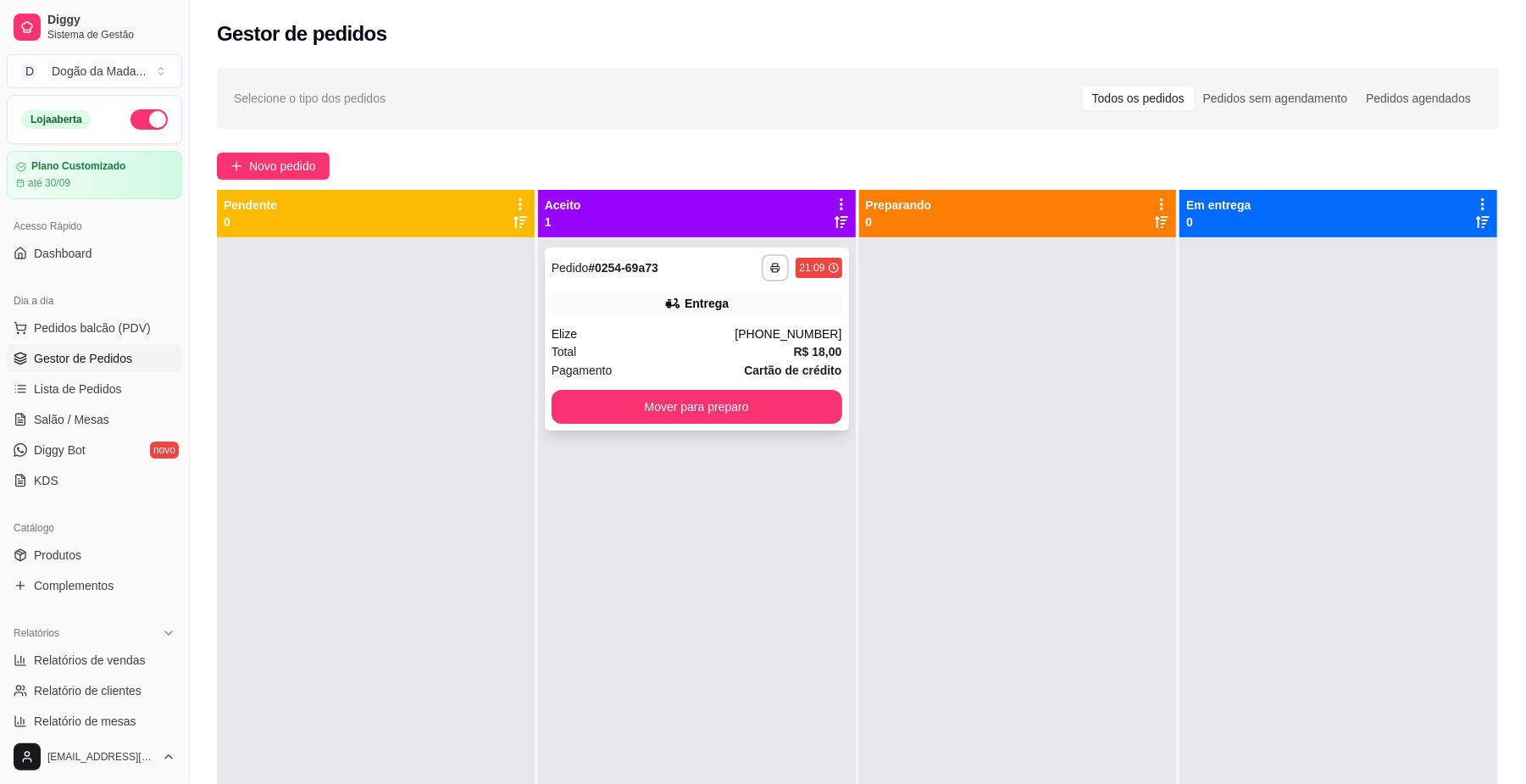
click at [673, 343] on div "Total R$ 18,00" at bounding box center [697, 352] width 291 height 18
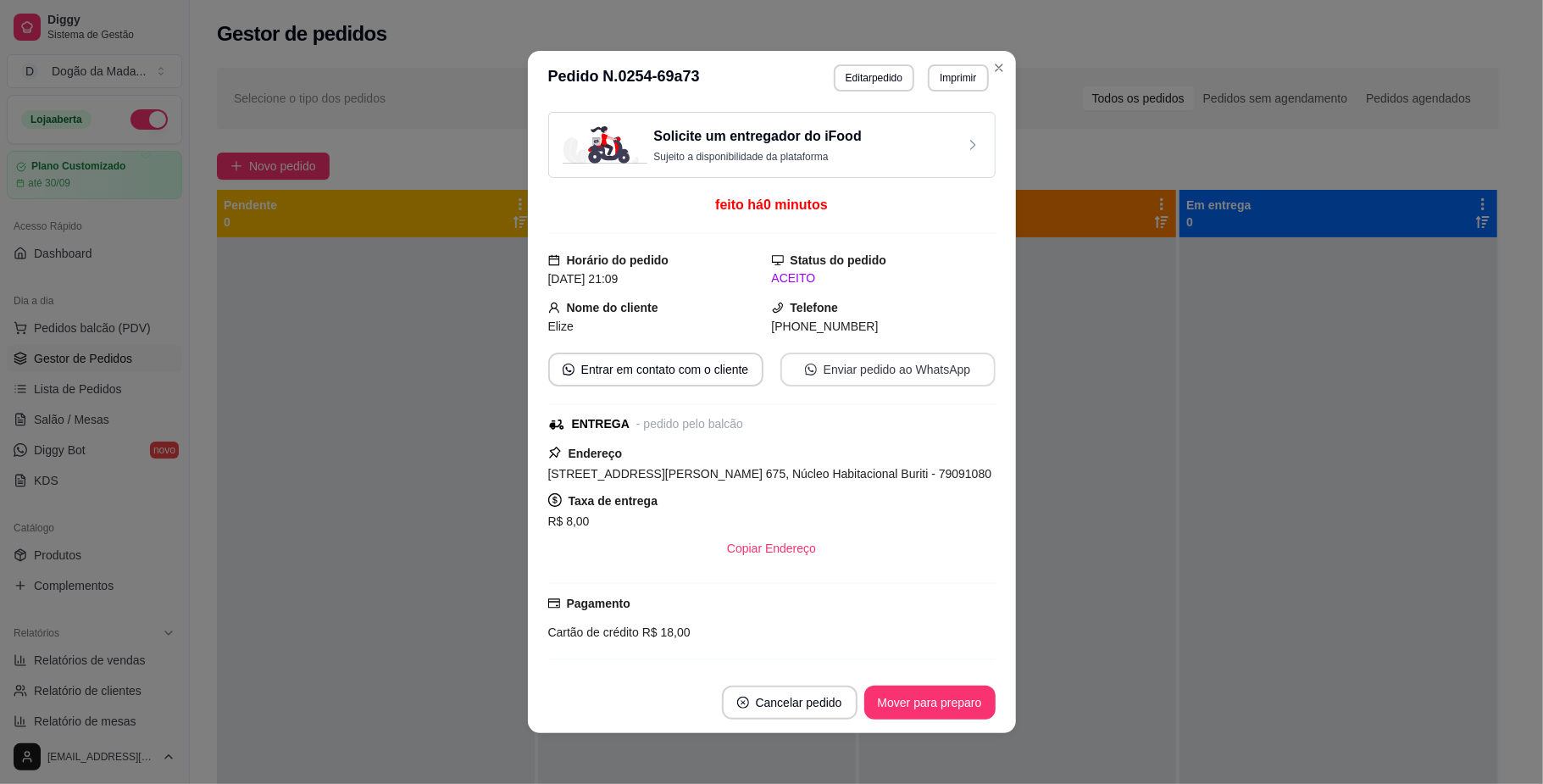
click at [868, 357] on button "Enviar pedido ao WhatsApp" at bounding box center [888, 369] width 215 height 34
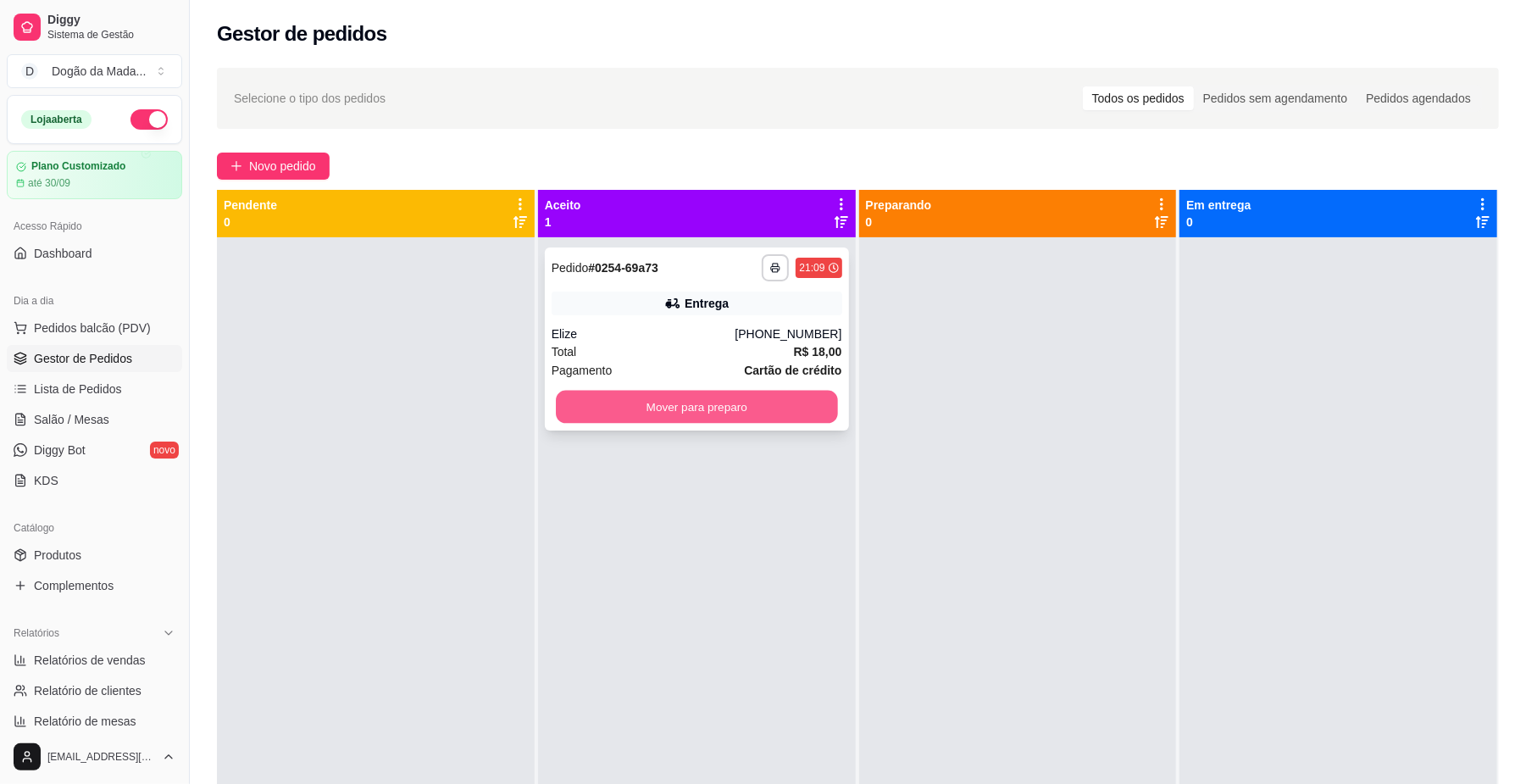
click at [791, 410] on button "Mover para preparo" at bounding box center [697, 407] width 282 height 33
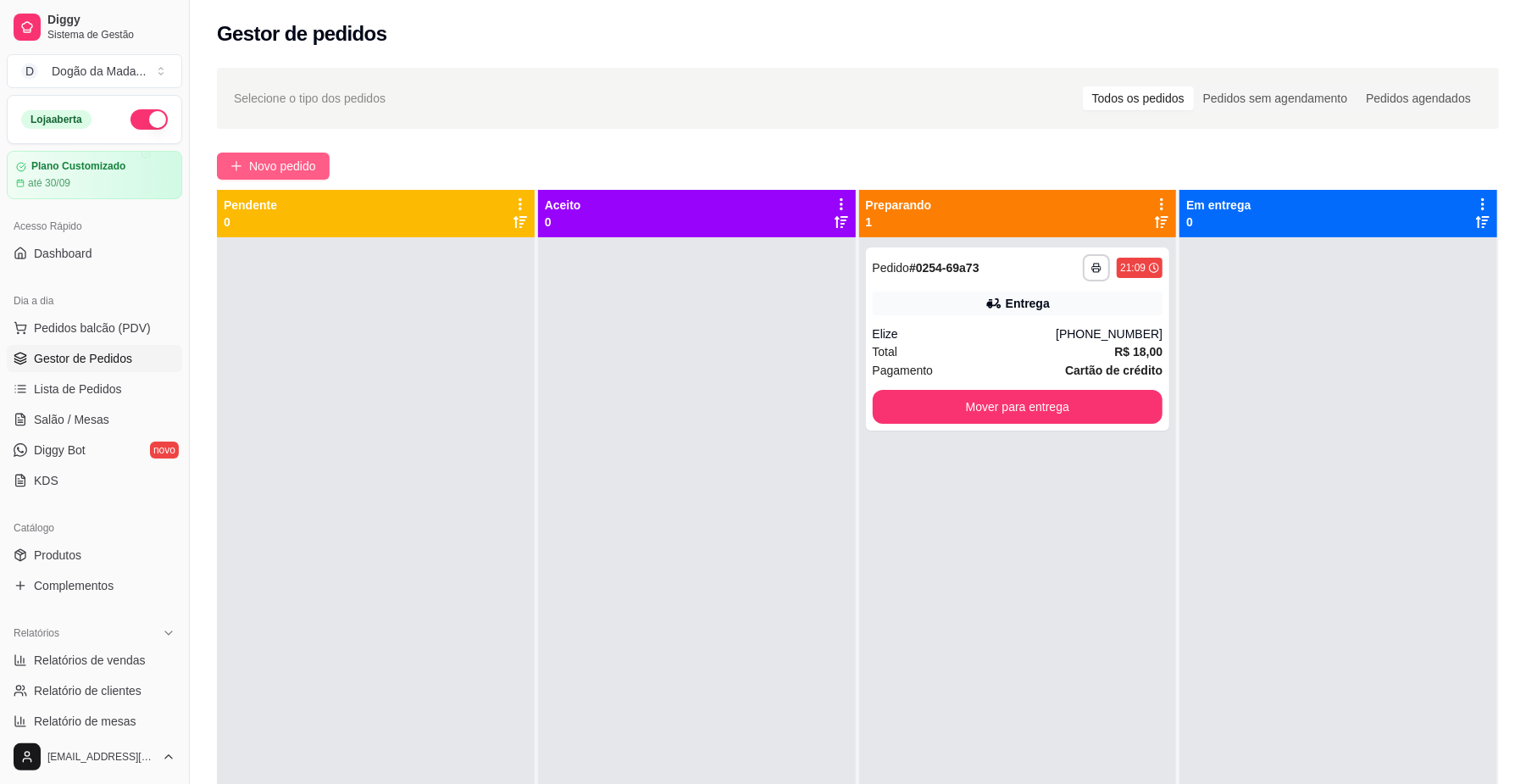
click at [280, 174] on span "Novo pedido" at bounding box center [283, 166] width 67 height 18
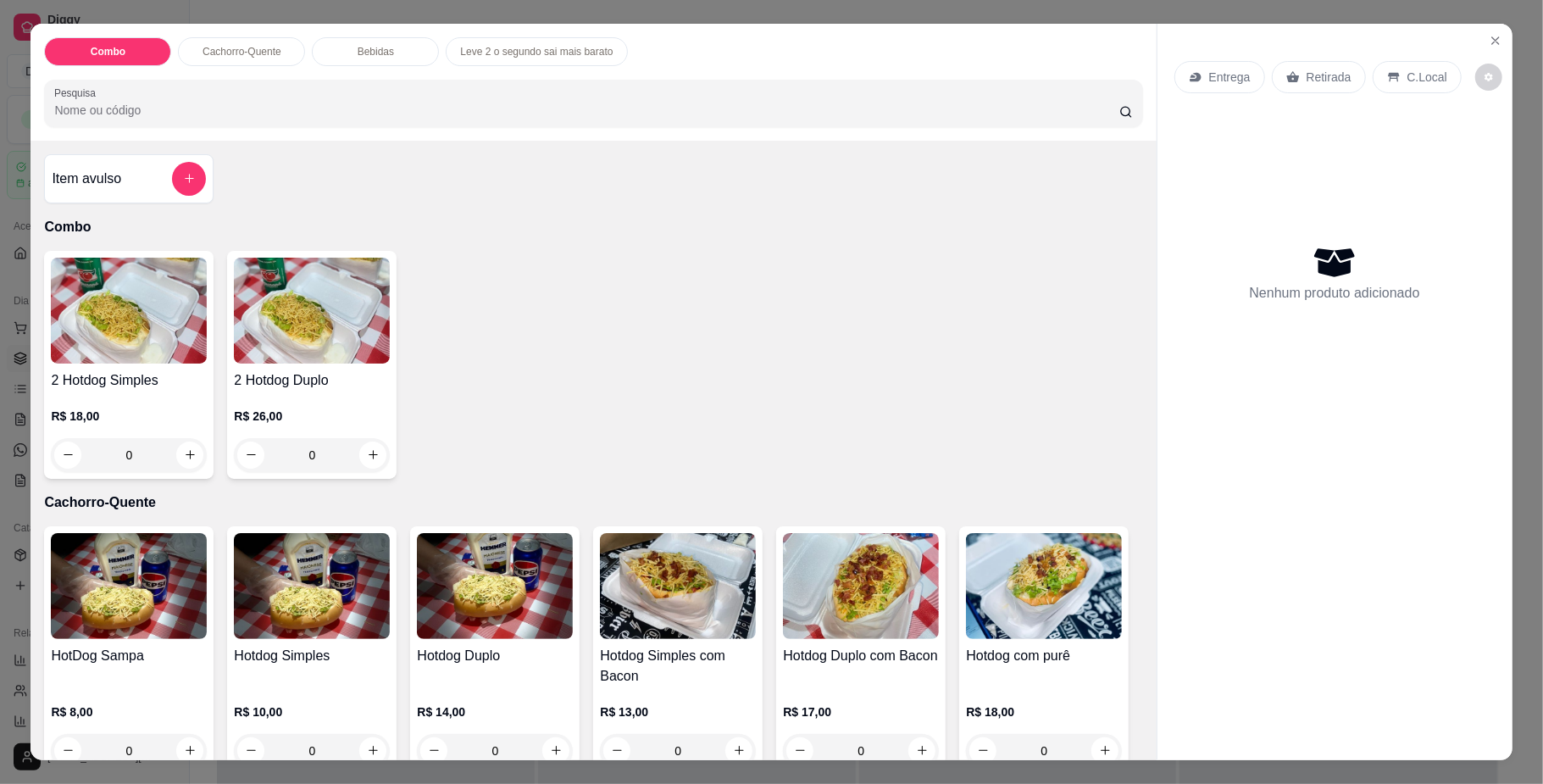
click at [1307, 75] on p "Retirada" at bounding box center [1329, 77] width 45 height 17
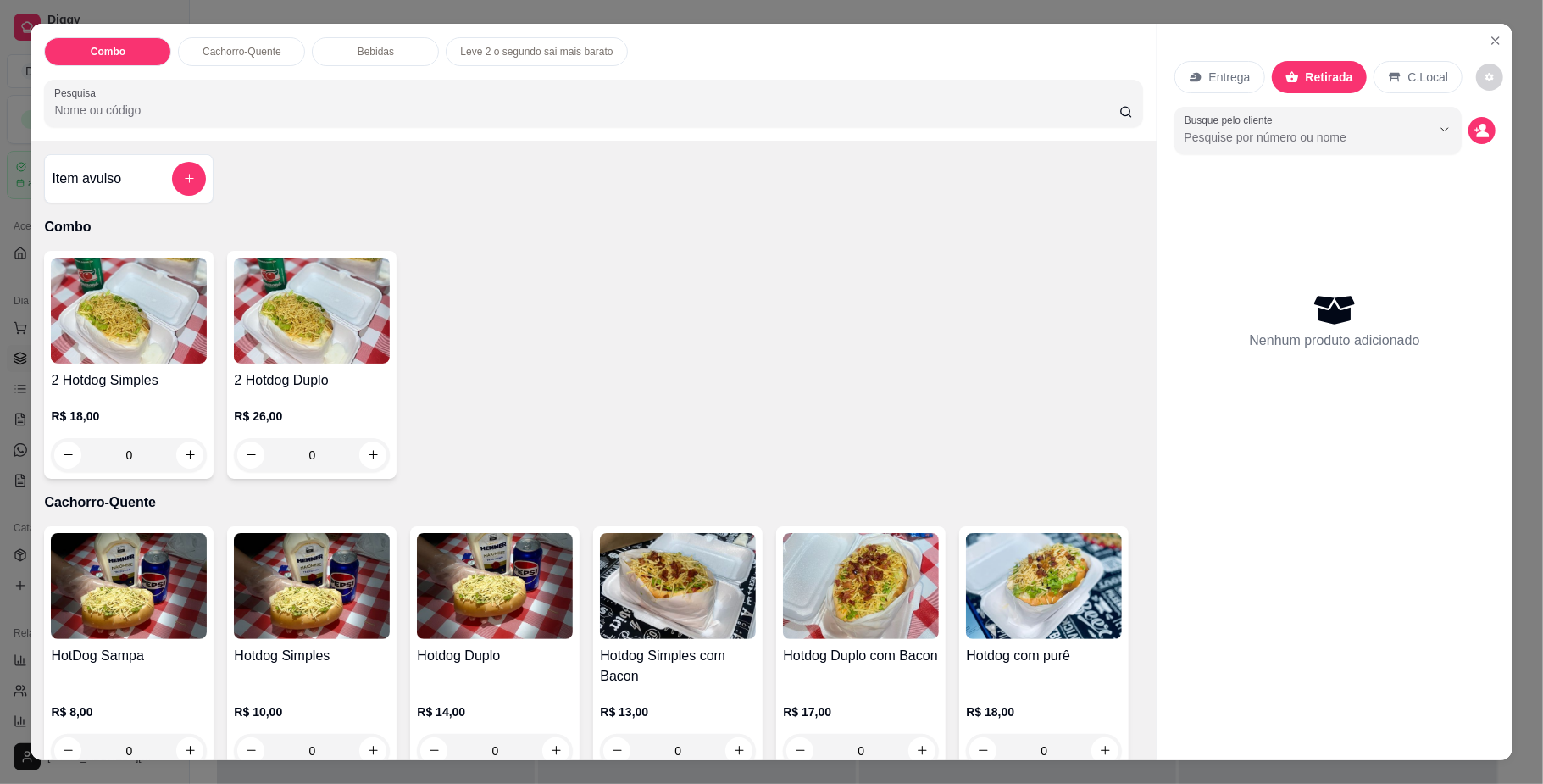
scroll to position [225, 0]
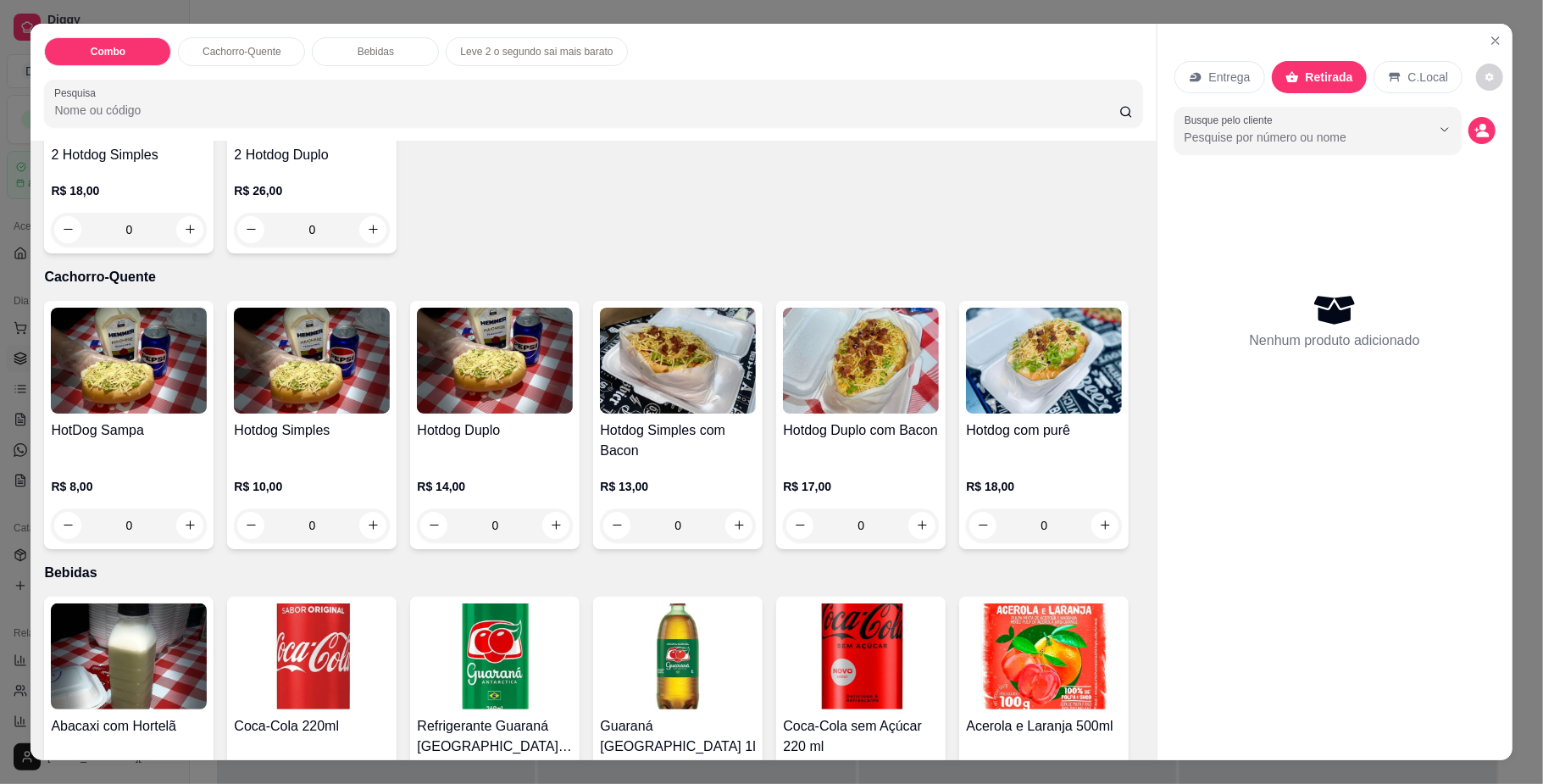
click at [563, 523] on div "0" at bounding box center [494, 525] width 156 height 34
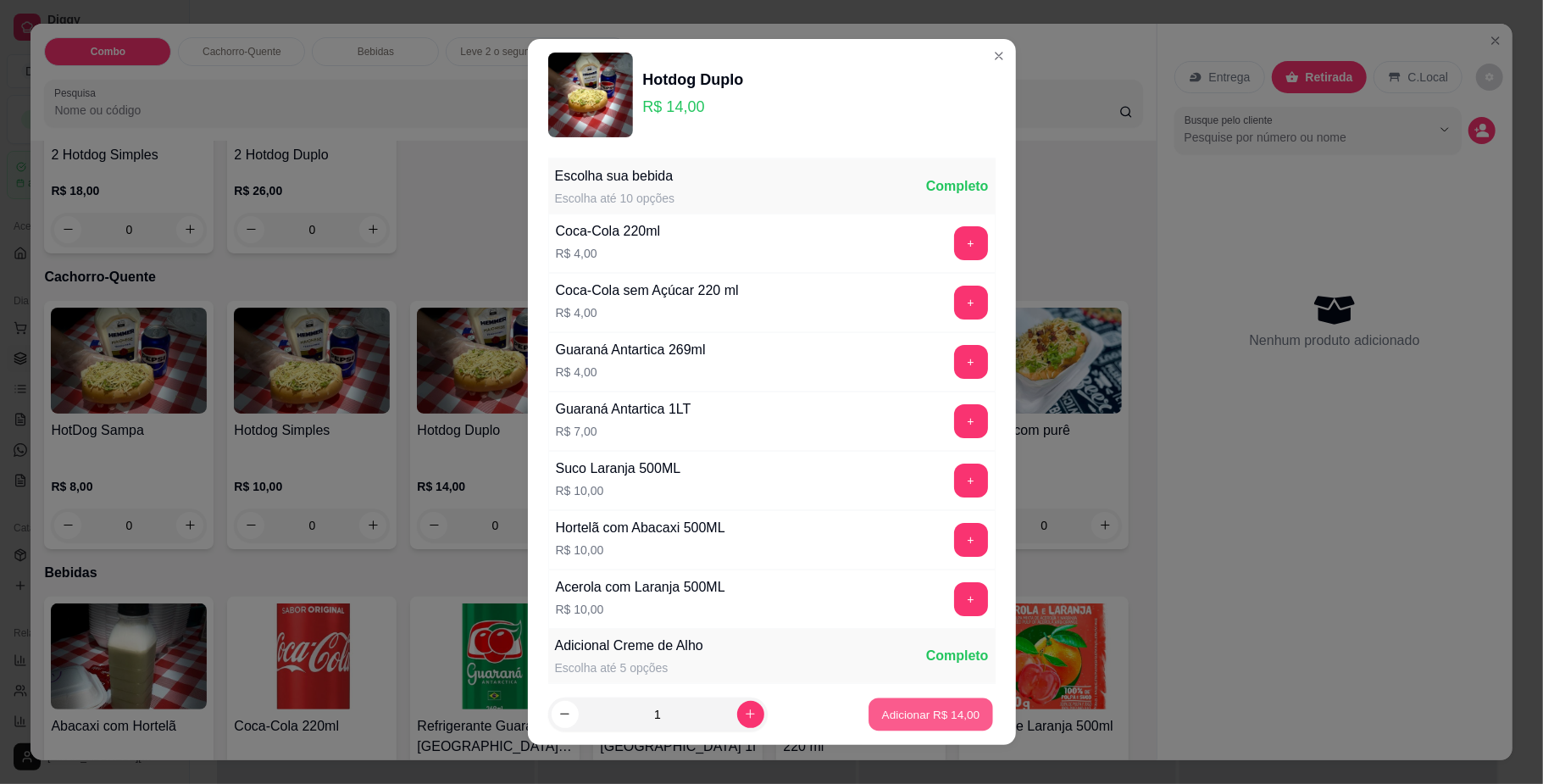
click at [883, 702] on button "Adicionar R$ 14,00" at bounding box center [931, 714] width 124 height 33
type input "1"
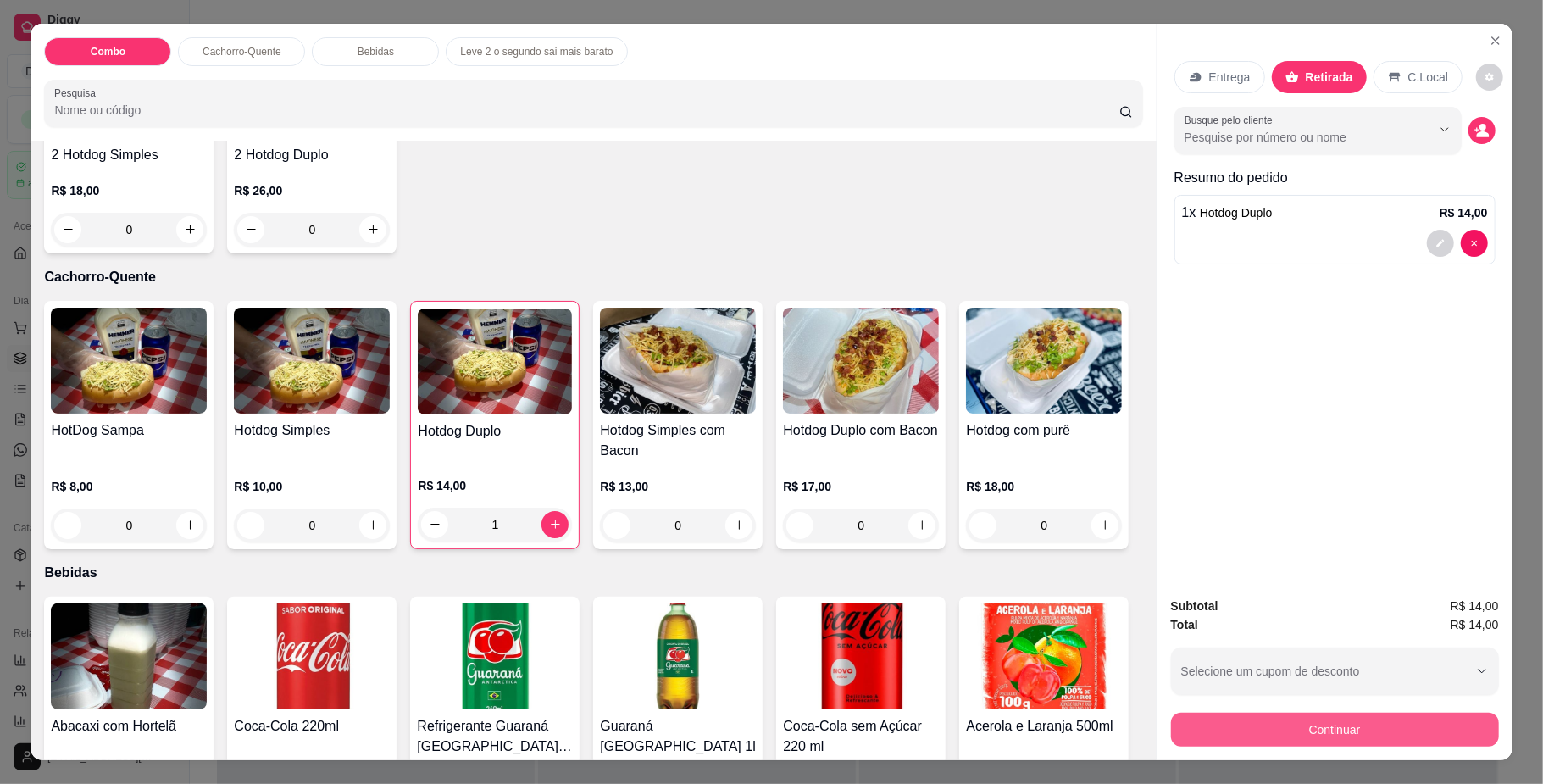
click at [1386, 716] on button "Continuar" at bounding box center [1335, 729] width 328 height 34
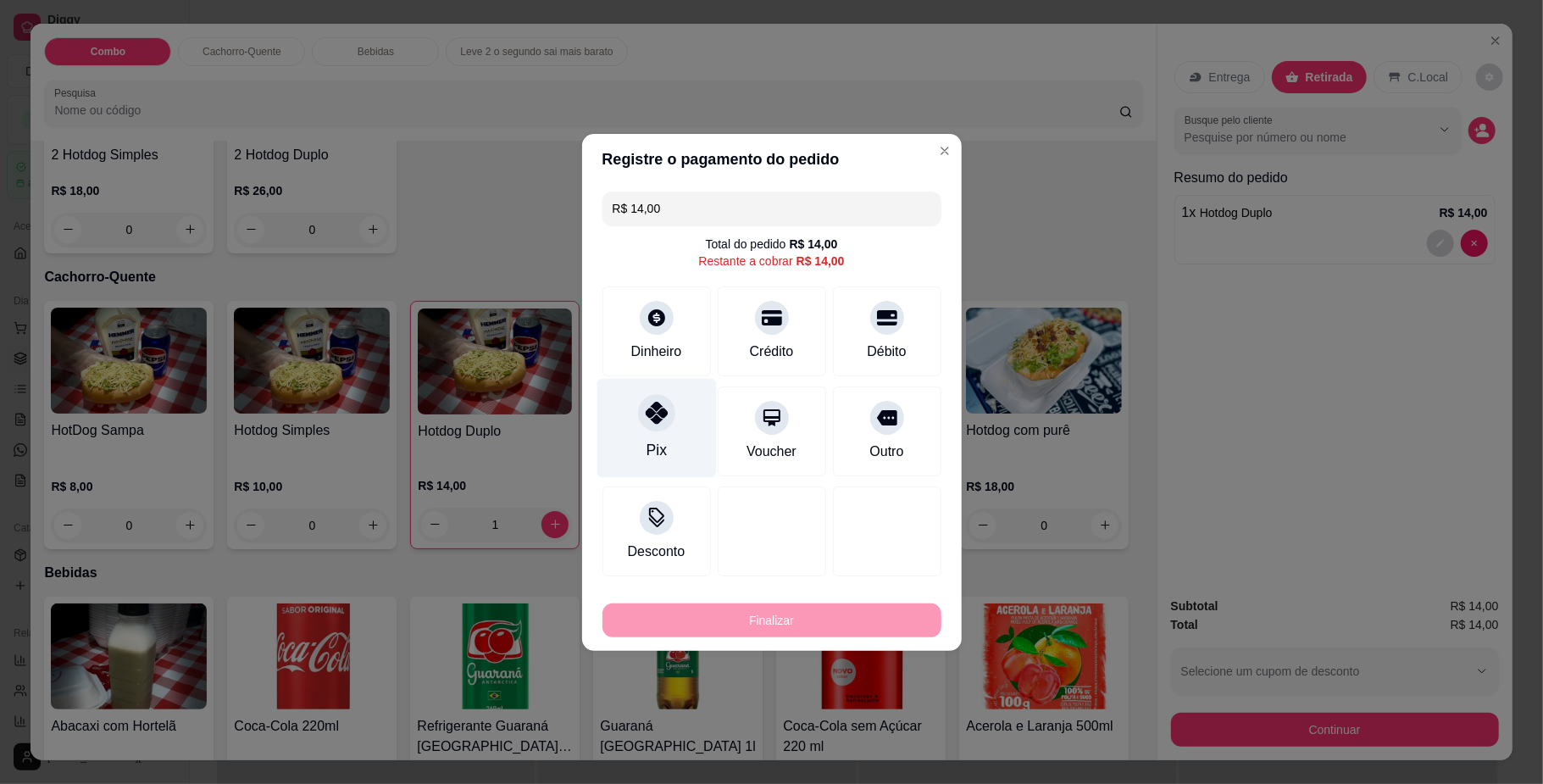
click at [653, 432] on div at bounding box center [656, 412] width 38 height 38
type input "R$ 0,00"
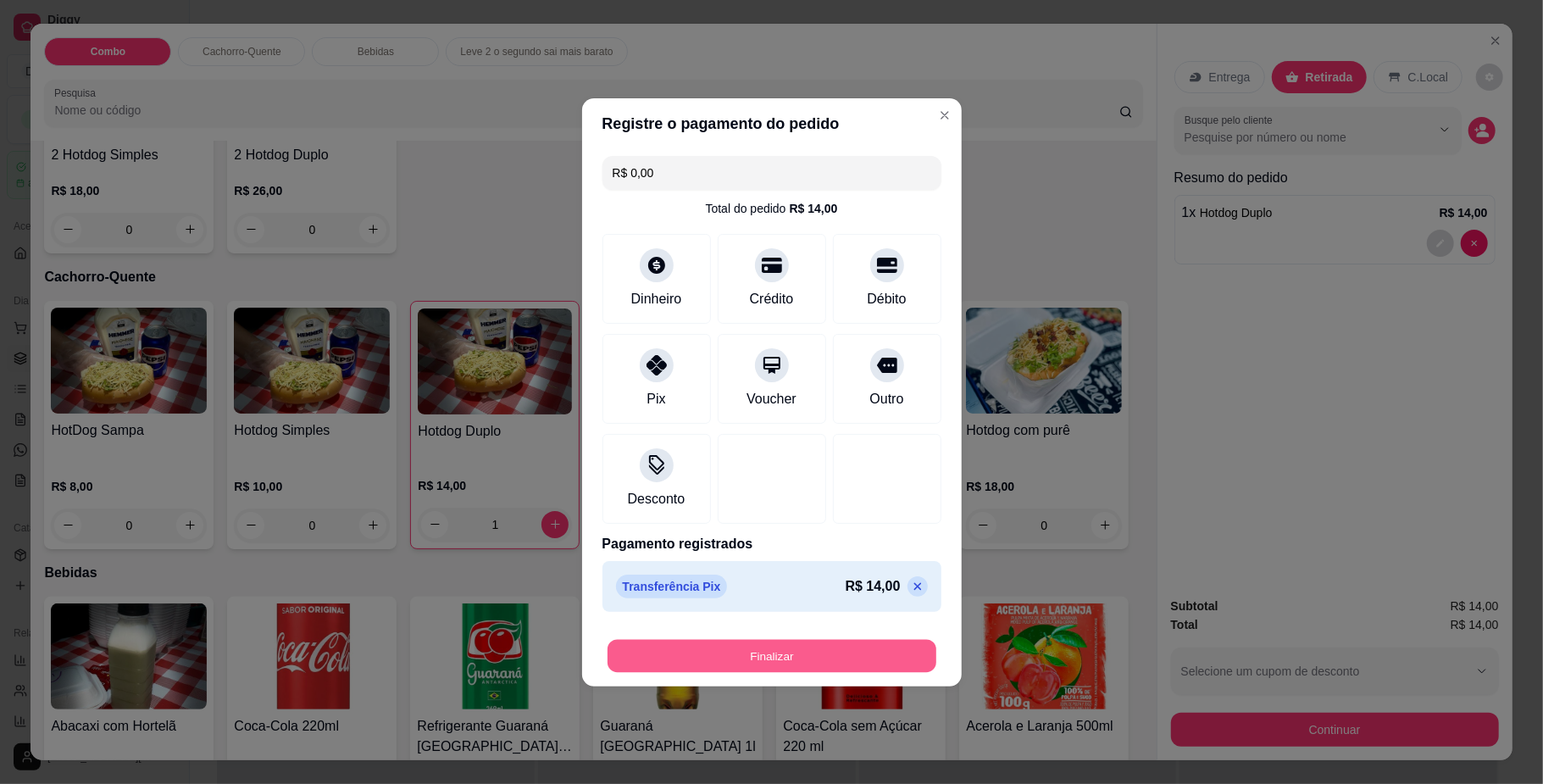
click at [722, 657] on button "Finalizar" at bounding box center [772, 655] width 329 height 33
type input "0"
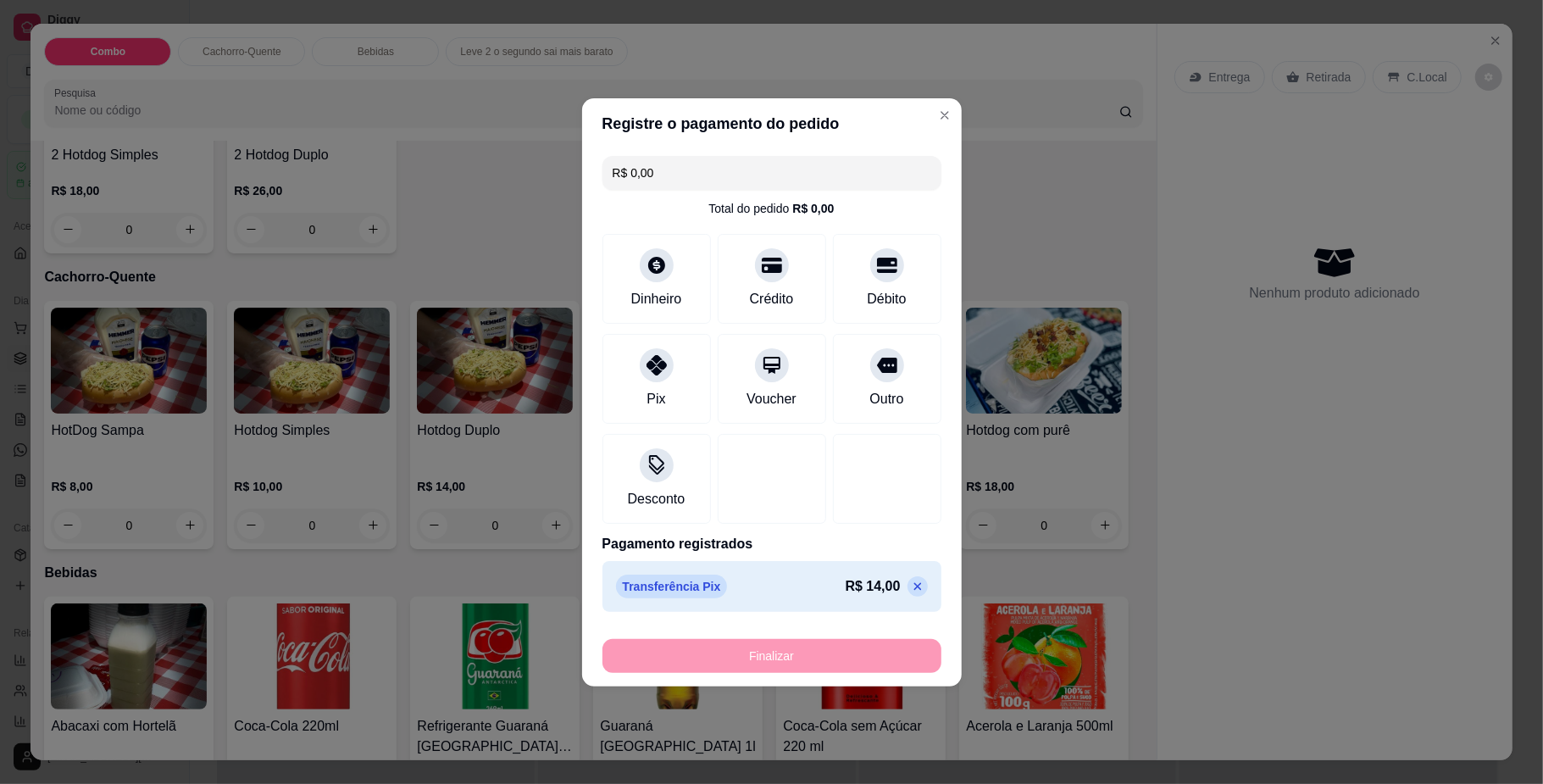
type input "-R$ 14,00"
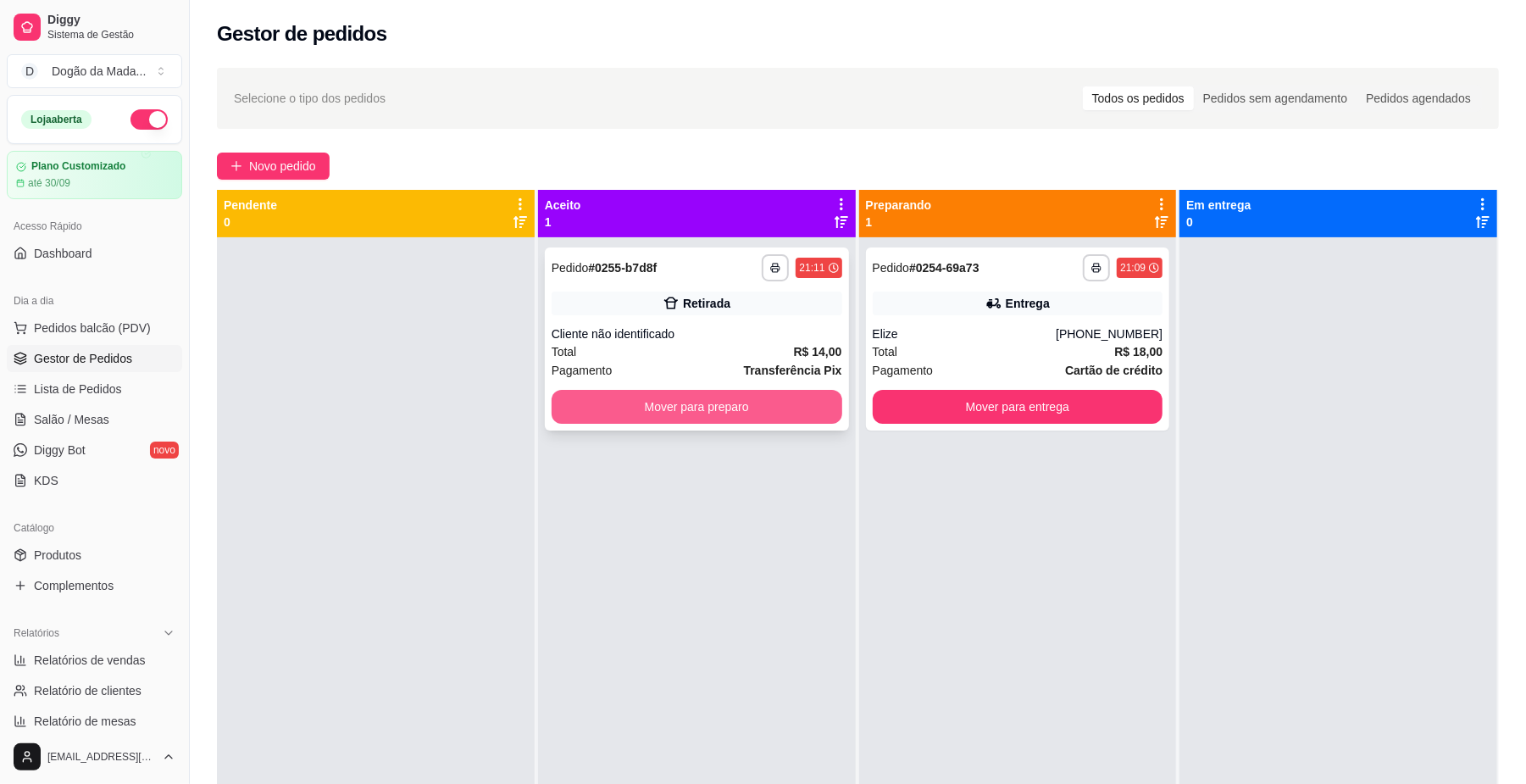
click at [778, 408] on button "Mover para preparo" at bounding box center [697, 406] width 291 height 34
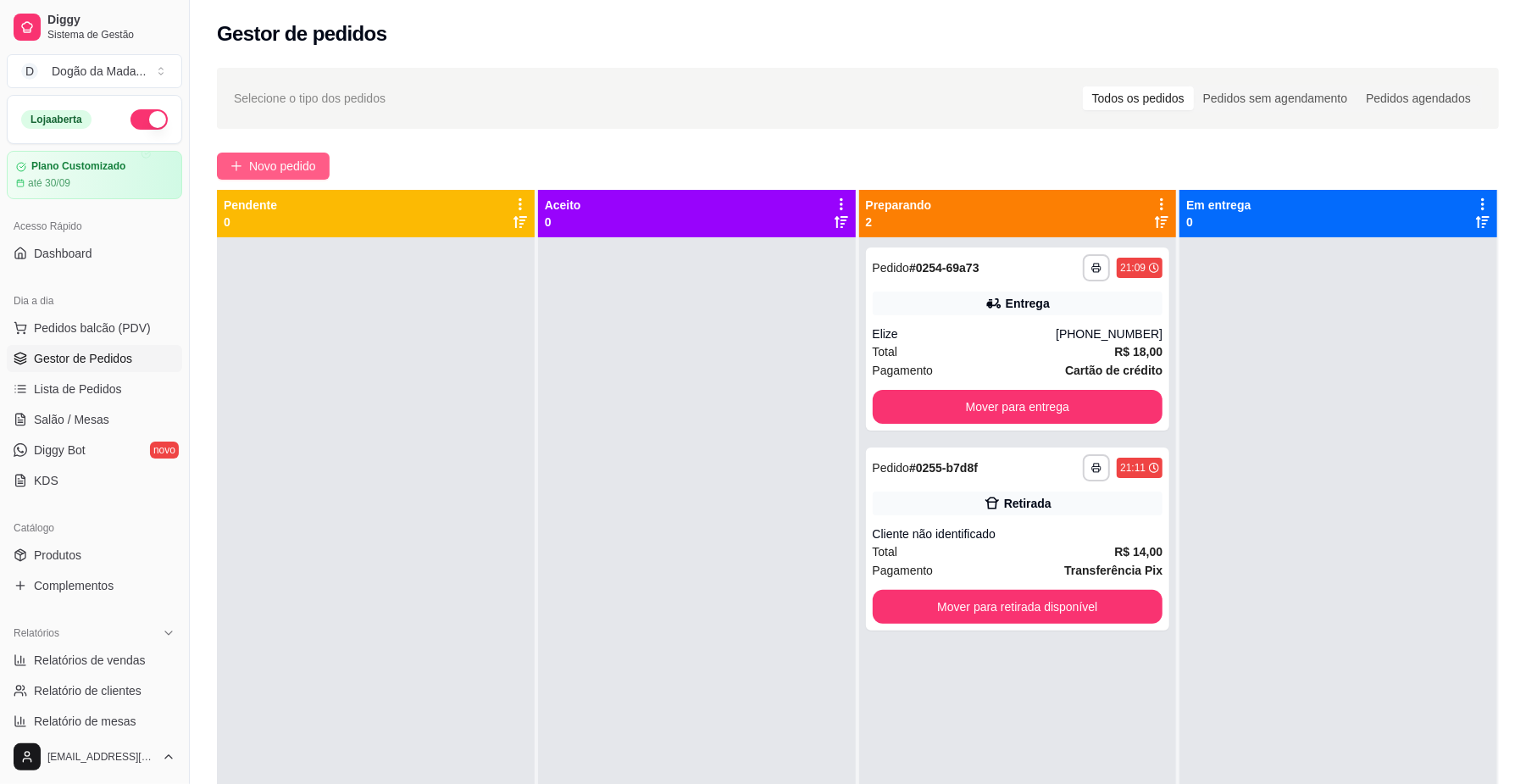
click at [262, 166] on span "Novo pedido" at bounding box center [283, 166] width 67 height 18
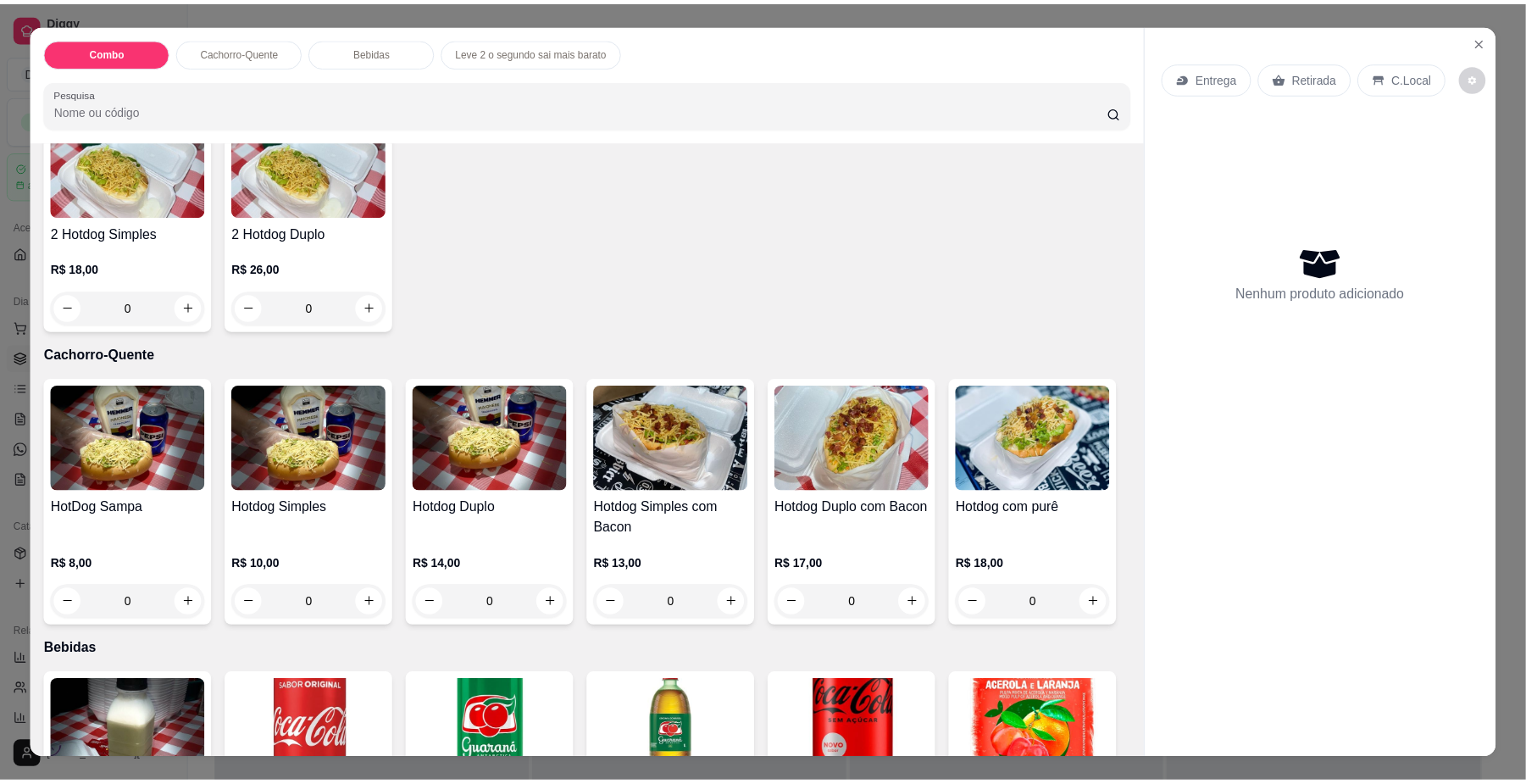
scroll to position [339, 0]
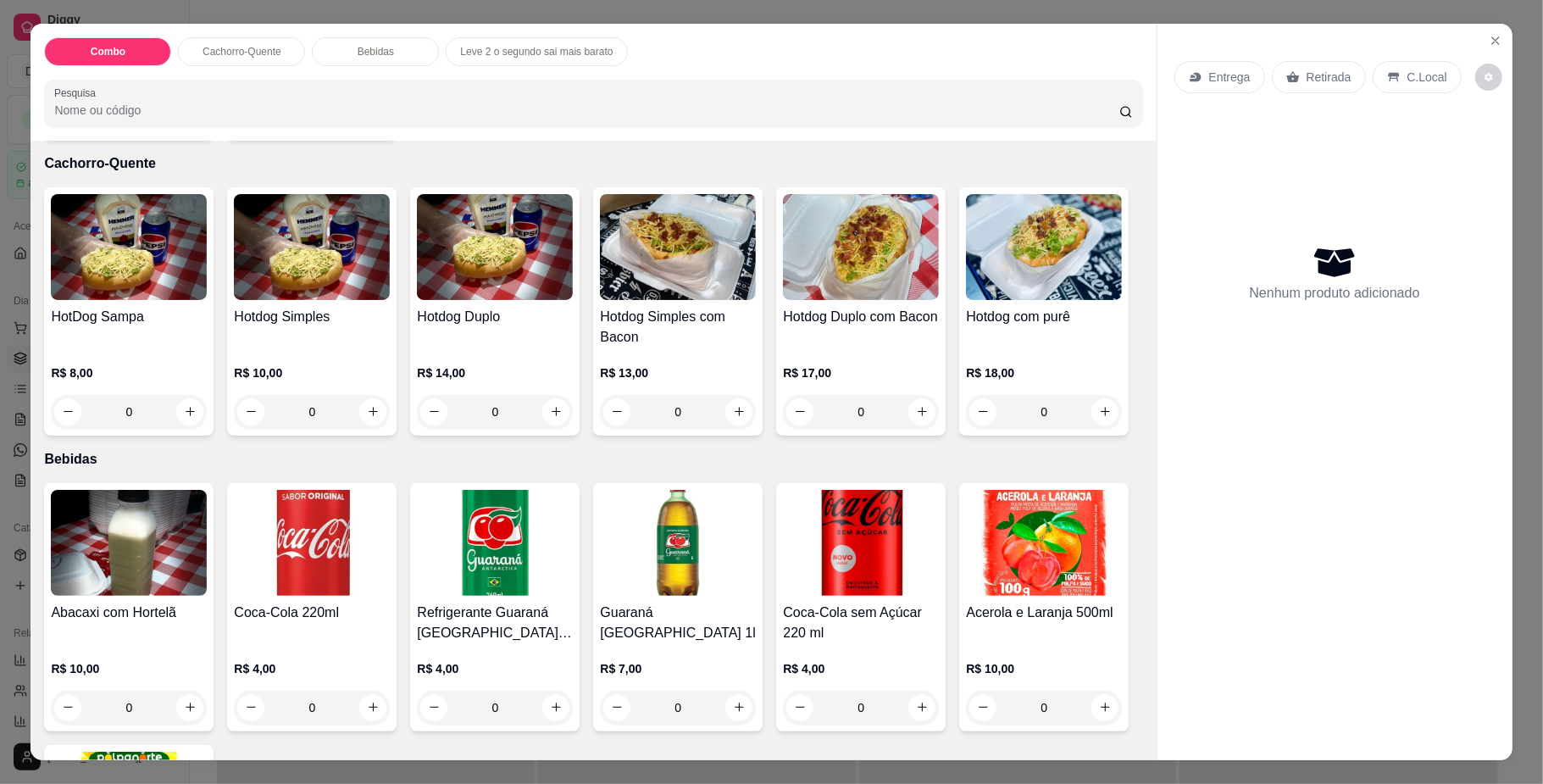
click at [175, 410] on div "0" at bounding box center [128, 411] width 156 height 34
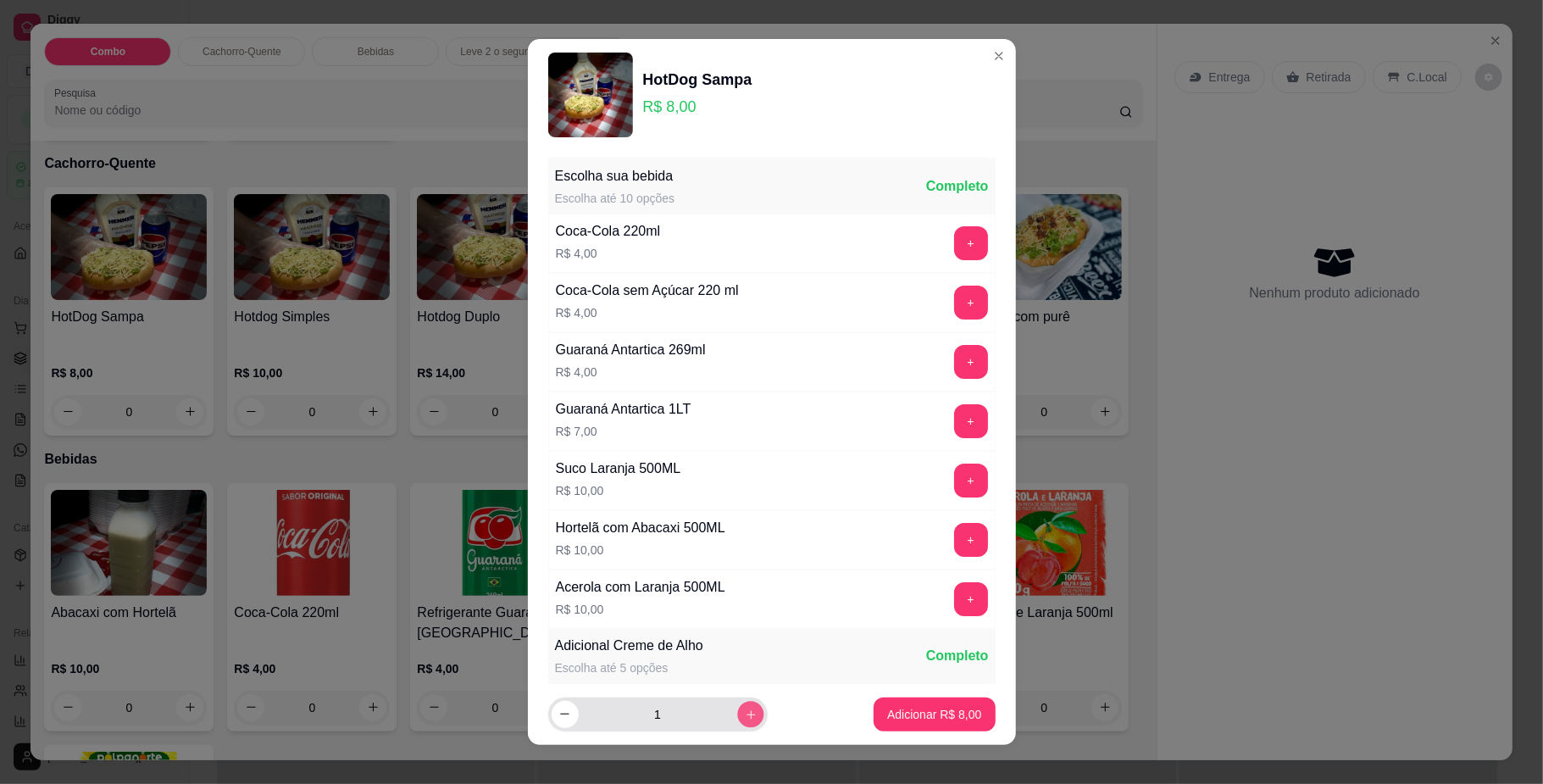
click at [744, 711] on icon "increase-product-quantity" at bounding box center [750, 714] width 13 height 13
type input "3"
click at [939, 730] on button "Adicionar R$ 24,00" at bounding box center [931, 714] width 124 height 33
type input "3"
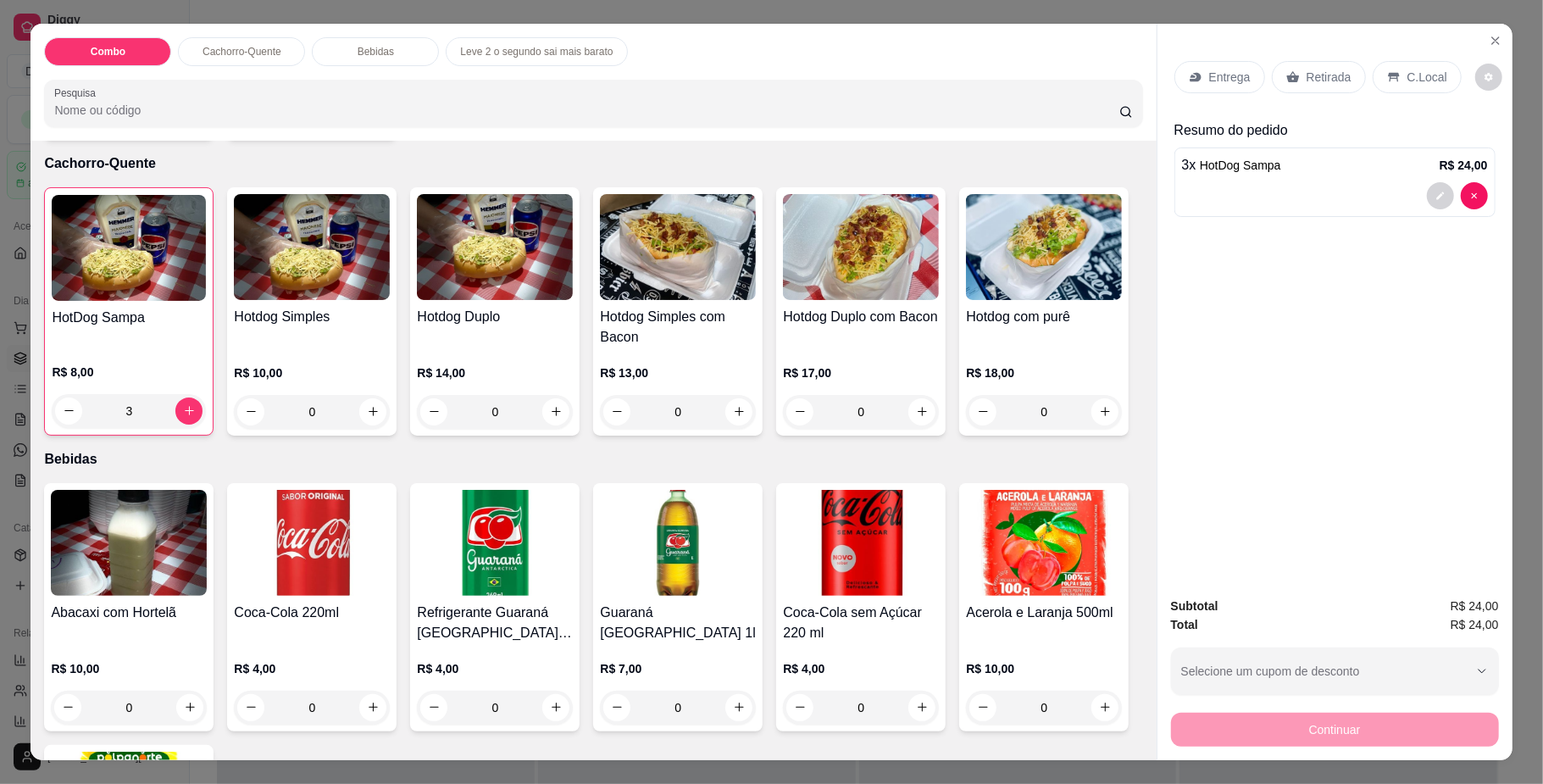
click at [1197, 73] on div "Entrega" at bounding box center [1220, 76] width 90 height 32
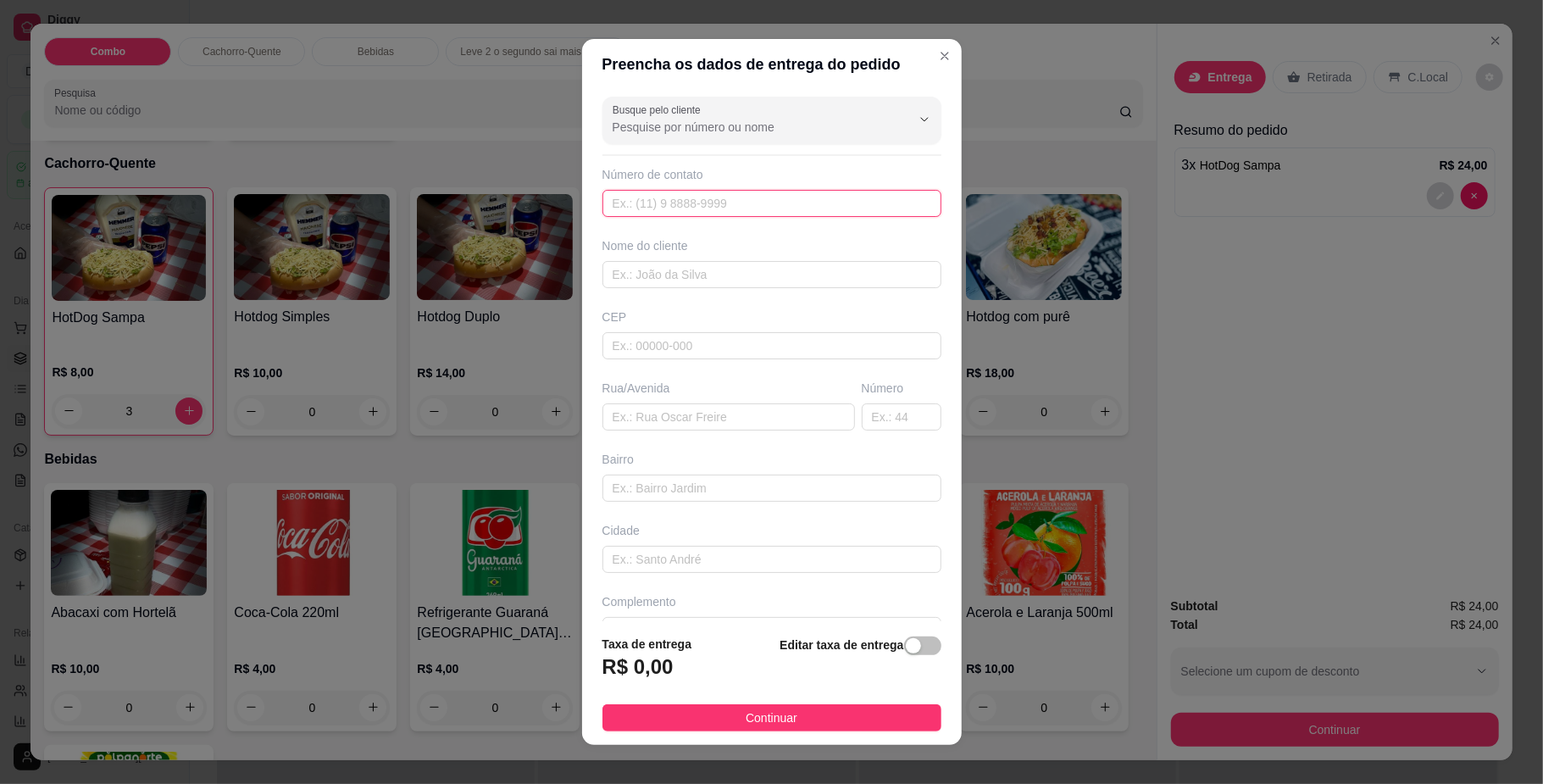
click at [651, 197] on input "text" at bounding box center [772, 202] width 339 height 27
type input "[PHONE_NUMBER]"
type input "Aline"
type input "79083590"
type input "Rua Cajazeira"
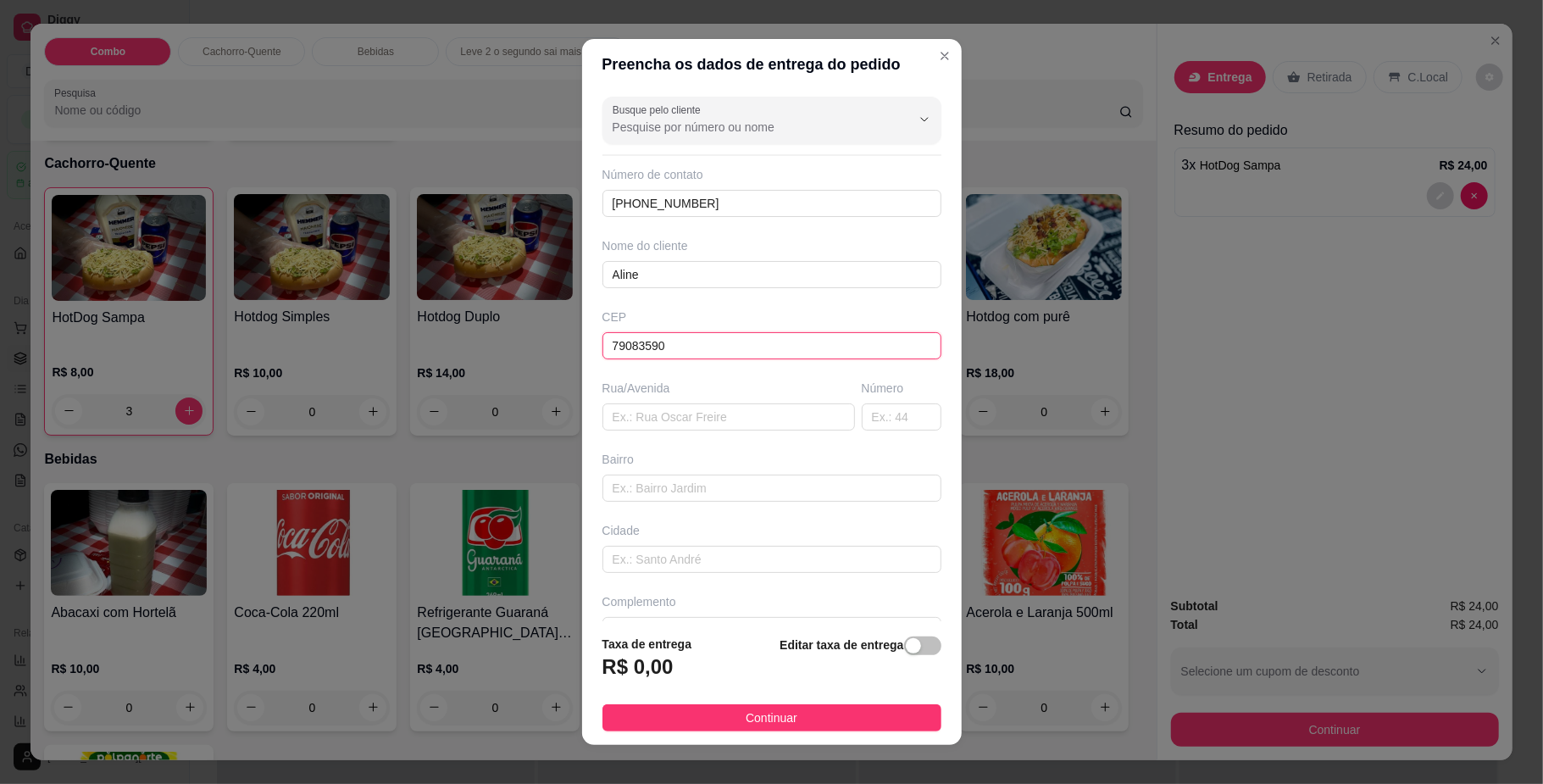
type input "[GEOGRAPHIC_DATA]"
type input "79083590"
type input "1957"
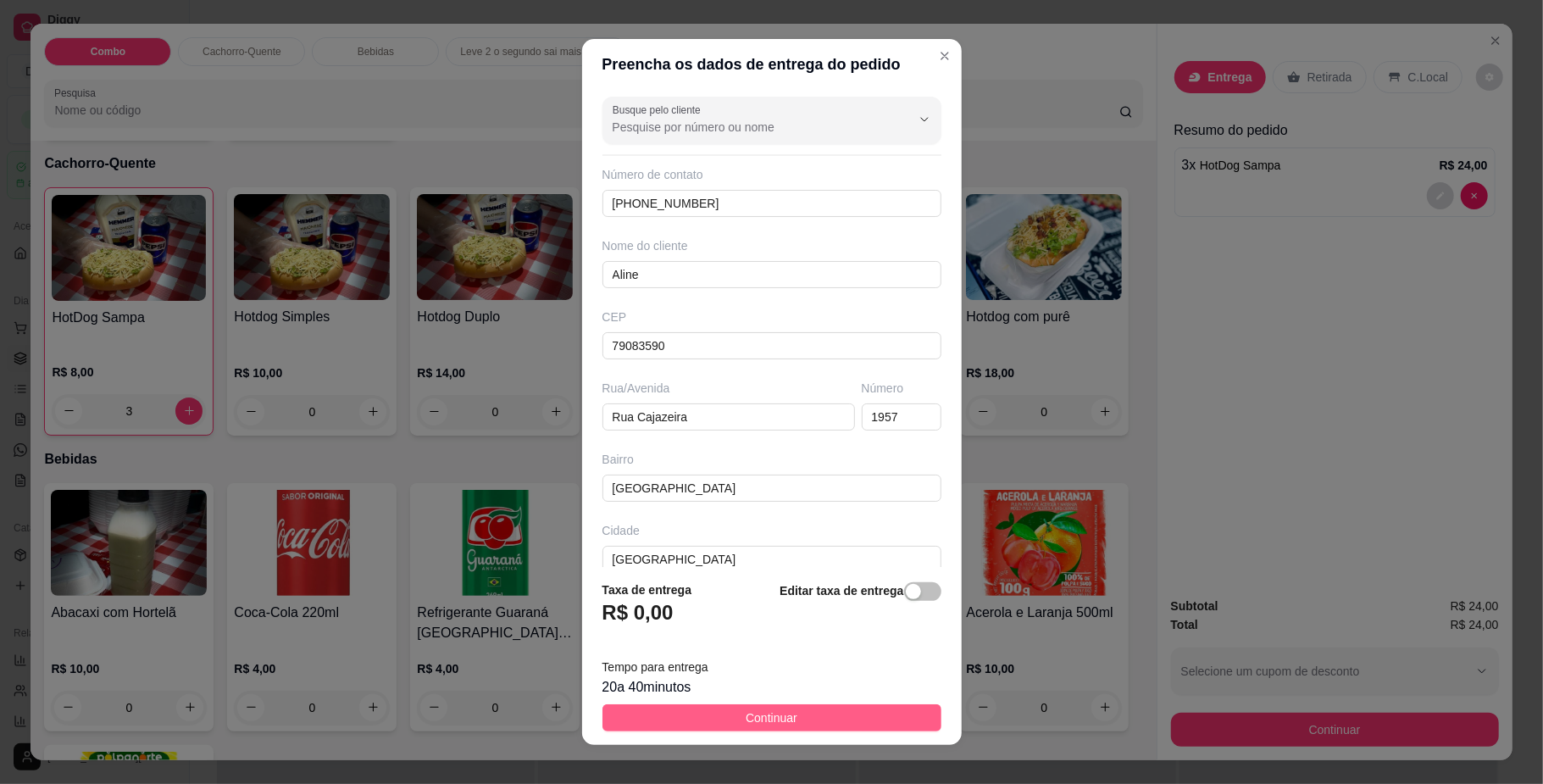
click at [719, 723] on button "Continuar" at bounding box center [772, 717] width 339 height 27
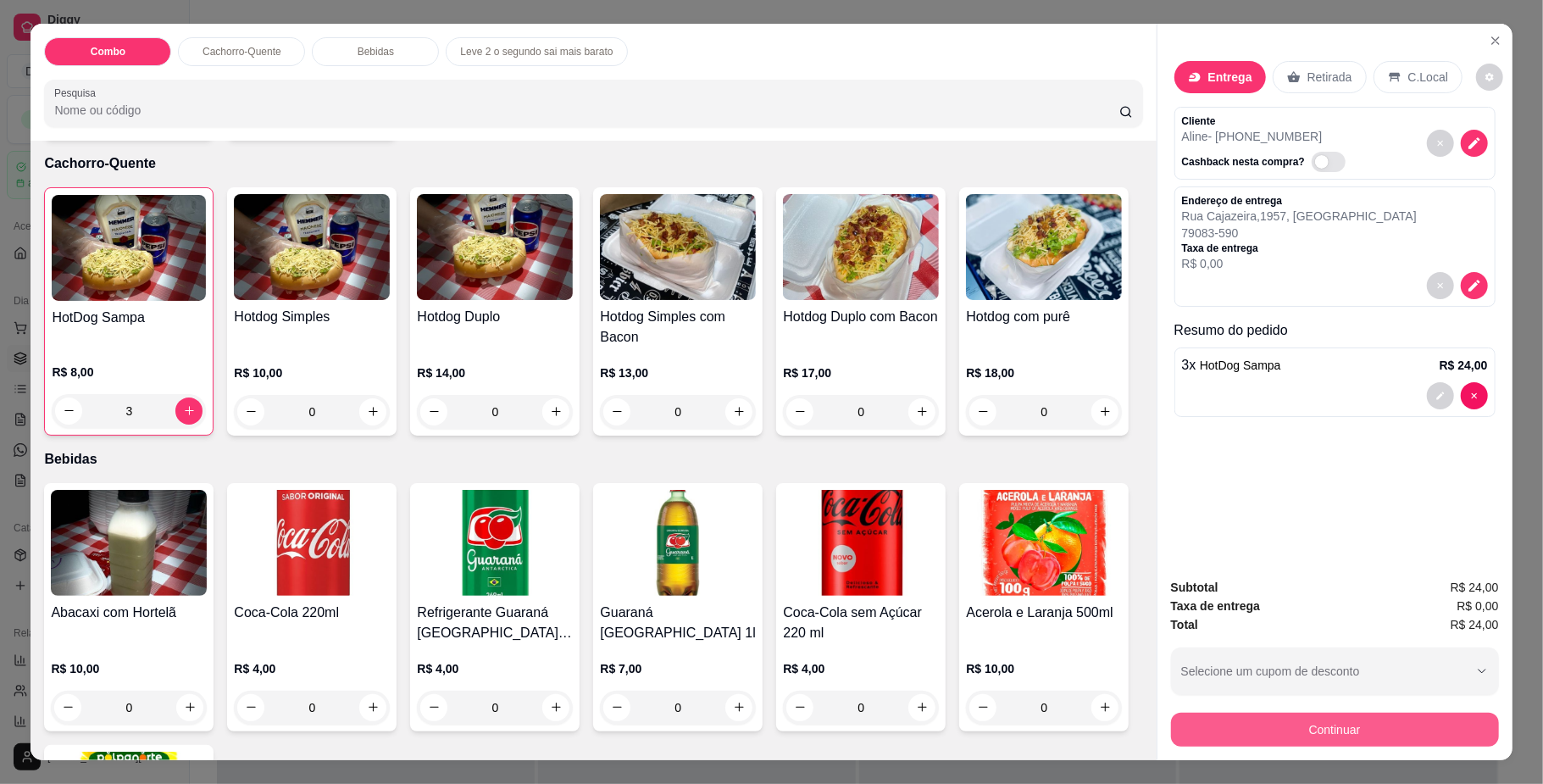
click at [1351, 727] on button "Continuar" at bounding box center [1335, 729] width 328 height 34
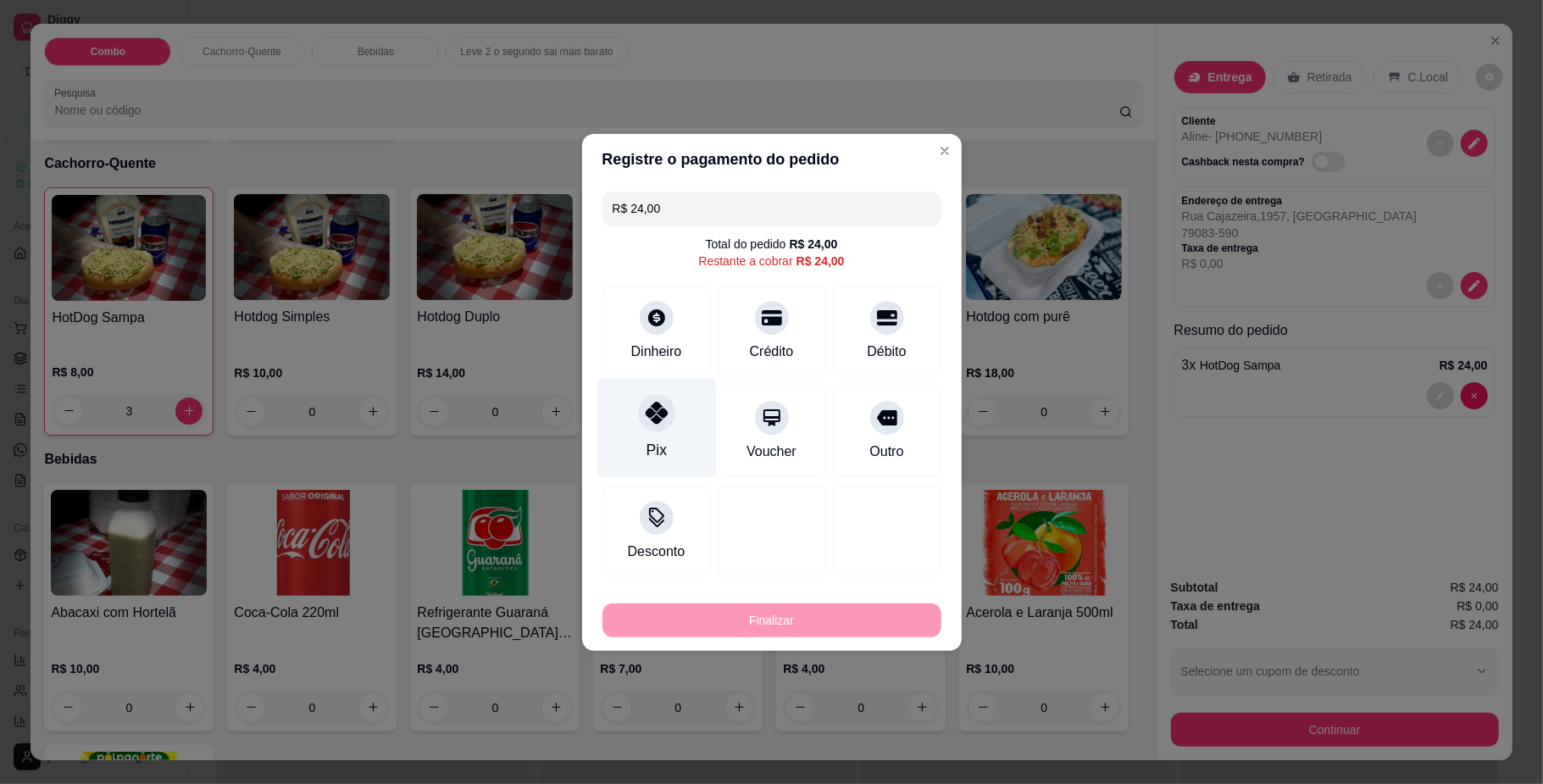
click at [632, 409] on div "Pix" at bounding box center [656, 428] width 120 height 99
type input "R$ 0,00"
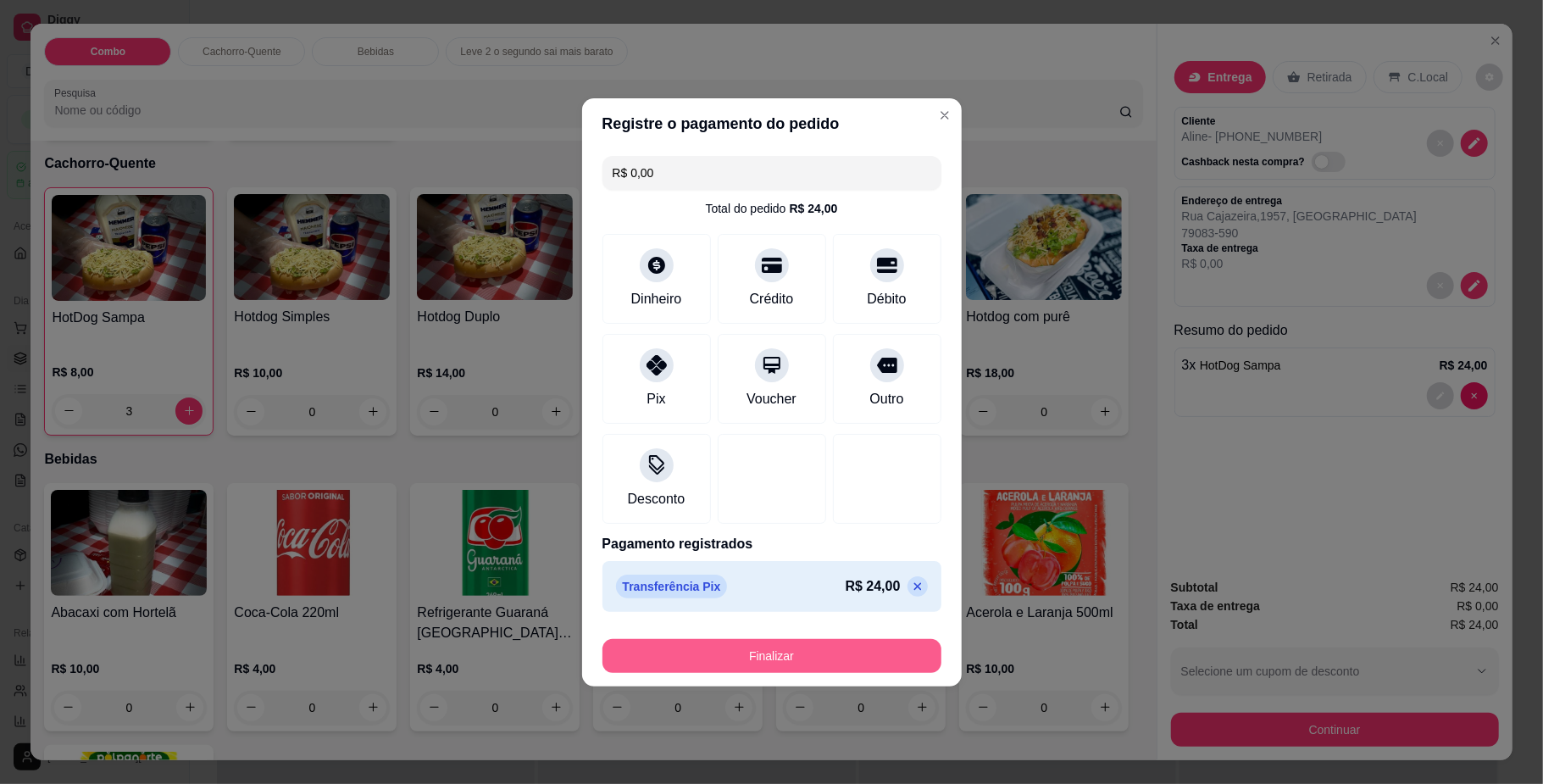
click at [784, 669] on button "Finalizar" at bounding box center [772, 655] width 339 height 34
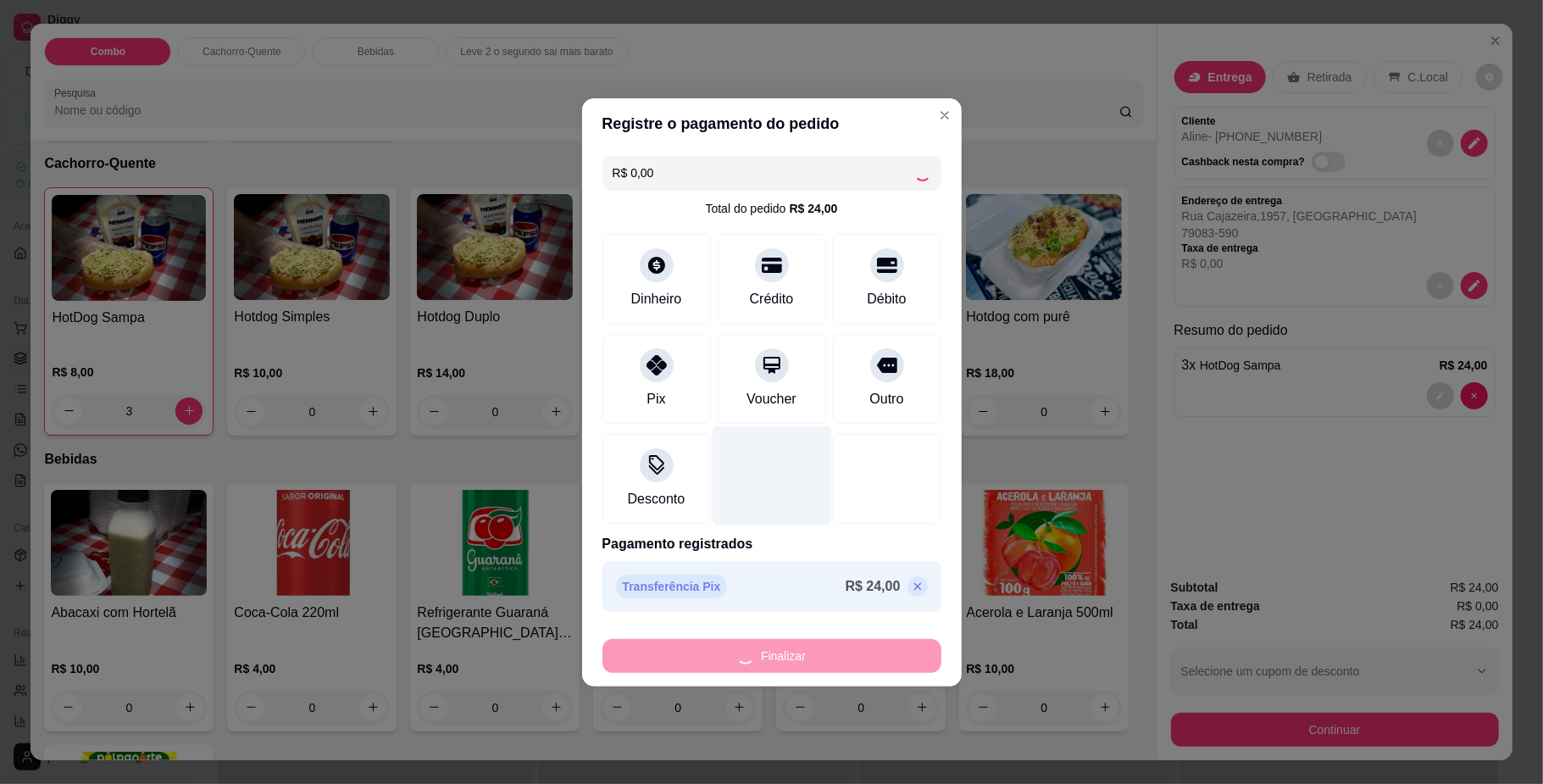
type input "0"
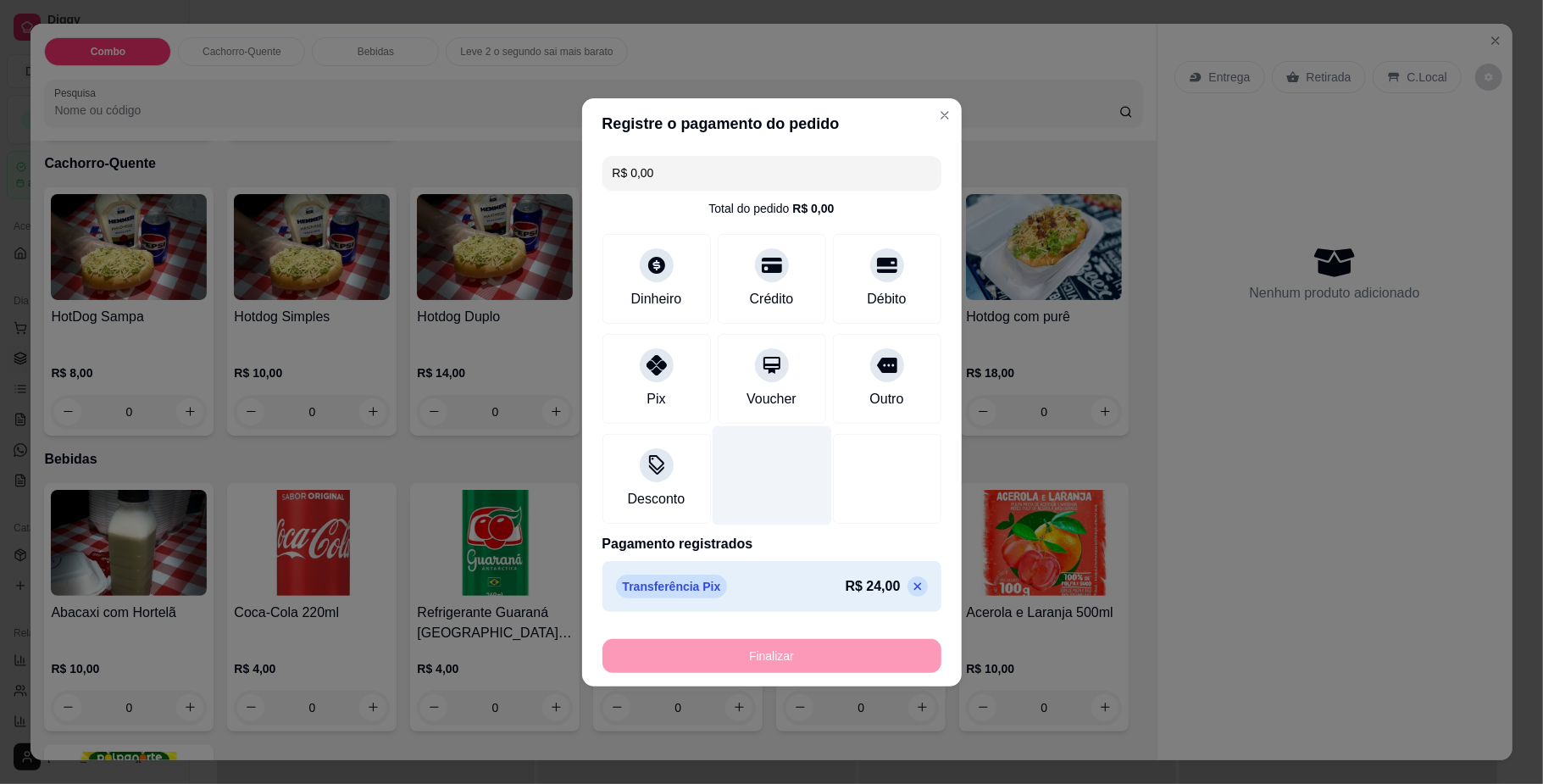
type input "-R$ 24,00"
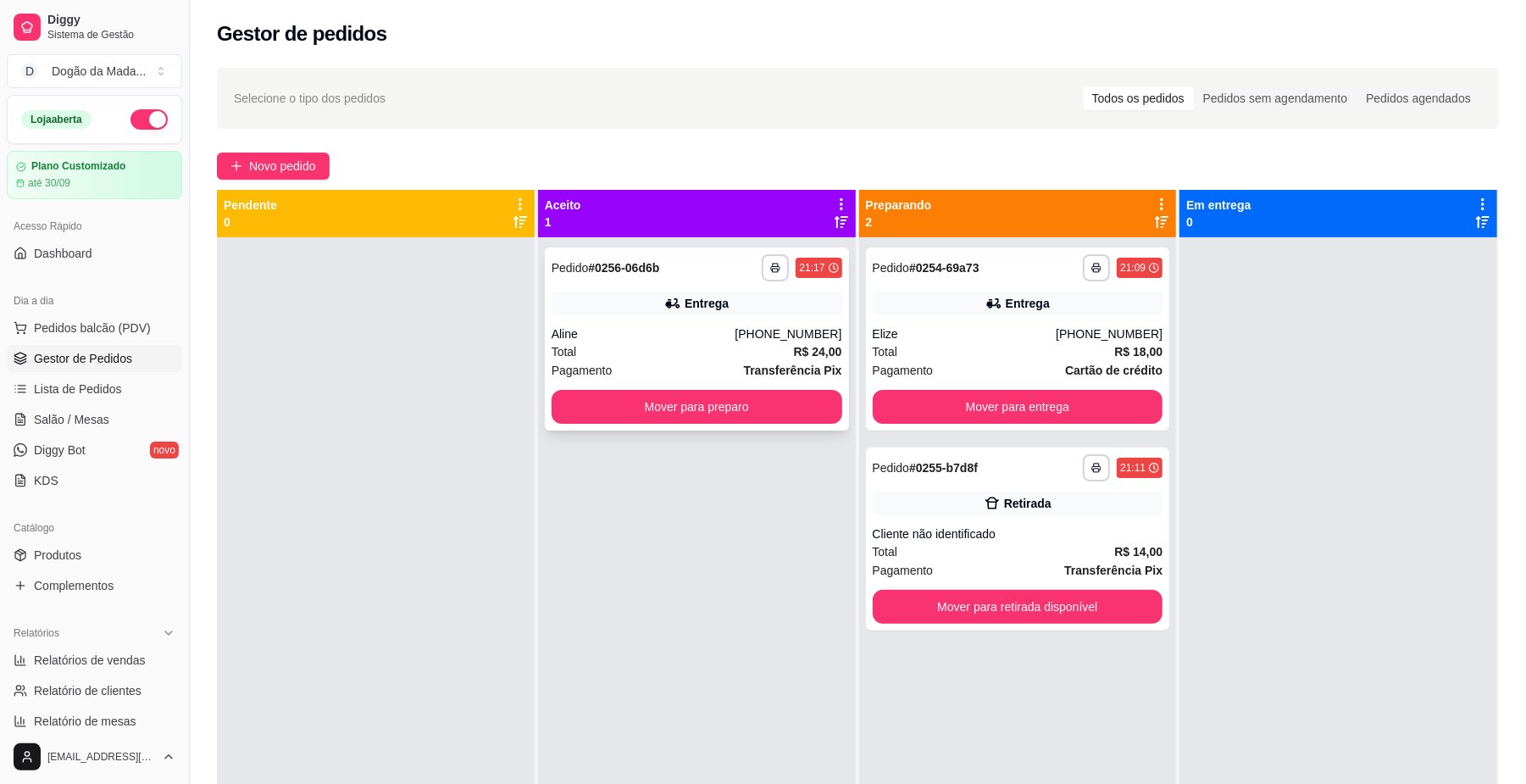
click at [711, 344] on div "Total R$ 24,00" at bounding box center [697, 352] width 291 height 18
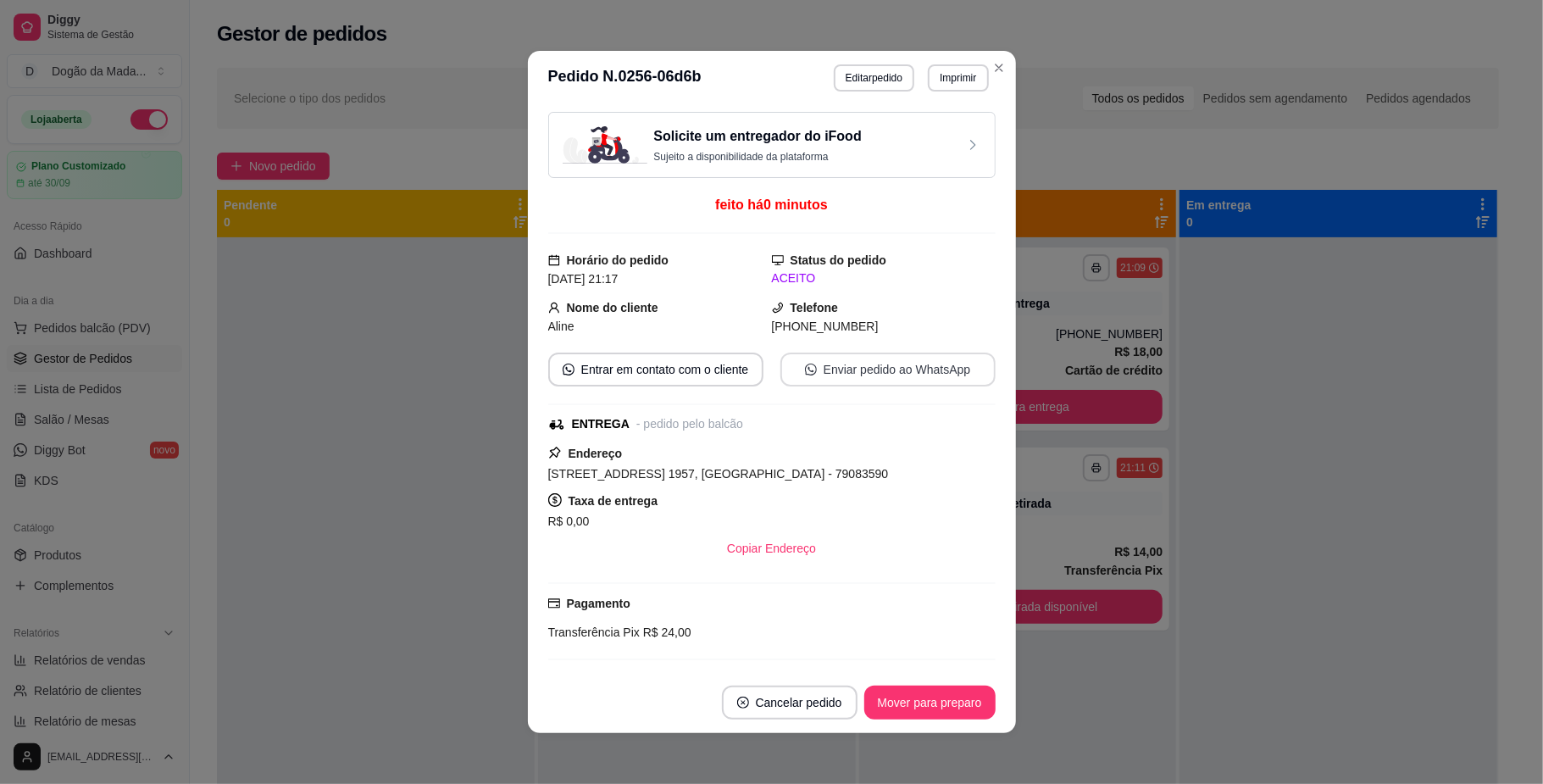
click at [852, 363] on button "Enviar pedido ao WhatsApp" at bounding box center [888, 369] width 215 height 34
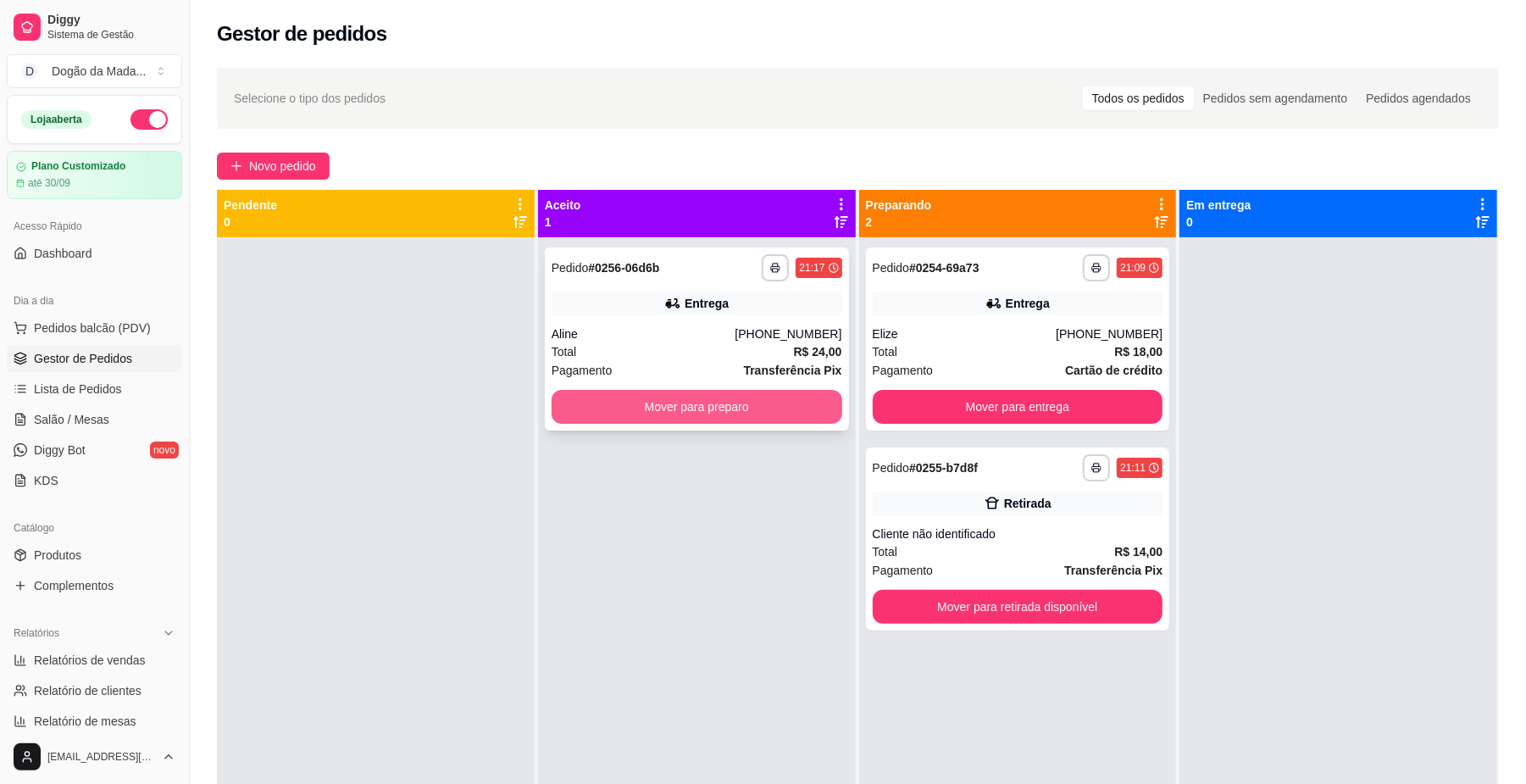
click at [756, 405] on button "Mover para preparo" at bounding box center [697, 406] width 291 height 34
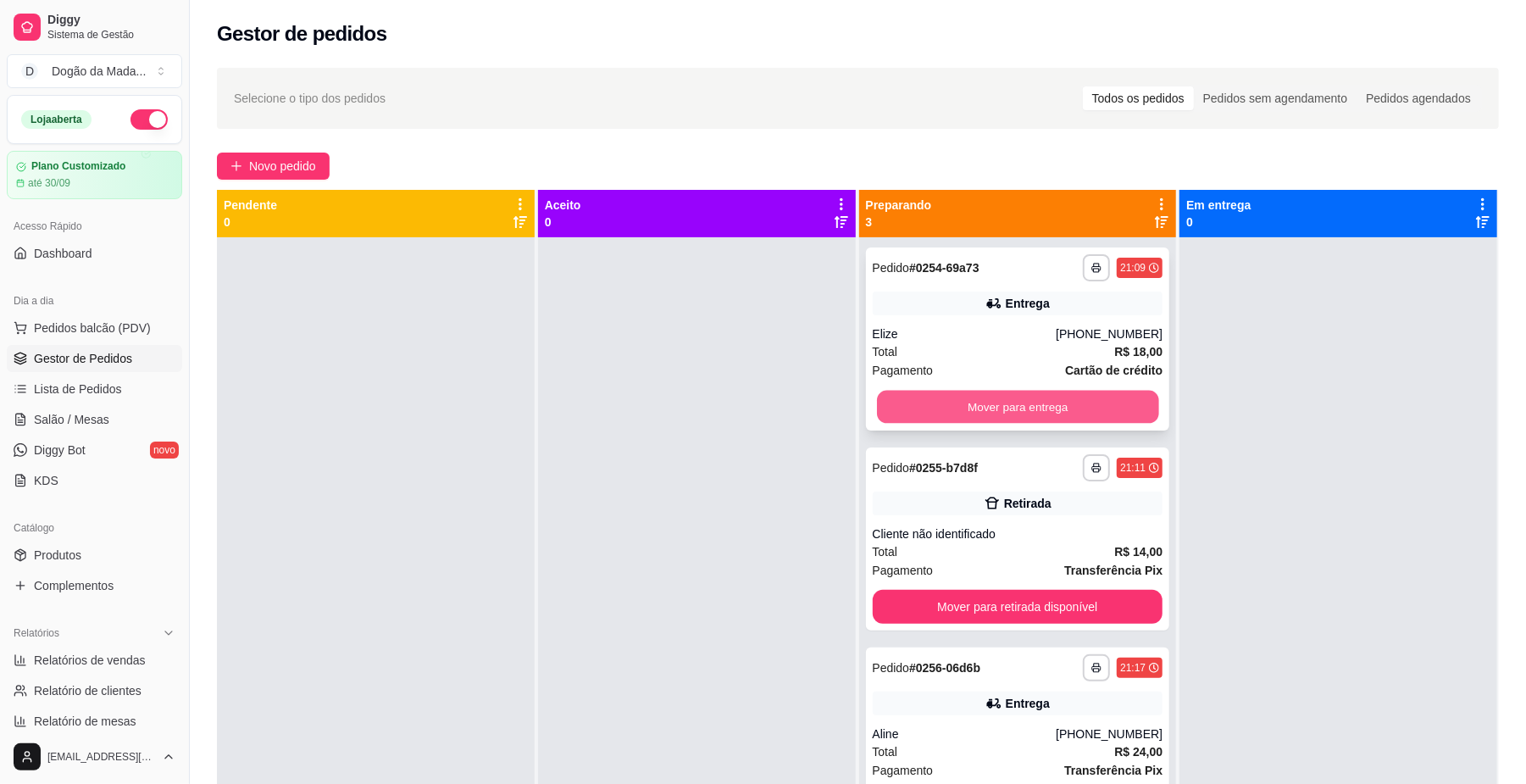
click at [1074, 401] on button "Mover para entrega" at bounding box center [1018, 407] width 282 height 33
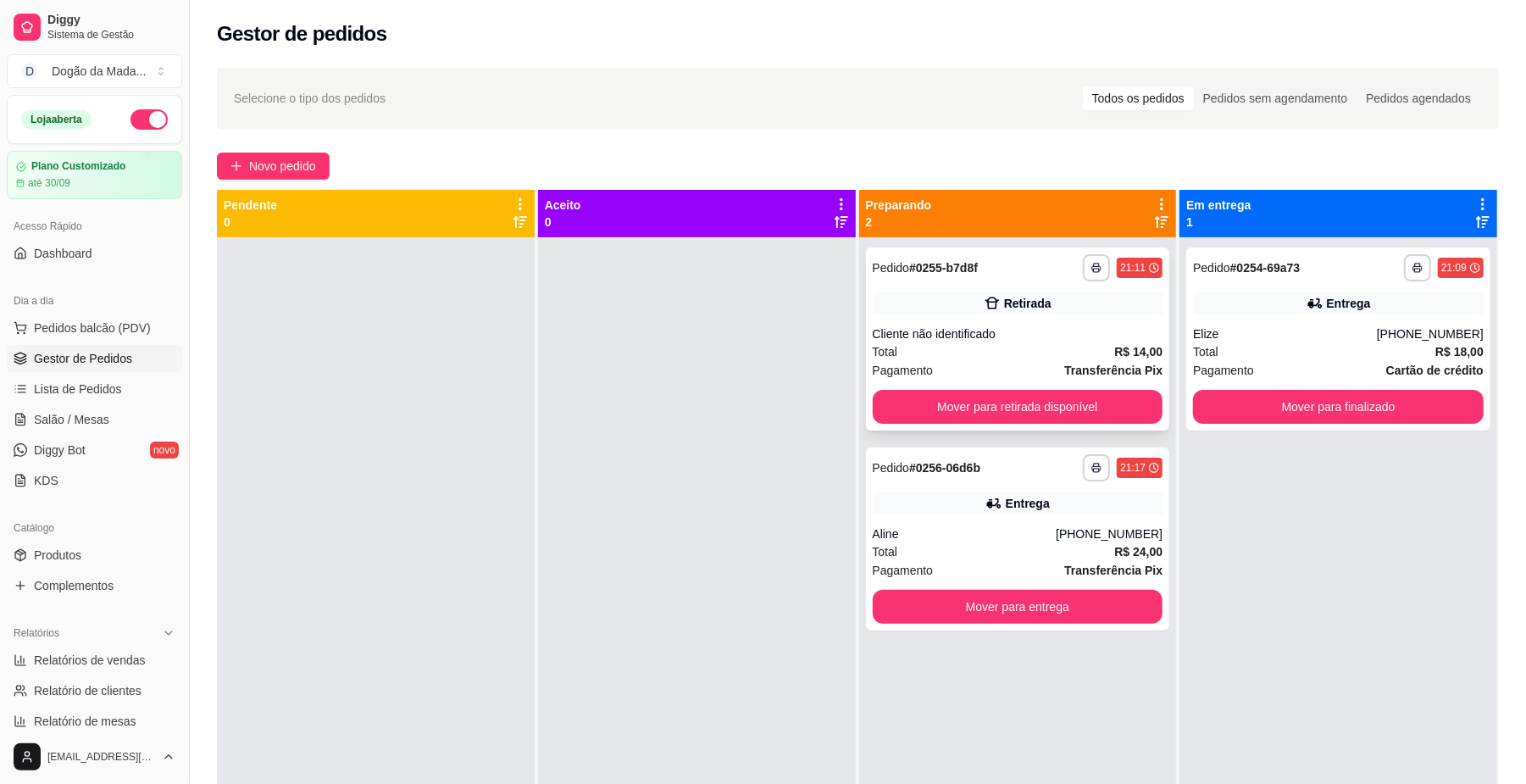
click at [1031, 398] on button "Mover para retirada disponível" at bounding box center [1018, 406] width 291 height 34
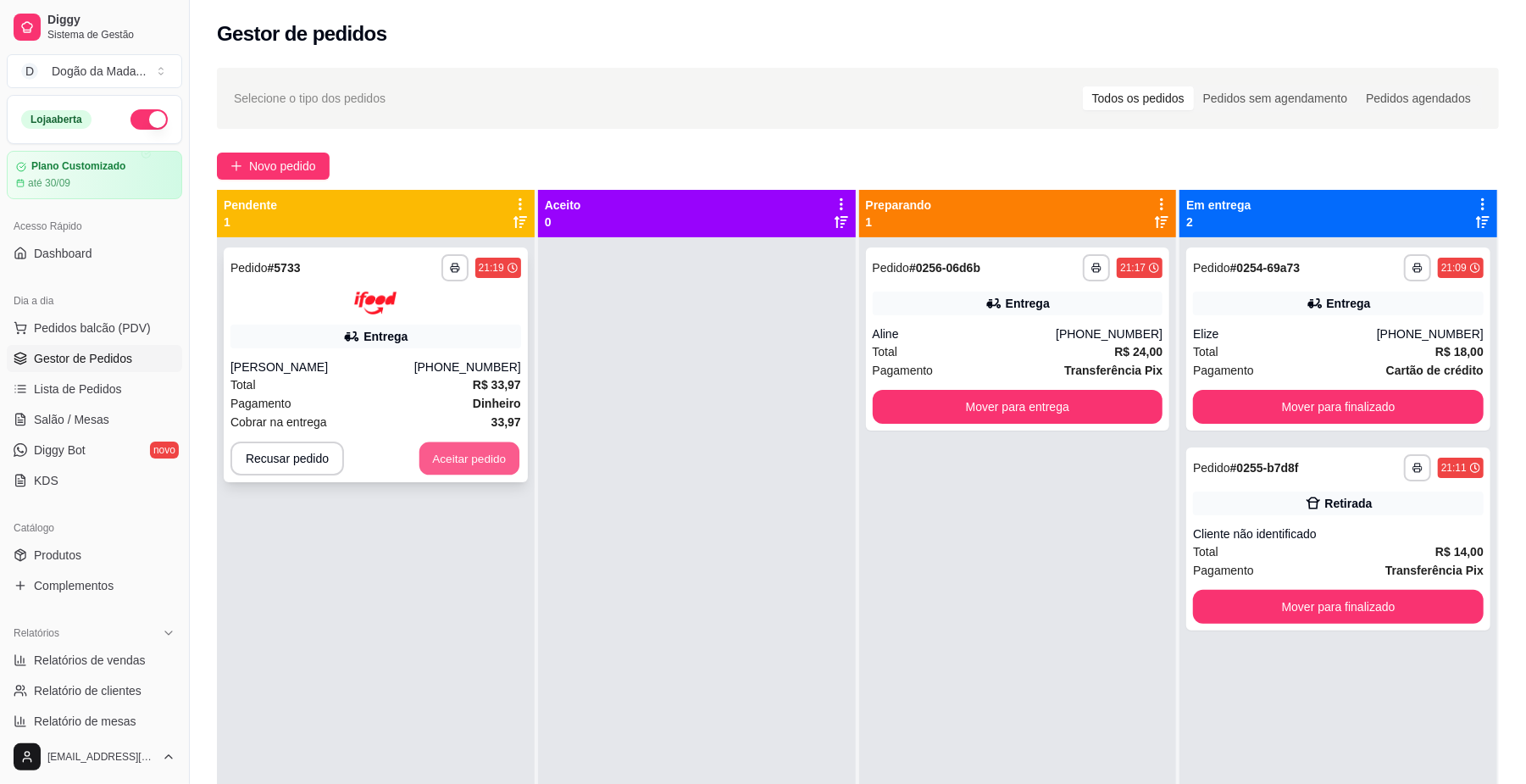
click at [459, 448] on button "Aceitar pedido" at bounding box center [469, 458] width 100 height 33
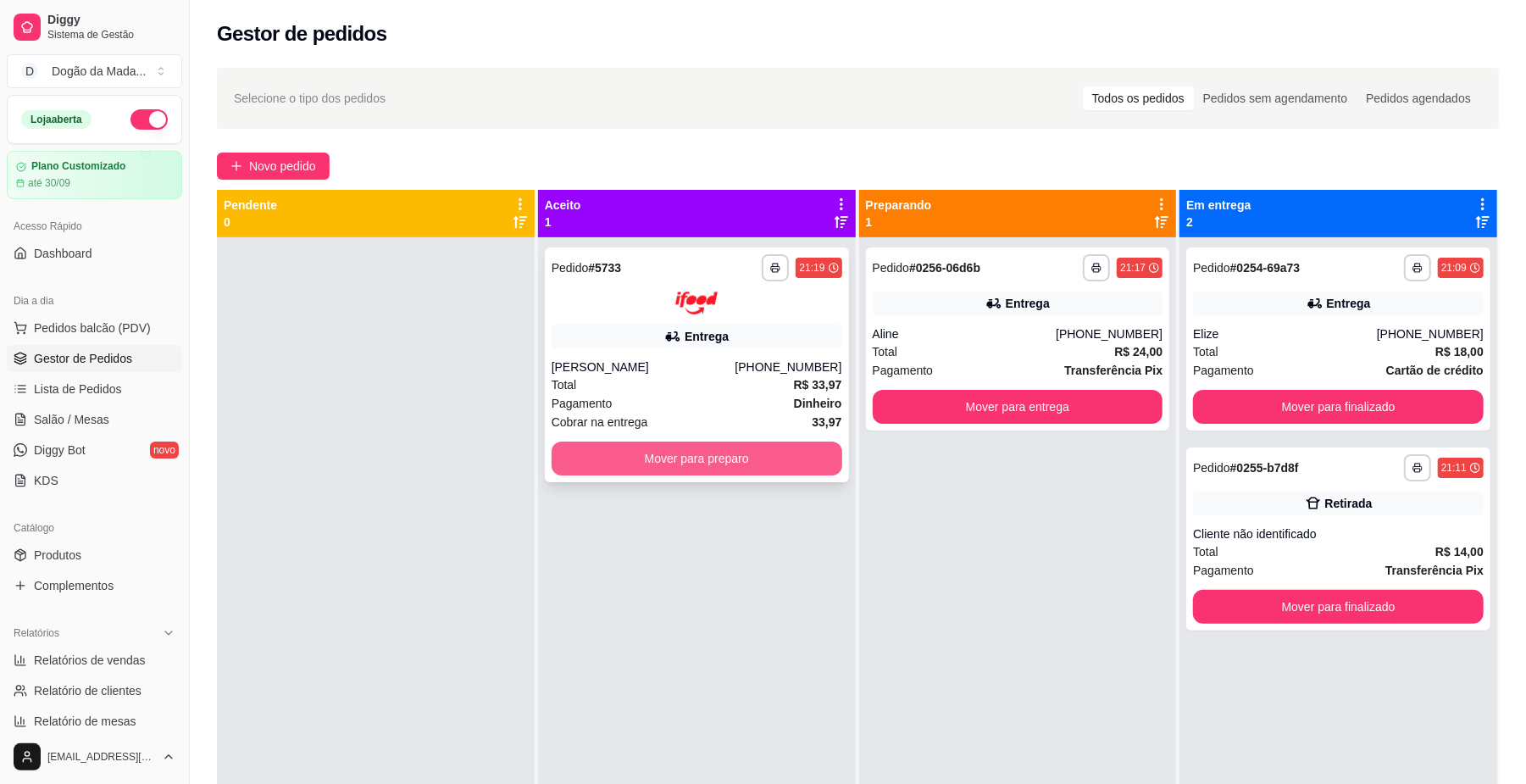
click at [578, 452] on button "Mover para preparo" at bounding box center [697, 458] width 291 height 34
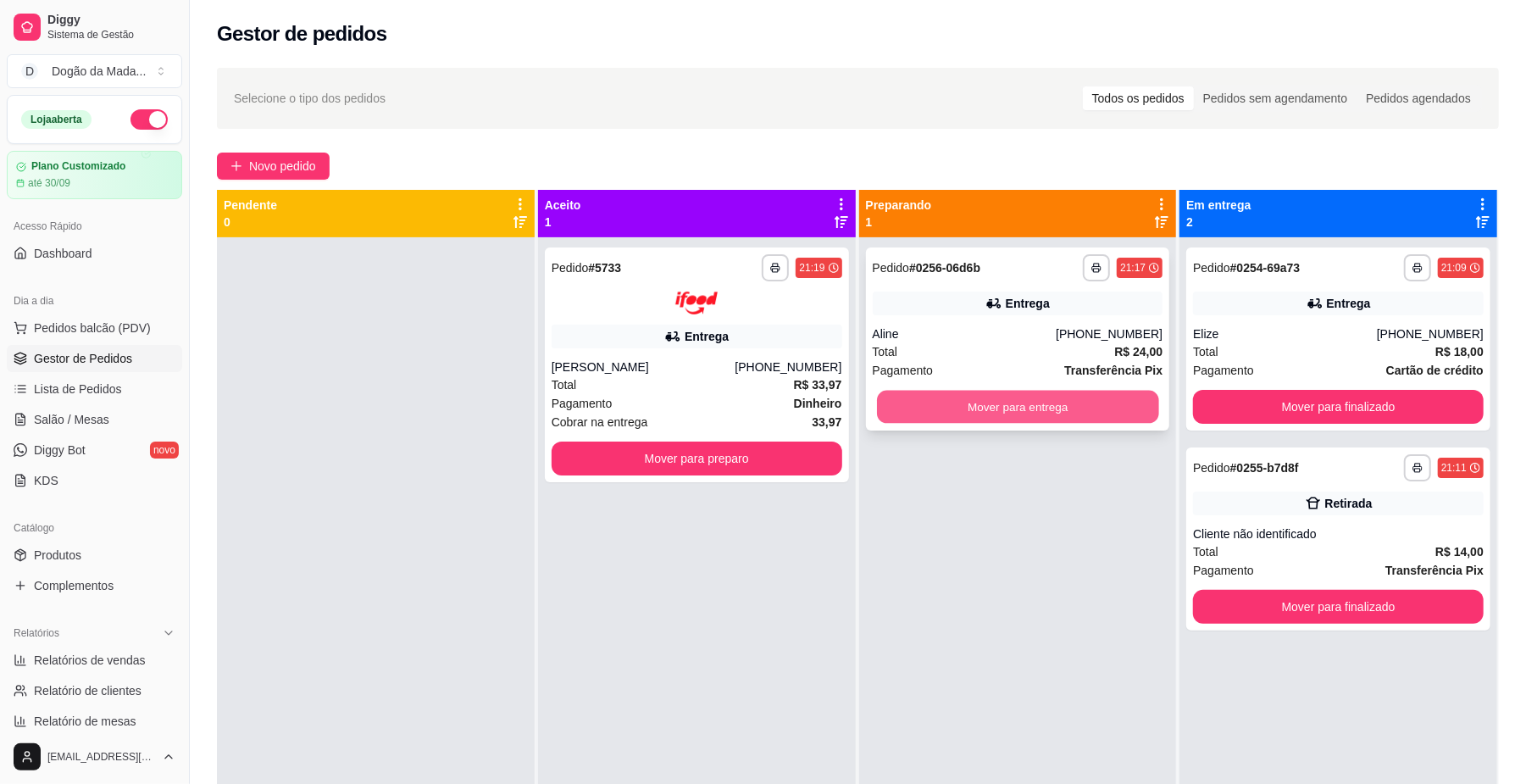
click at [951, 401] on button "Mover para entrega" at bounding box center [1018, 407] width 282 height 33
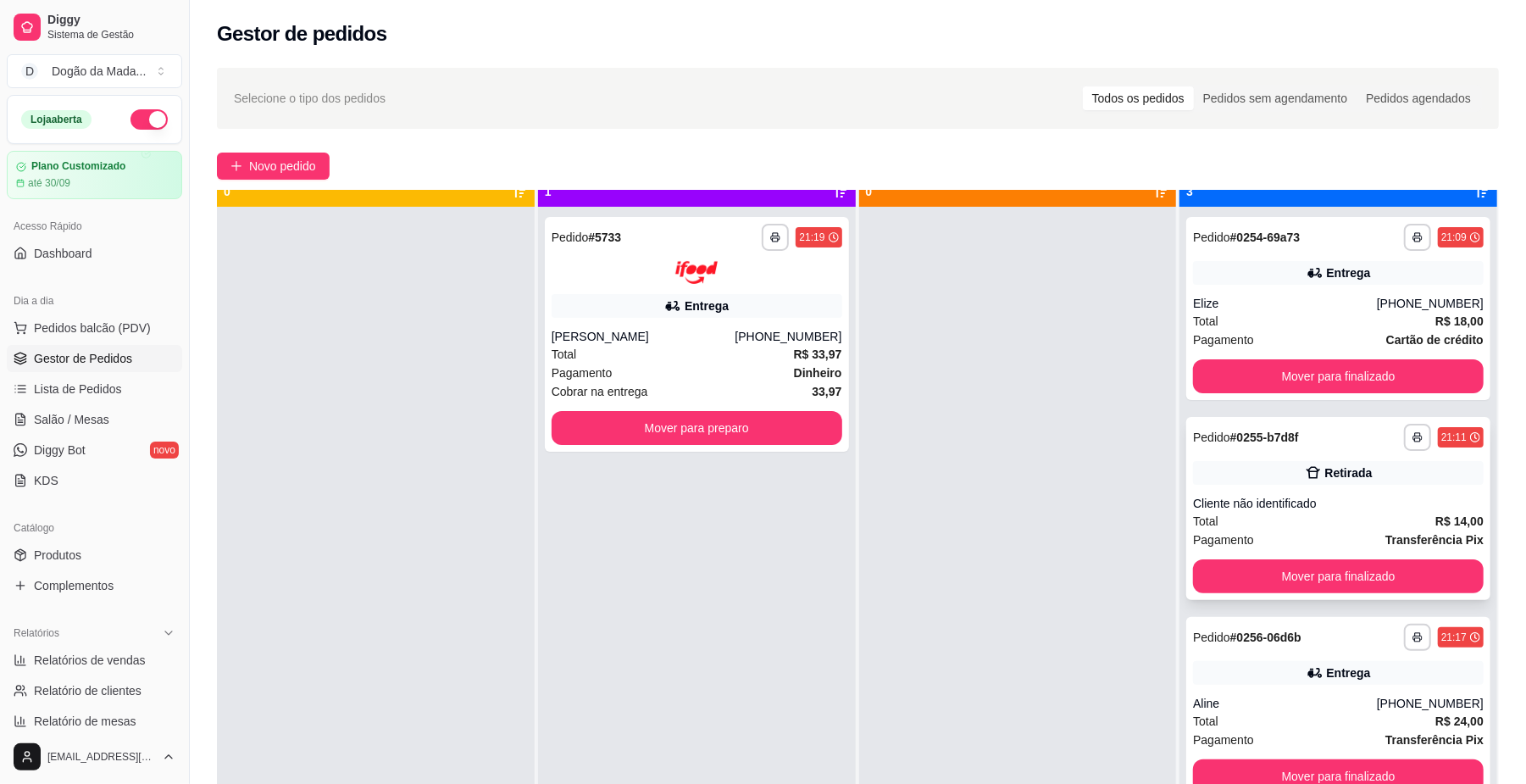
scroll to position [48, 0]
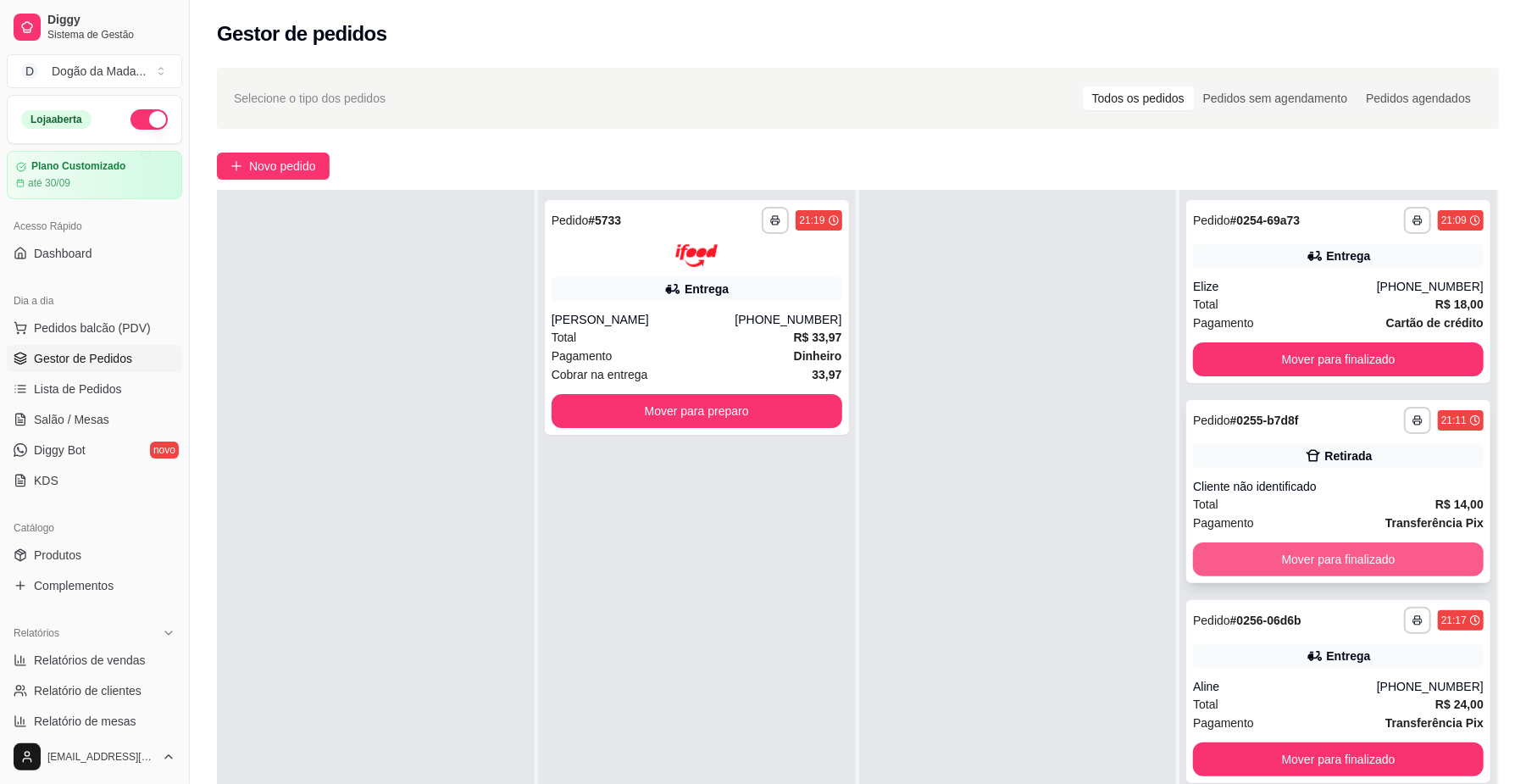
click at [1312, 550] on button "Mover para finalizado" at bounding box center [1338, 559] width 291 height 34
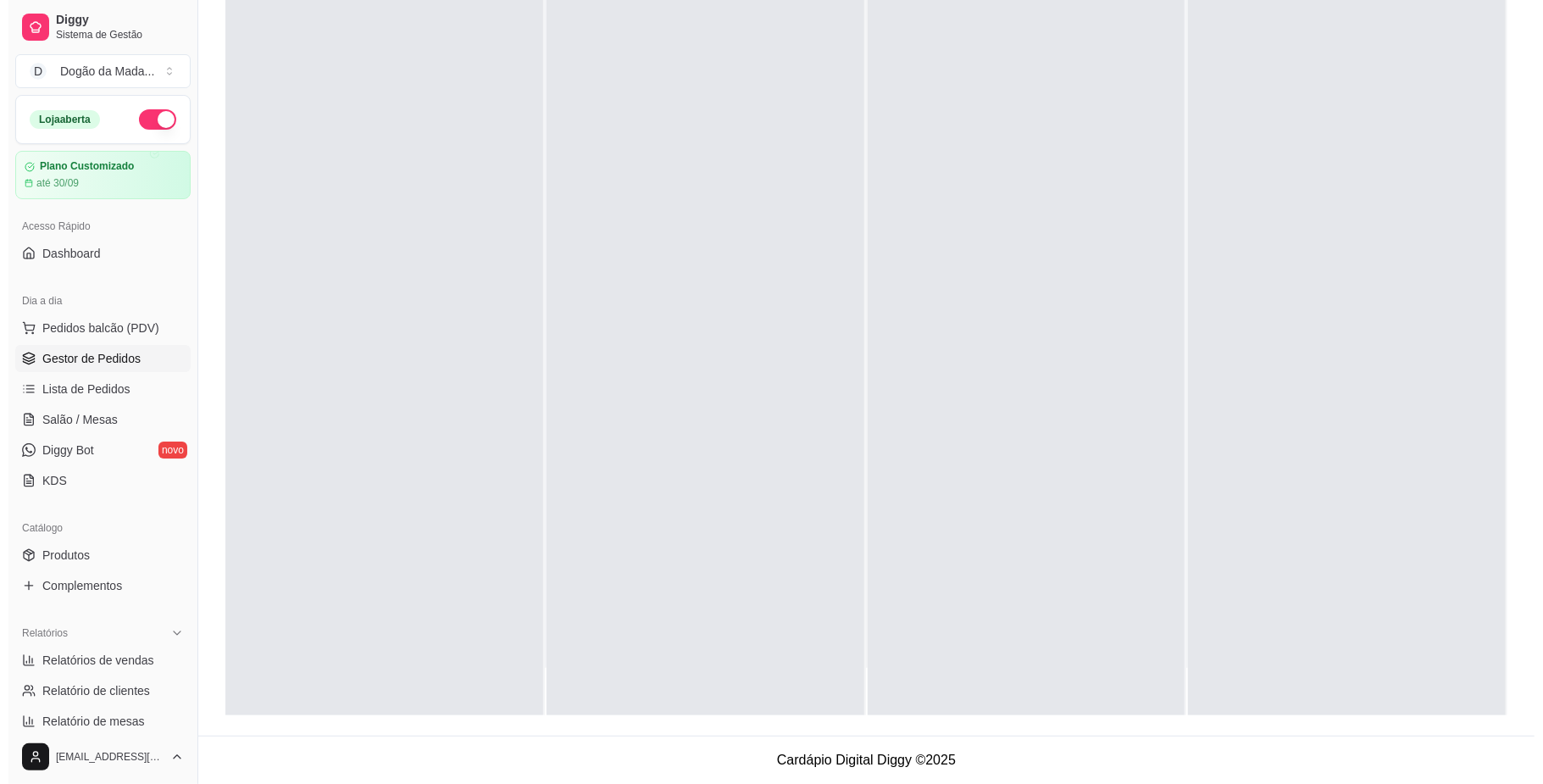
scroll to position [0, 0]
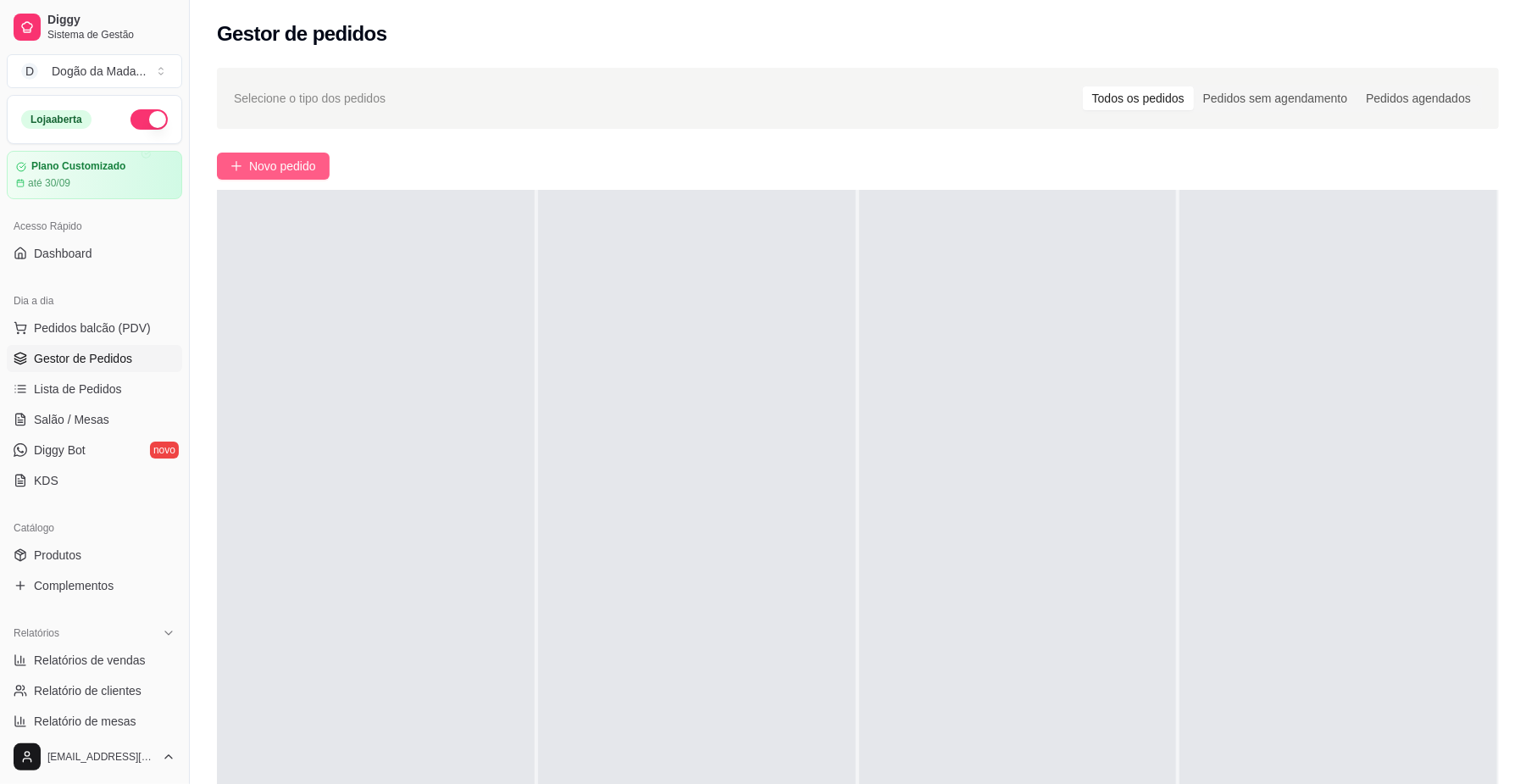
click at [250, 156] on button "Novo pedido" at bounding box center [273, 166] width 112 height 27
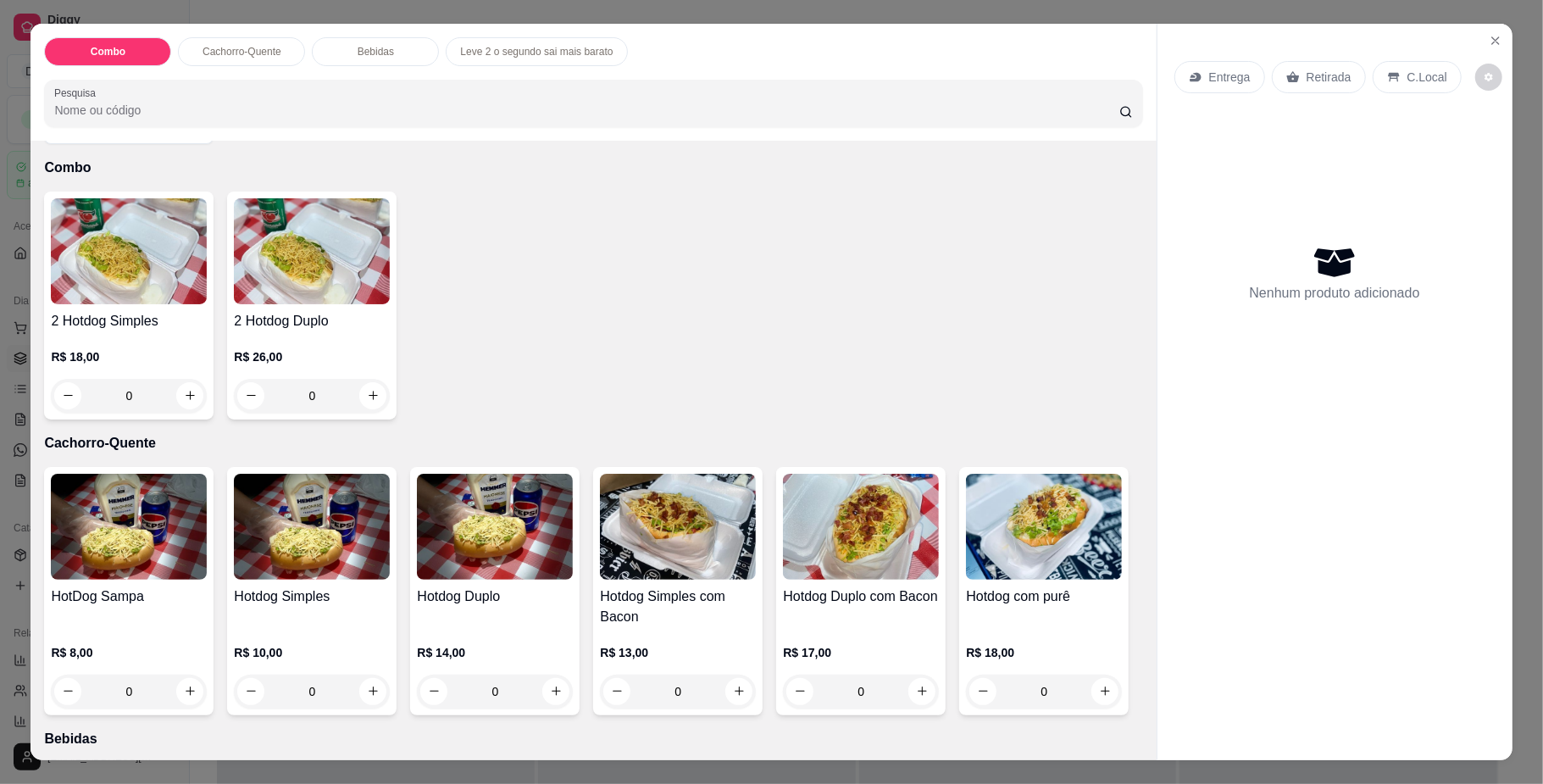
scroll to position [112, 0]
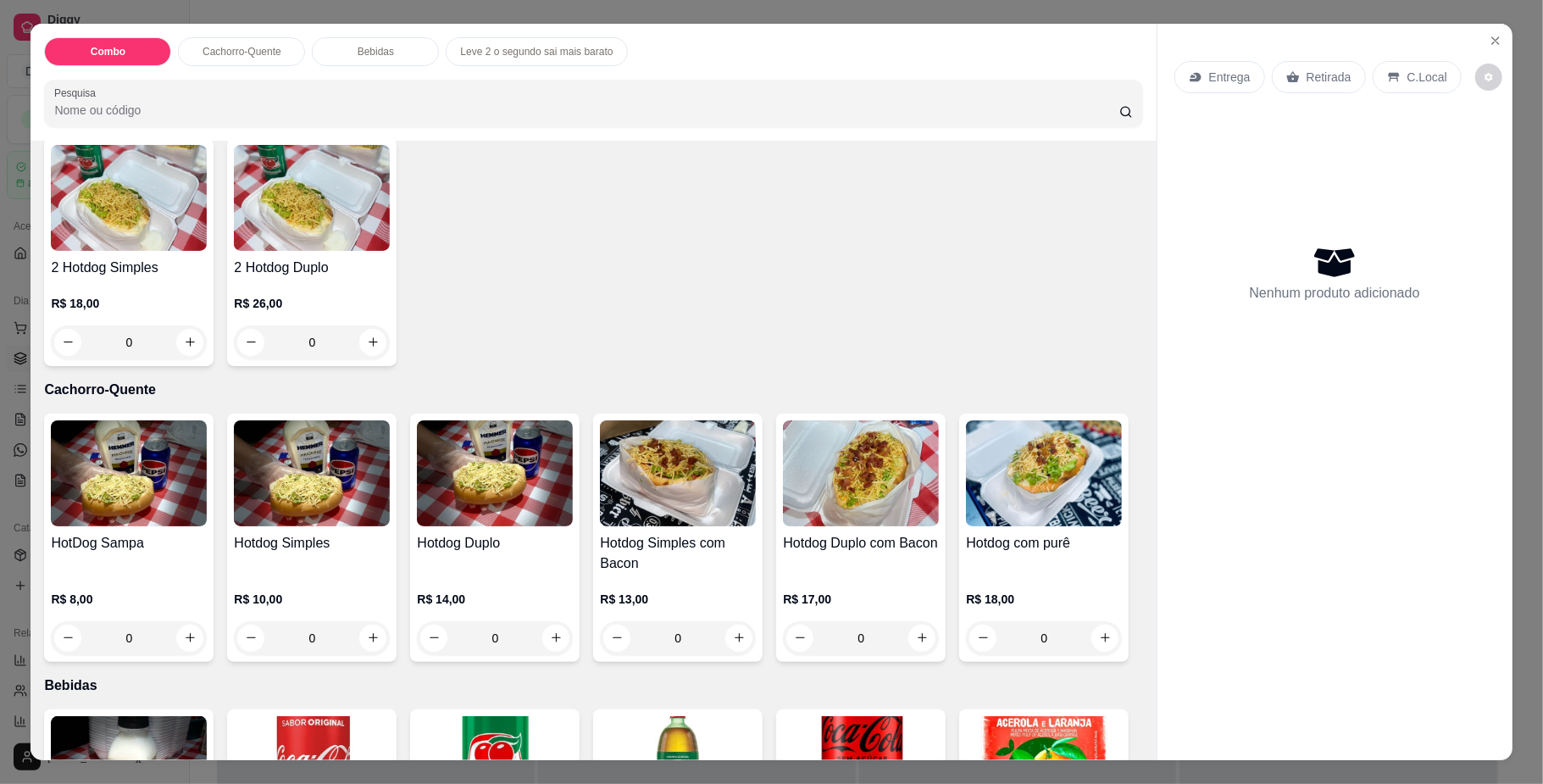
click at [370, 631] on div "0" at bounding box center [311, 638] width 156 height 34
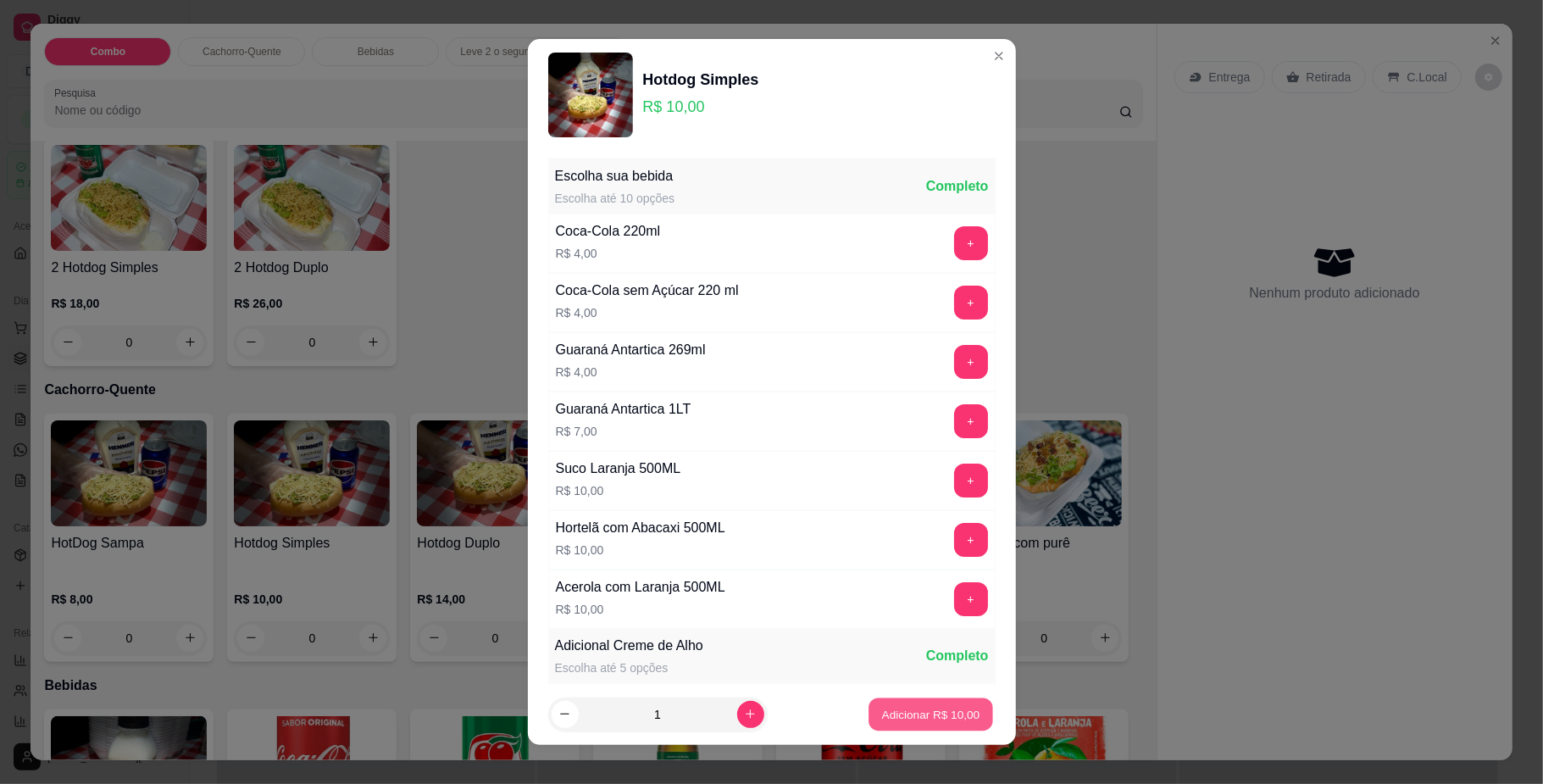
click at [882, 706] on p "Adicionar R$ 10,00" at bounding box center [931, 713] width 99 height 16
type input "1"
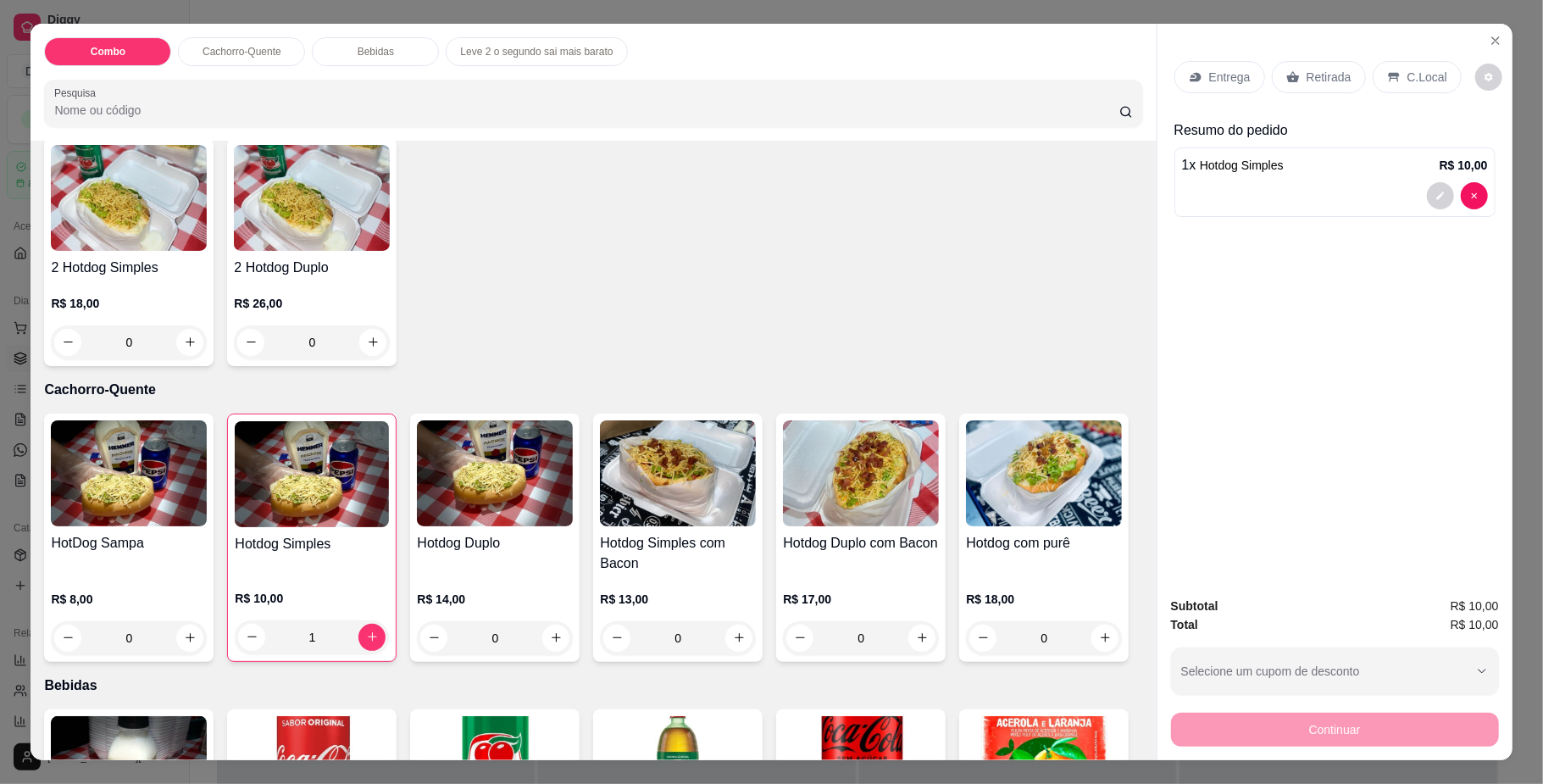
click at [180, 644] on div "0" at bounding box center [128, 638] width 156 height 34
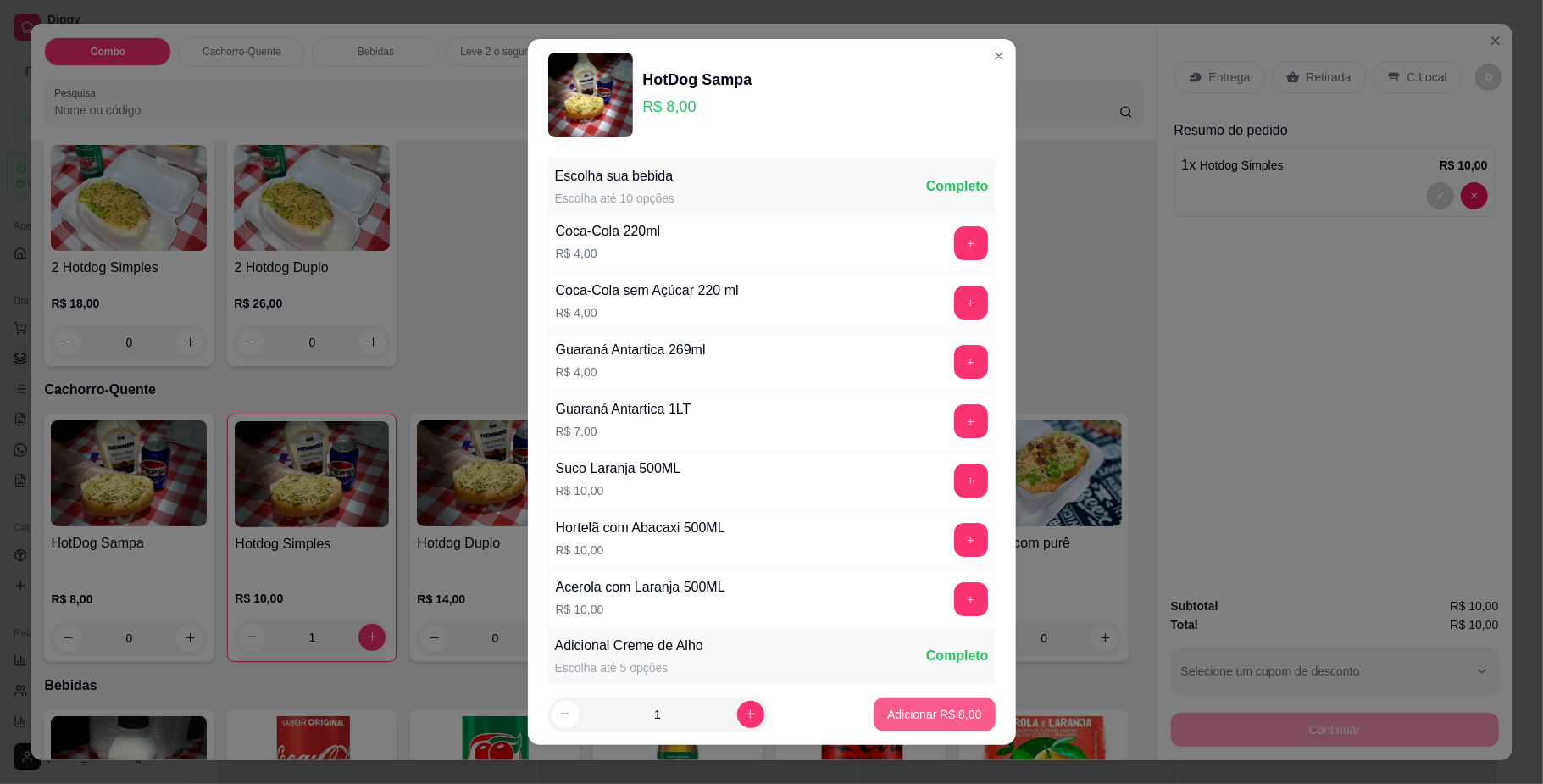
click at [901, 730] on button "Adicionar R$ 8,00" at bounding box center [934, 714] width 122 height 34
type input "1"
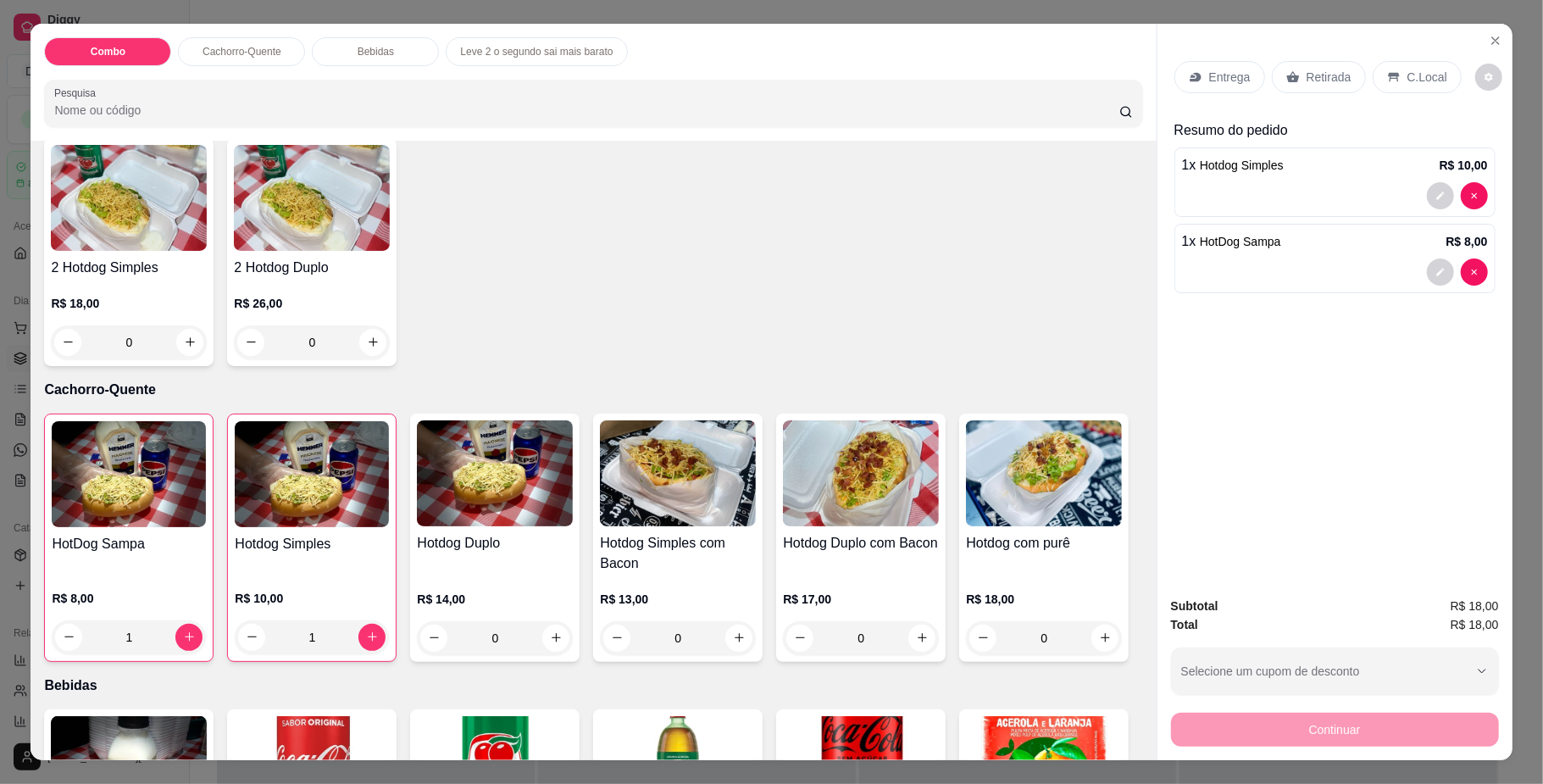
click at [1193, 73] on icon at bounding box center [1196, 76] width 14 height 14
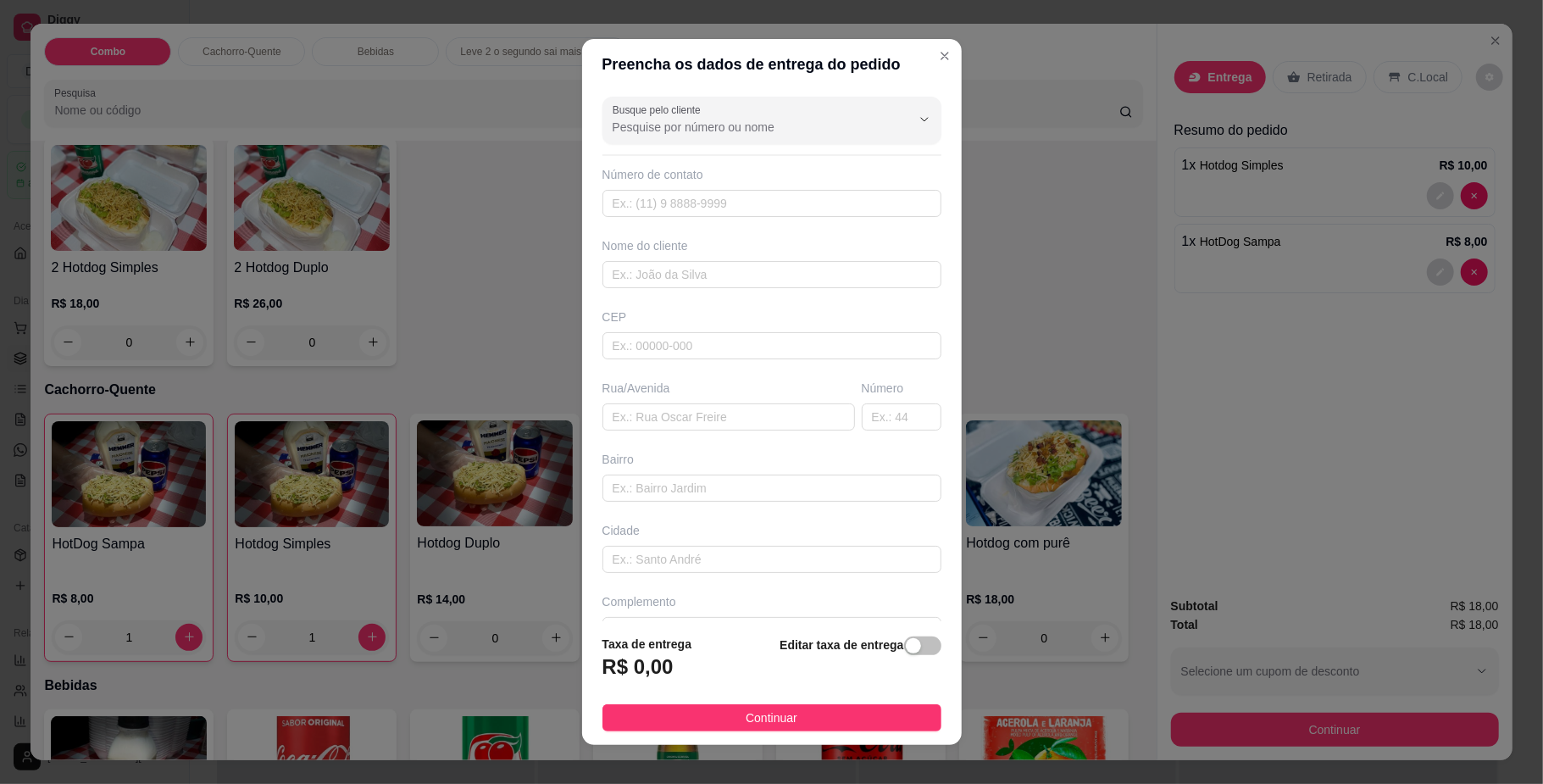
click at [663, 144] on div "Busque pelo cliente" at bounding box center [772, 121] width 339 height 48
click at [655, 131] on input "Busque pelo cliente" at bounding box center [748, 127] width 272 height 17
type input "vitor"
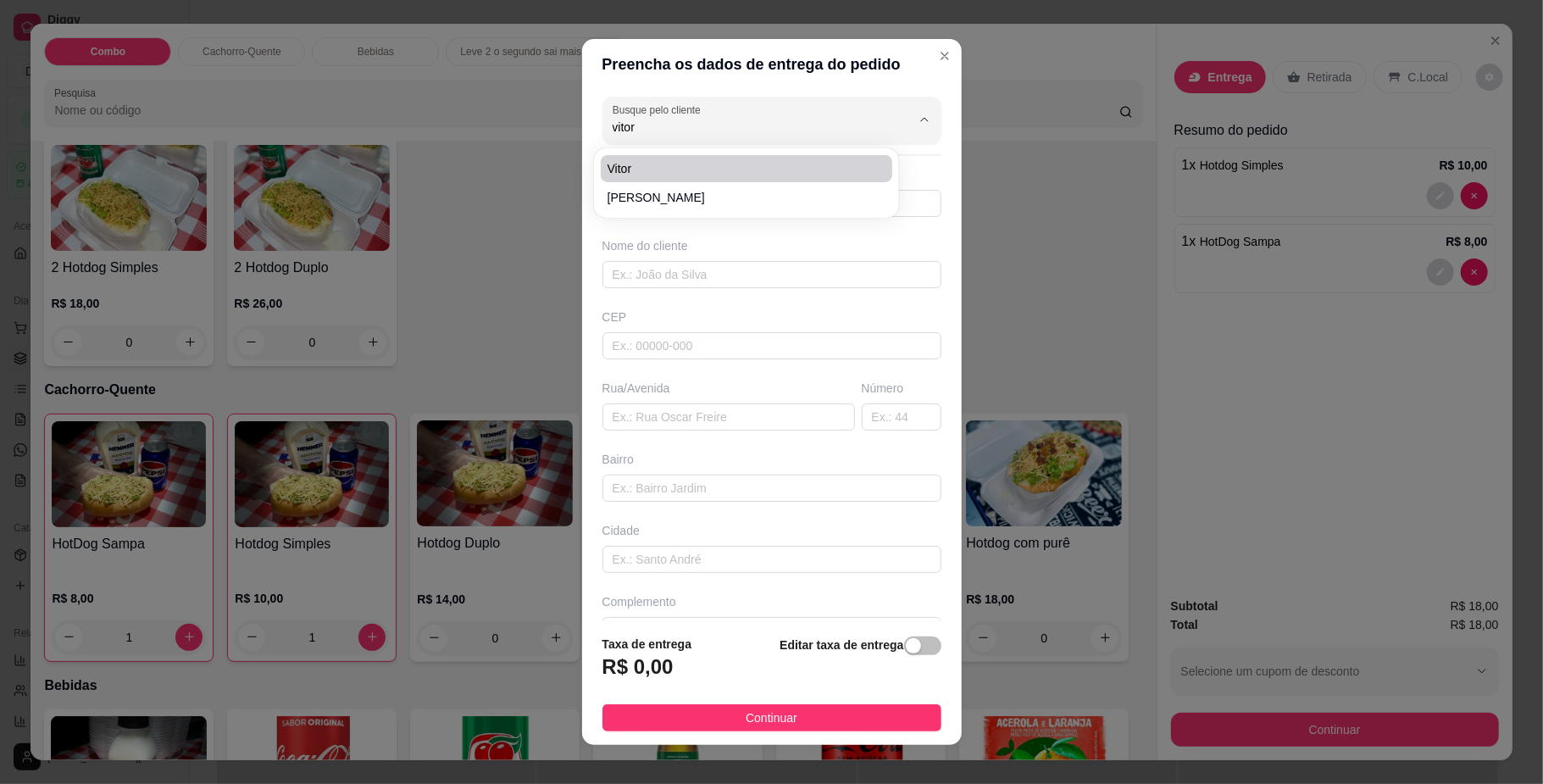
click at [647, 160] on span "vitor" at bounding box center [738, 168] width 261 height 17
type input "67981124947"
type input "vitor"
type input "79076205"
type input "Travessa Mineirão"
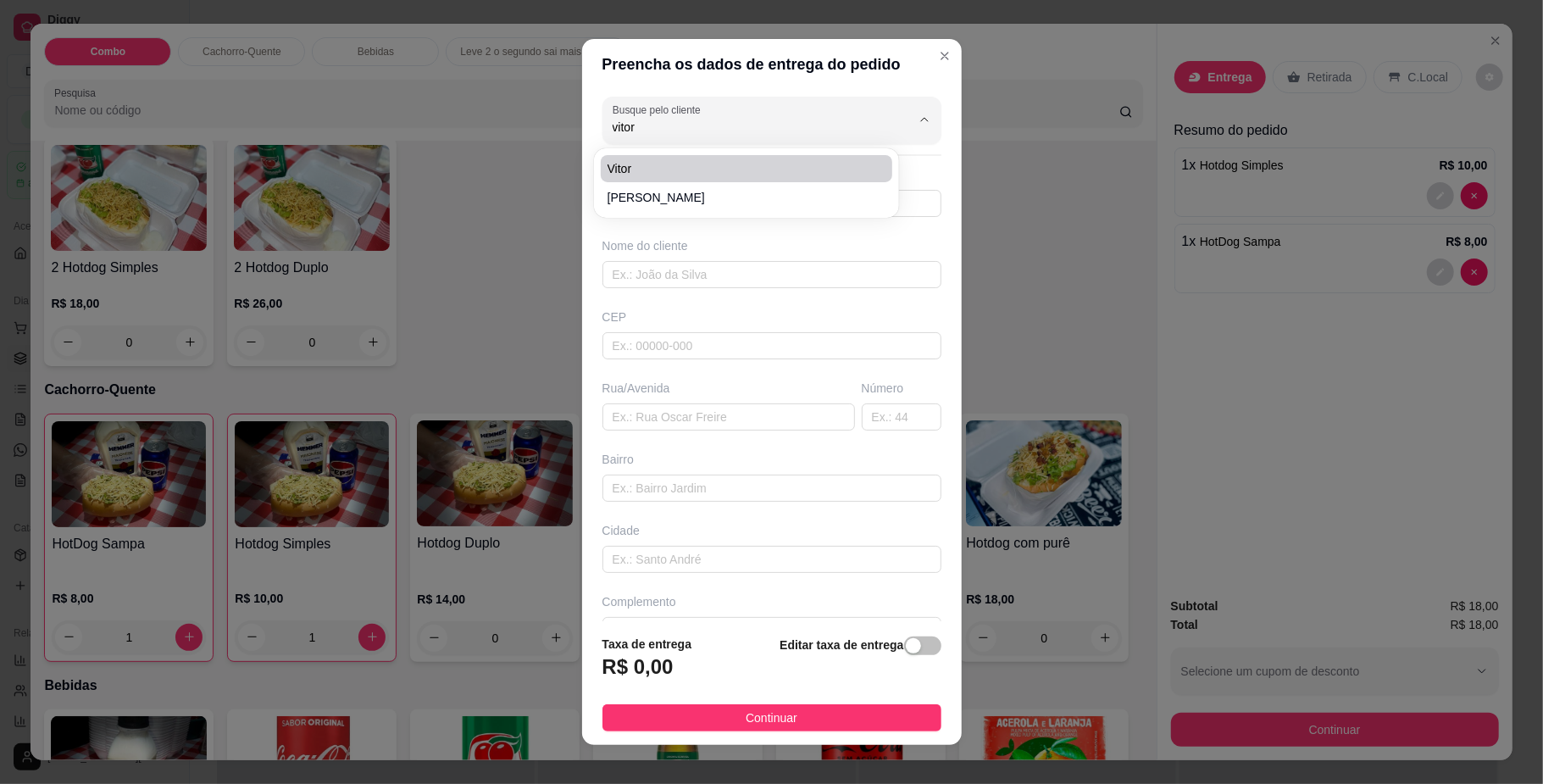
type input "34"
type input "Jardim Centenário"
type input "[GEOGRAPHIC_DATA]"
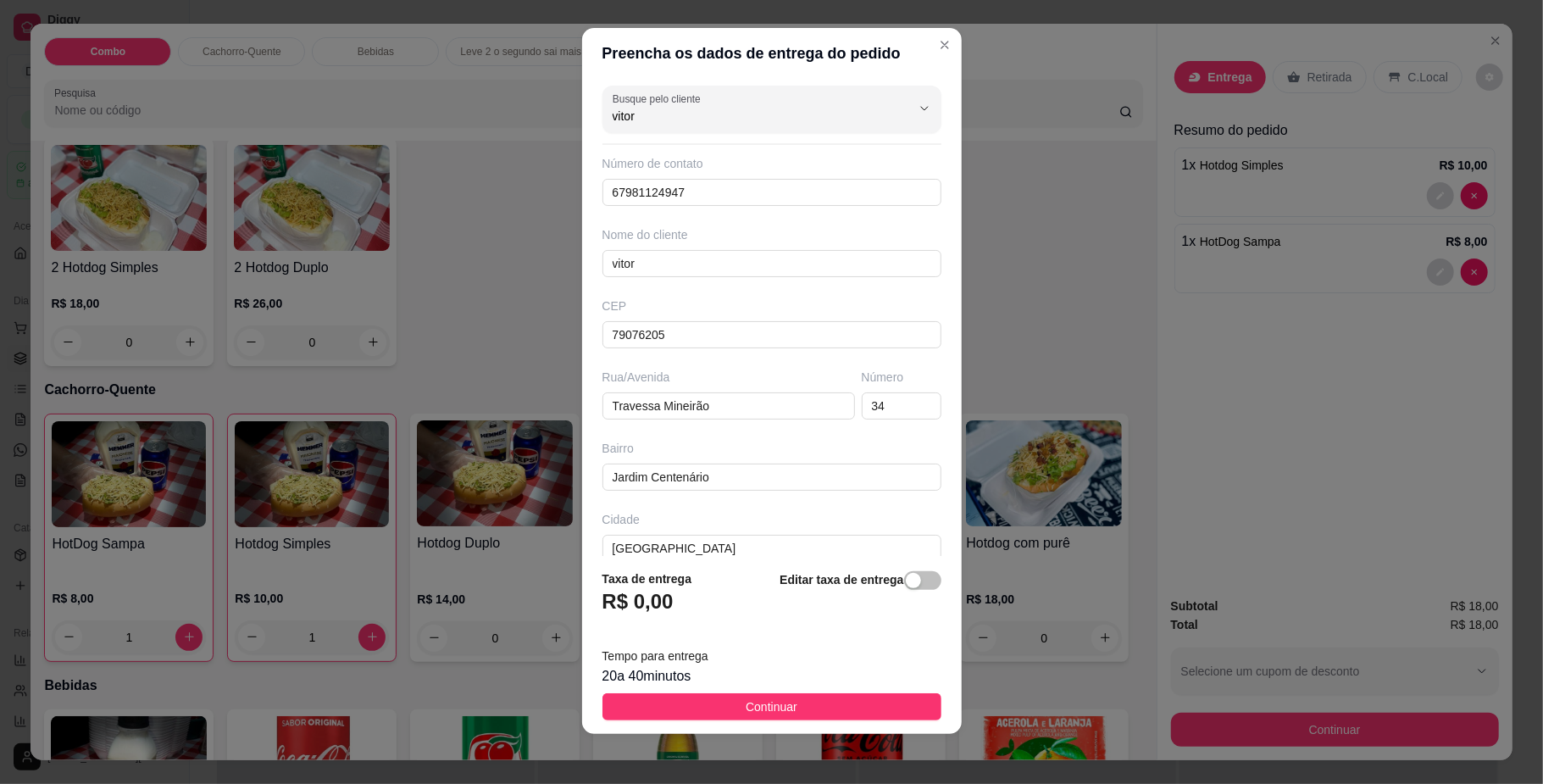
scroll to position [15, 0]
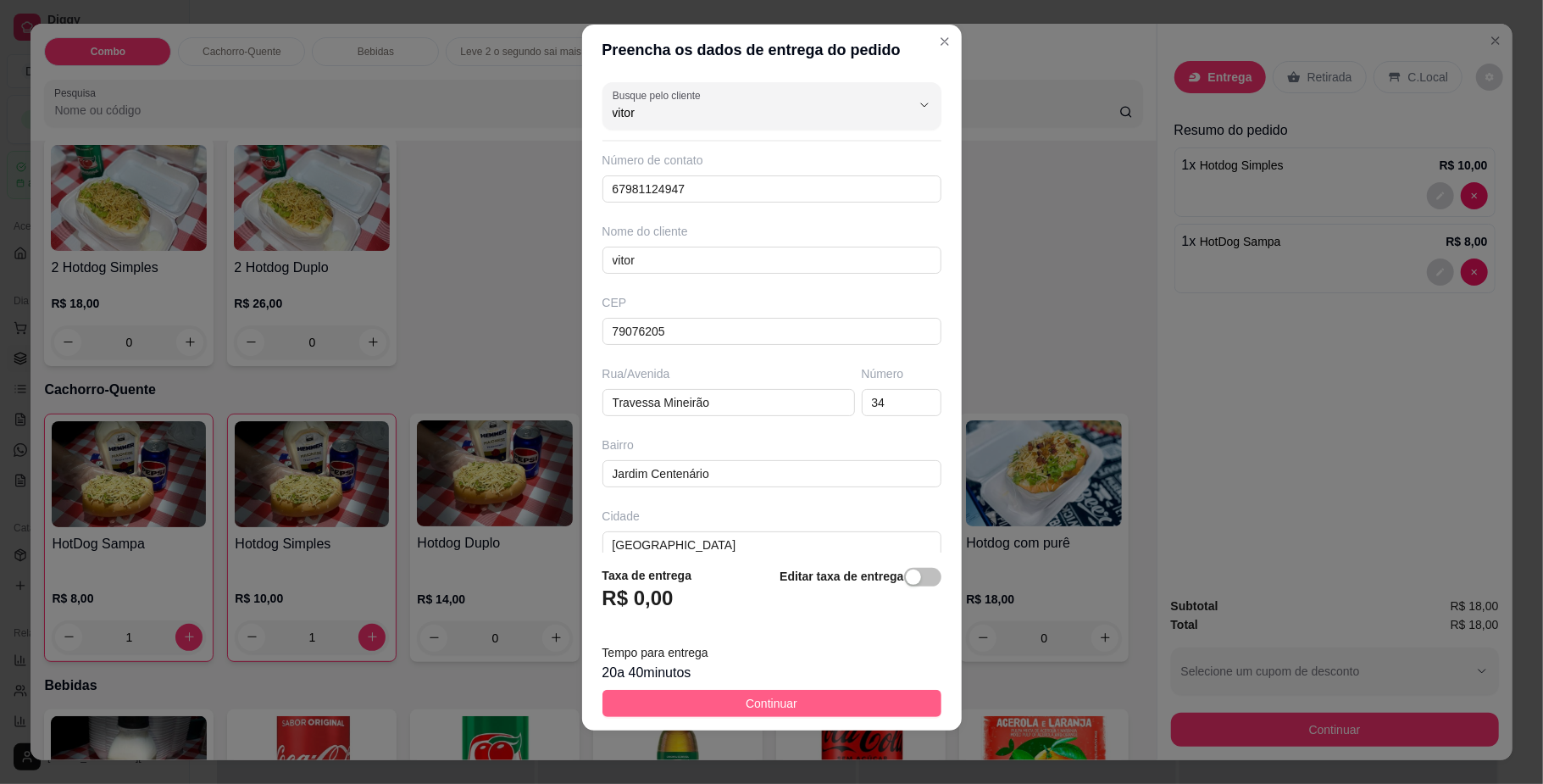
type input "vitor"
click at [726, 703] on button "Continuar" at bounding box center [772, 702] width 339 height 27
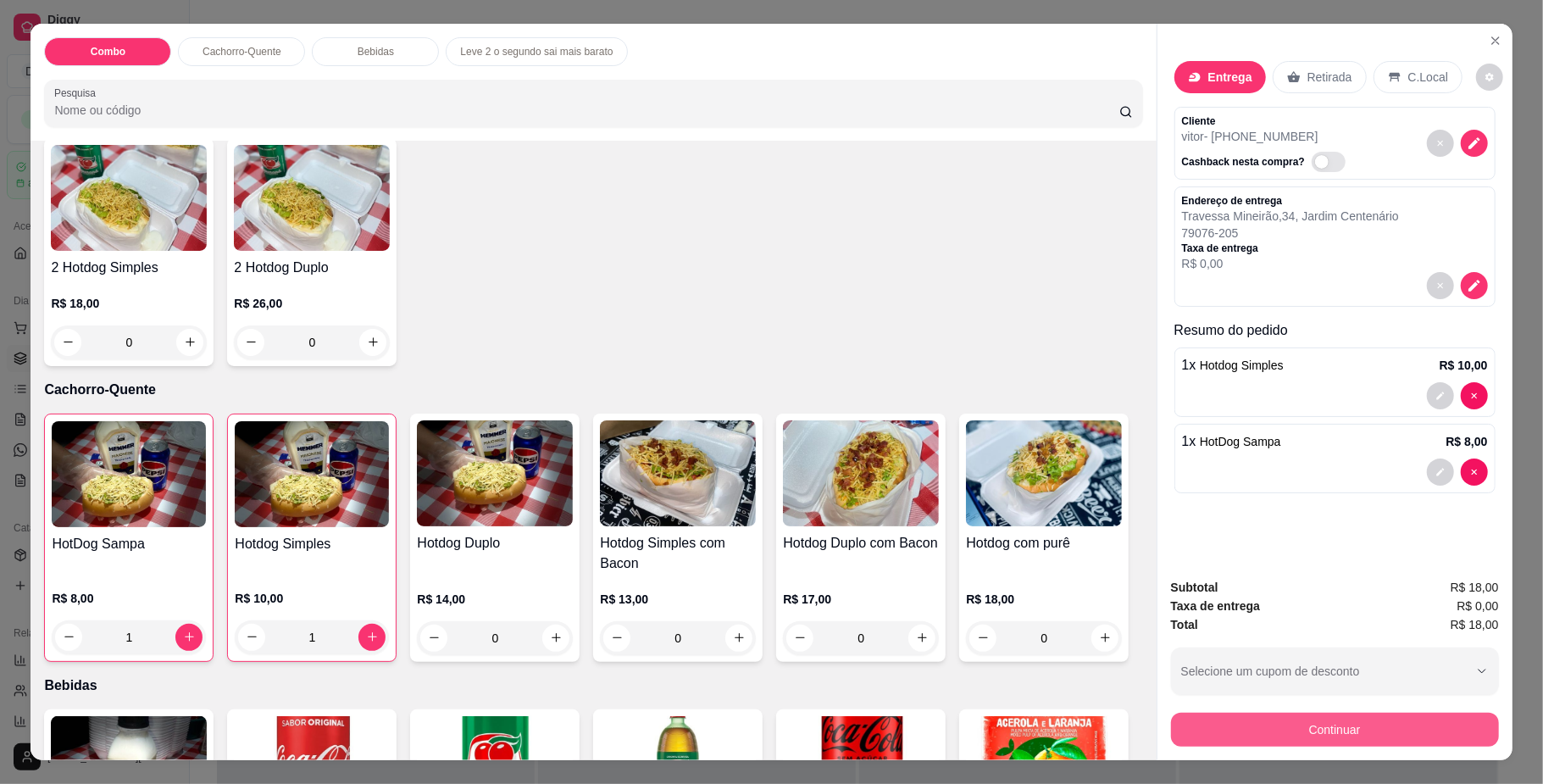
click at [1310, 733] on button "Continuar" at bounding box center [1335, 729] width 328 height 34
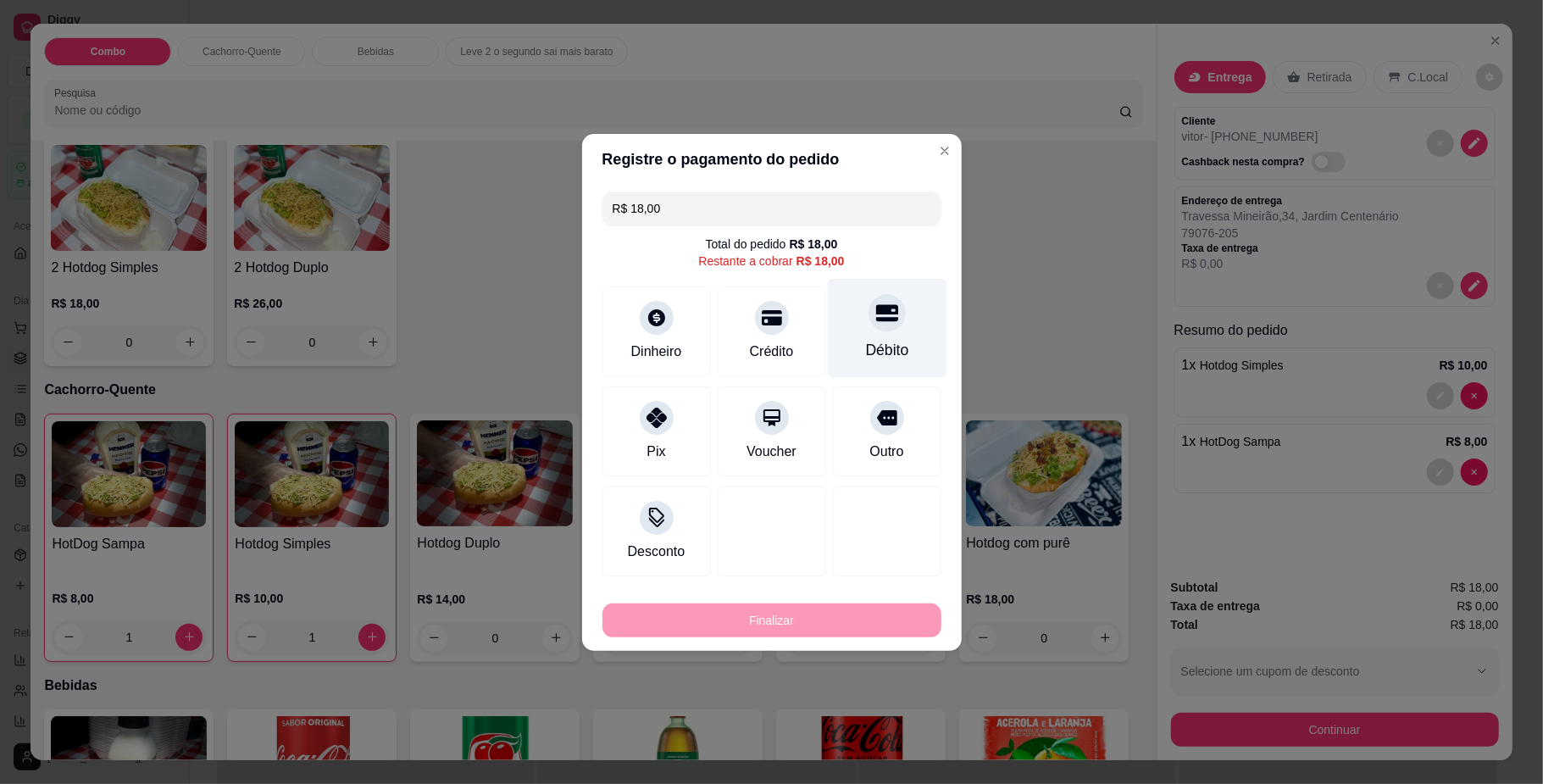
click at [861, 336] on div "Débito" at bounding box center [887, 328] width 120 height 99
type input "R$ 0,00"
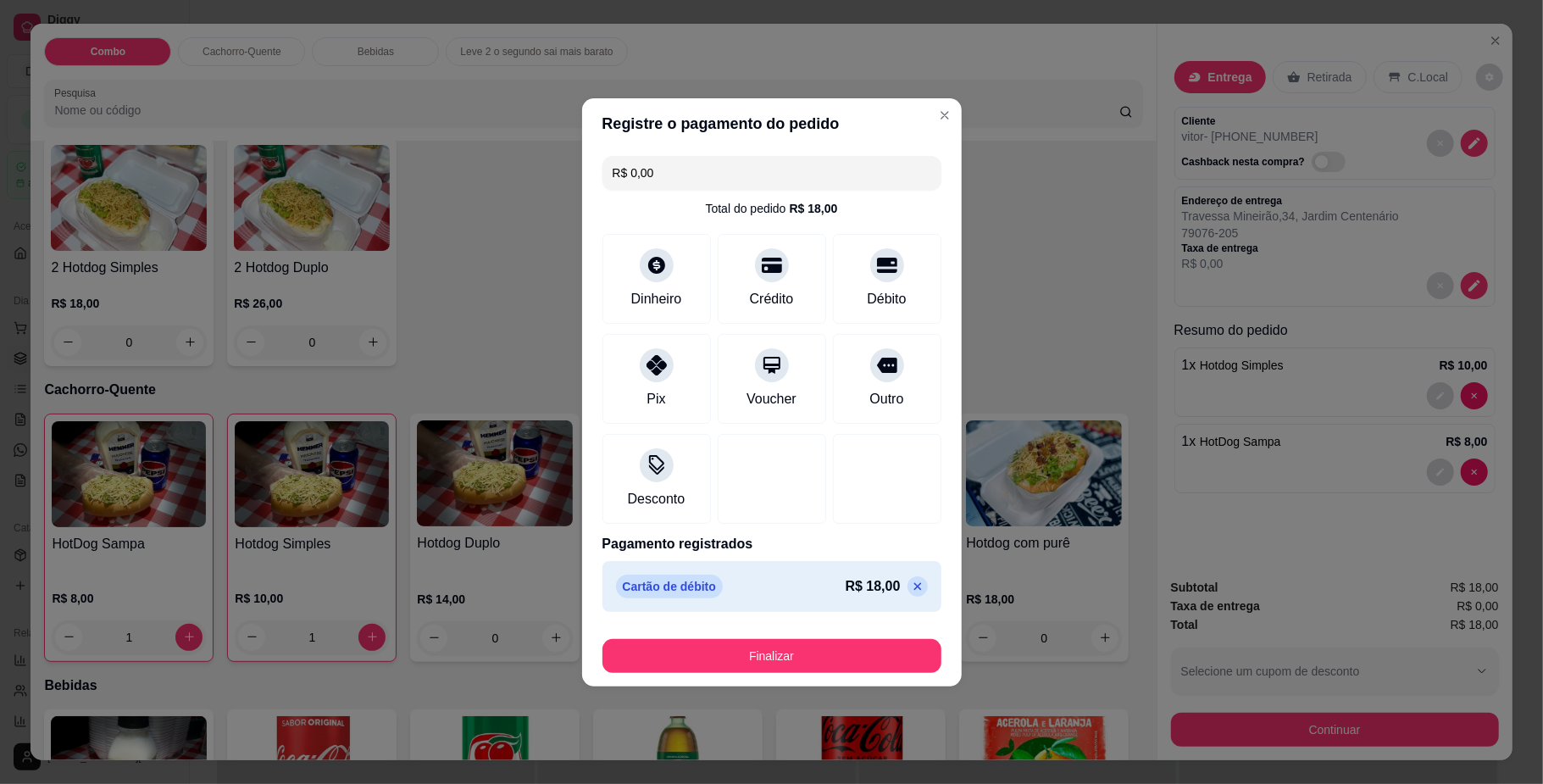
click at [827, 637] on div "Finalizar" at bounding box center [772, 652] width 339 height 40
click at [830, 651] on button "Finalizar" at bounding box center [772, 655] width 339 height 34
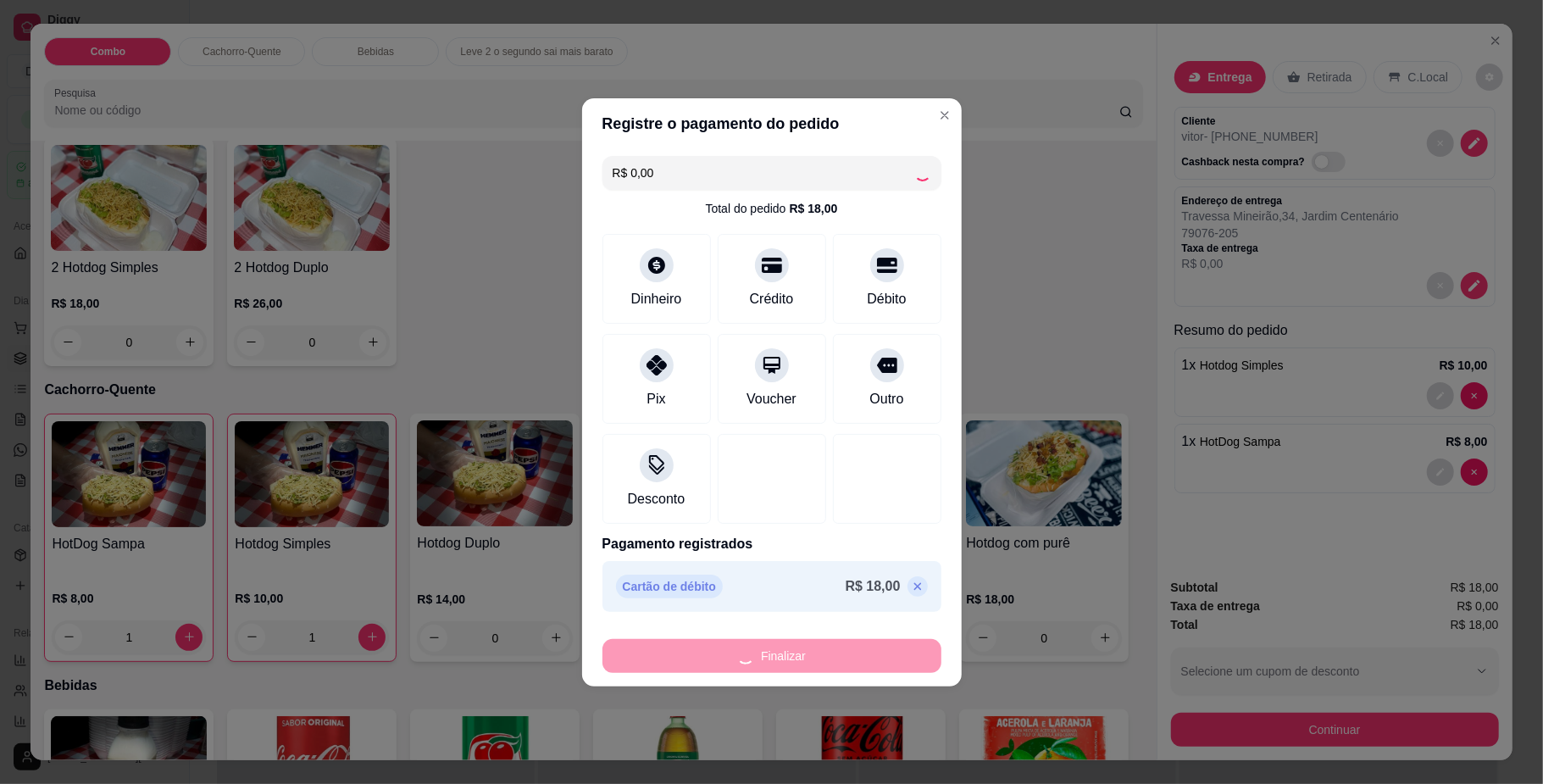
type input "0"
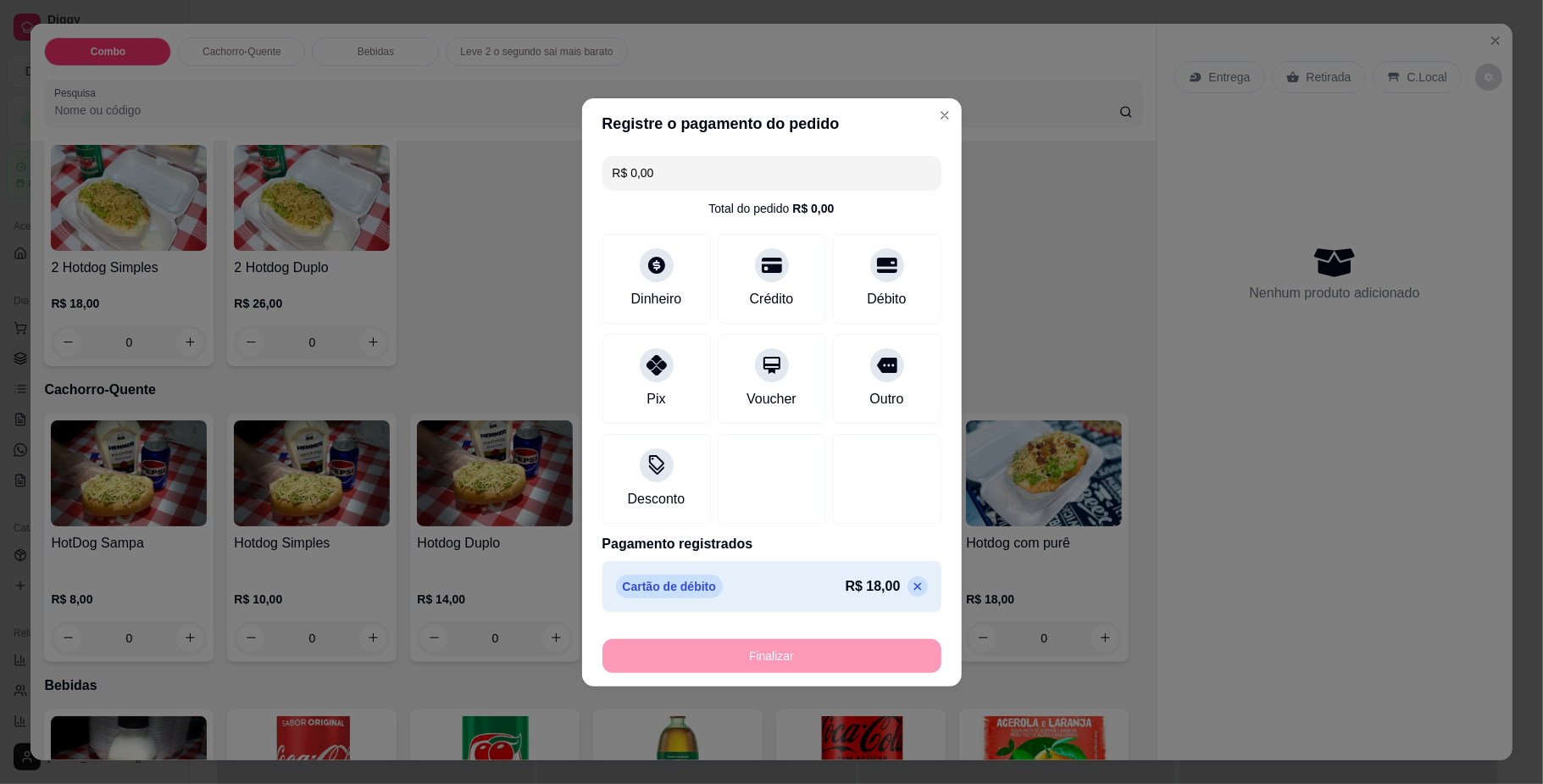
type input "-R$ 18,00"
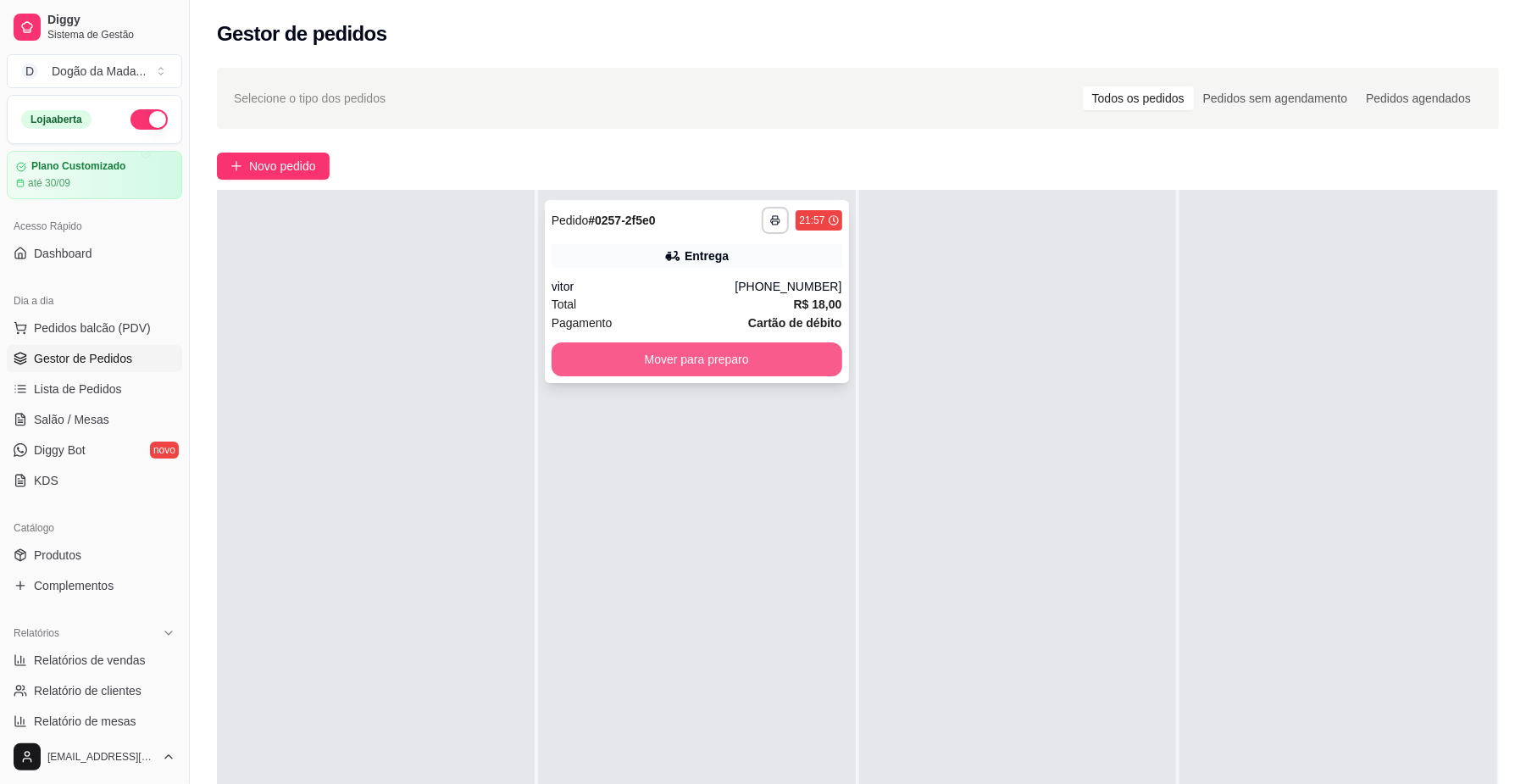
click at [791, 352] on button "Mover para preparo" at bounding box center [697, 359] width 291 height 34
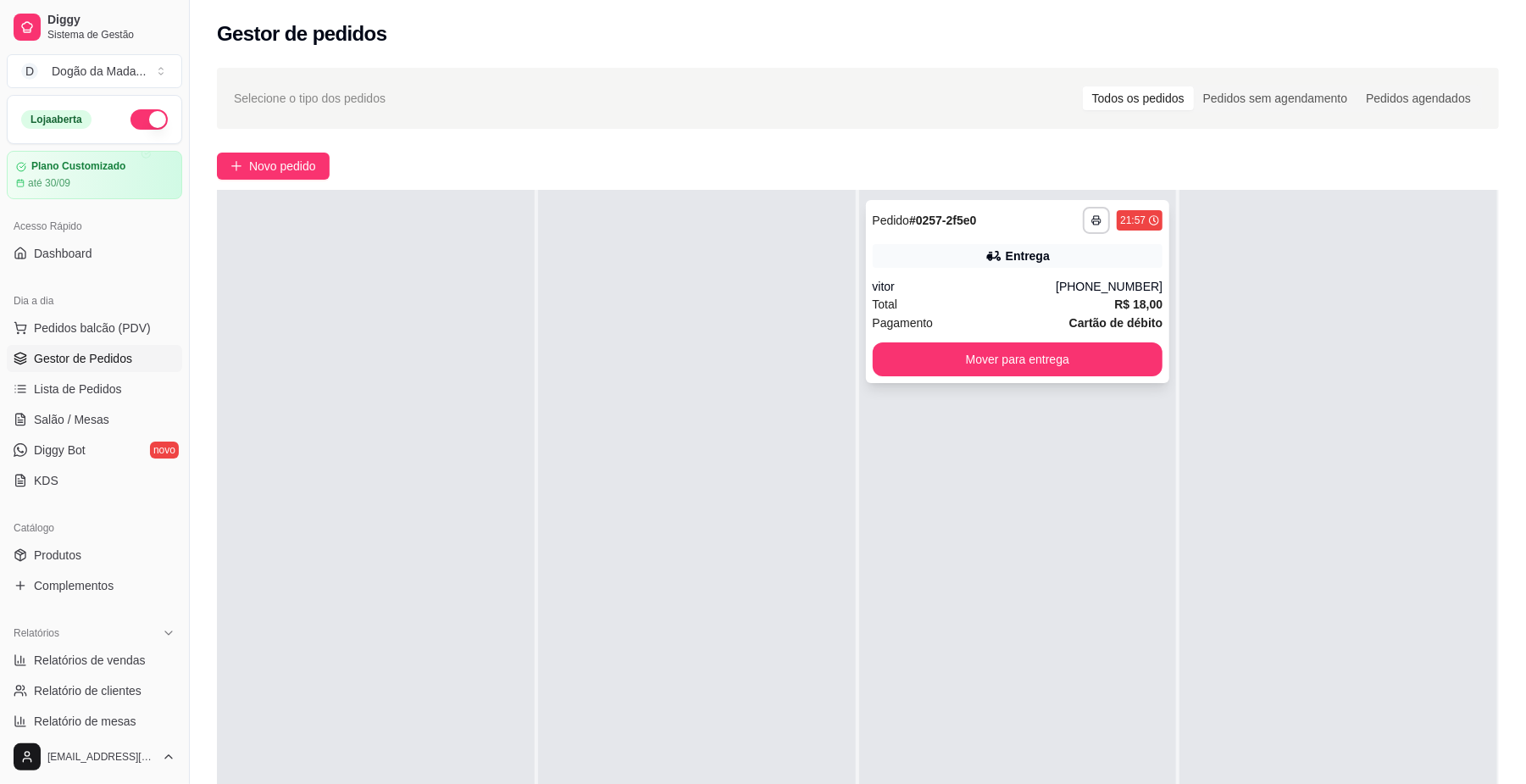
click at [1112, 316] on strong "Cartão de débito" at bounding box center [1116, 322] width 93 height 14
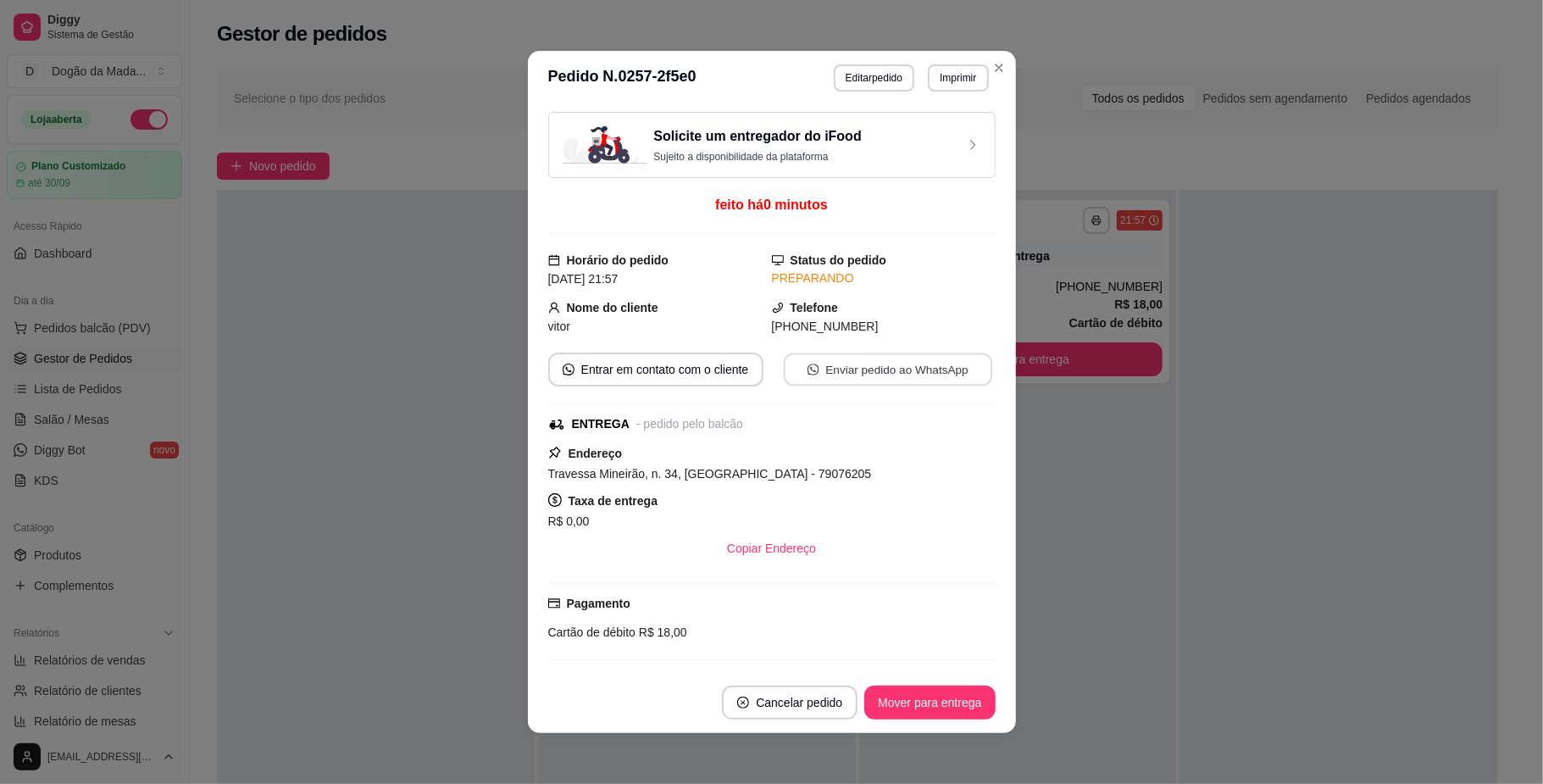
click at [853, 370] on button "Enviar pedido ao WhatsApp" at bounding box center [888, 370] width 208 height 33
